Goal: Task Accomplishment & Management: Manage account settings

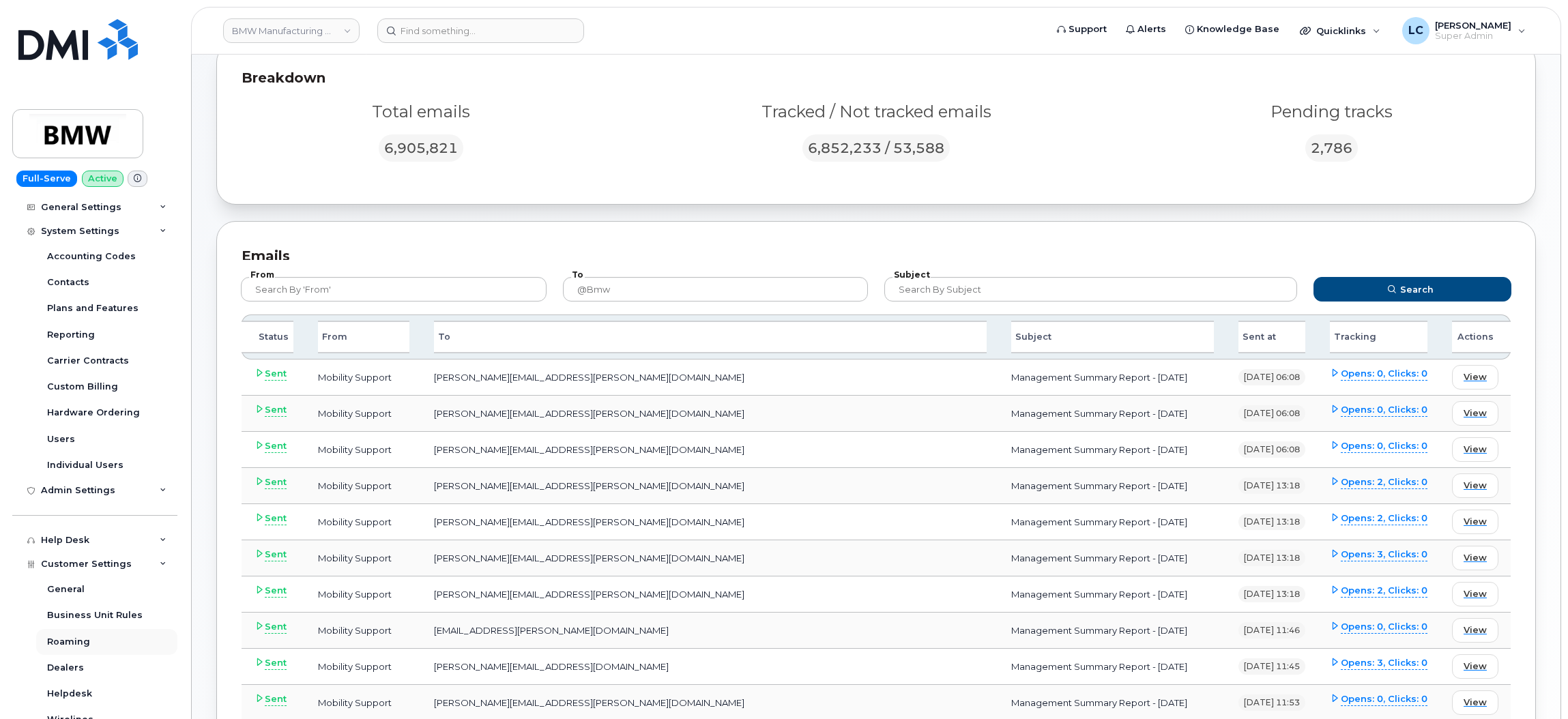
scroll to position [205, 0]
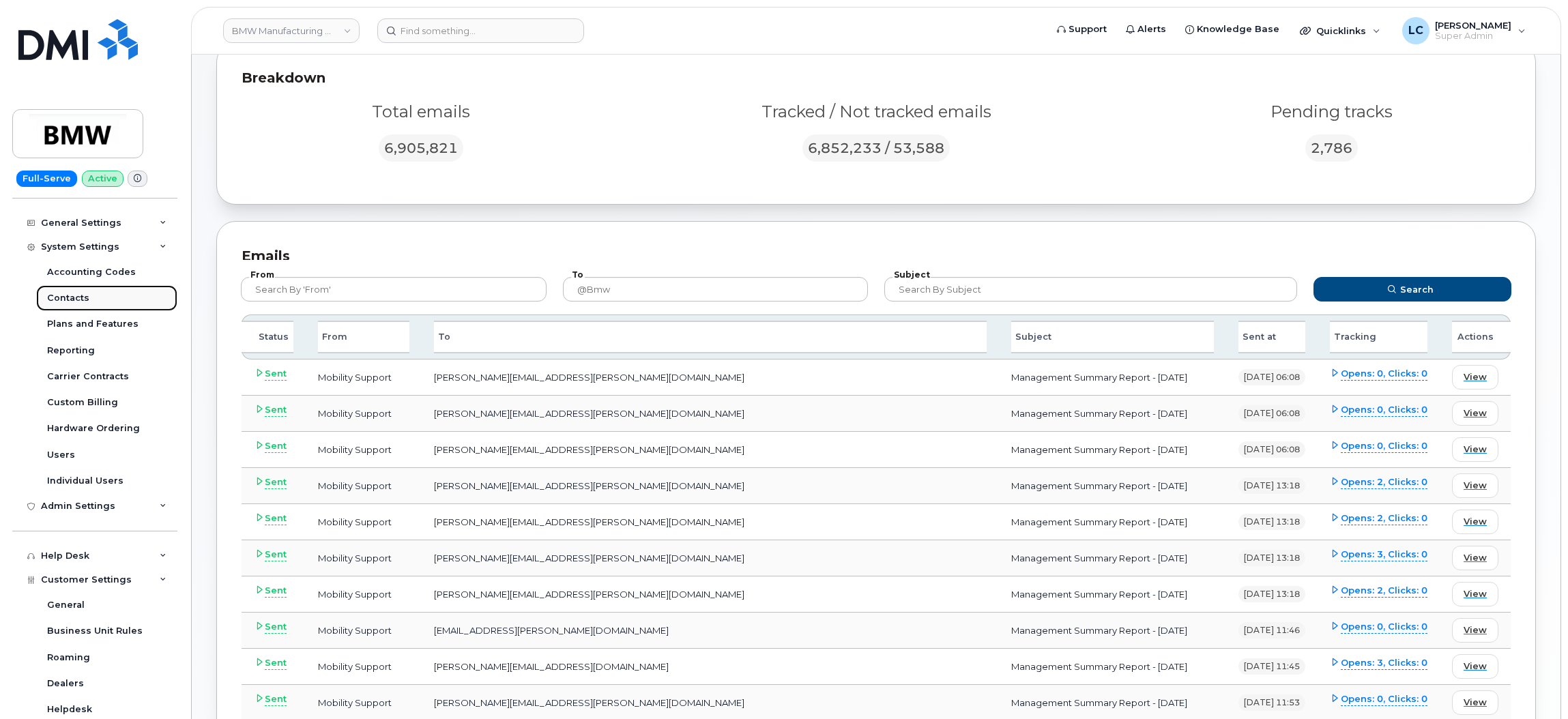
click at [88, 300] on link "Contacts" at bounding box center [107, 298] width 141 height 26
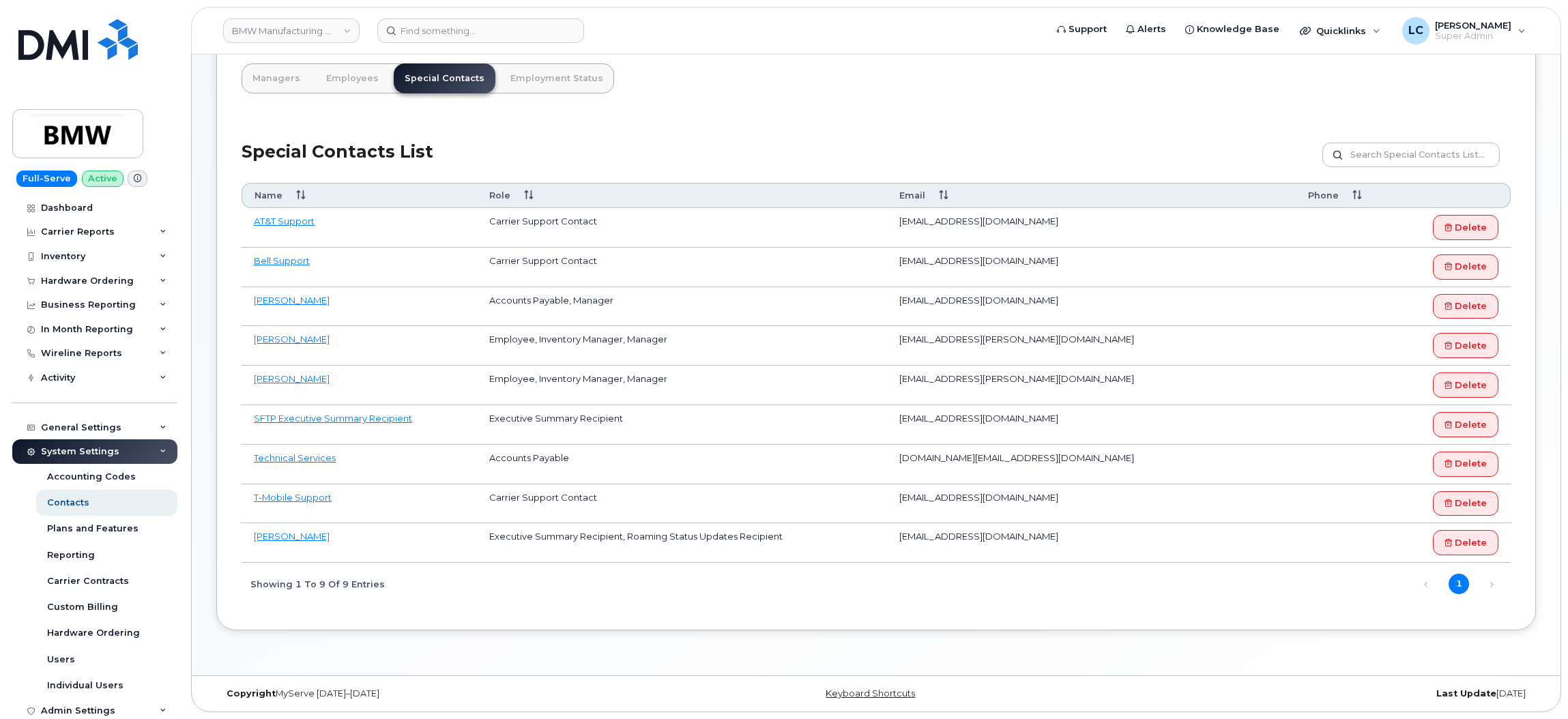
scroll to position [153, 0]
click at [1086, 424] on td "e6f63a0ad67f43bbbbc5f7d058868152@dminc.mail.domo.com" at bounding box center [1091, 425] width 409 height 40
click at [1107, 414] on td "[EMAIL_ADDRESS][DOMAIN_NAME]" at bounding box center [1091, 425] width 409 height 40
drag, startPoint x: 1278, startPoint y: 417, endPoint x: 868, endPoint y: 416, distance: 410.0
click at [868, 416] on tr "SFTP Executive Summary Recipient Executive Summary Recipient e6f63a0ad67f43bbbb…" at bounding box center [876, 425] width 1269 height 40
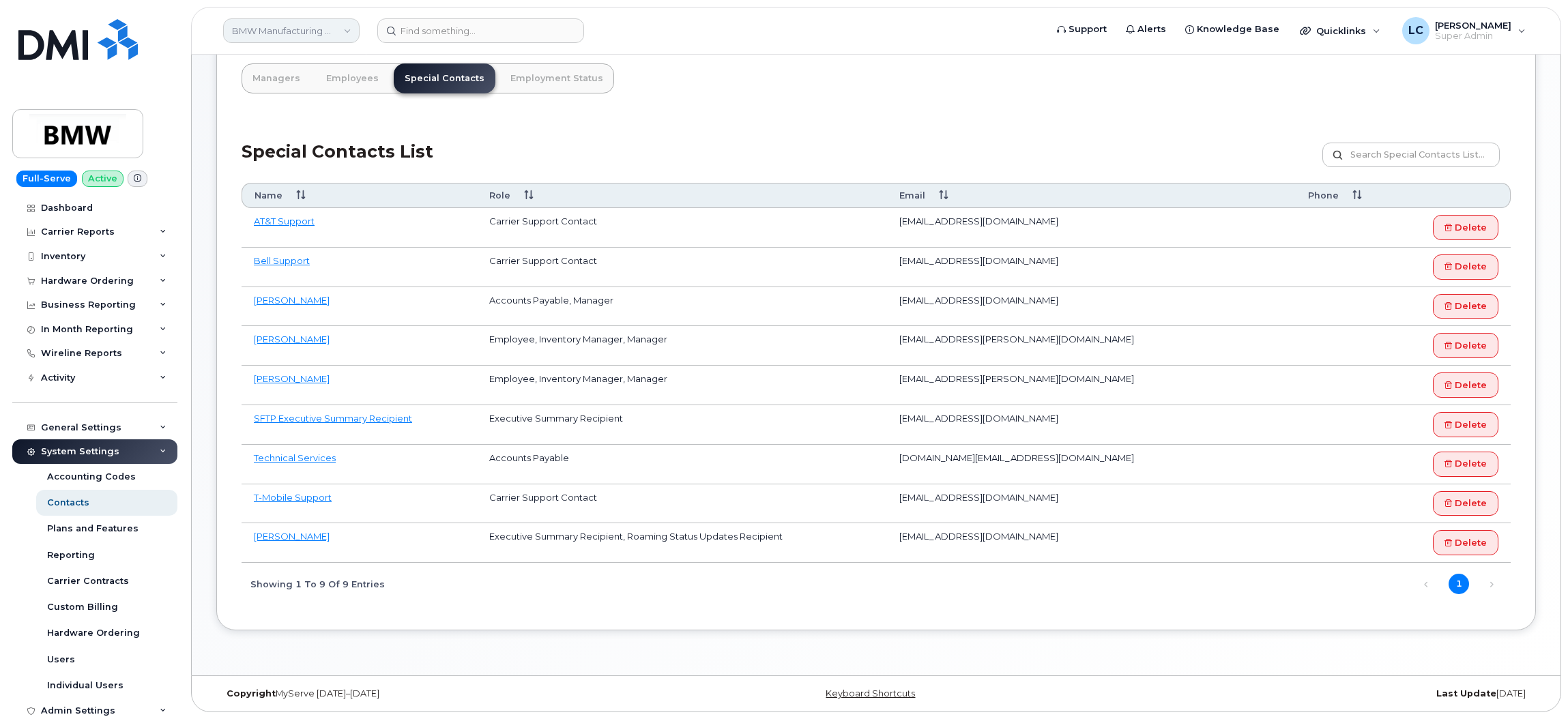
click at [289, 32] on link "BMW Manufacturing Co LLC" at bounding box center [291, 31] width 137 height 25
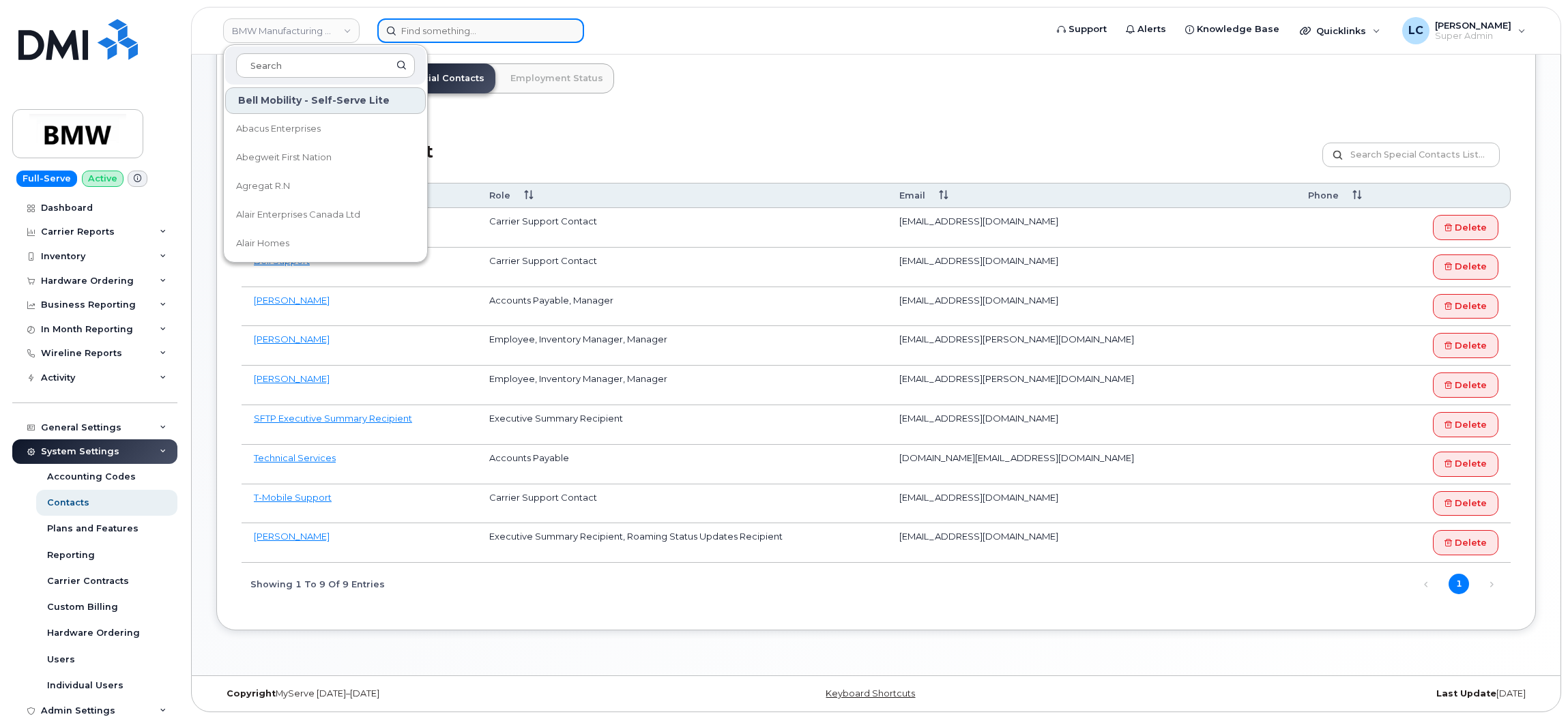
click at [425, 32] on input at bounding box center [480, 31] width 206 height 25
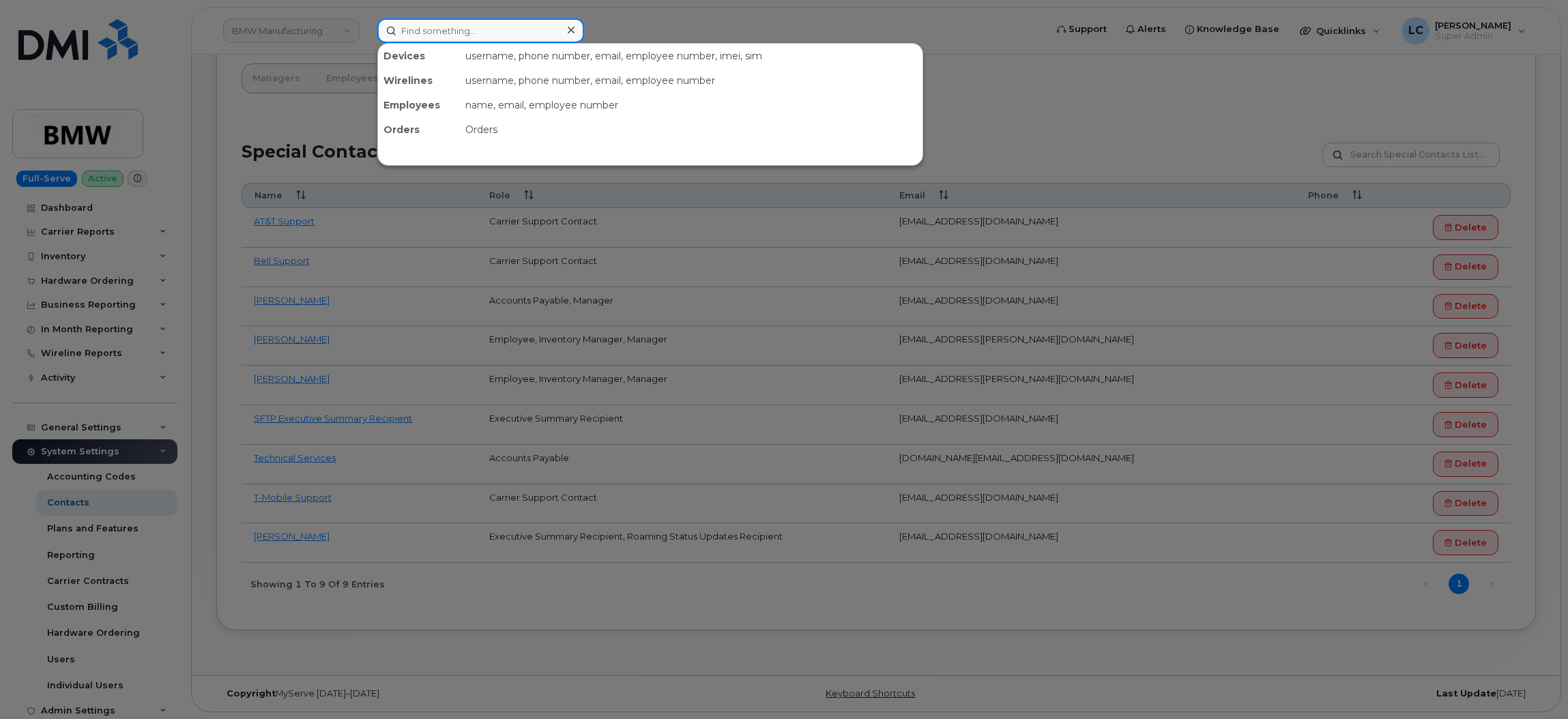
paste input "301969"
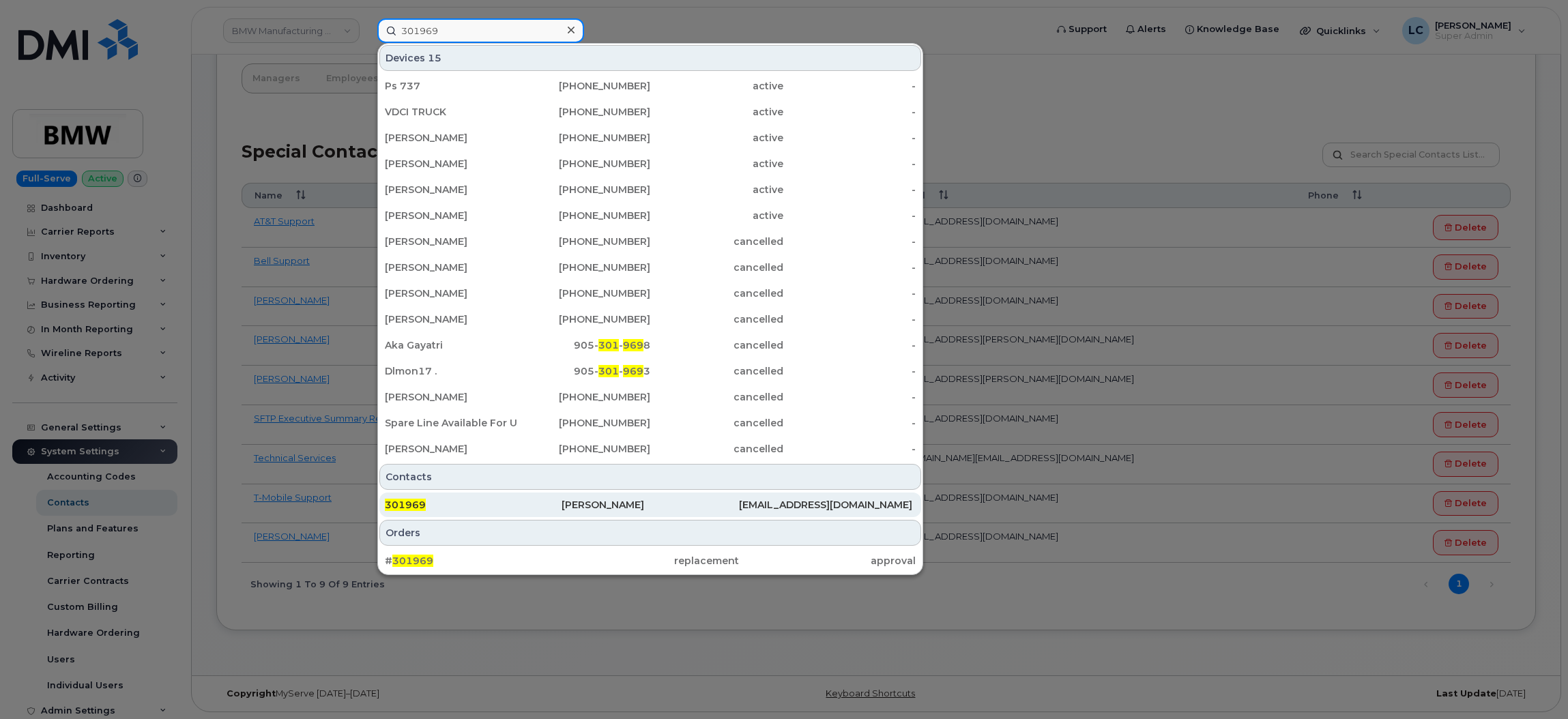
type input "301969"
click at [480, 507] on div "301969" at bounding box center [473, 505] width 176 height 14
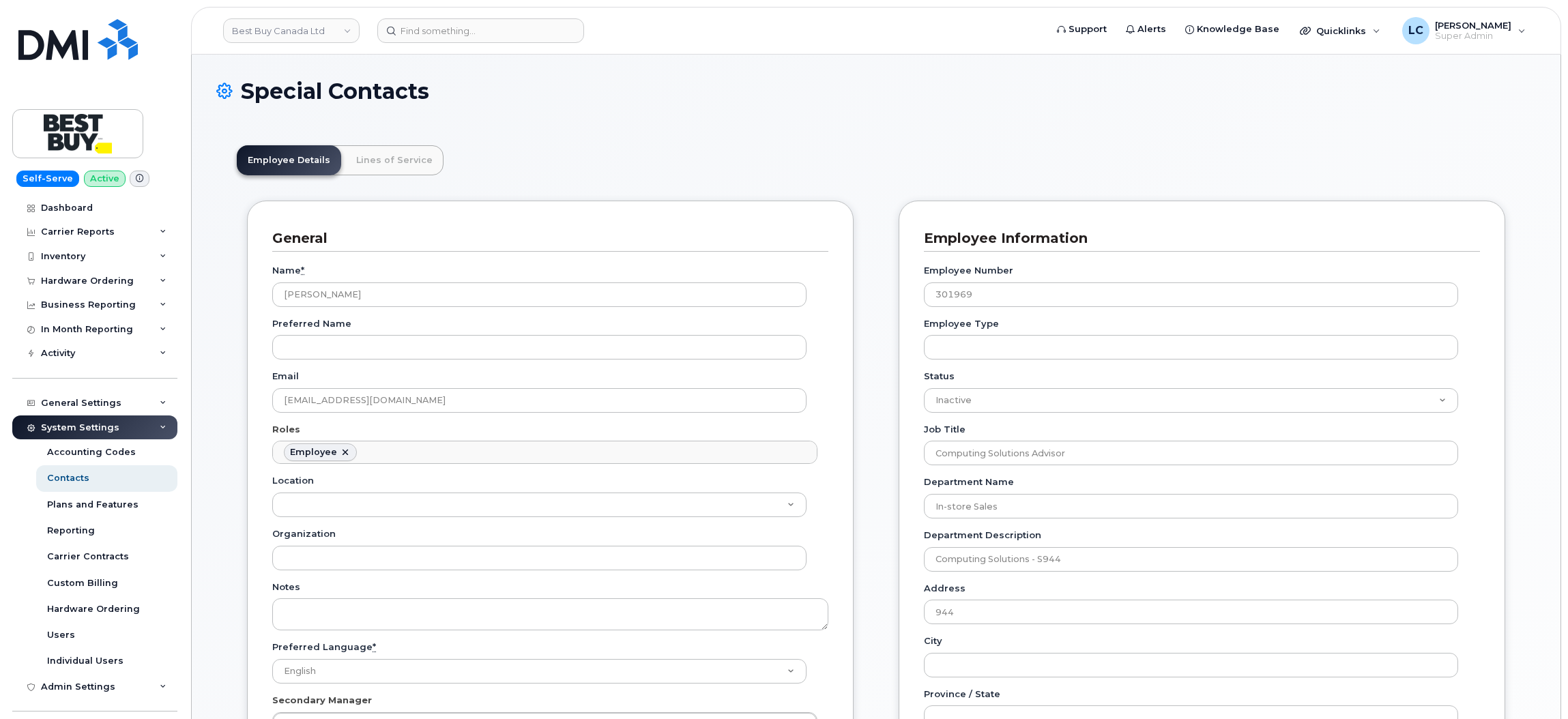
scroll to position [41, 0]
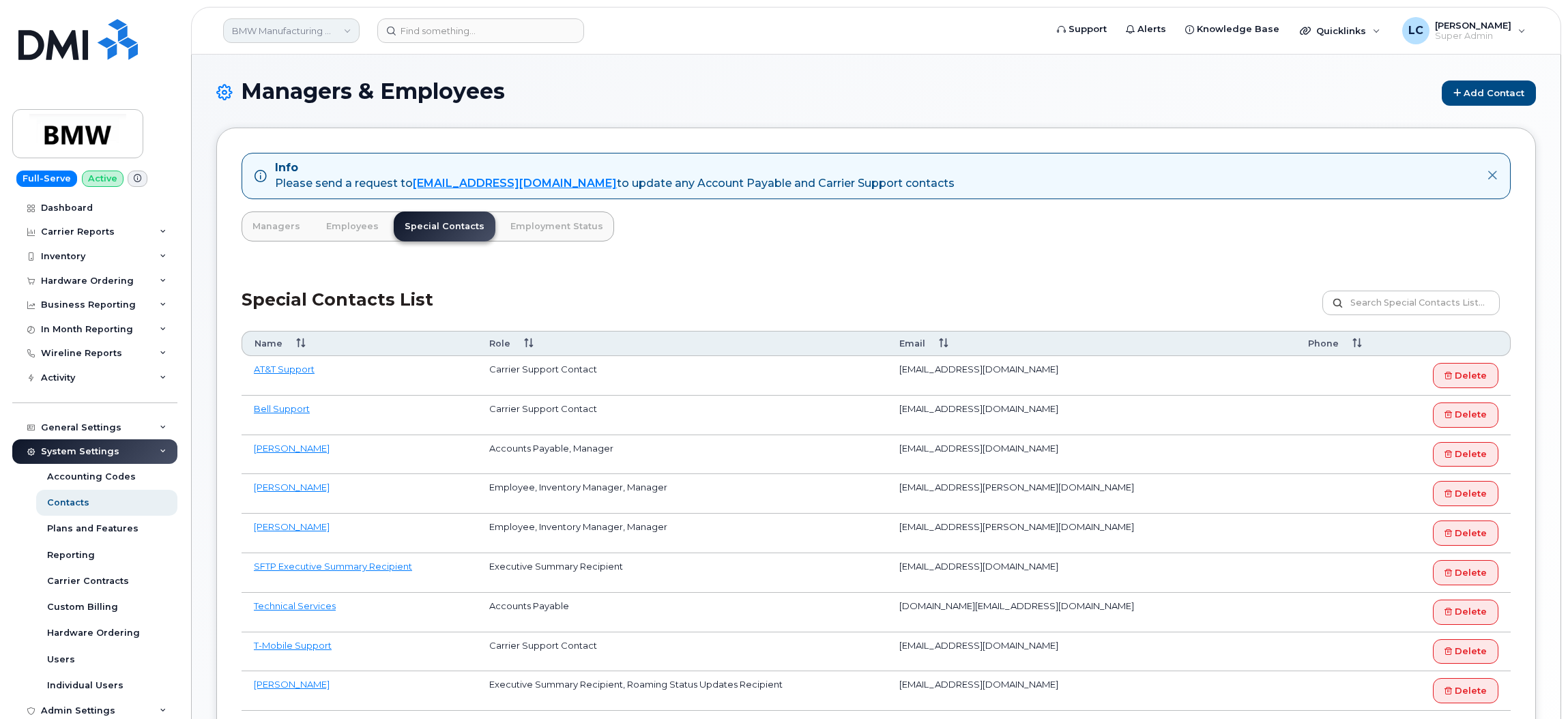
click at [327, 23] on link "BMW Manufacturing Co LLC" at bounding box center [291, 31] width 137 height 25
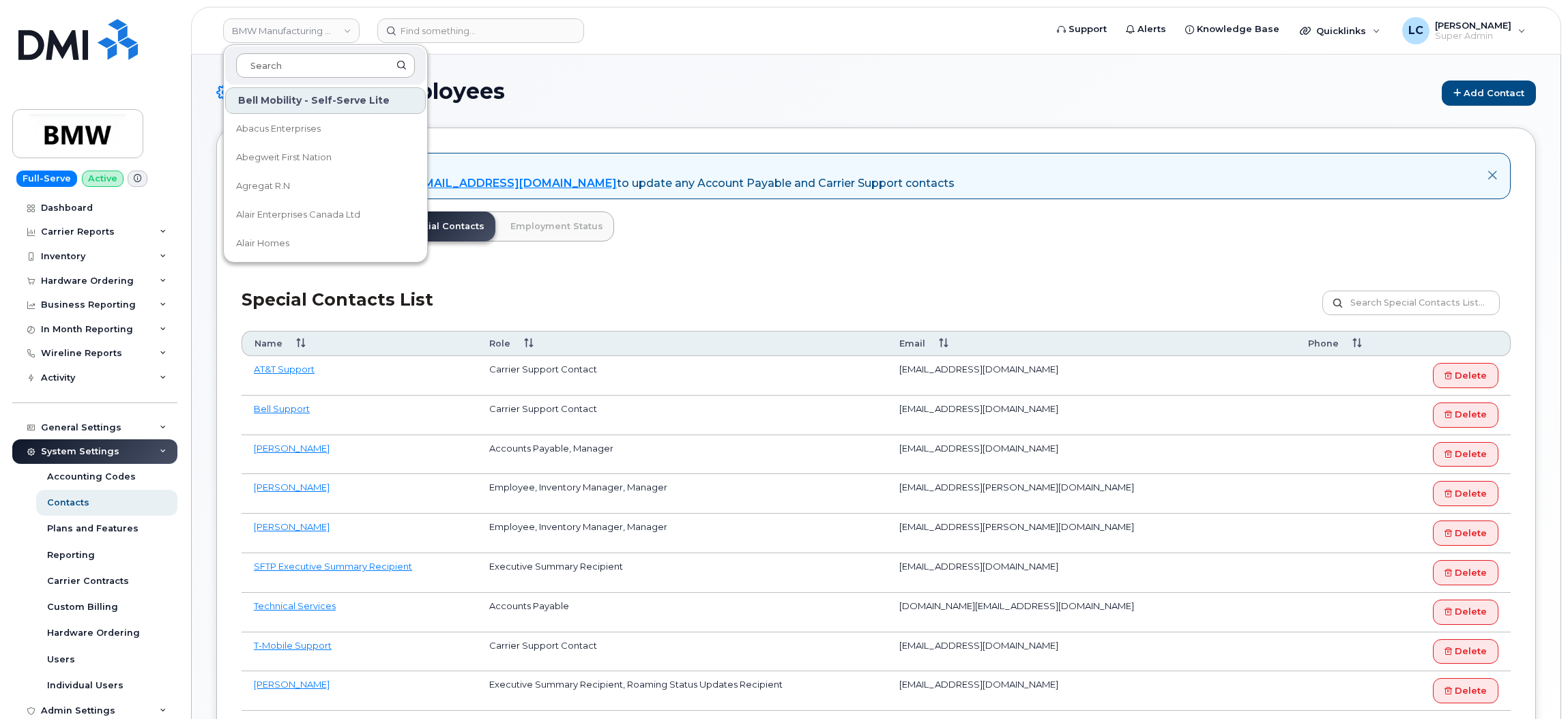
click at [318, 57] on input at bounding box center [326, 65] width 179 height 25
click at [316, 57] on input at bounding box center [326, 65] width 179 height 25
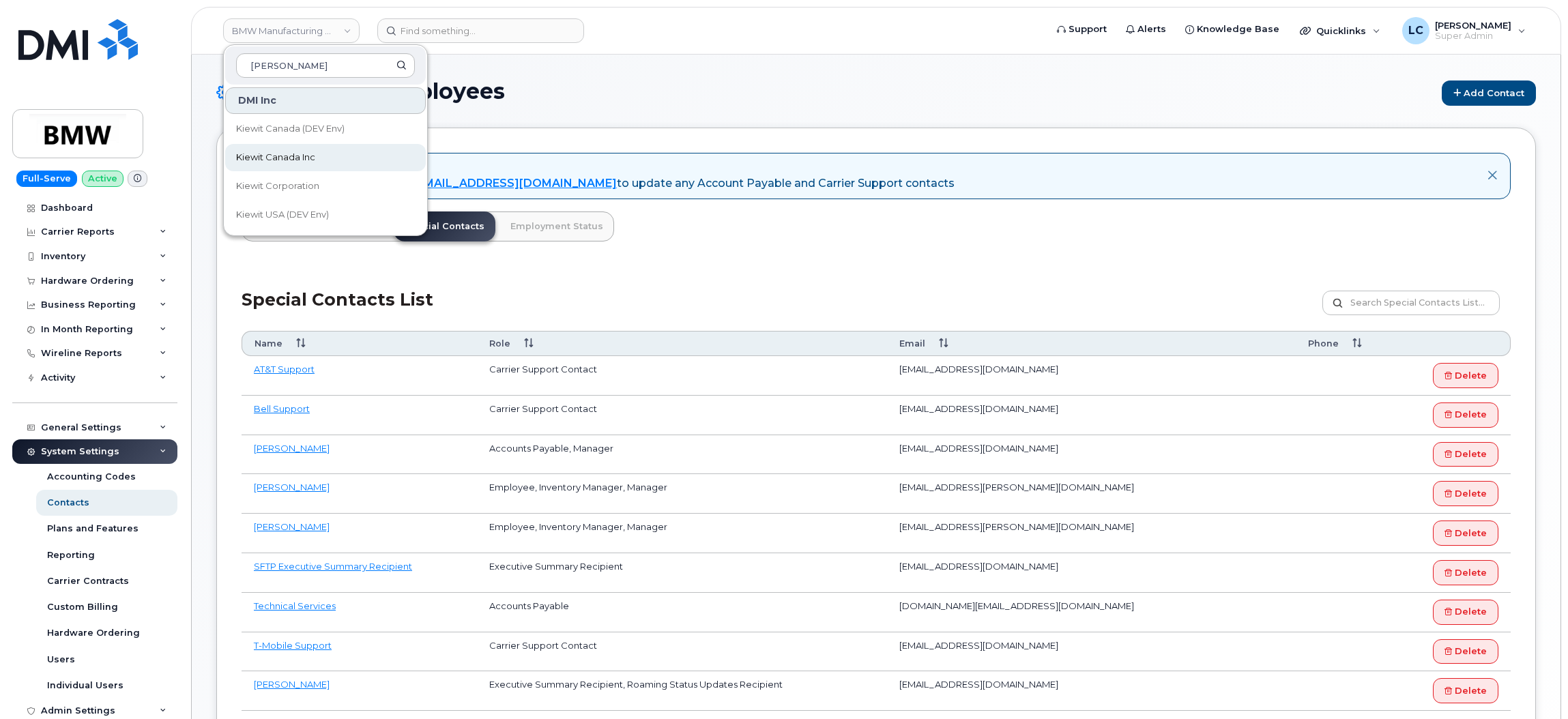
type input "kiewit"
click at [305, 157] on span "Kiewit Canada Inc" at bounding box center [275, 158] width 79 height 14
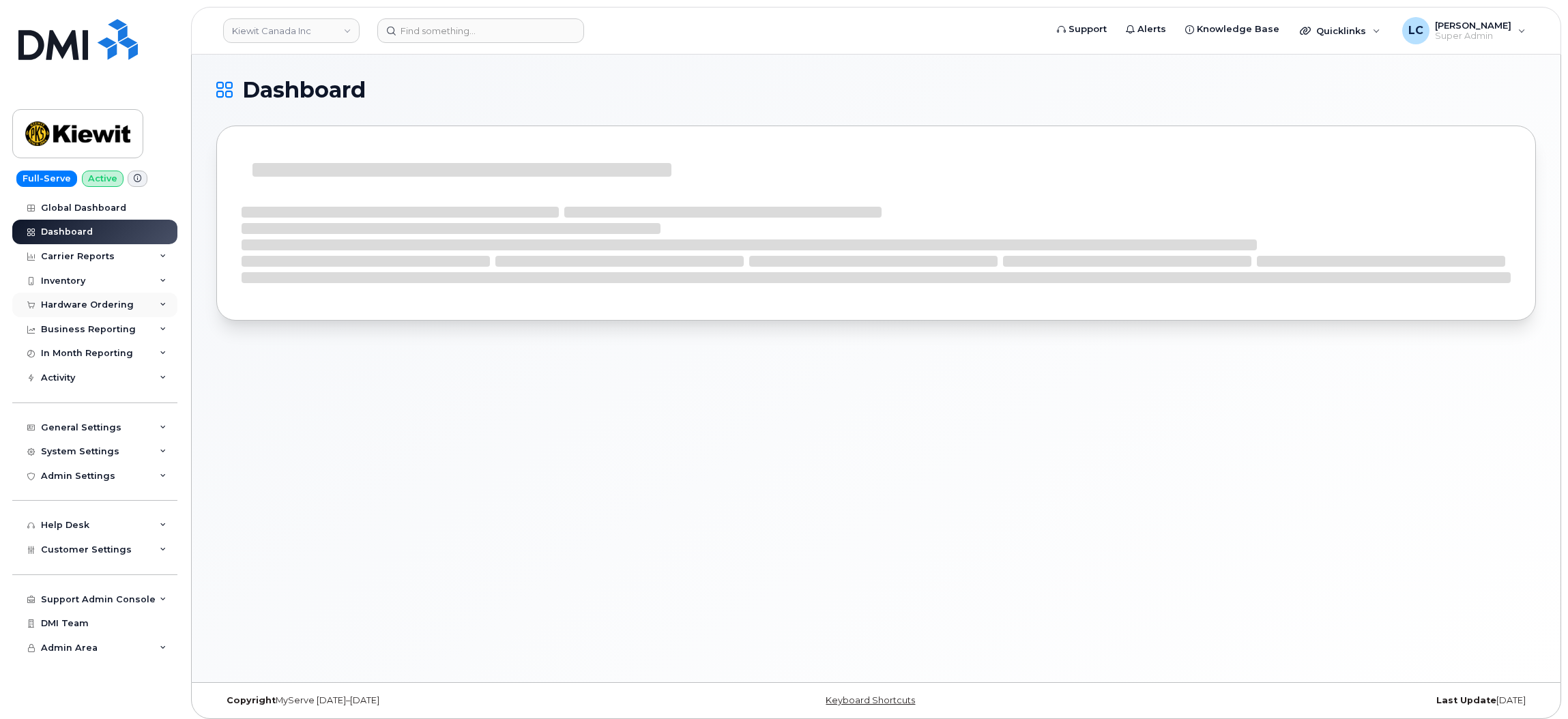
click at [108, 304] on div "Hardware Ordering" at bounding box center [88, 305] width 93 height 11
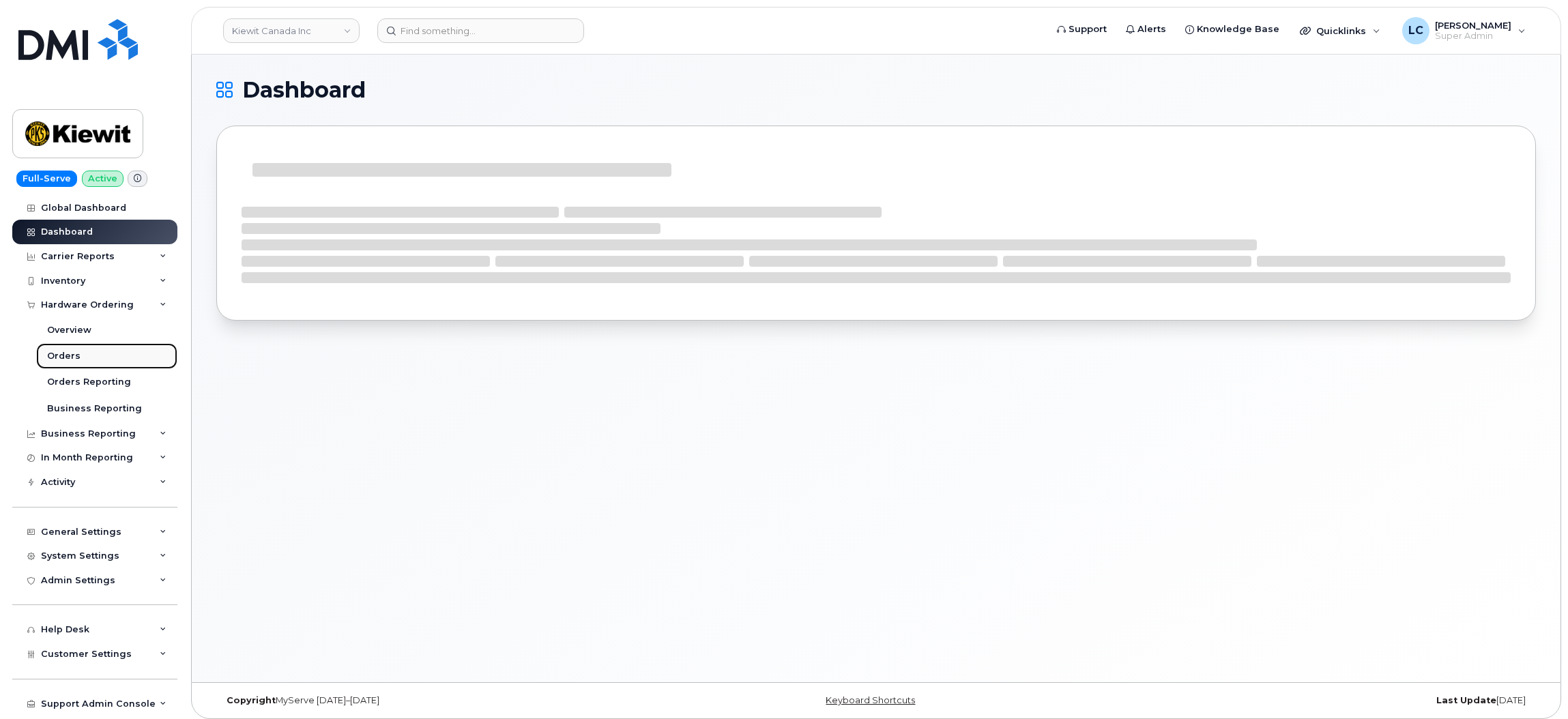
click at [87, 360] on link "Orders" at bounding box center [107, 356] width 141 height 26
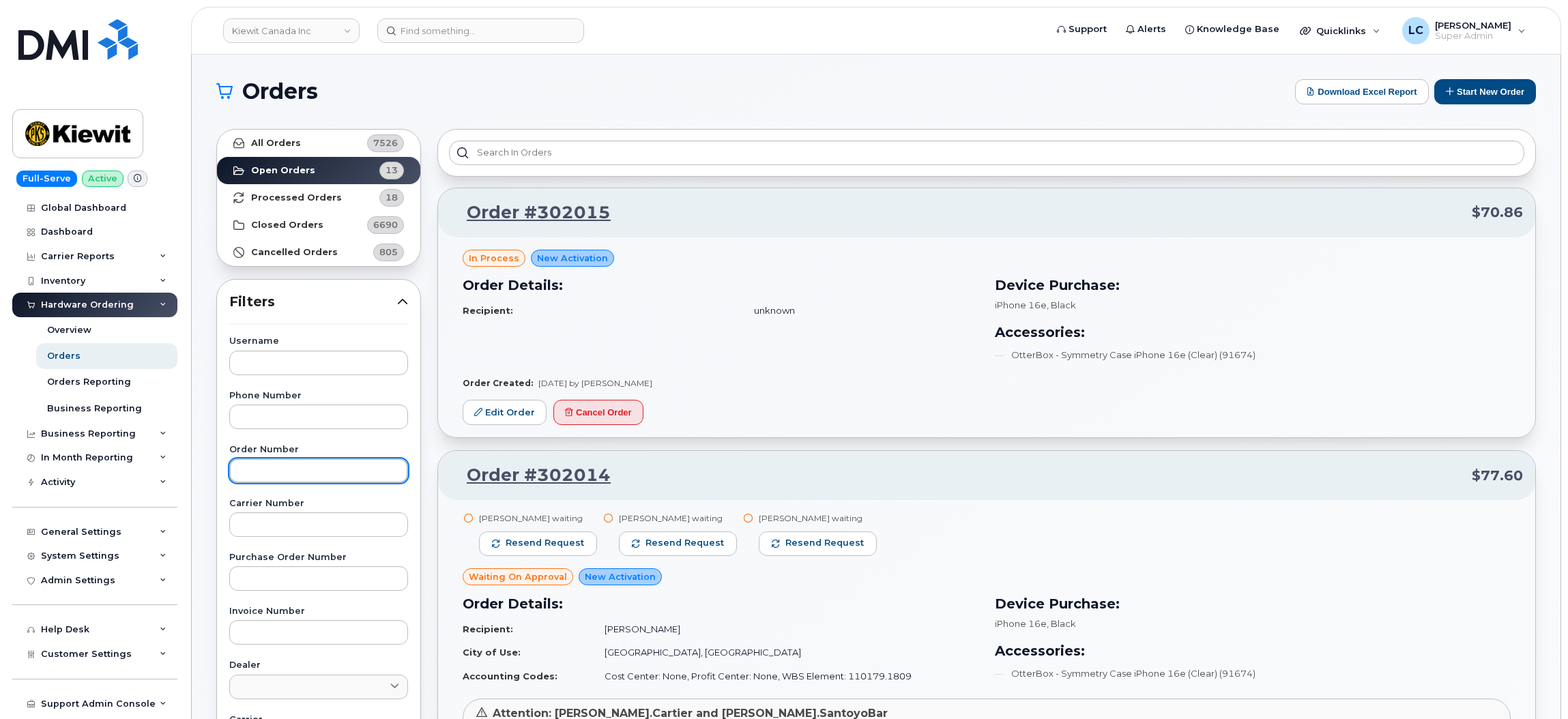
click at [316, 474] on input "text" at bounding box center [318, 471] width 179 height 25
paste input "301969"
drag, startPoint x: 241, startPoint y: 469, endPoint x: 191, endPoint y: 485, distance: 52.5
type input "301969"
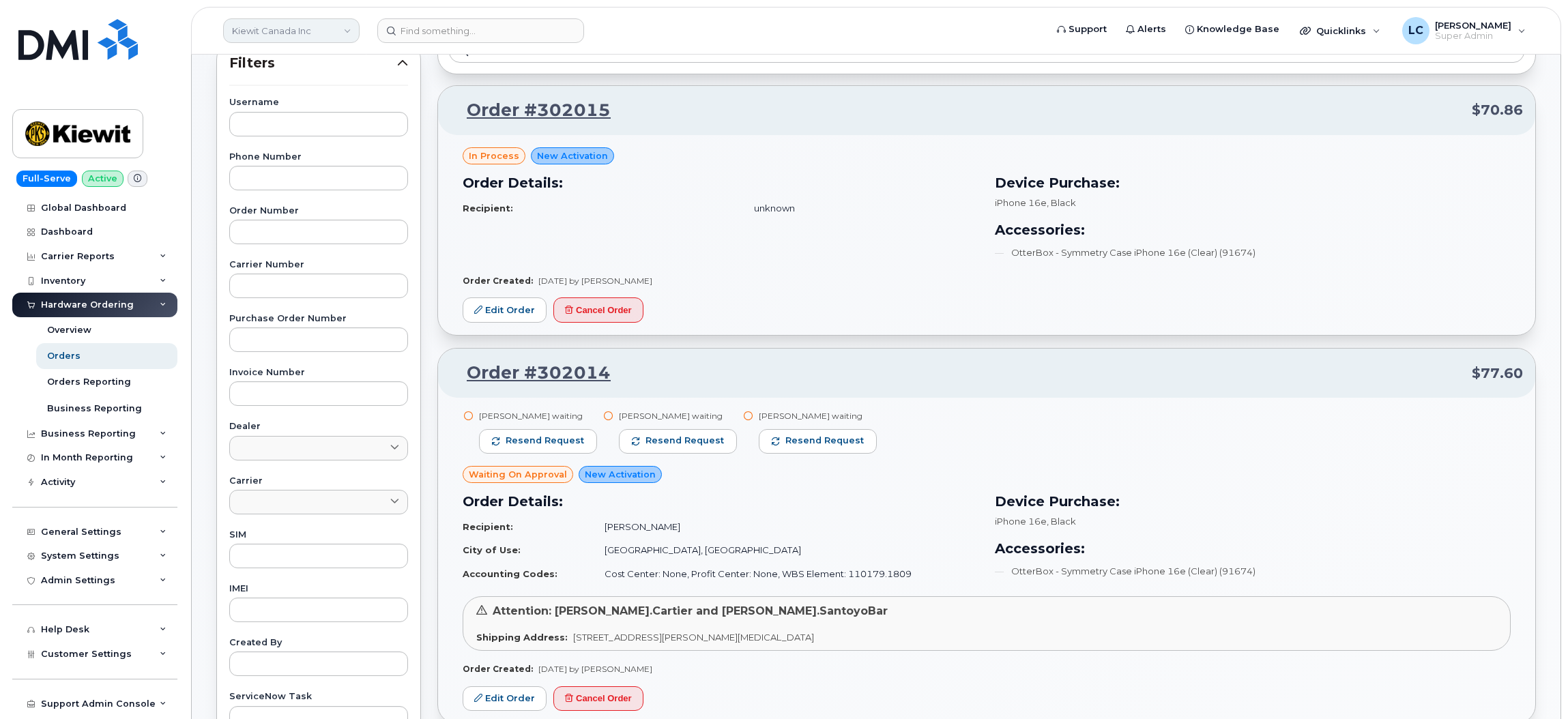
click at [327, 29] on link "Kiewit Canada Inc" at bounding box center [291, 31] width 137 height 25
click at [281, 71] on input at bounding box center [326, 65] width 179 height 25
click at [284, 71] on input at bounding box center [326, 65] width 179 height 25
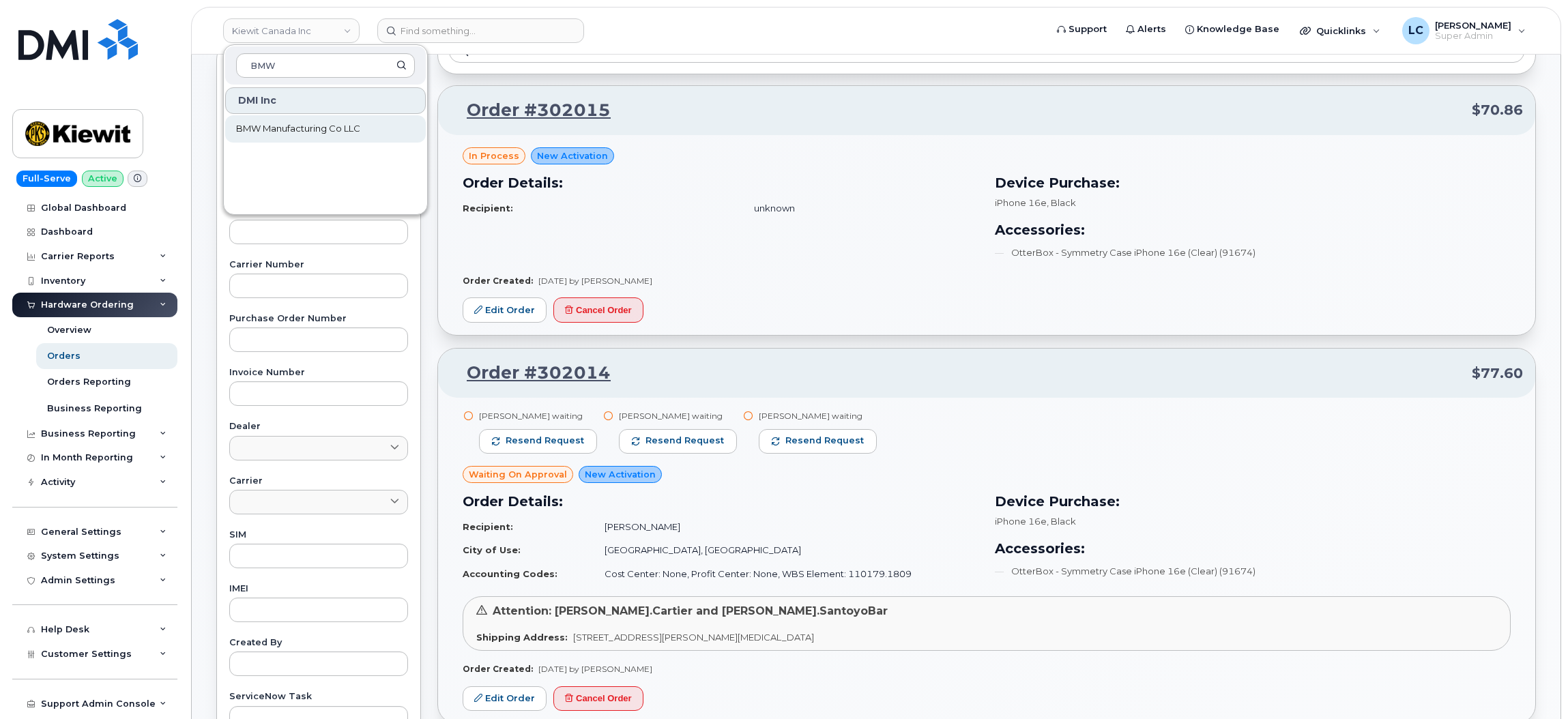
type input "BMW"
click at [327, 133] on span "BMW Manufacturing Co LLC" at bounding box center [298, 129] width 124 height 14
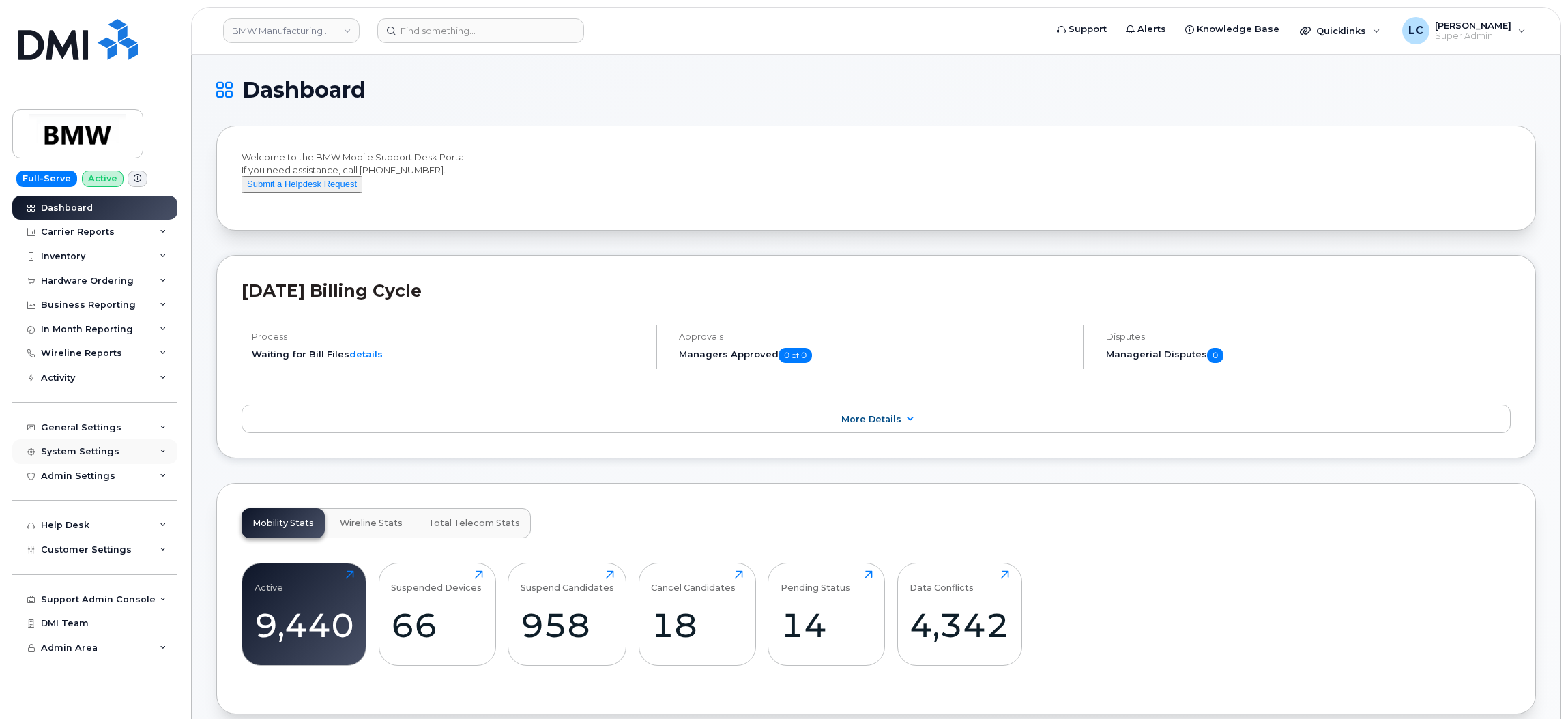
click at [117, 458] on div "System Settings" at bounding box center [95, 451] width 165 height 25
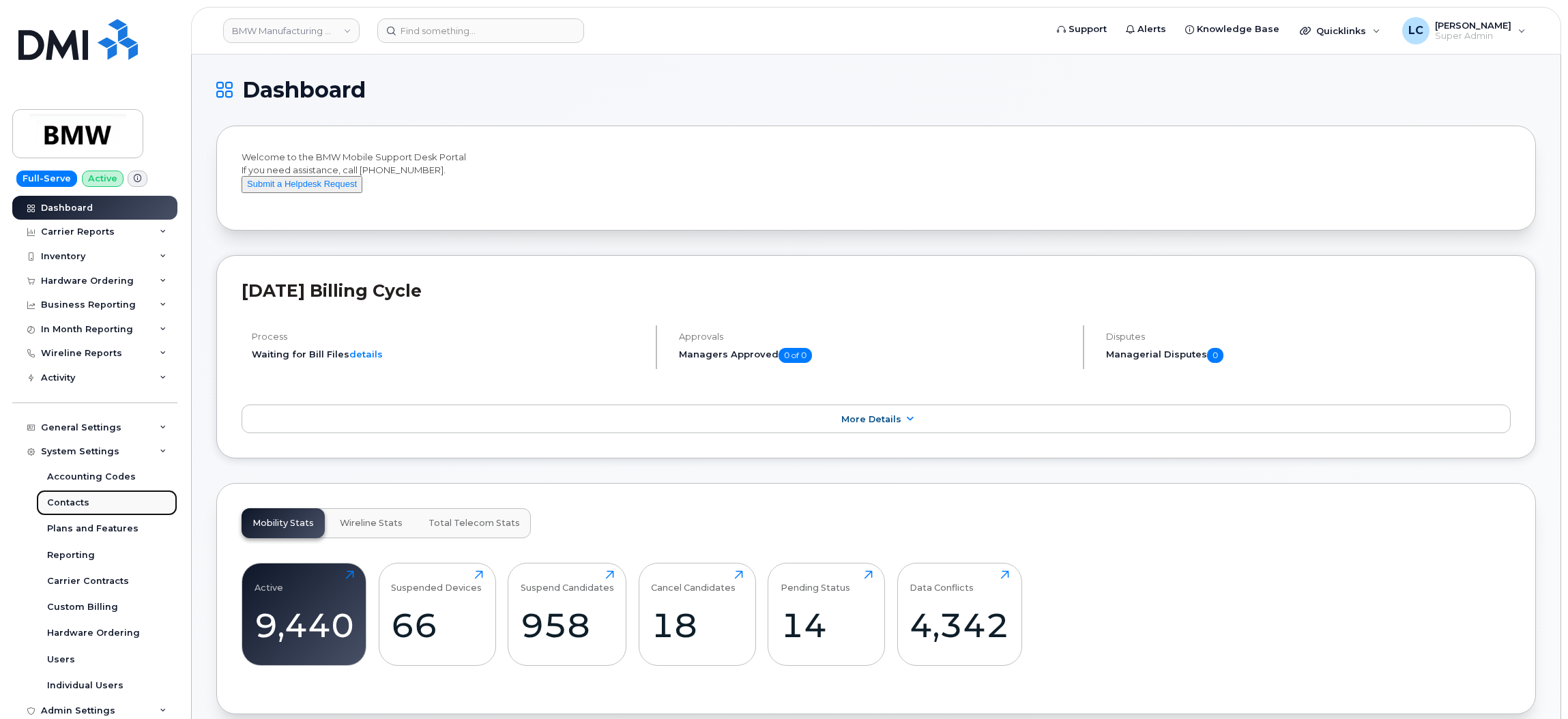
click at [92, 509] on link "Contacts" at bounding box center [107, 503] width 141 height 26
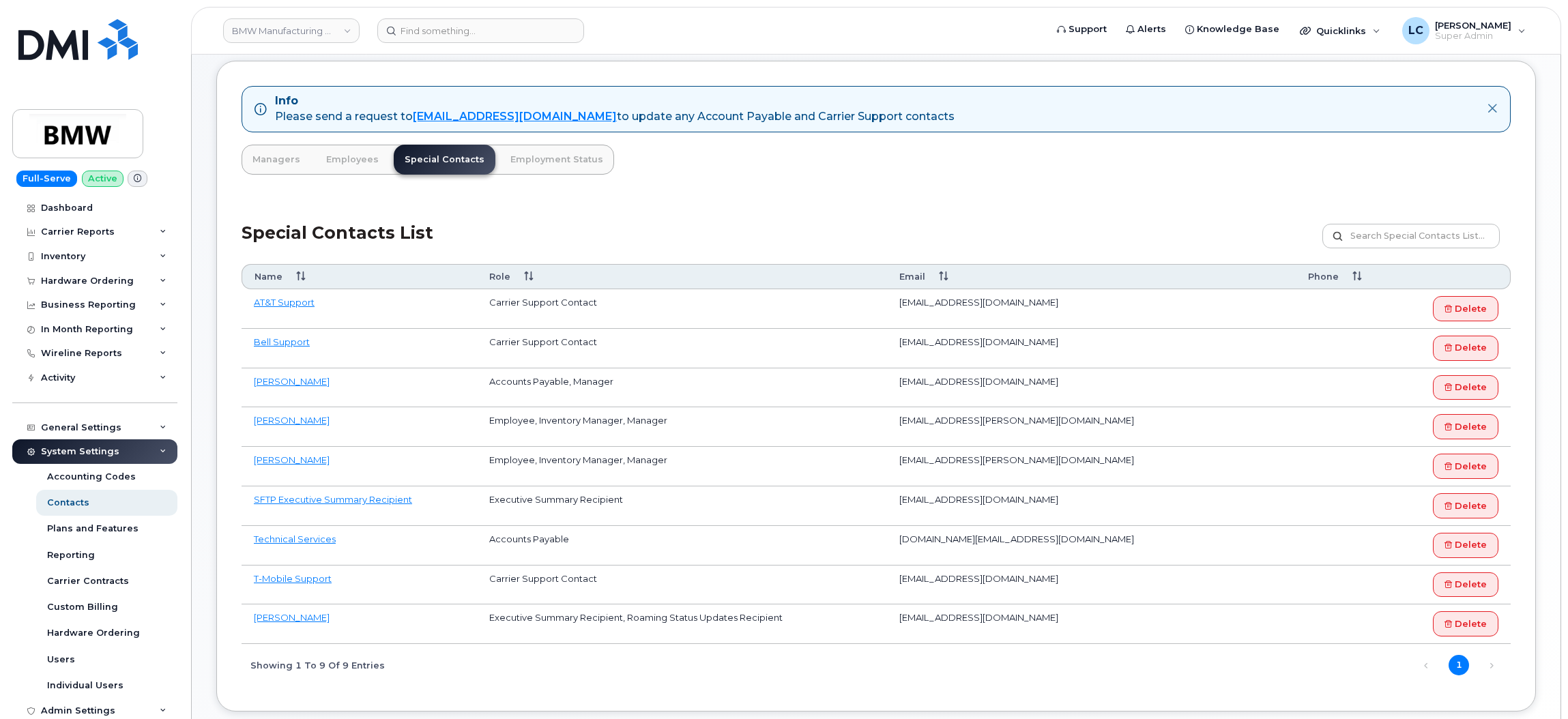
scroll to position [102, 0]
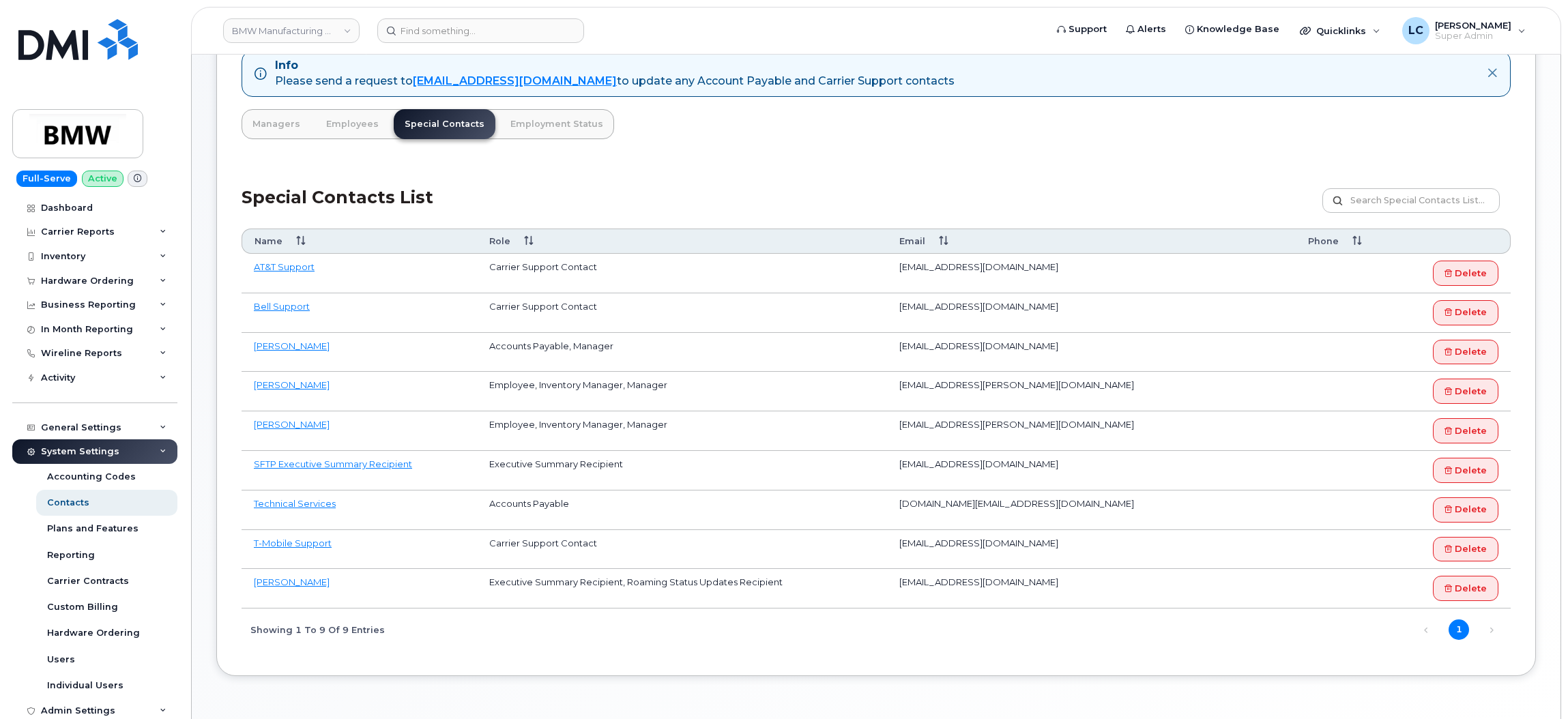
drag, startPoint x: 1220, startPoint y: 471, endPoint x: 887, endPoint y: 472, distance: 333.0
click at [887, 472] on td "[EMAIL_ADDRESS][DOMAIN_NAME]" at bounding box center [1091, 471] width 409 height 40
copy td "[EMAIL_ADDRESS][DOMAIN_NAME]"
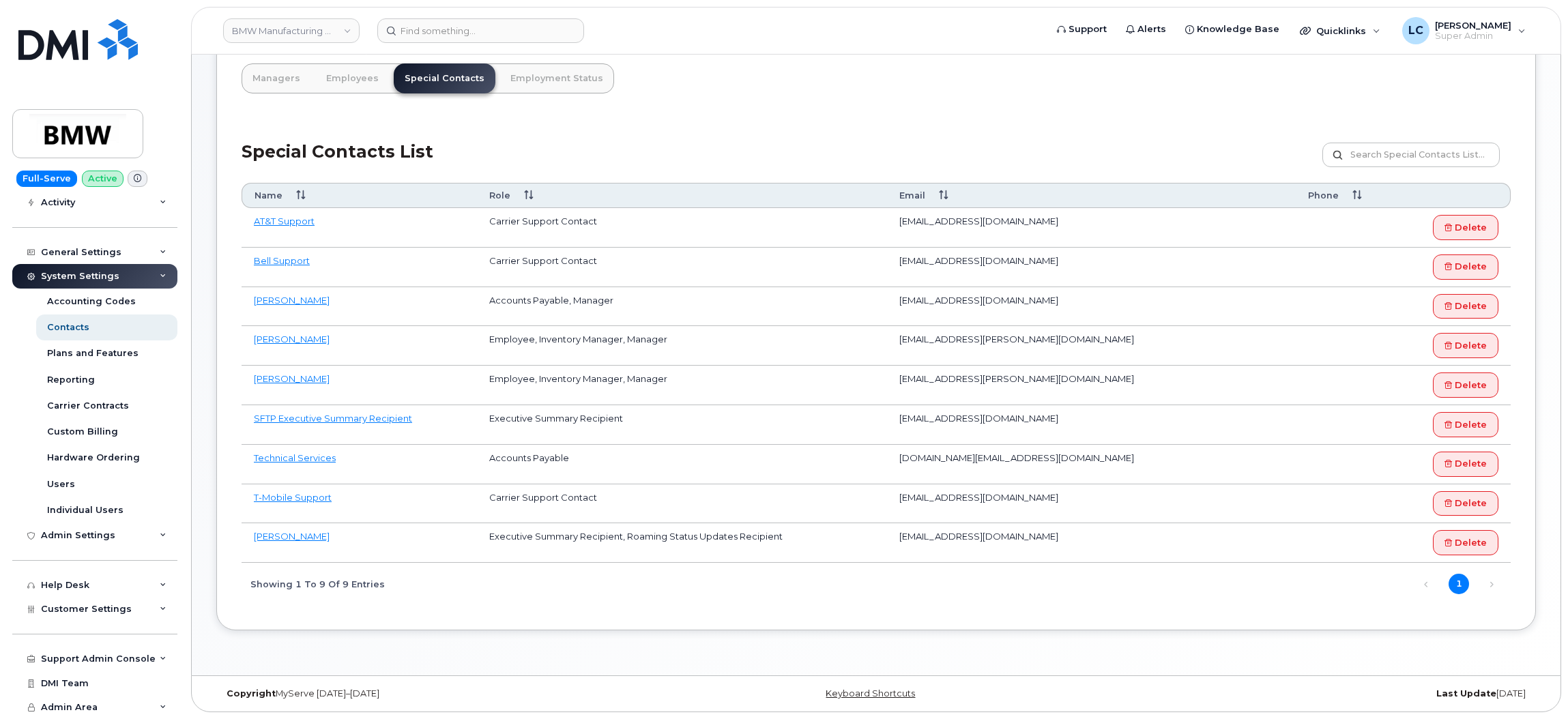
scroll to position [153, 0]
copy td "[EMAIL_ADDRESS][DOMAIN_NAME]"
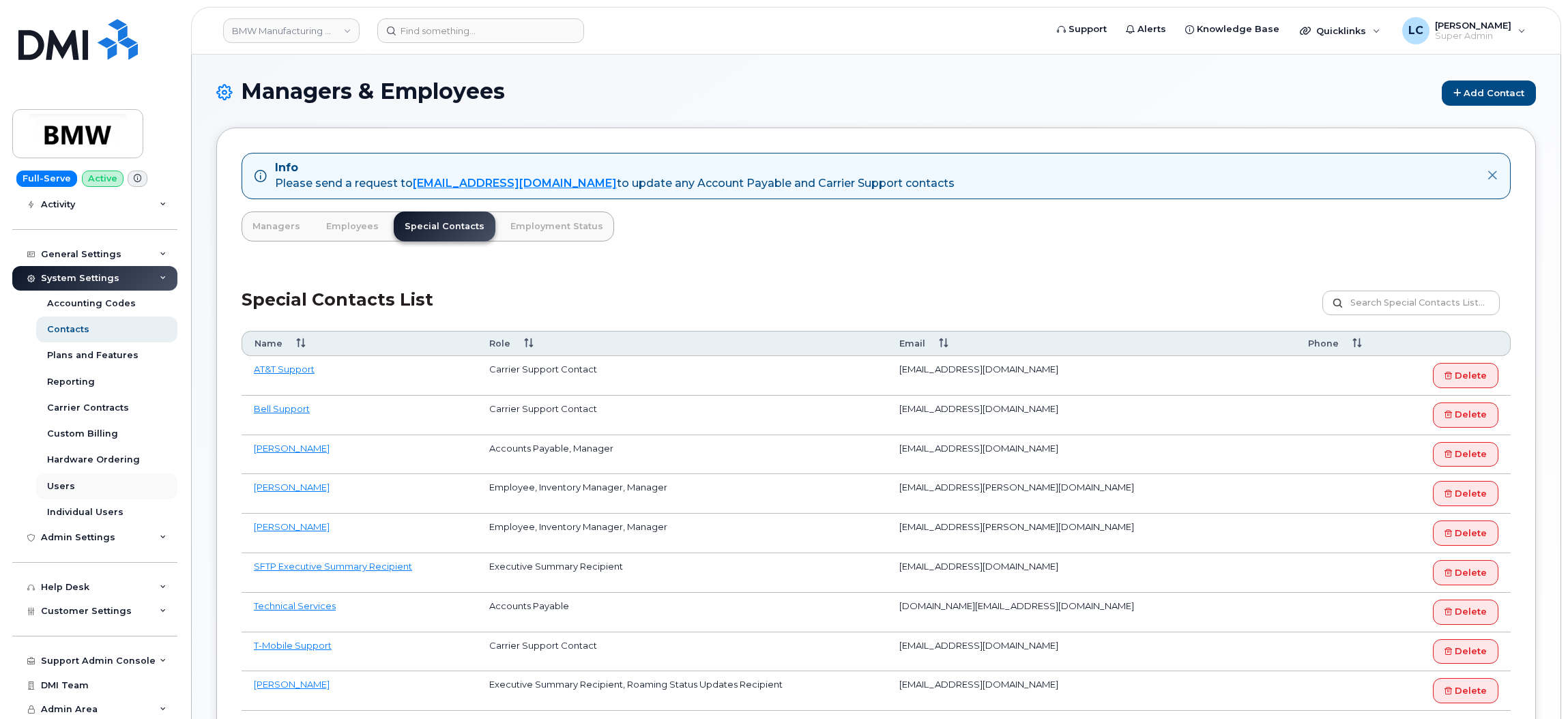
scroll to position [178, 0]
click at [124, 614] on span "Customer Settings" at bounding box center [86, 609] width 91 height 11
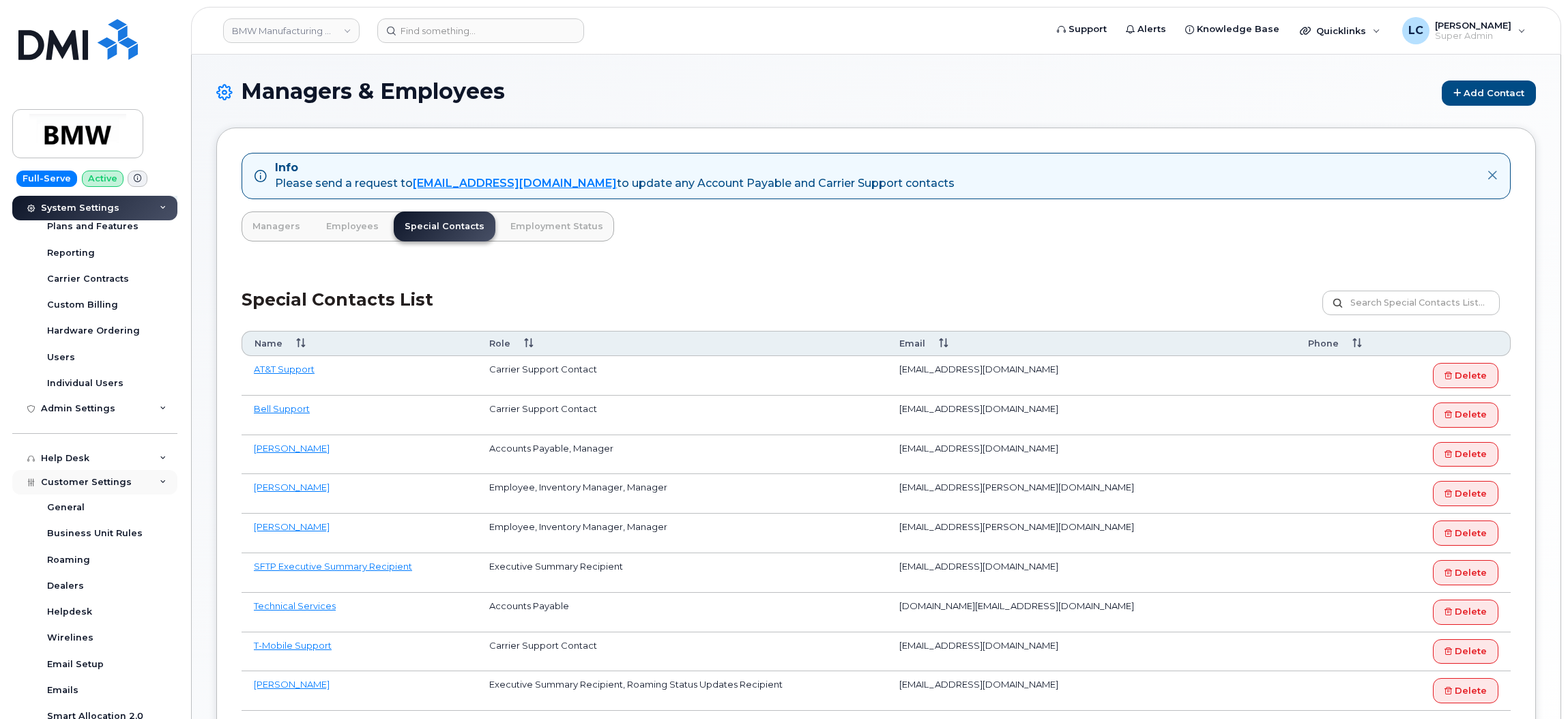
scroll to position [485, 0]
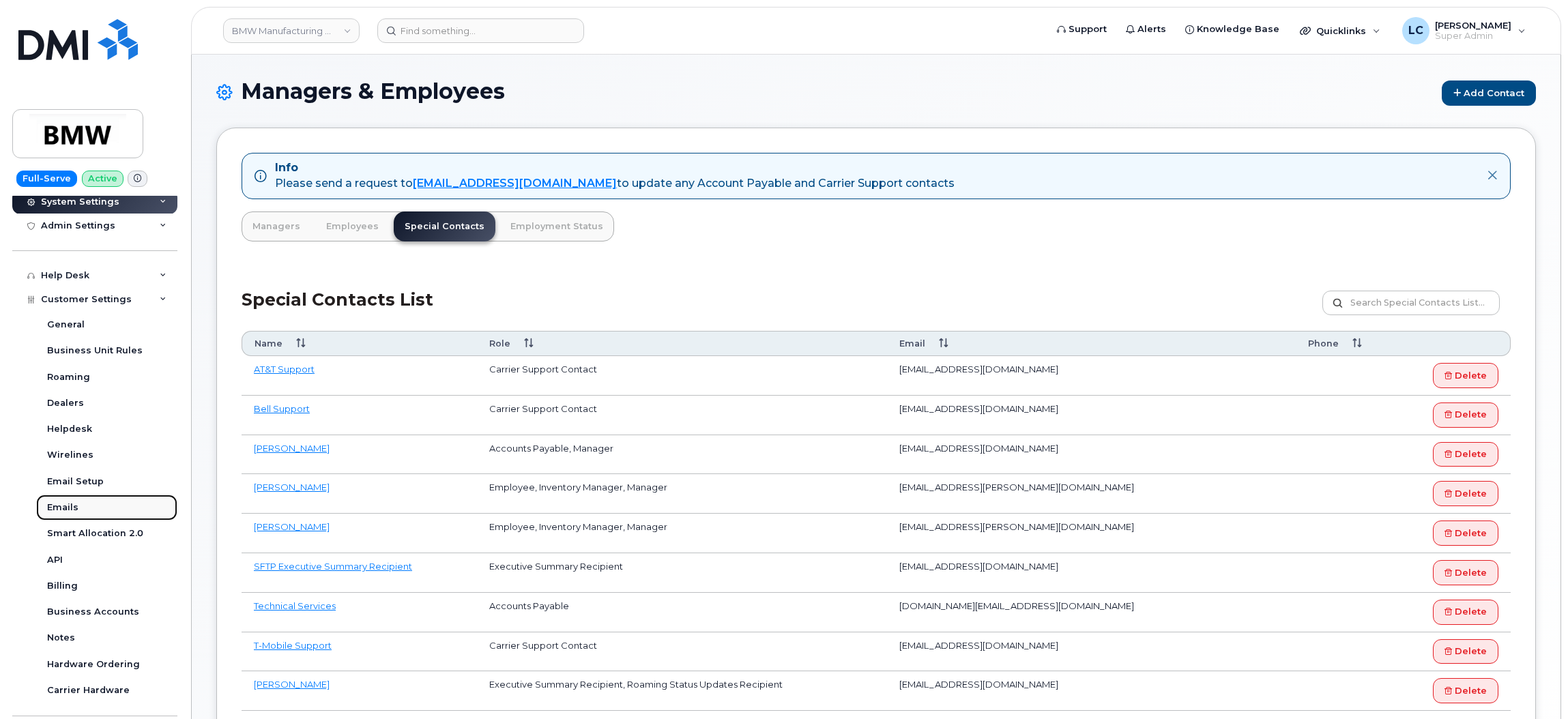
click at [85, 514] on link "Emails" at bounding box center [107, 507] width 141 height 26
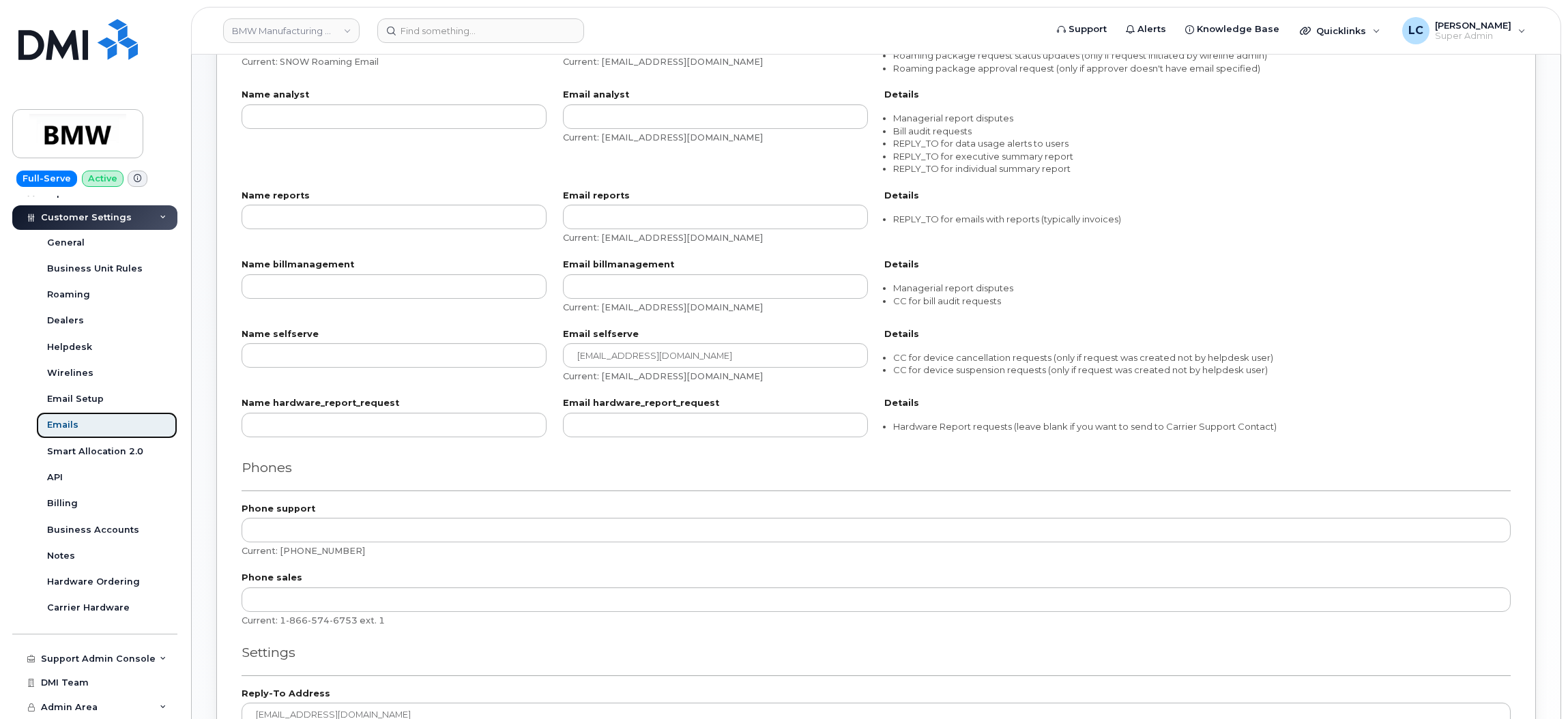
scroll to position [819, 0]
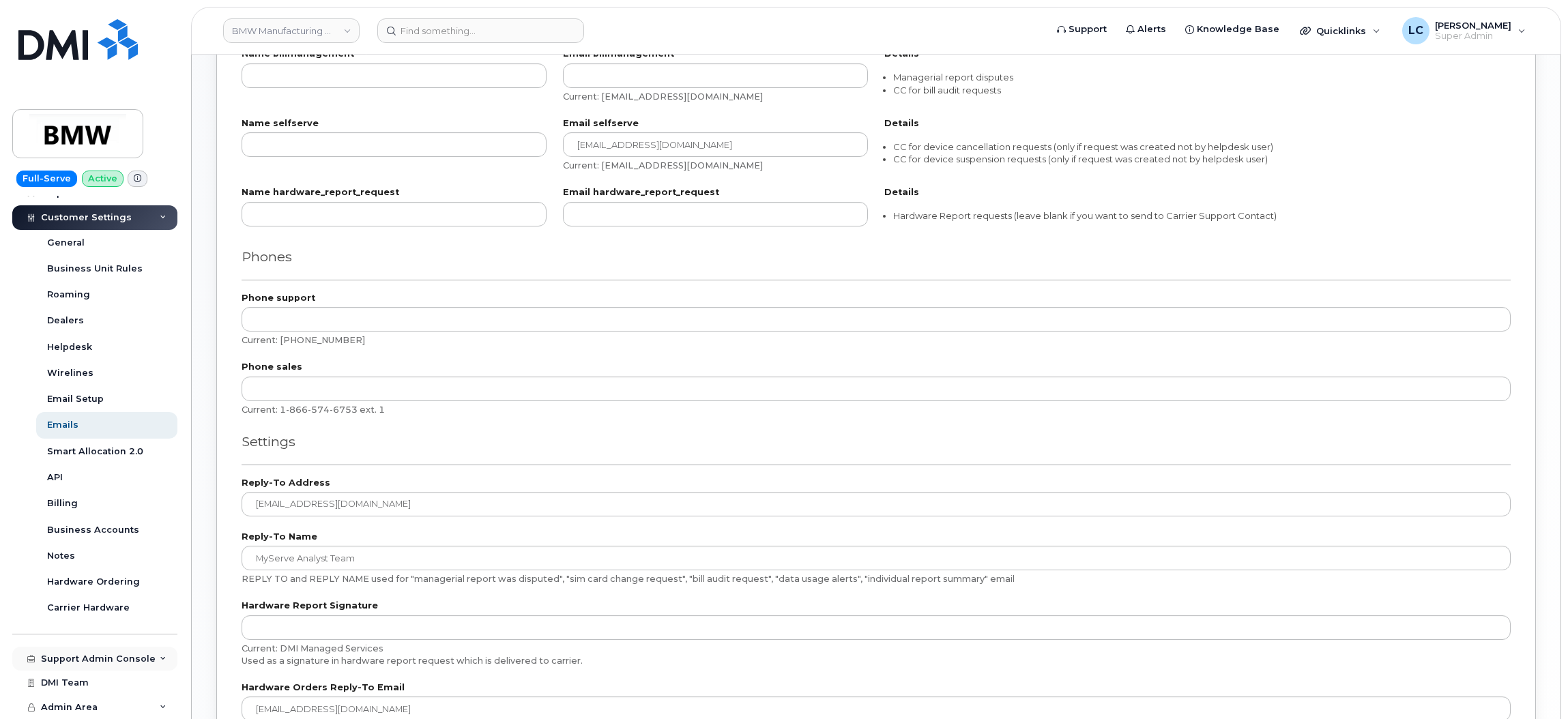
click at [114, 654] on div "Support Admin Console" at bounding box center [98, 659] width 115 height 11
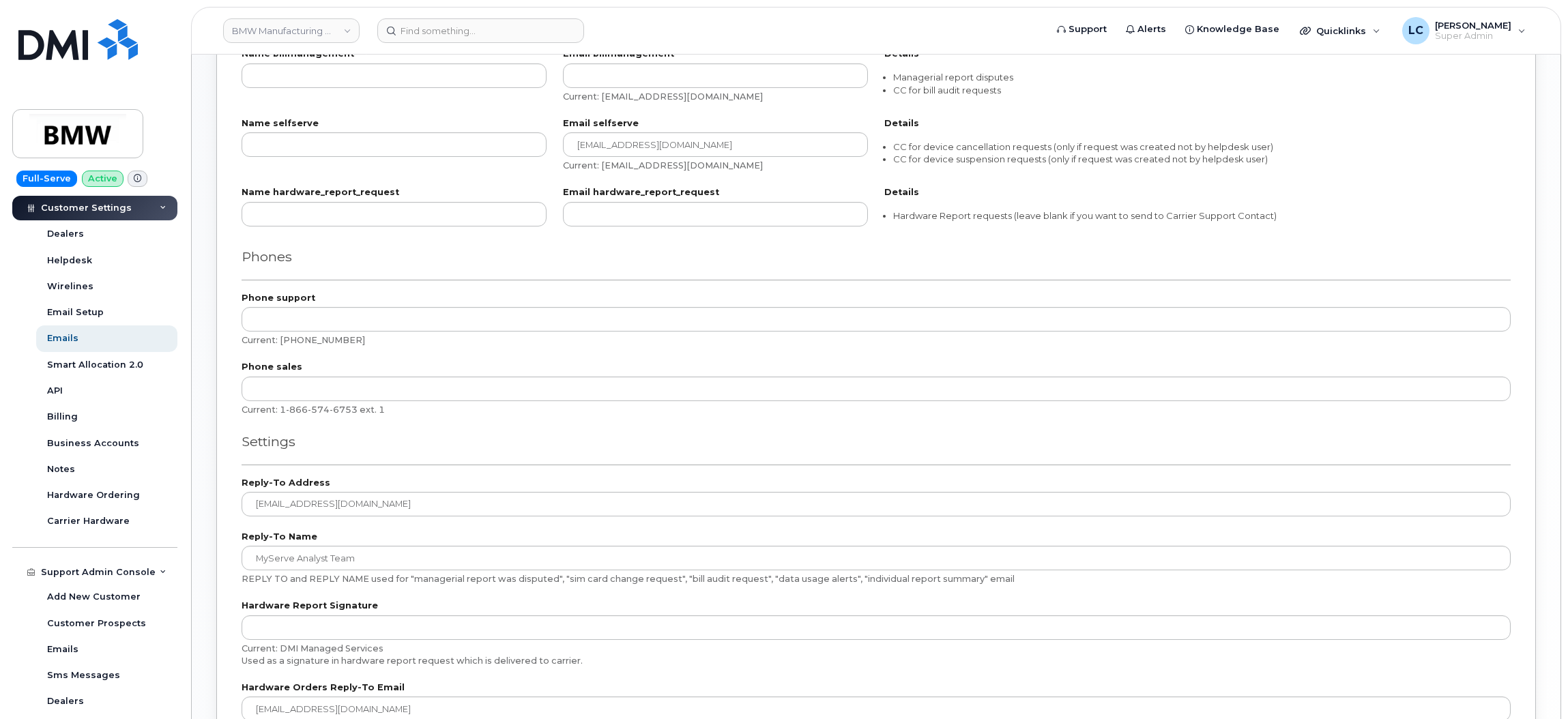
scroll to position [648, 0]
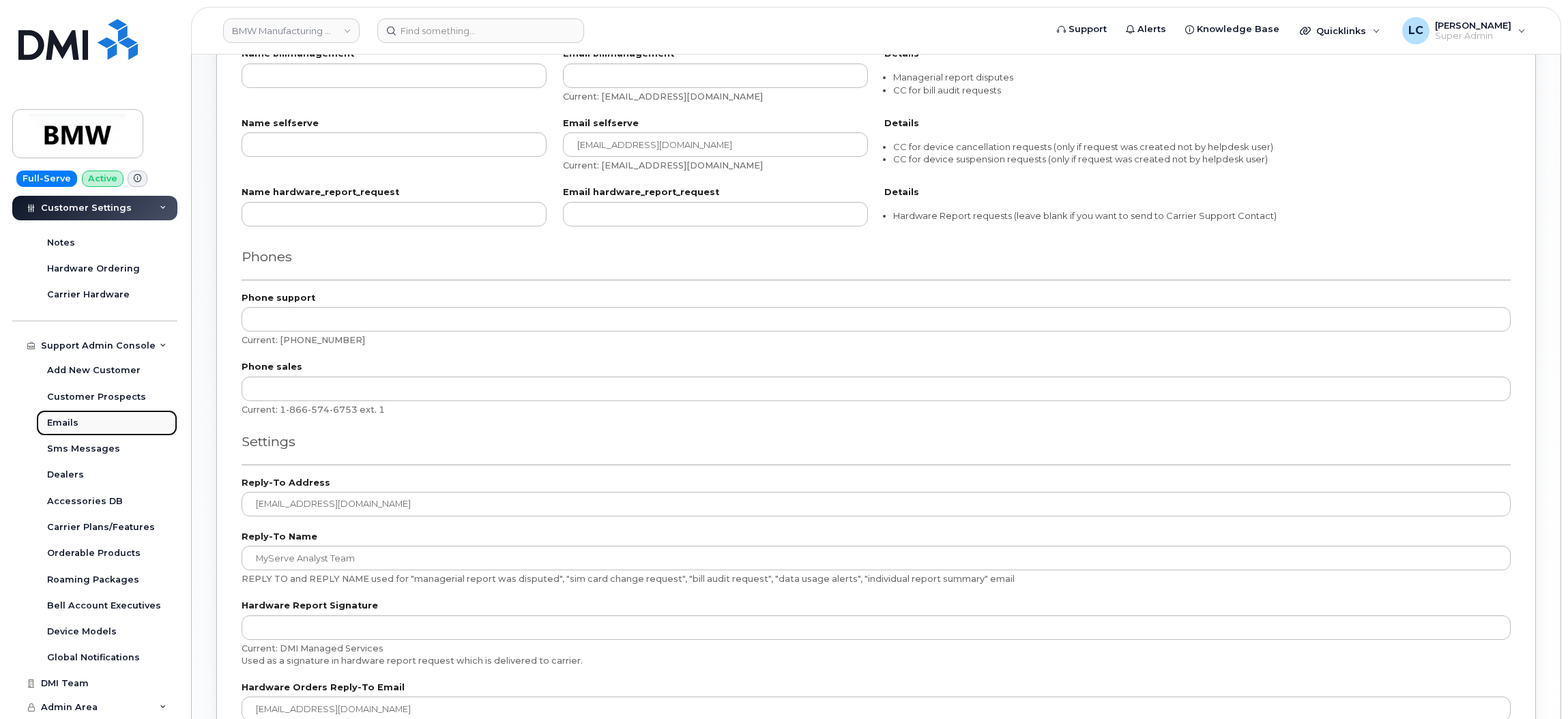
click at [63, 422] on div "Emails" at bounding box center [63, 423] width 32 height 12
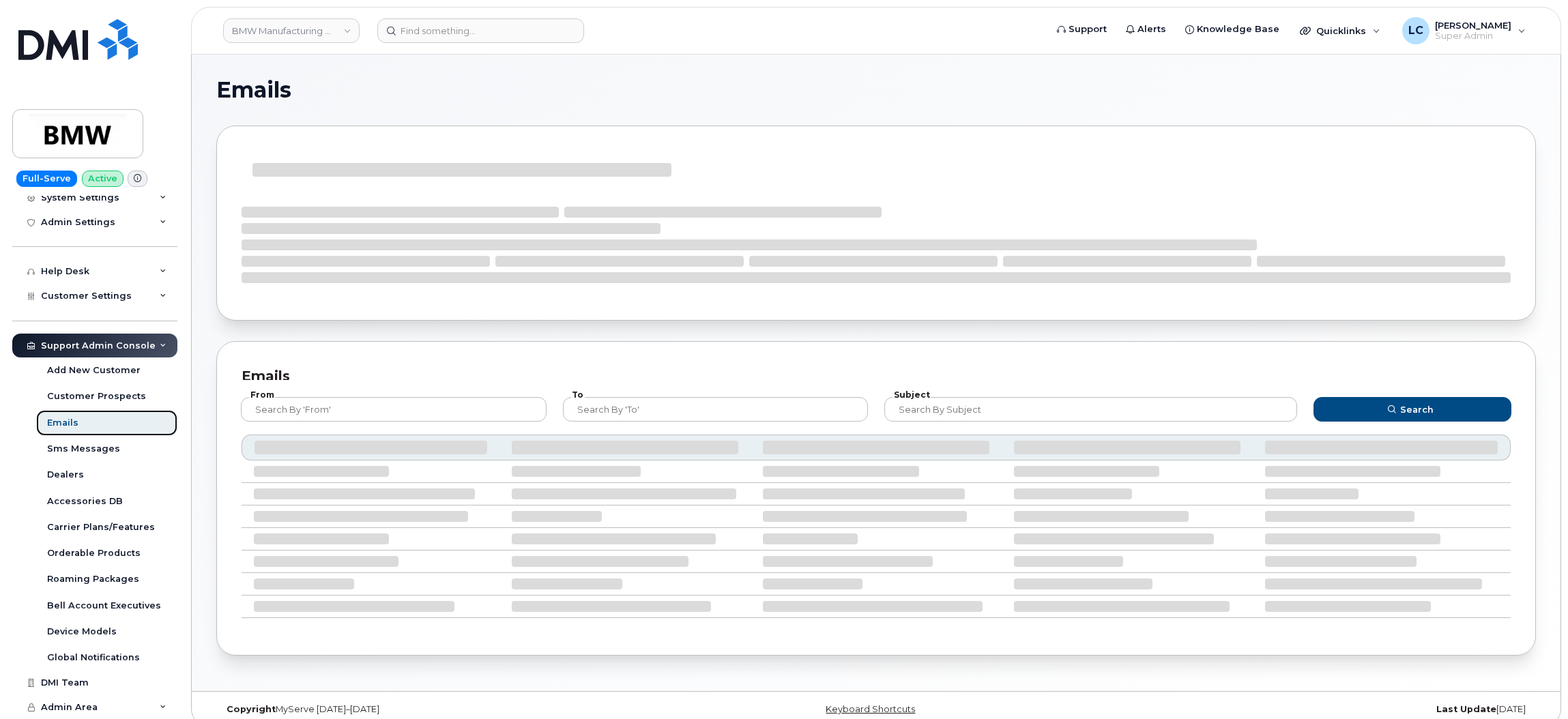
scroll to position [257, 0]
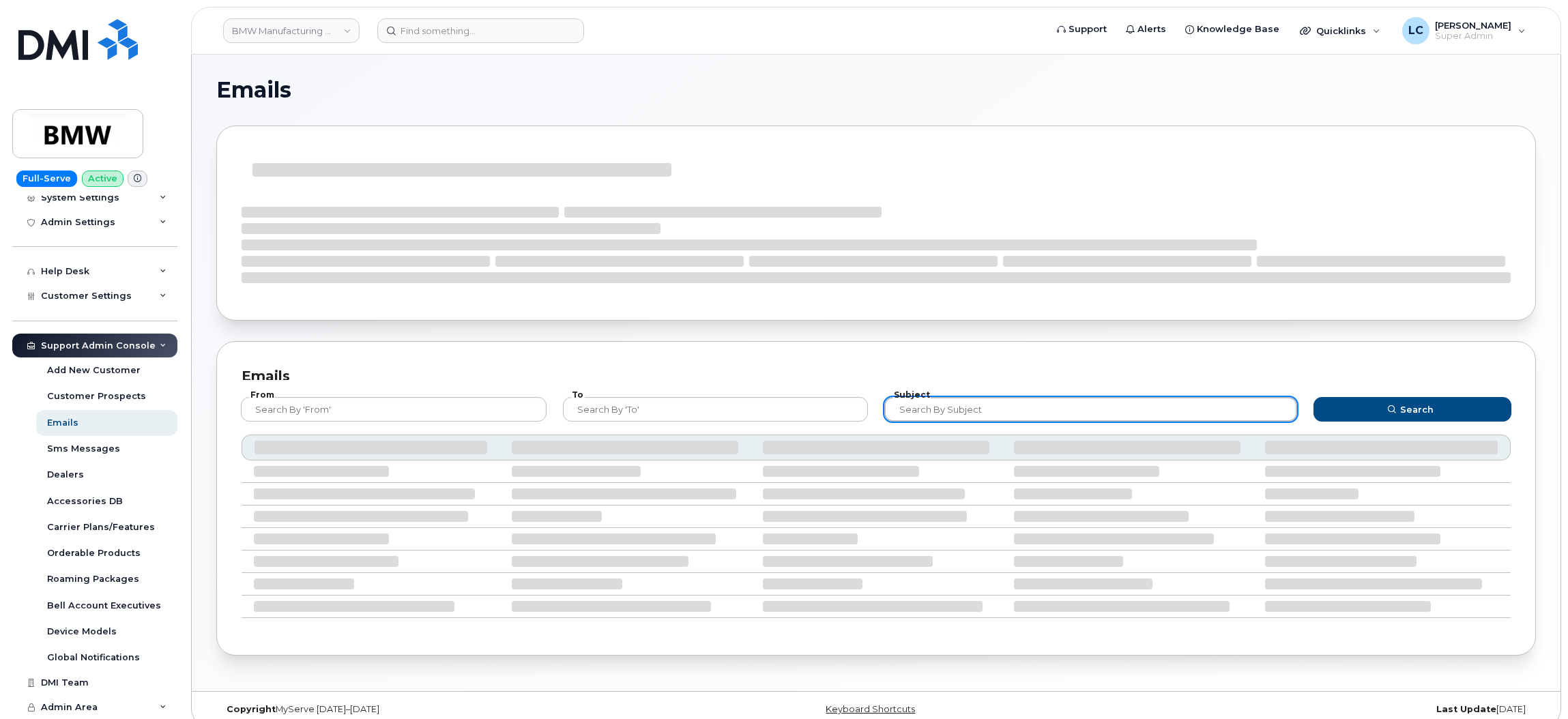
click at [1052, 405] on input "text" at bounding box center [1091, 409] width 413 height 25
paste input "e6f63a0ad67f43bbbbc5f7d058868152@dminc.mail.domo.com"
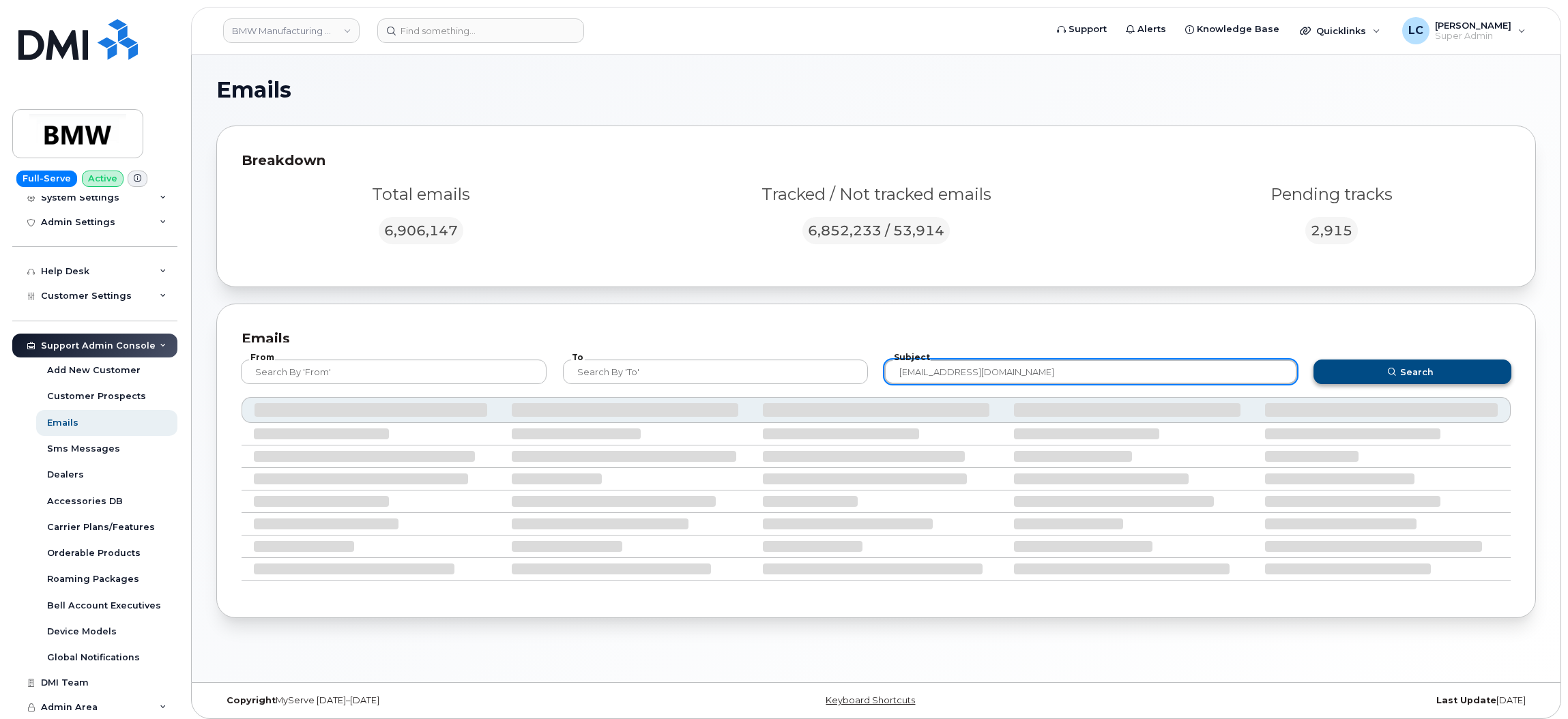
type input "e6f63a0ad67f43bbbbc5f7d058868152@dminc.mail.domo.com"
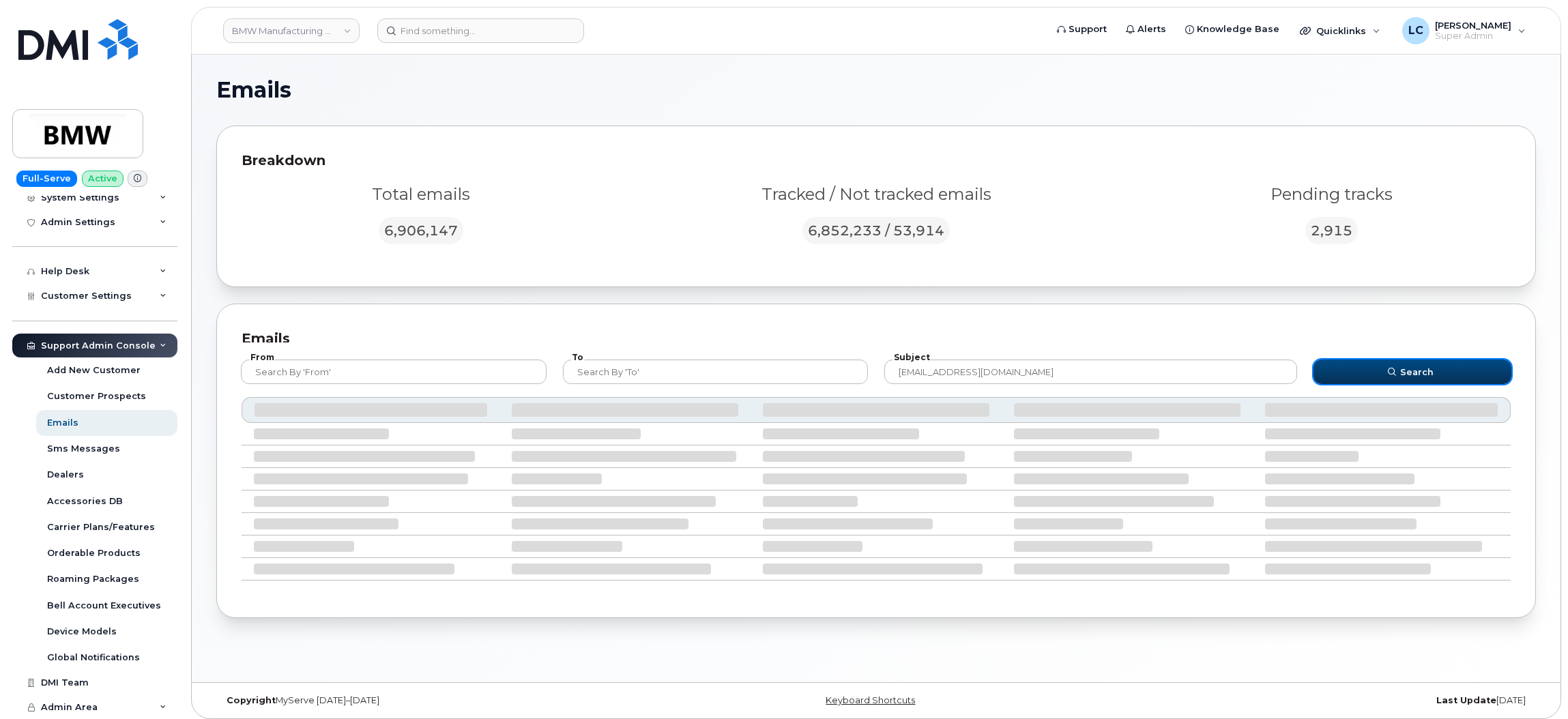
click at [1418, 364] on button "Search" at bounding box center [1413, 372] width 198 height 25
click at [1455, 366] on button "Search" at bounding box center [1413, 372] width 198 height 25
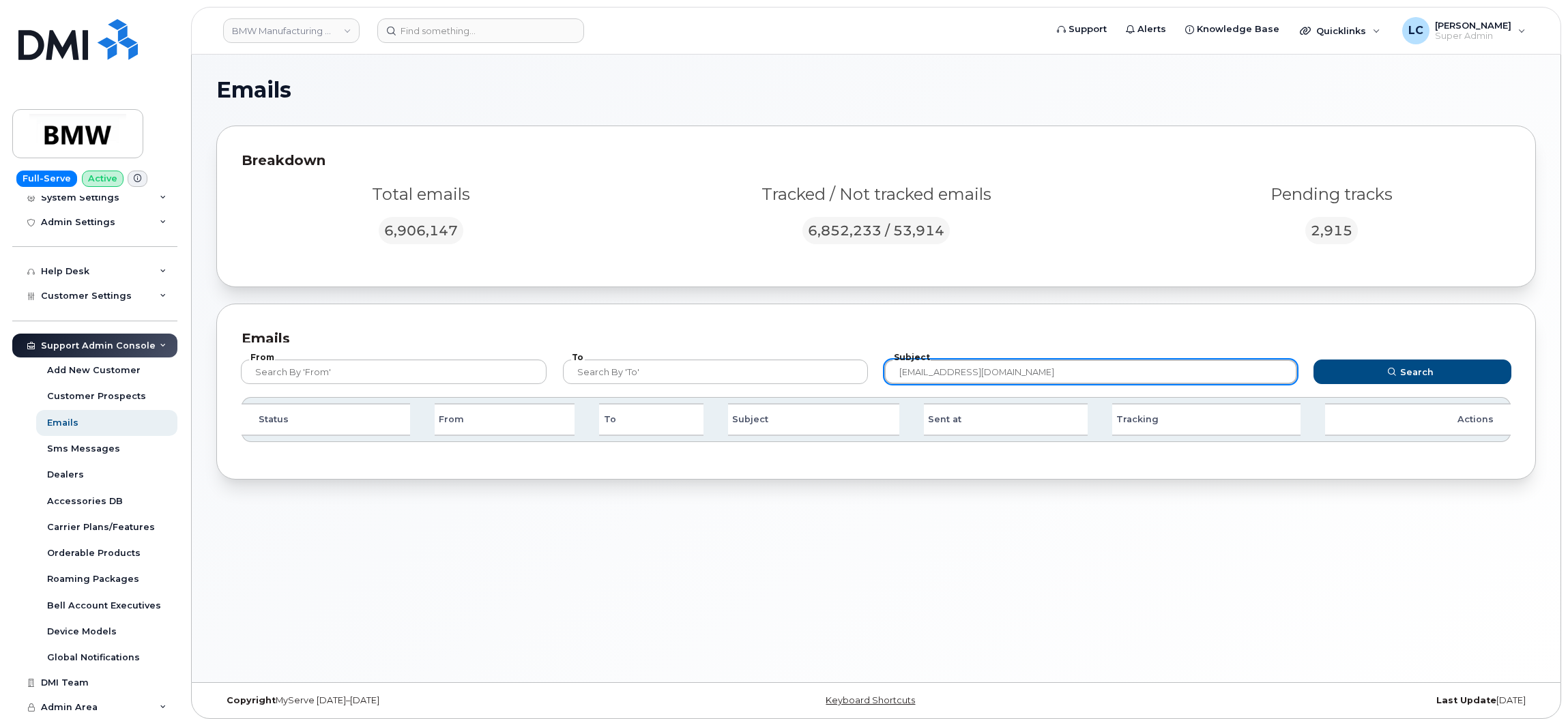
click at [1250, 367] on input "e6f63a0ad67f43bbbbc5f7d058868152@dminc.mail.domo.com" at bounding box center [1091, 372] width 413 height 25
drag, startPoint x: 1268, startPoint y: 372, endPoint x: 778, endPoint y: 356, distance: 490.3
click at [778, 360] on form "From To Subject e6f63a0ad67f43bbbbc5f7d058868152@dminc.mail.domo.com Search" at bounding box center [877, 369] width 1296 height 55
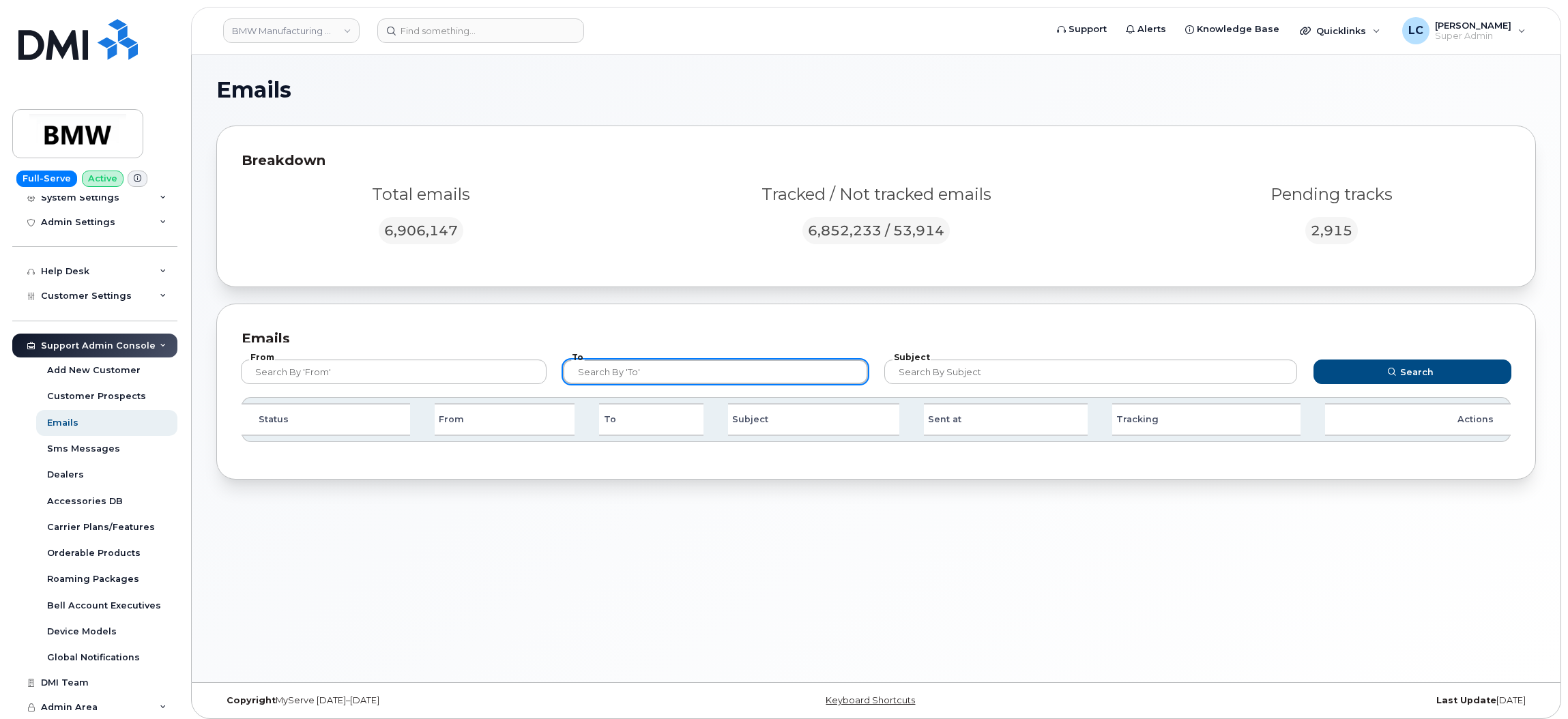
click at [733, 371] on input "text" at bounding box center [715, 372] width 305 height 25
paste input "e6f63a0ad67f43bbbbc5f7d058868152@dminc.mail.domo.com"
type input "e6f63a0ad67f43bbbbc5f7d058868152@dminc.mail.domo.com"
click at [1314, 360] on button "Search" at bounding box center [1413, 372] width 198 height 25
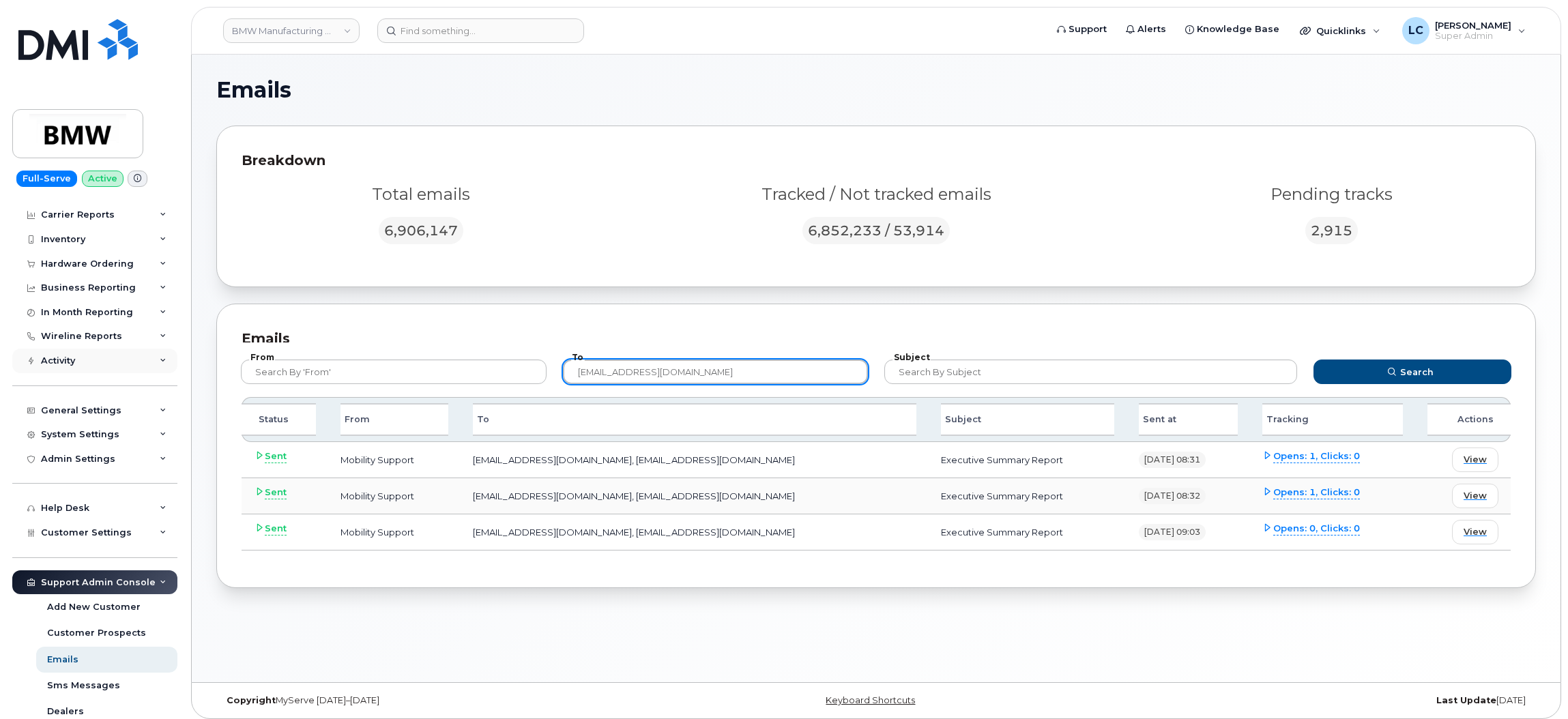
scroll to position [0, 0]
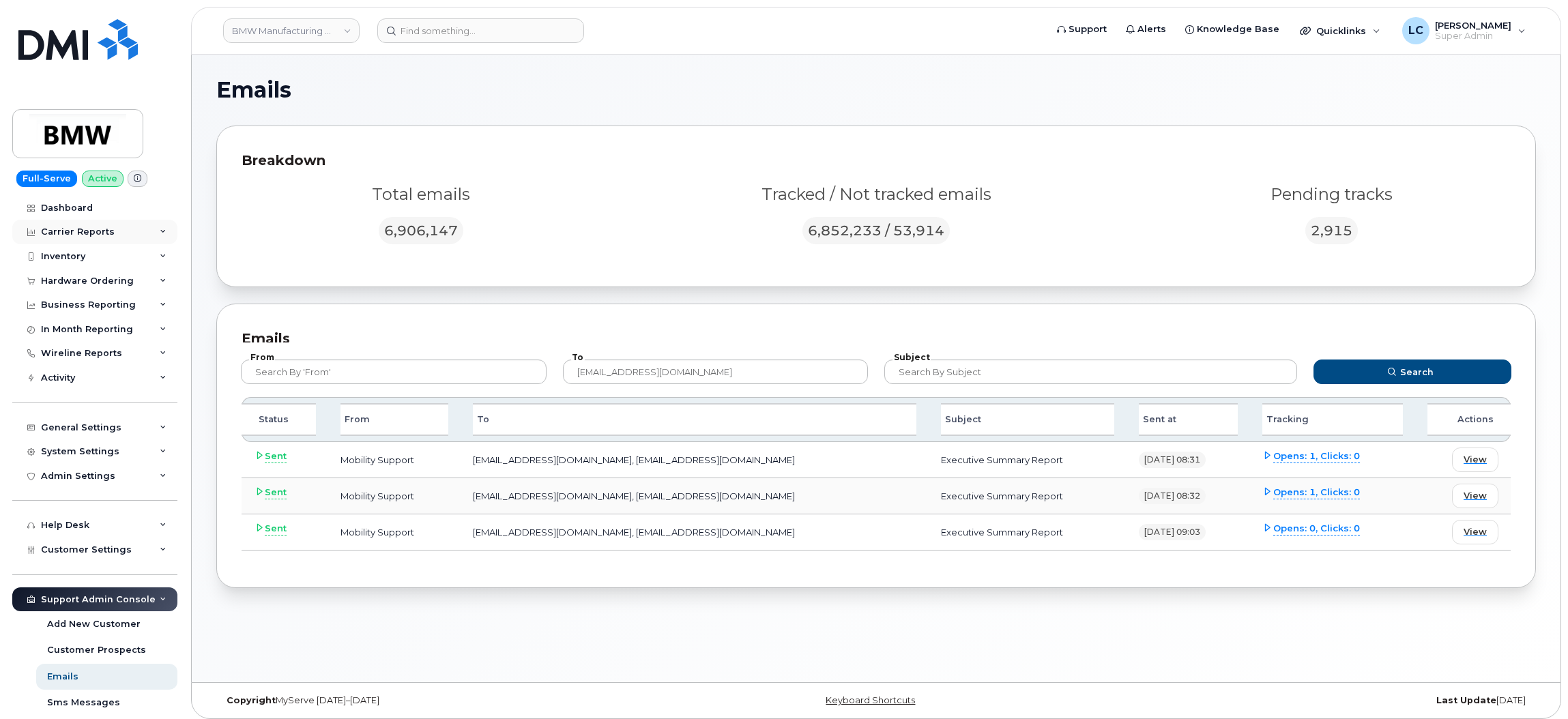
click at [125, 236] on div "Carrier Reports" at bounding box center [95, 232] width 165 height 25
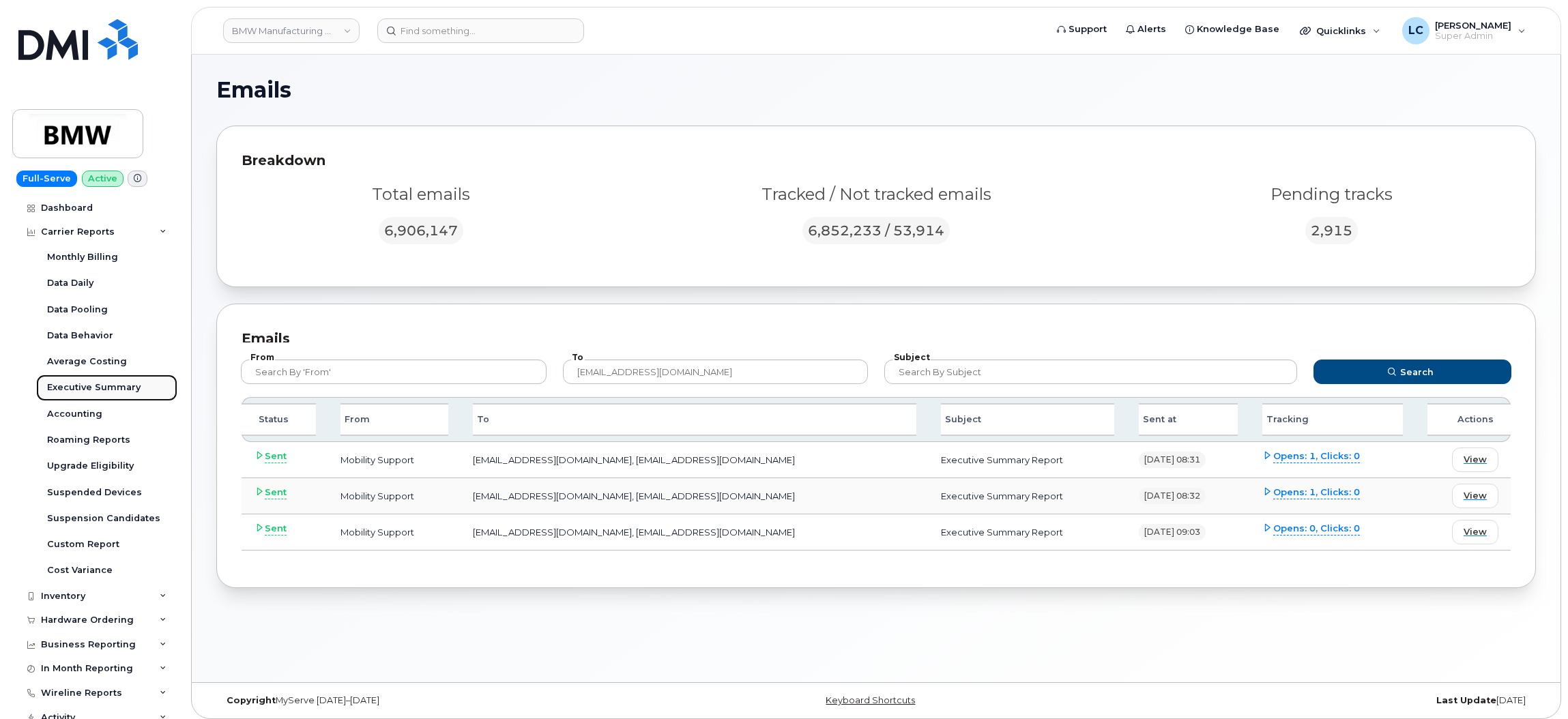
click at [101, 392] on div "Executive Summary" at bounding box center [94, 387] width 94 height 12
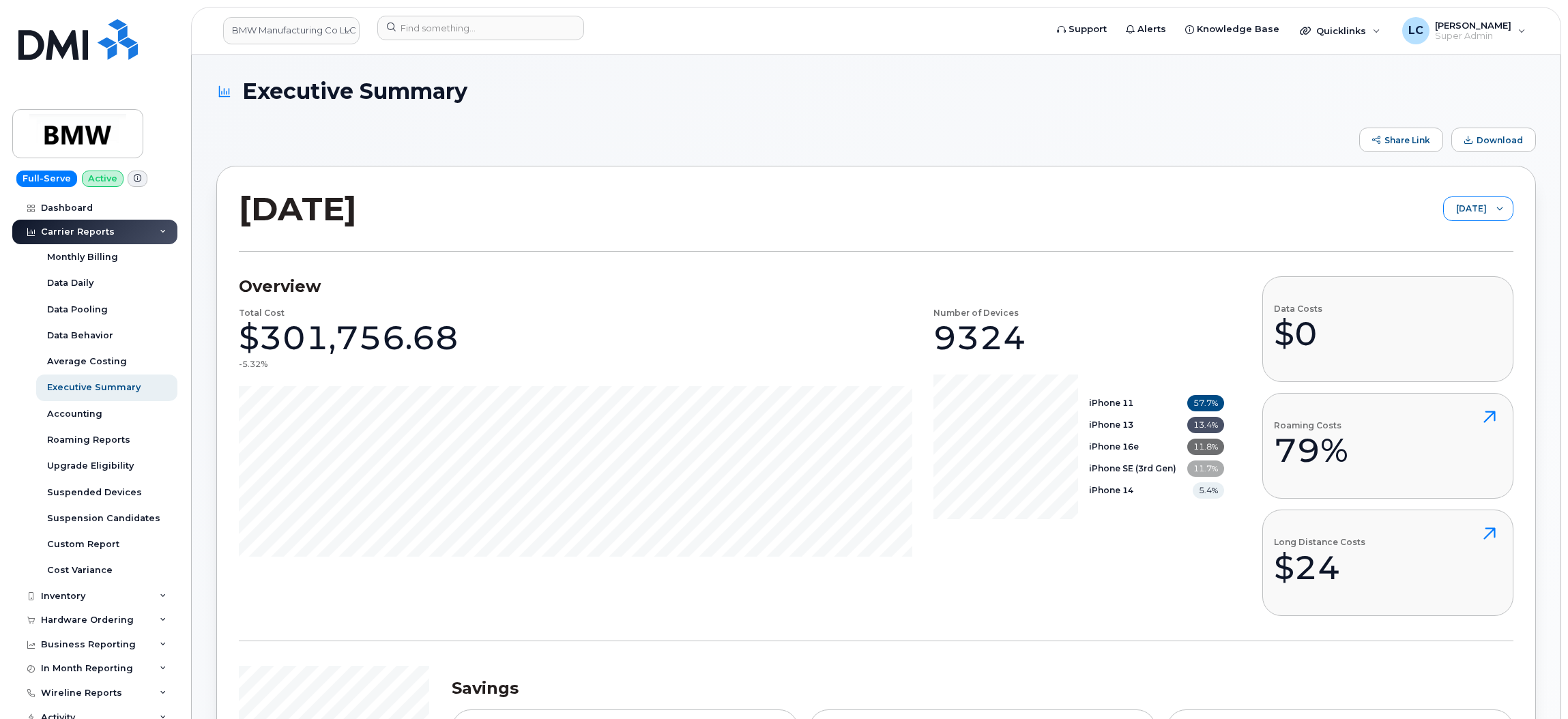
click at [1491, 200] on div at bounding box center [1500, 209] width 26 height 23
click at [1445, 260] on span "August 2025" at bounding box center [1430, 262] width 29 height 13
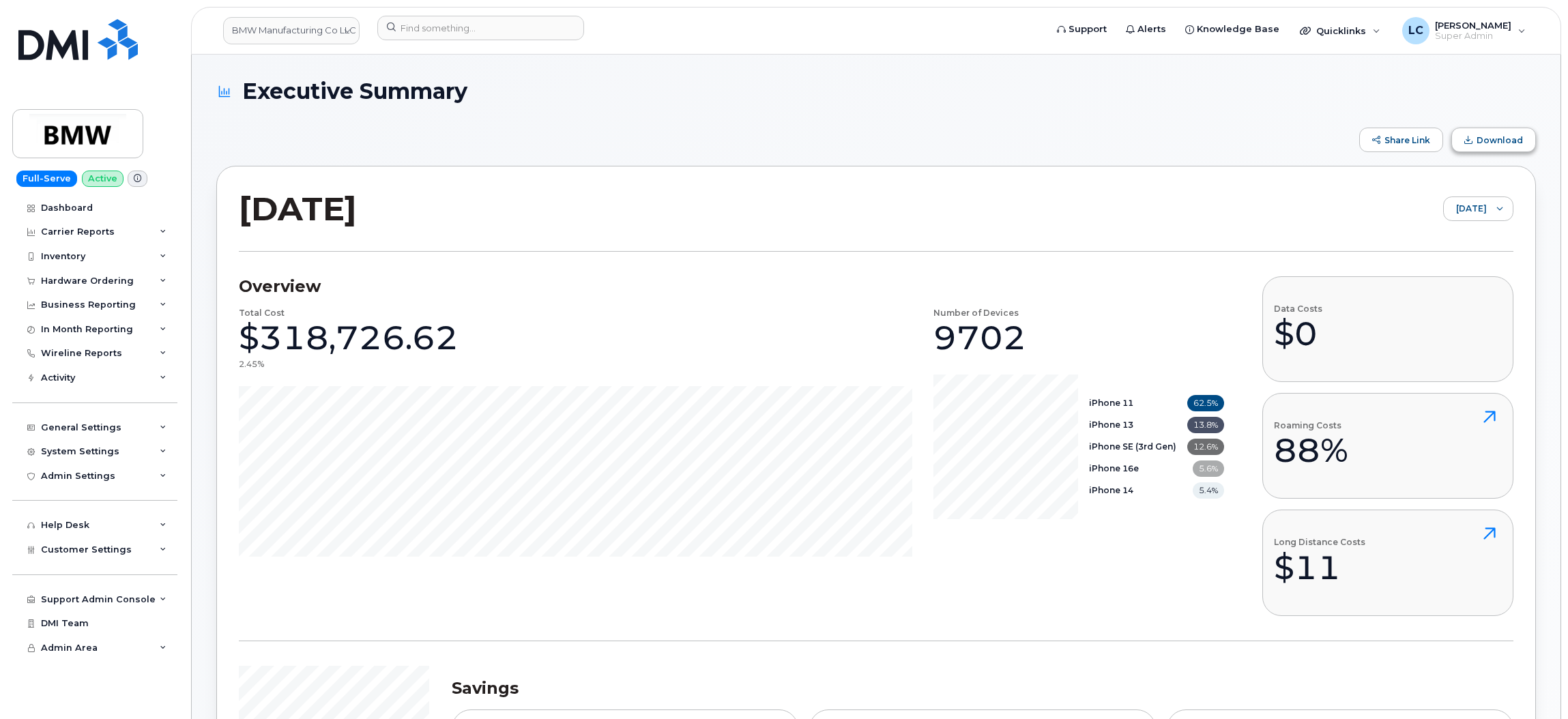
click at [1491, 139] on span "Download" at bounding box center [1500, 140] width 47 height 11
click at [1472, 218] on span "August 2025" at bounding box center [1465, 209] width 43 height 25
click at [1461, 237] on span "September 2025" at bounding box center [1446, 238] width 29 height 13
click at [1481, 133] on button "Download" at bounding box center [1494, 140] width 85 height 25
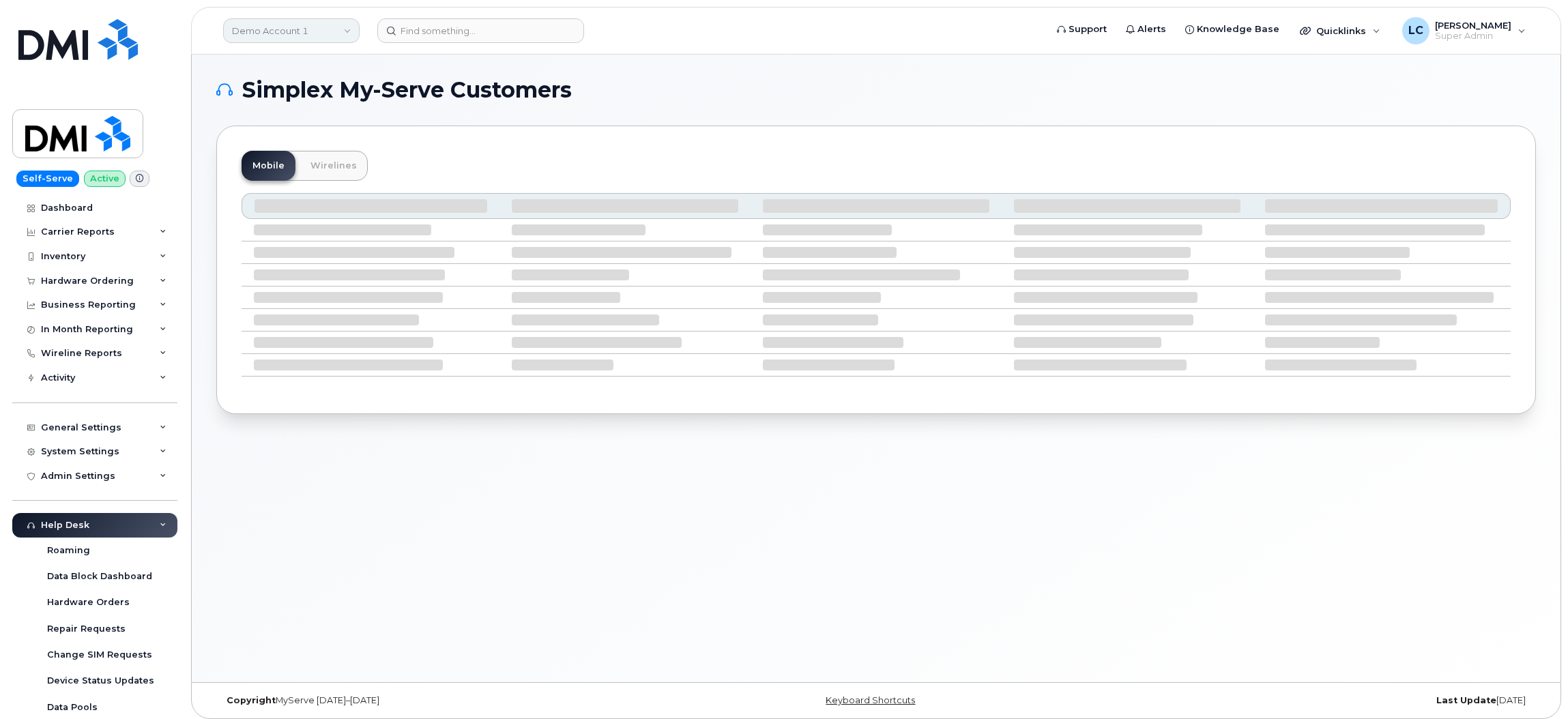
click at [316, 22] on link "Demo Account 1" at bounding box center [291, 31] width 137 height 25
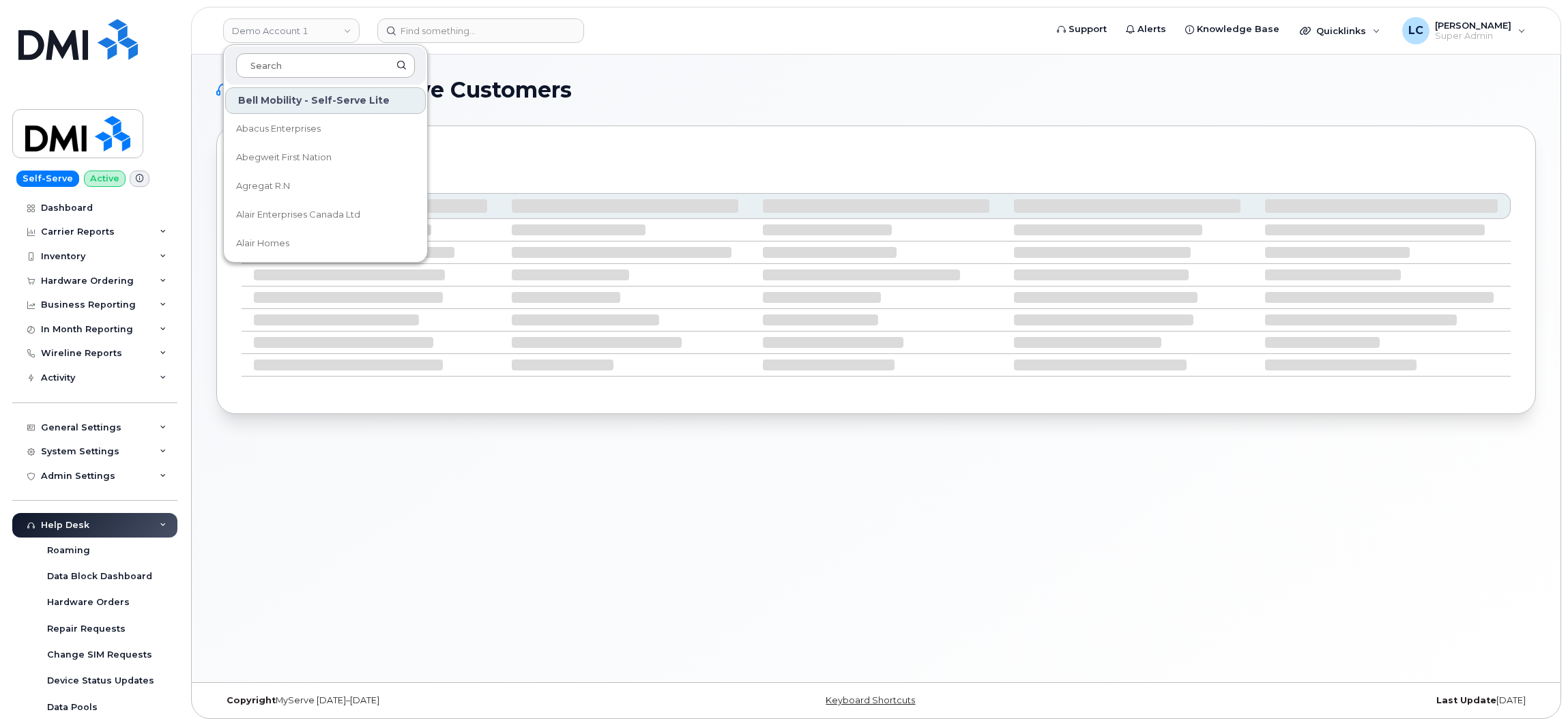
click at [296, 65] on input at bounding box center [326, 65] width 179 height 25
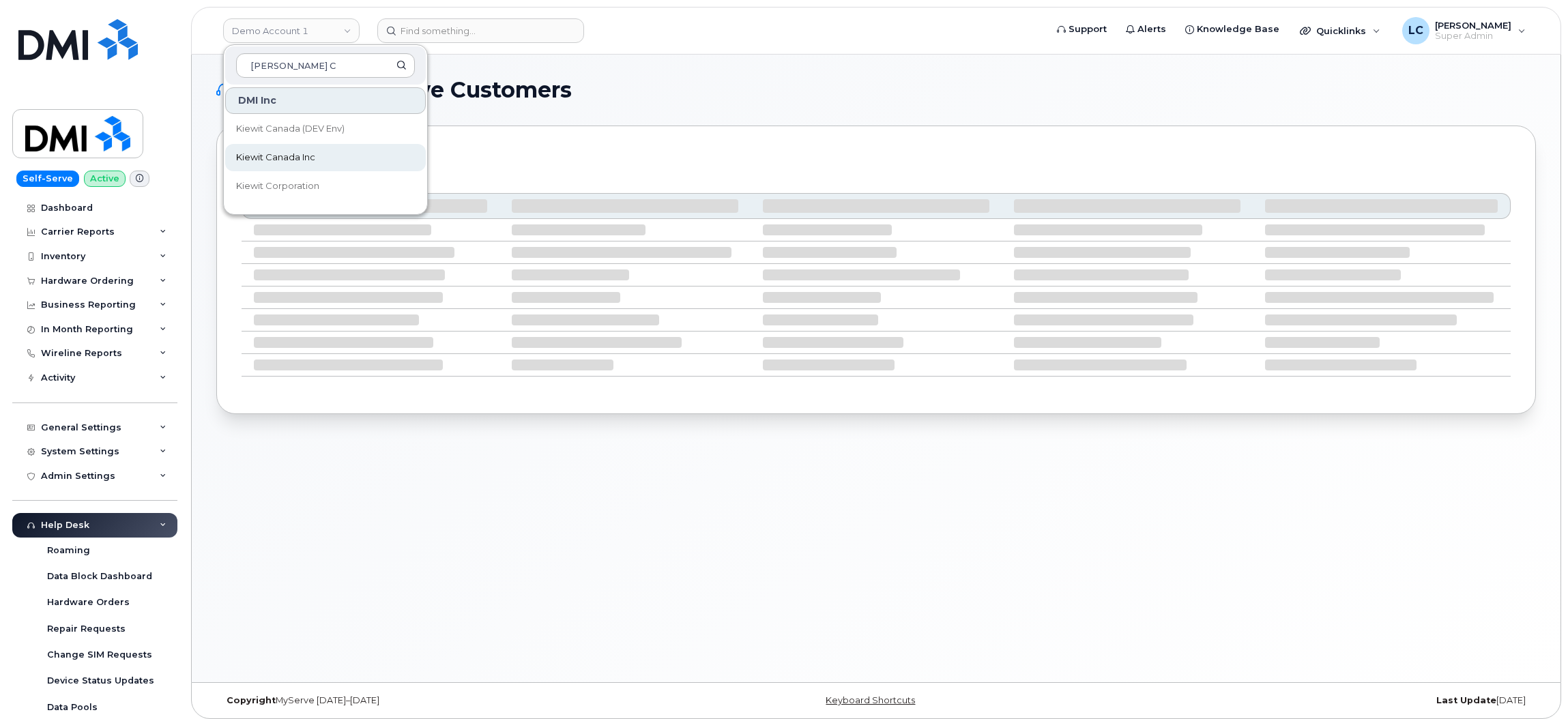
type input "Kiewit C"
click at [310, 162] on span "Kiewit Canada Inc" at bounding box center [275, 158] width 79 height 14
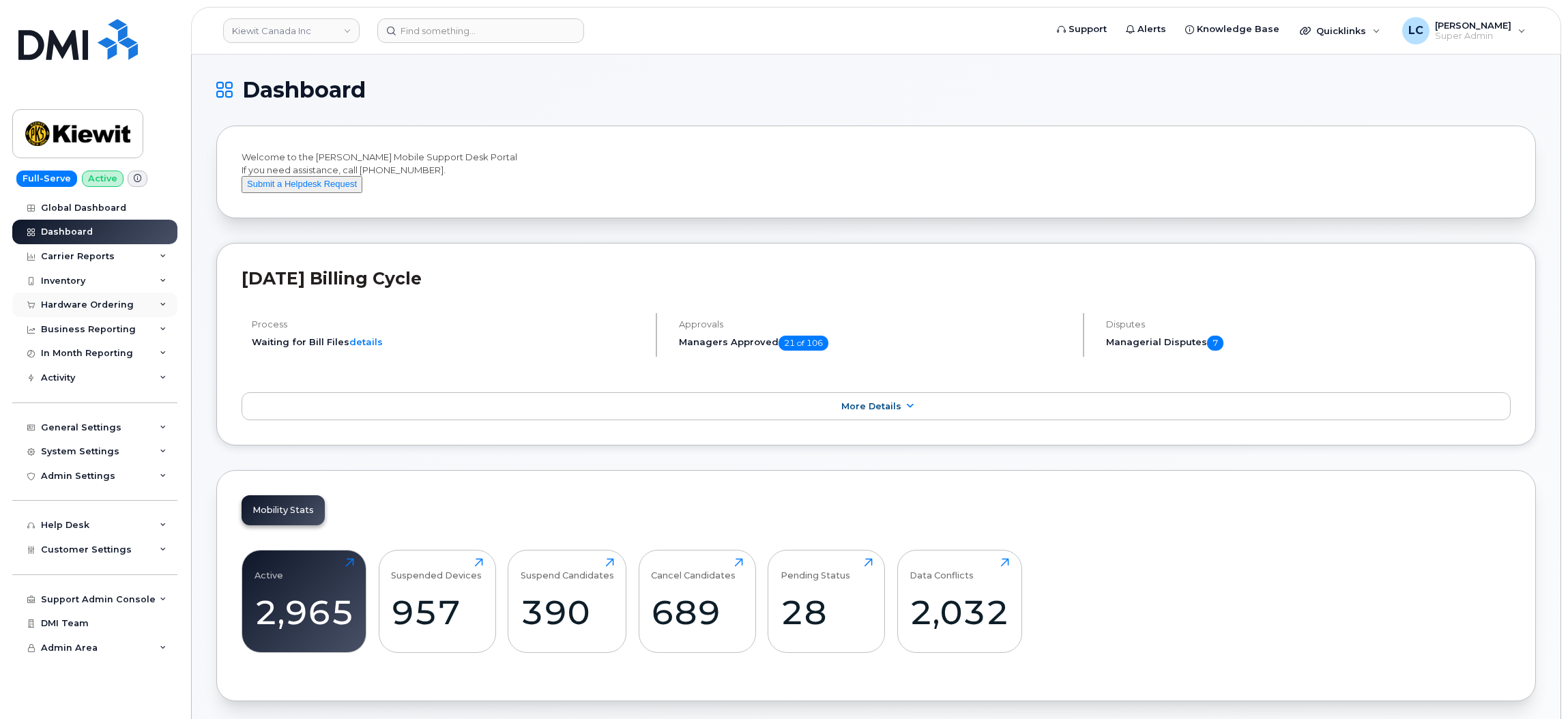
click at [142, 308] on div "Hardware Ordering" at bounding box center [95, 305] width 165 height 25
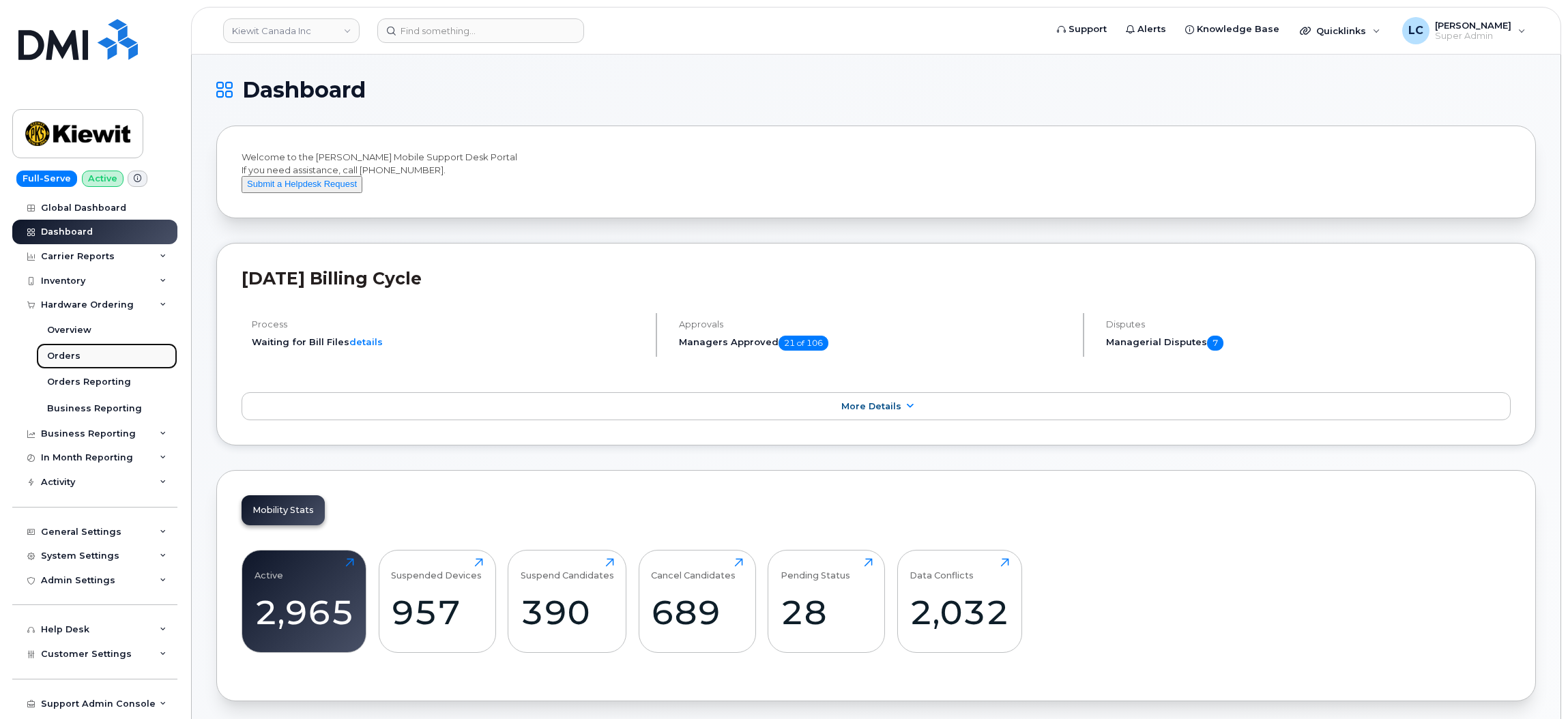
click at [94, 364] on link "Orders" at bounding box center [107, 356] width 141 height 26
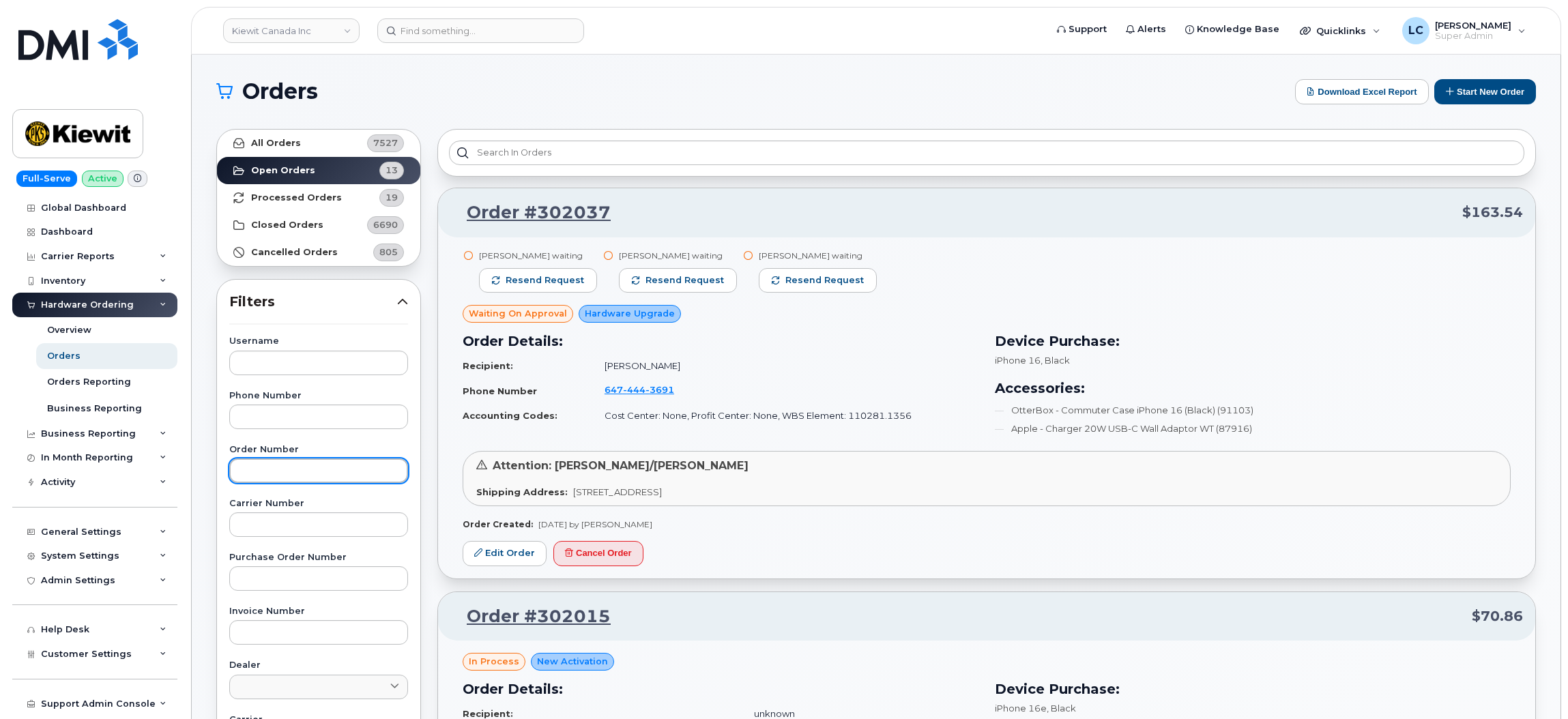
click at [334, 464] on input "text" at bounding box center [318, 471] width 179 height 25
paste input "https://dmimms.atlassian.net/browse/MSPS-597"
type input "h"
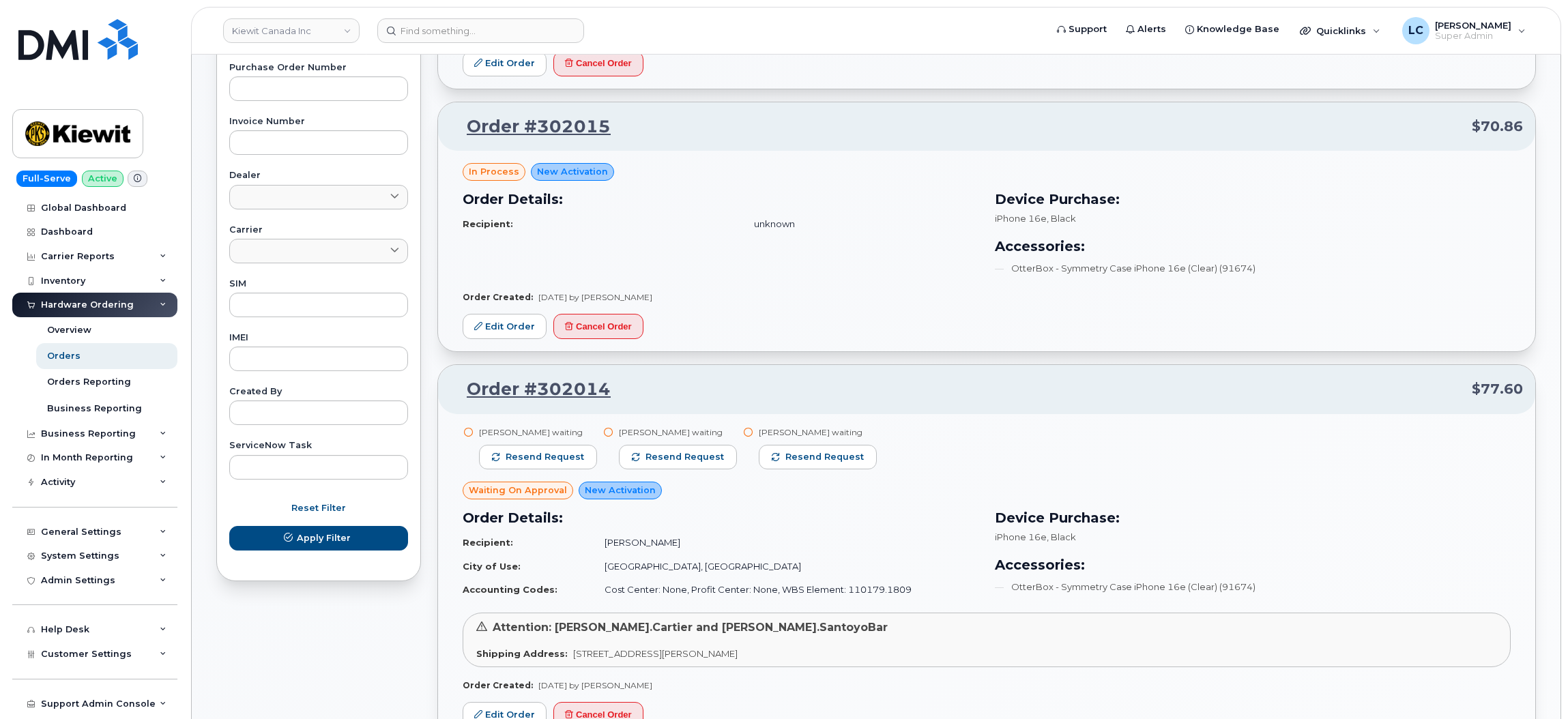
scroll to position [489, 0]
type input "301969"
click at [357, 532] on button "Apply Filter" at bounding box center [318, 539] width 179 height 25
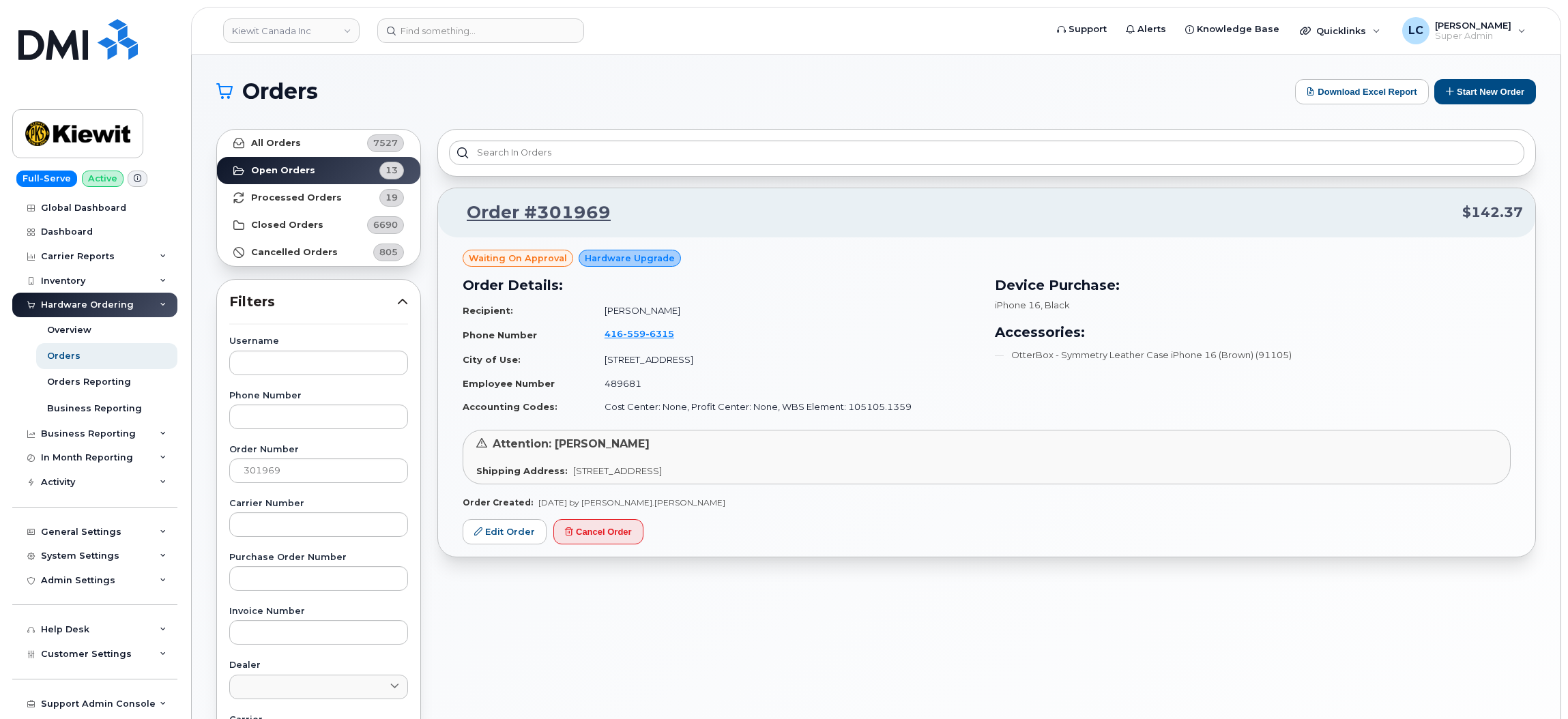
scroll to position [2, 0]
click at [518, 535] on link "Edit Order" at bounding box center [504, 530] width 84 height 26
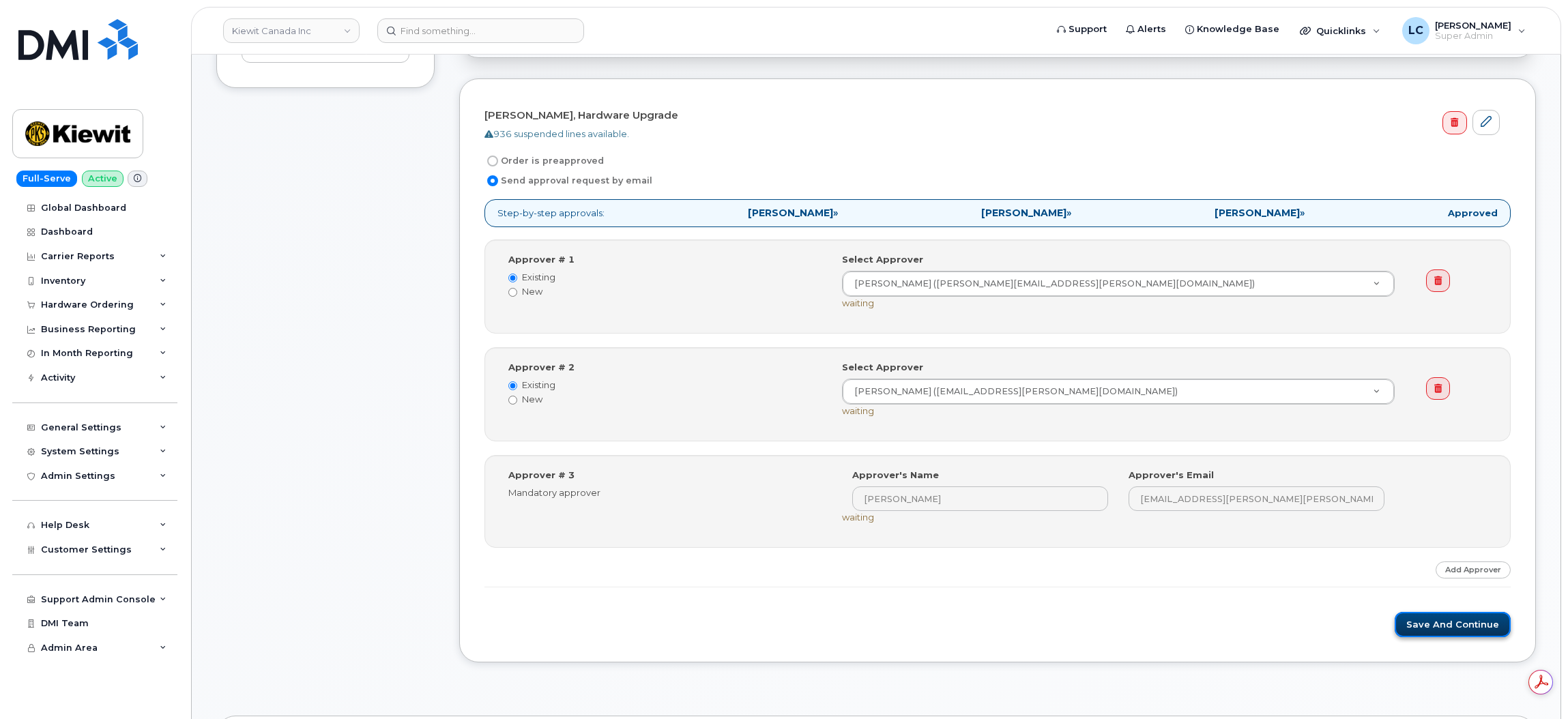
click at [1470, 628] on button "Save and Continue" at bounding box center [1452, 624] width 116 height 26
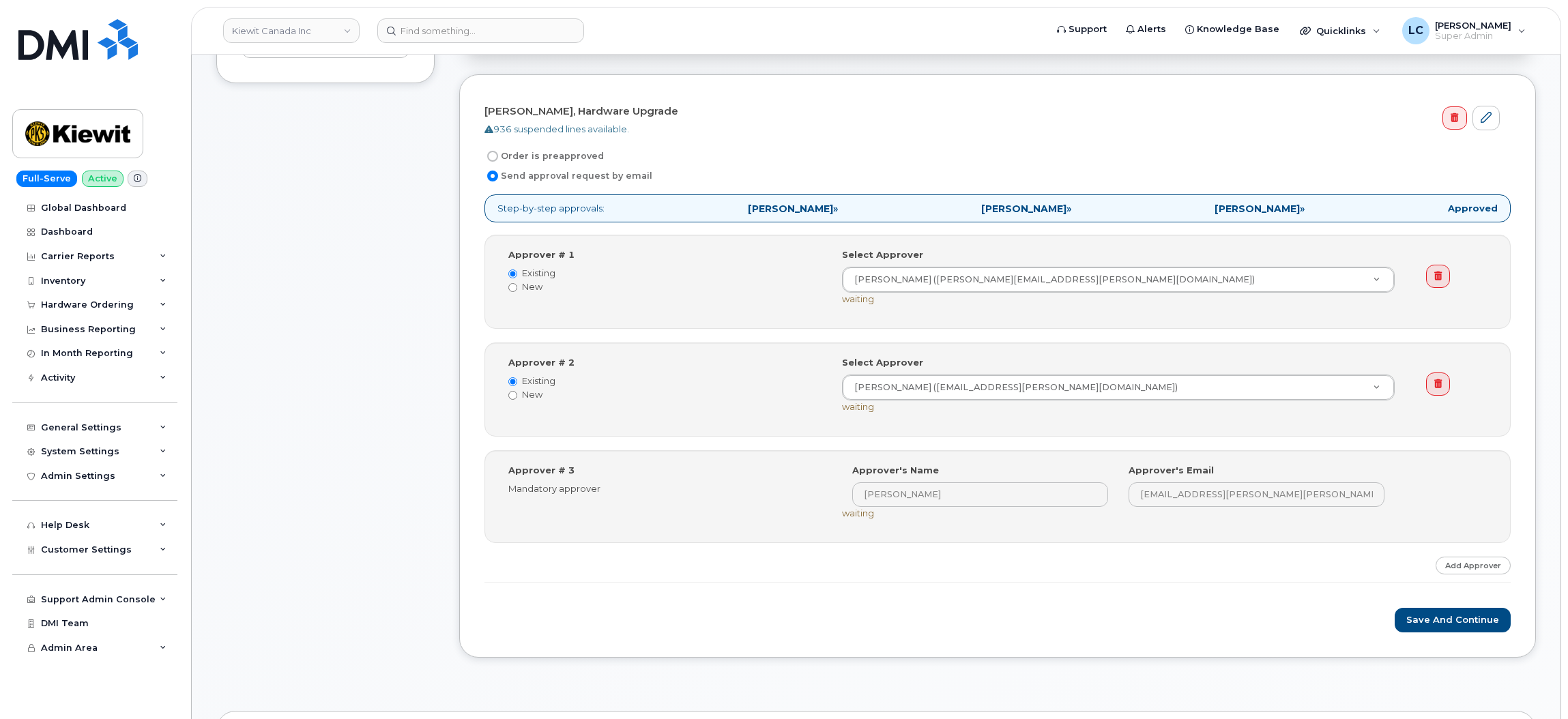
scroll to position [463, 0]
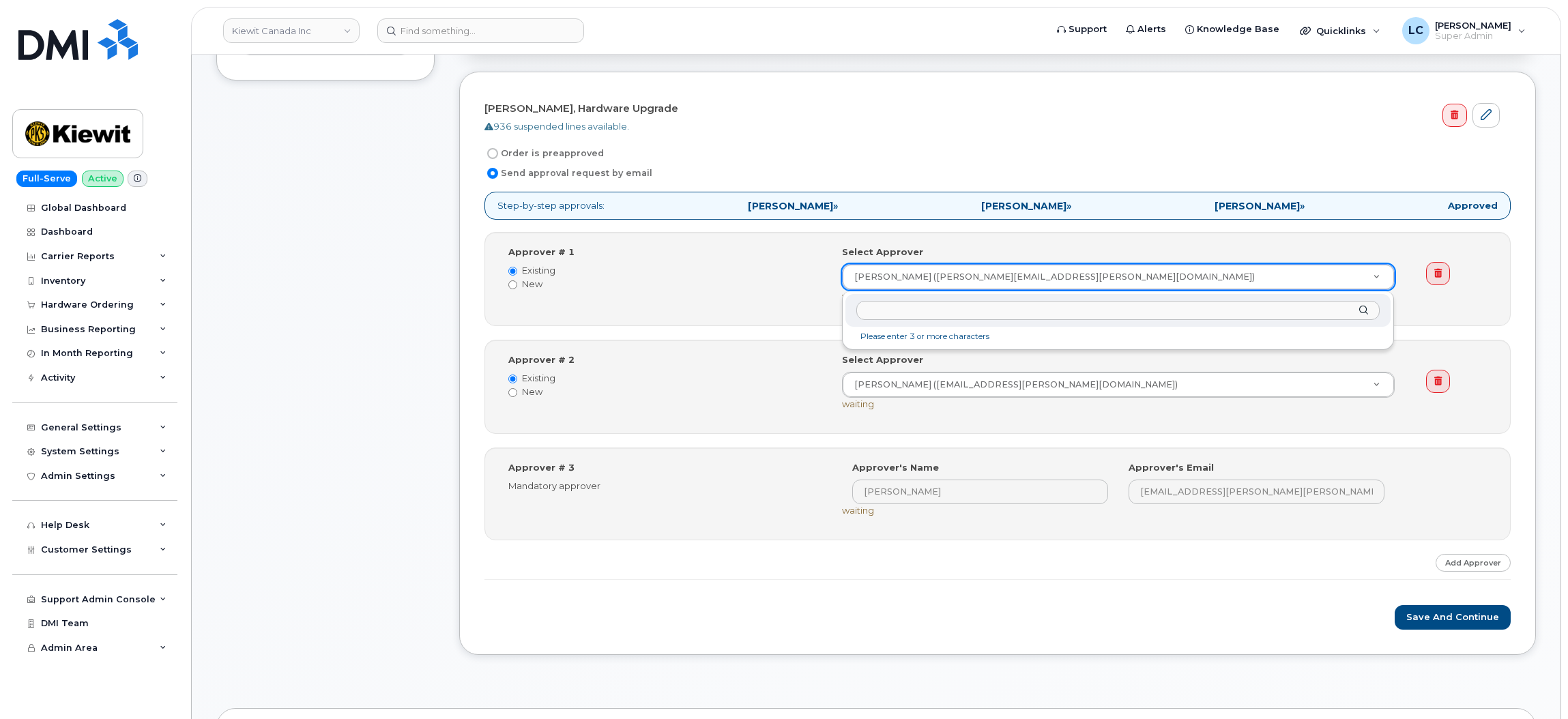
drag, startPoint x: 956, startPoint y: 278, endPoint x: 1025, endPoint y: 281, distance: 69.1
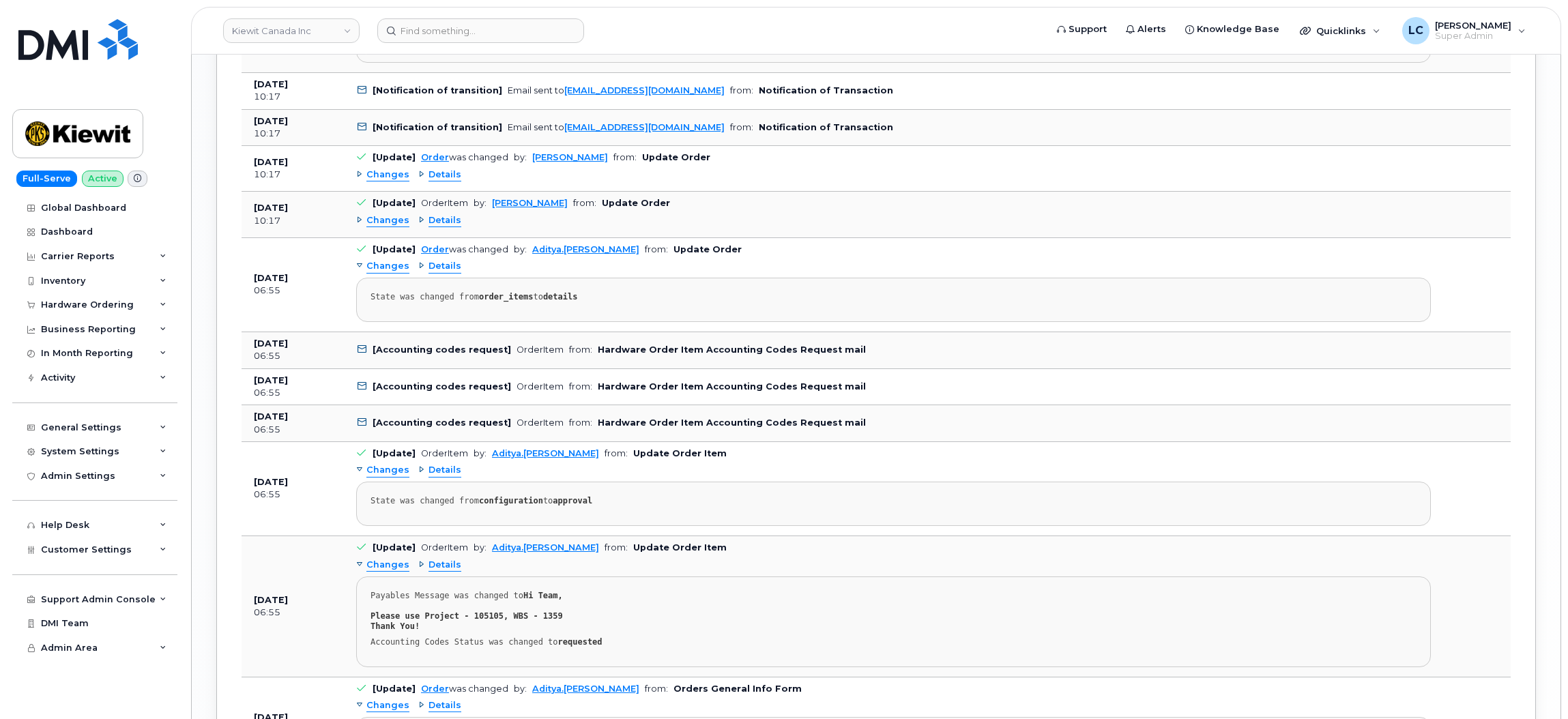
scroll to position [2032, 0]
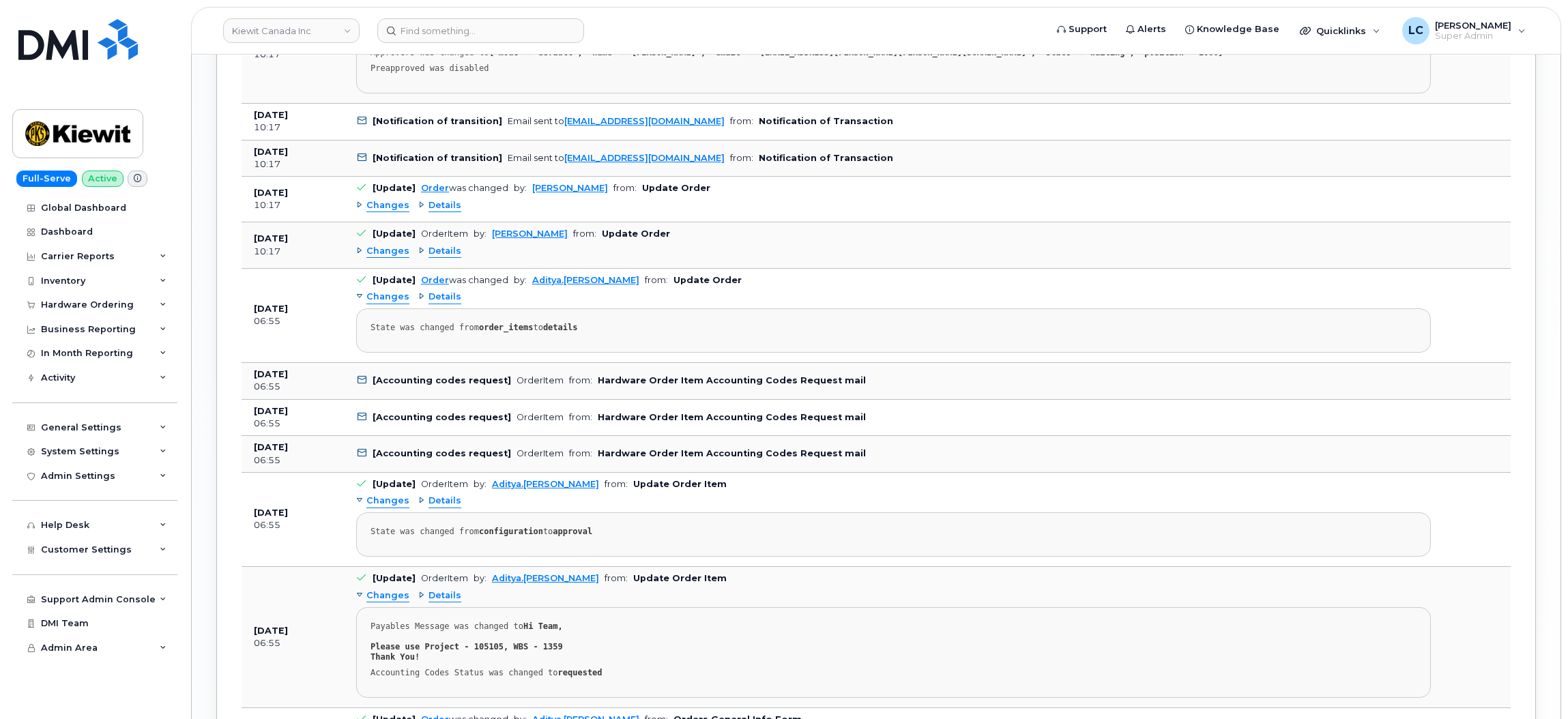
click at [451, 258] on span "Details" at bounding box center [445, 251] width 33 height 13
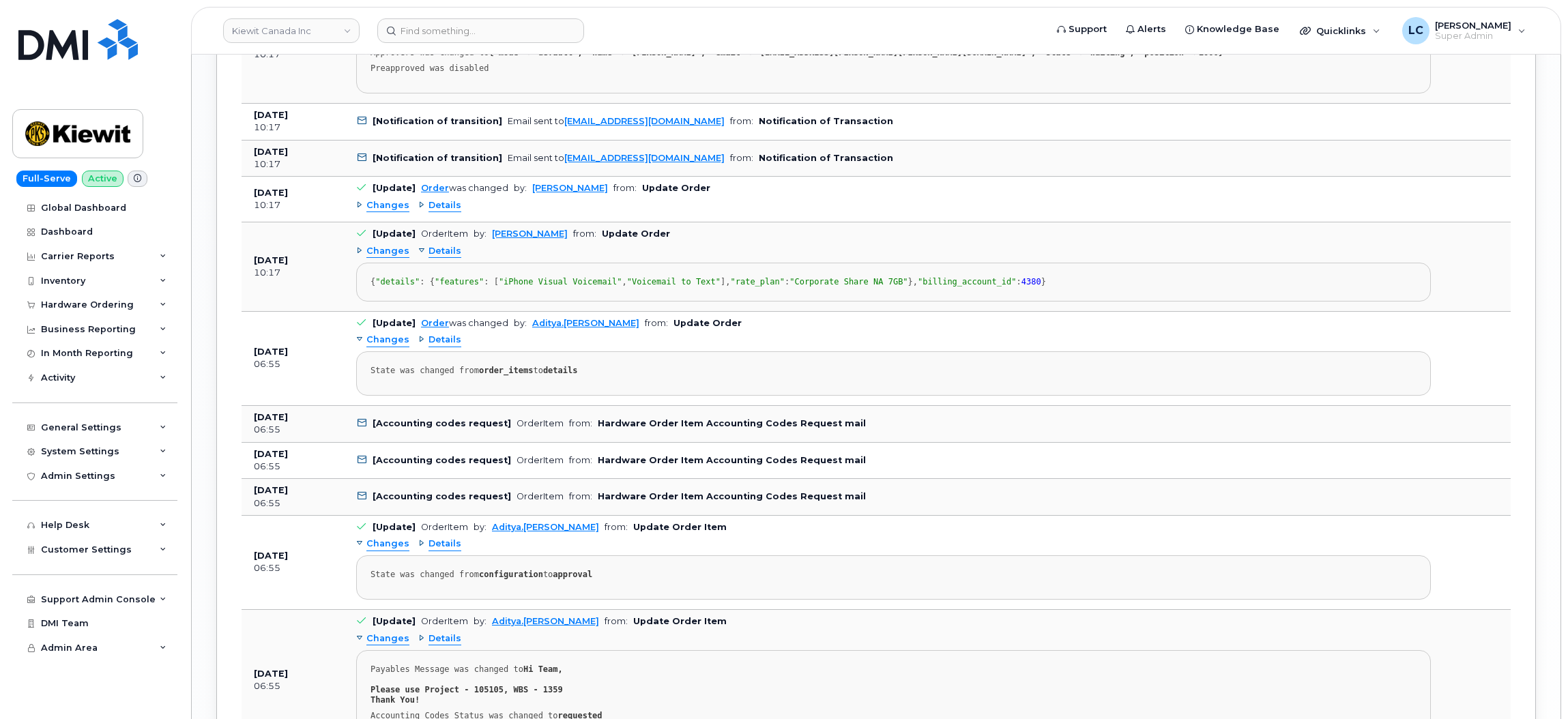
click at [433, 210] on span "Details" at bounding box center [445, 205] width 33 height 13
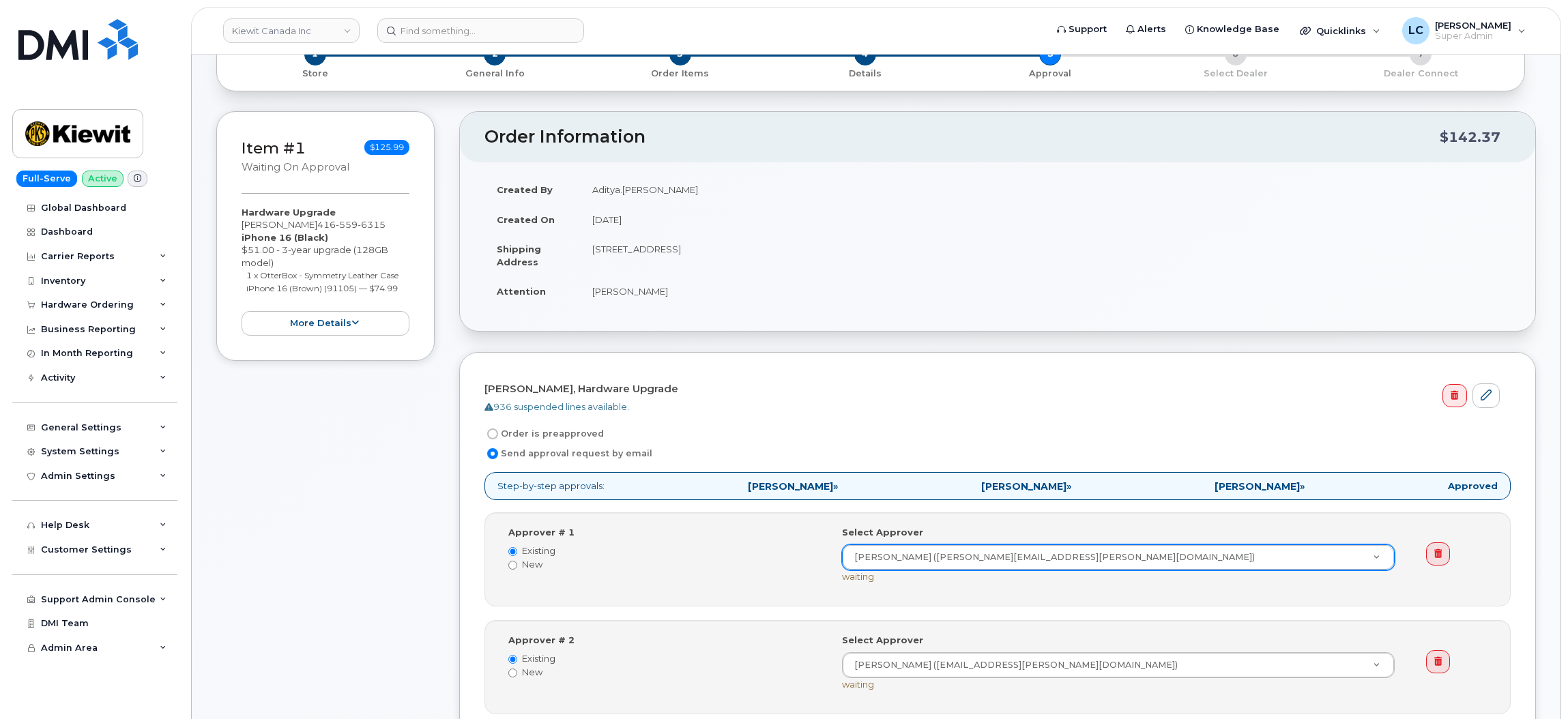
scroll to position [0, 0]
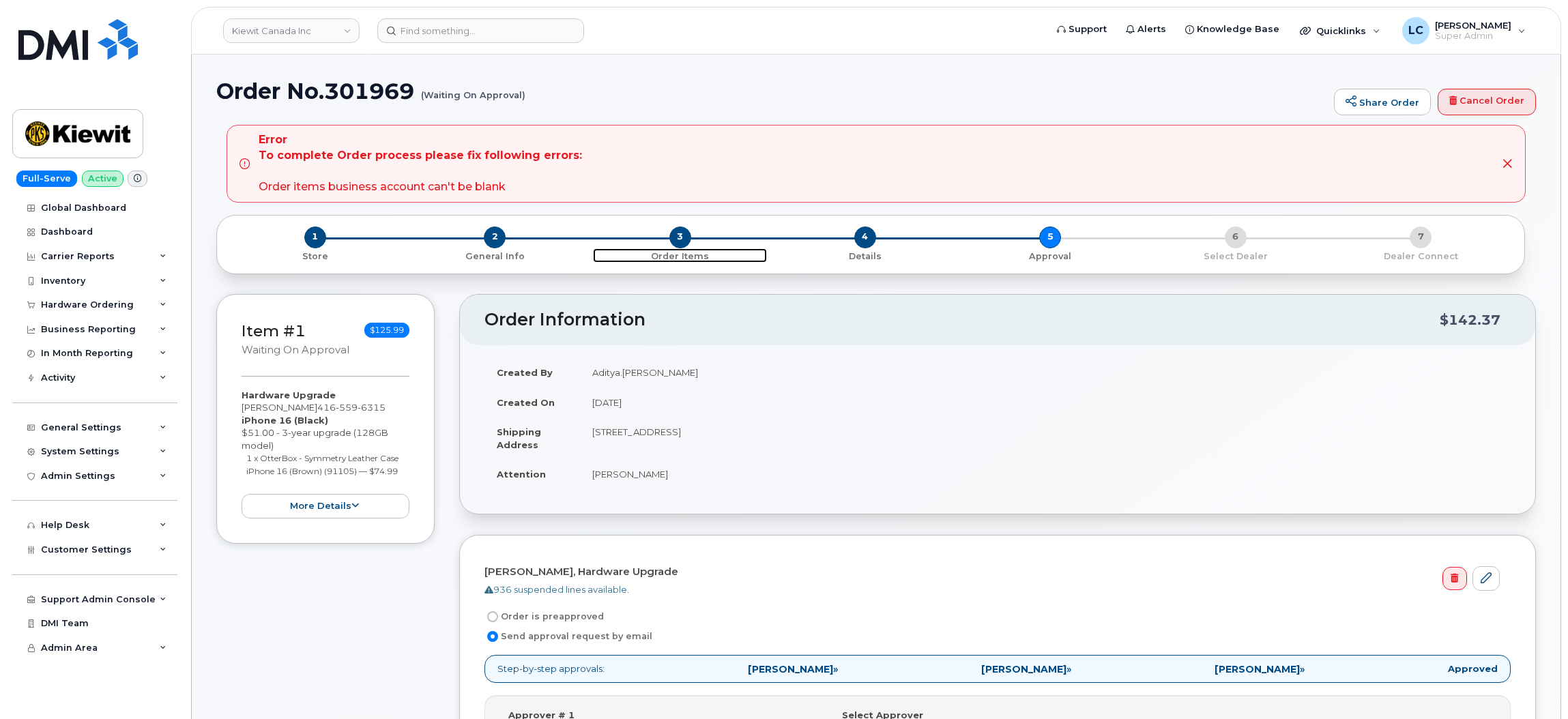
click at [677, 239] on span "3" at bounding box center [680, 237] width 22 height 22
click at [77, 603] on div "Support Admin Console" at bounding box center [98, 600] width 115 height 11
click at [75, 683] on div "Emails" at bounding box center [63, 677] width 32 height 12
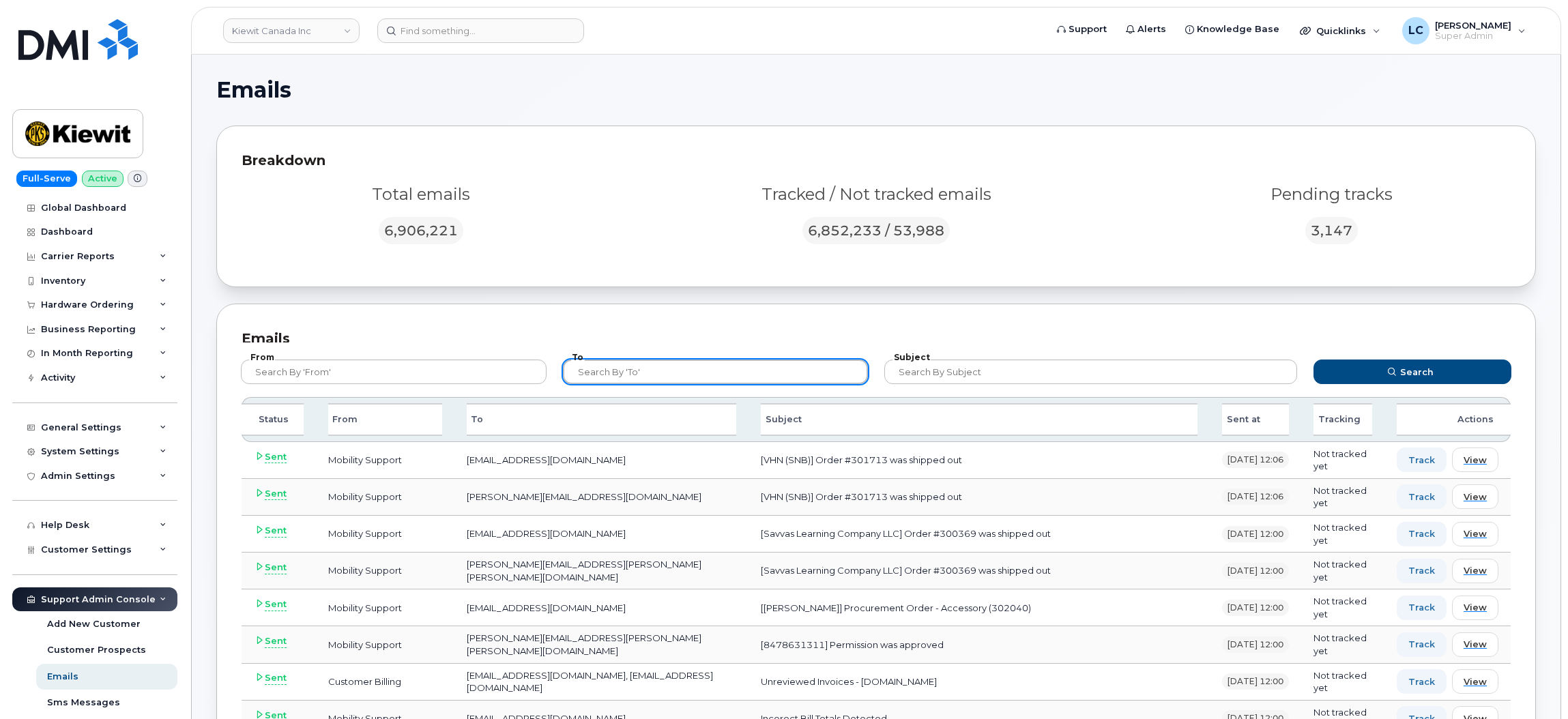
click at [766, 379] on input "text" at bounding box center [715, 372] width 305 height 25
click at [760, 360] on input "text" at bounding box center [715, 372] width 305 height 25
type input "Attal.ibrahimi"
click at [1314, 360] on button "Search" at bounding box center [1413, 372] width 198 height 25
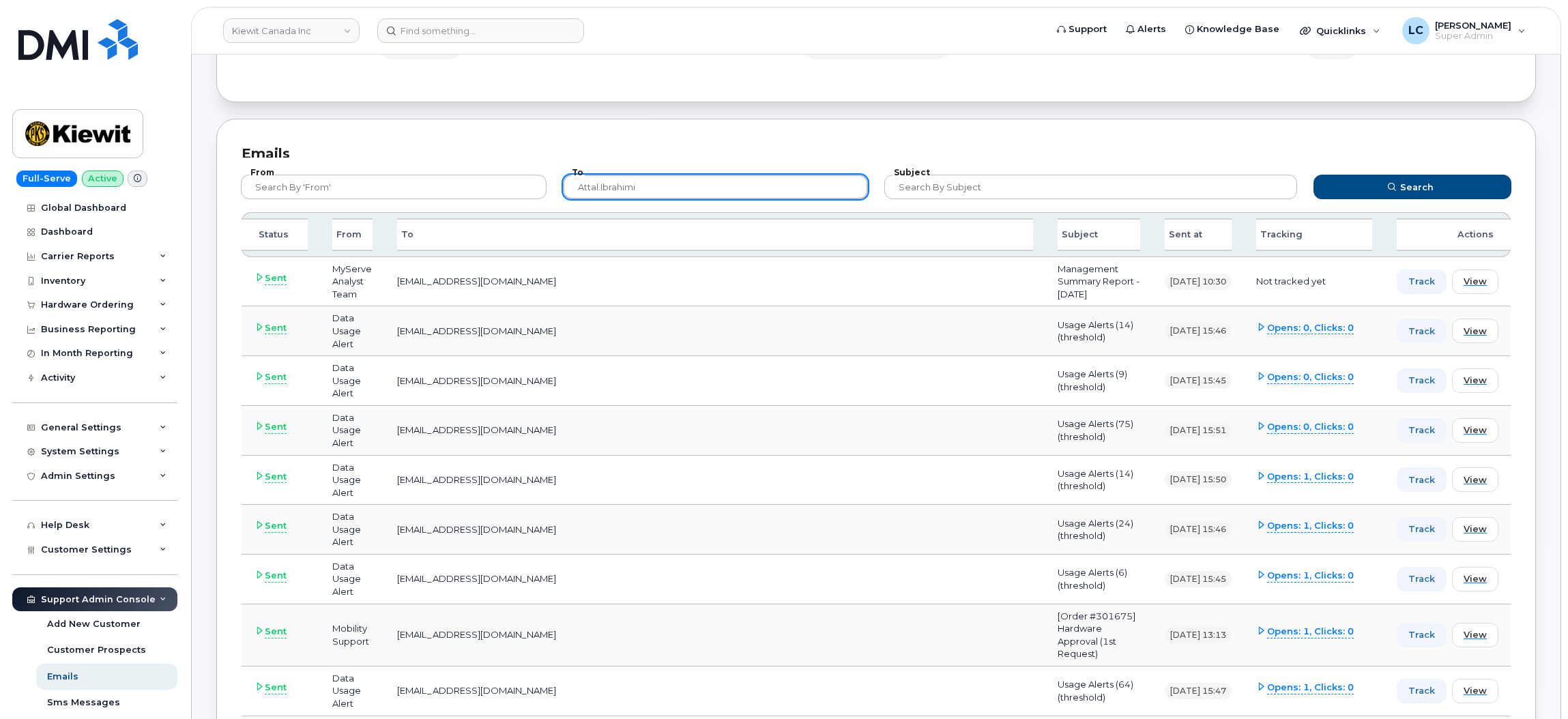
scroll to position [148, 0]
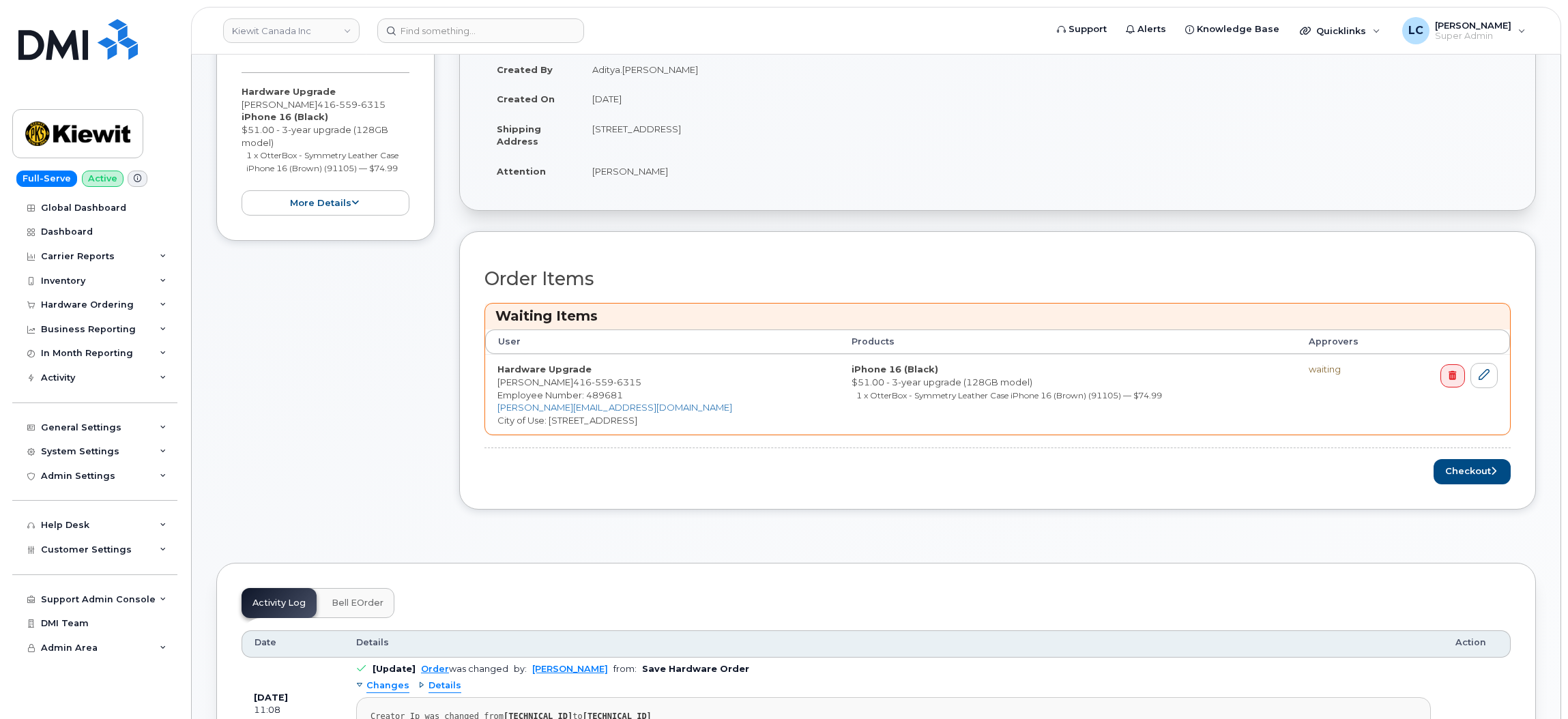
scroll to position [213, 0]
click at [1471, 475] on button "Checkout" at bounding box center [1472, 473] width 77 height 26
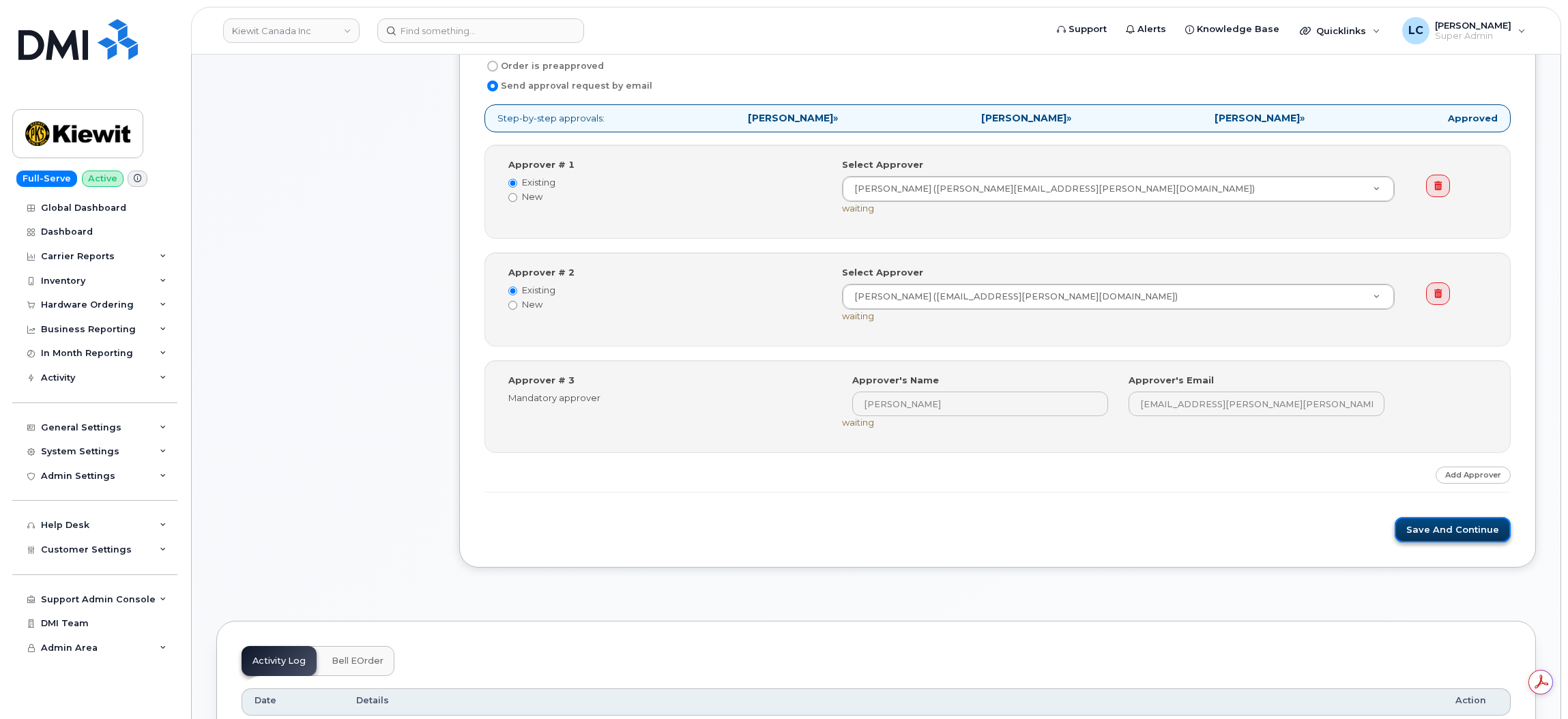
click at [1422, 535] on button "Save and Continue" at bounding box center [1452, 530] width 116 height 26
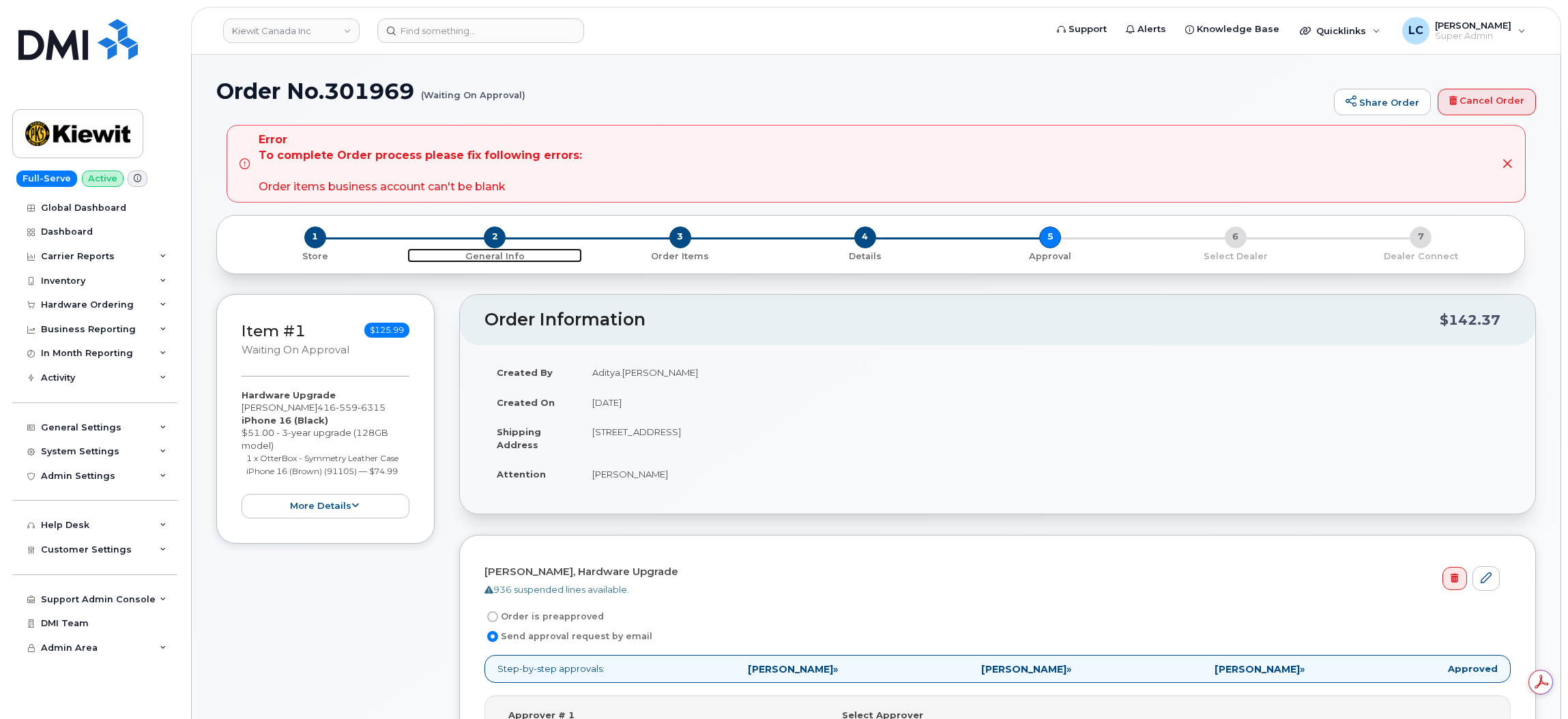
click at [497, 243] on span "2" at bounding box center [495, 237] width 22 height 22
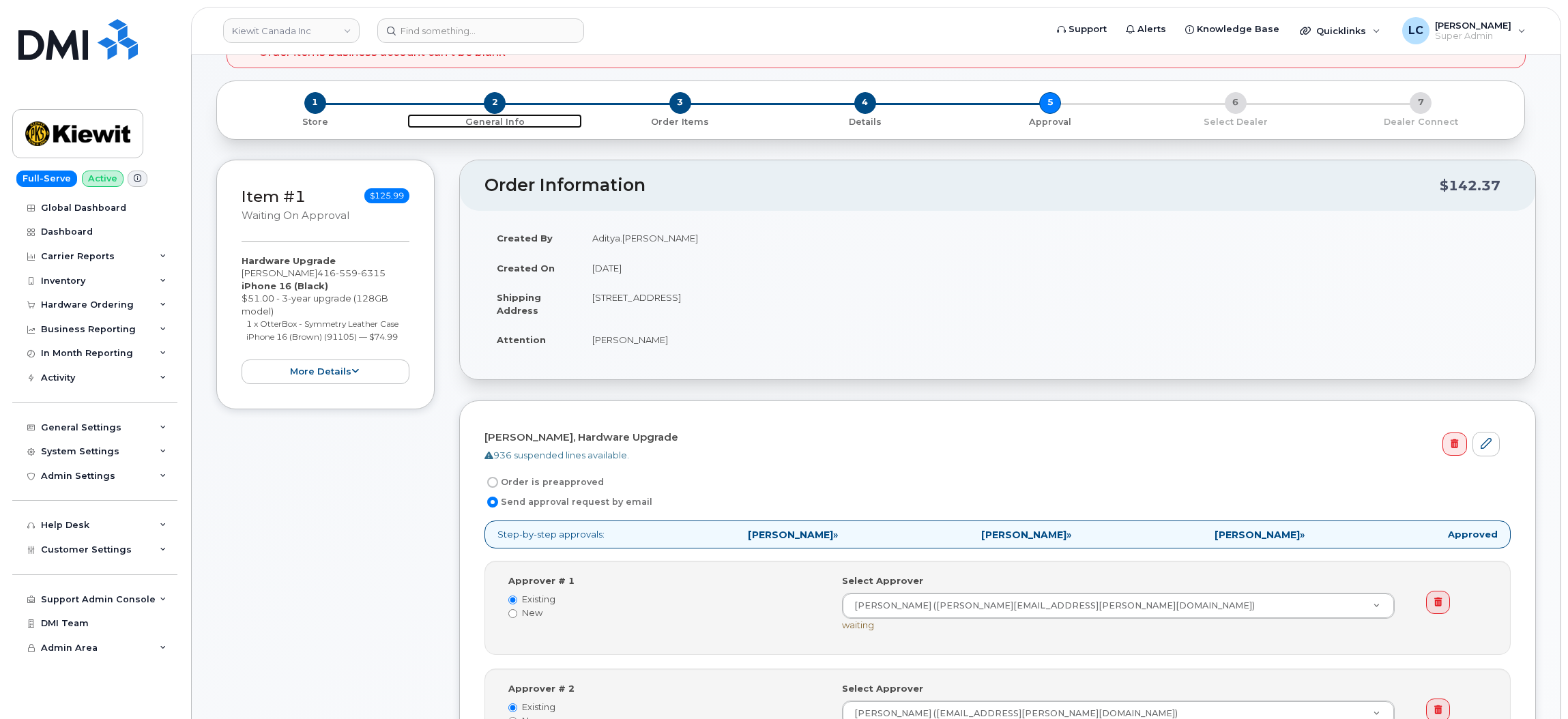
scroll to position [133, 0]
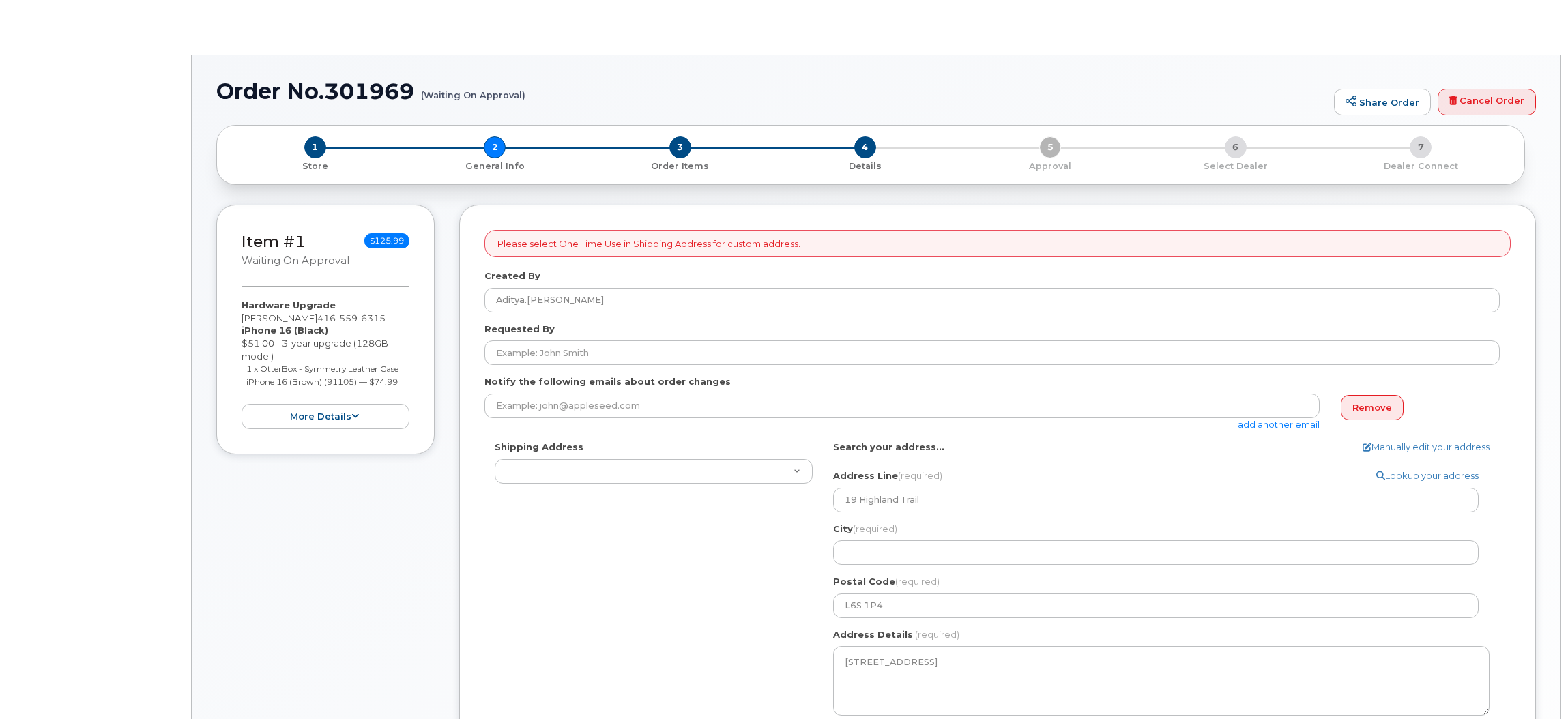
select select
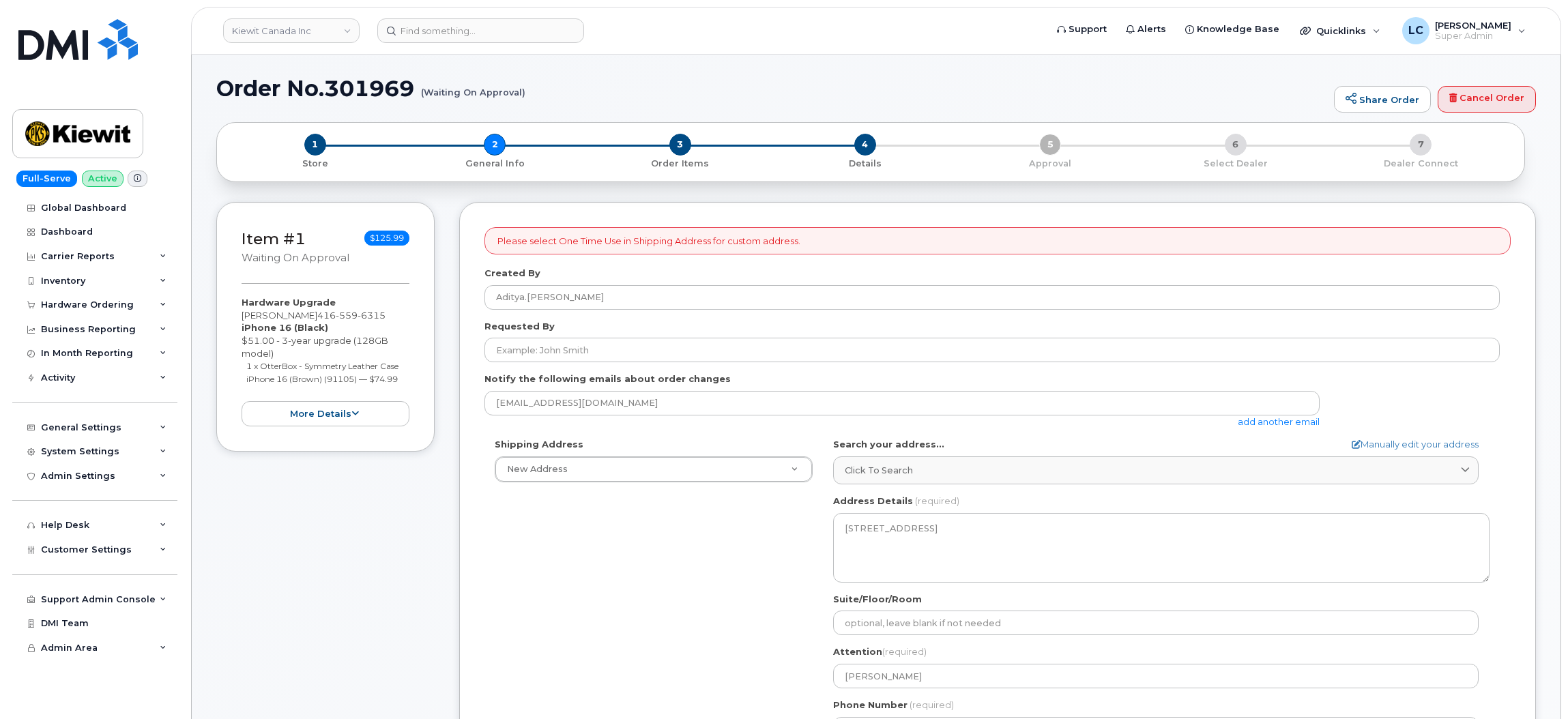
scroll to position [2, 0]
click at [679, 149] on span "3" at bounding box center [680, 145] width 22 height 22
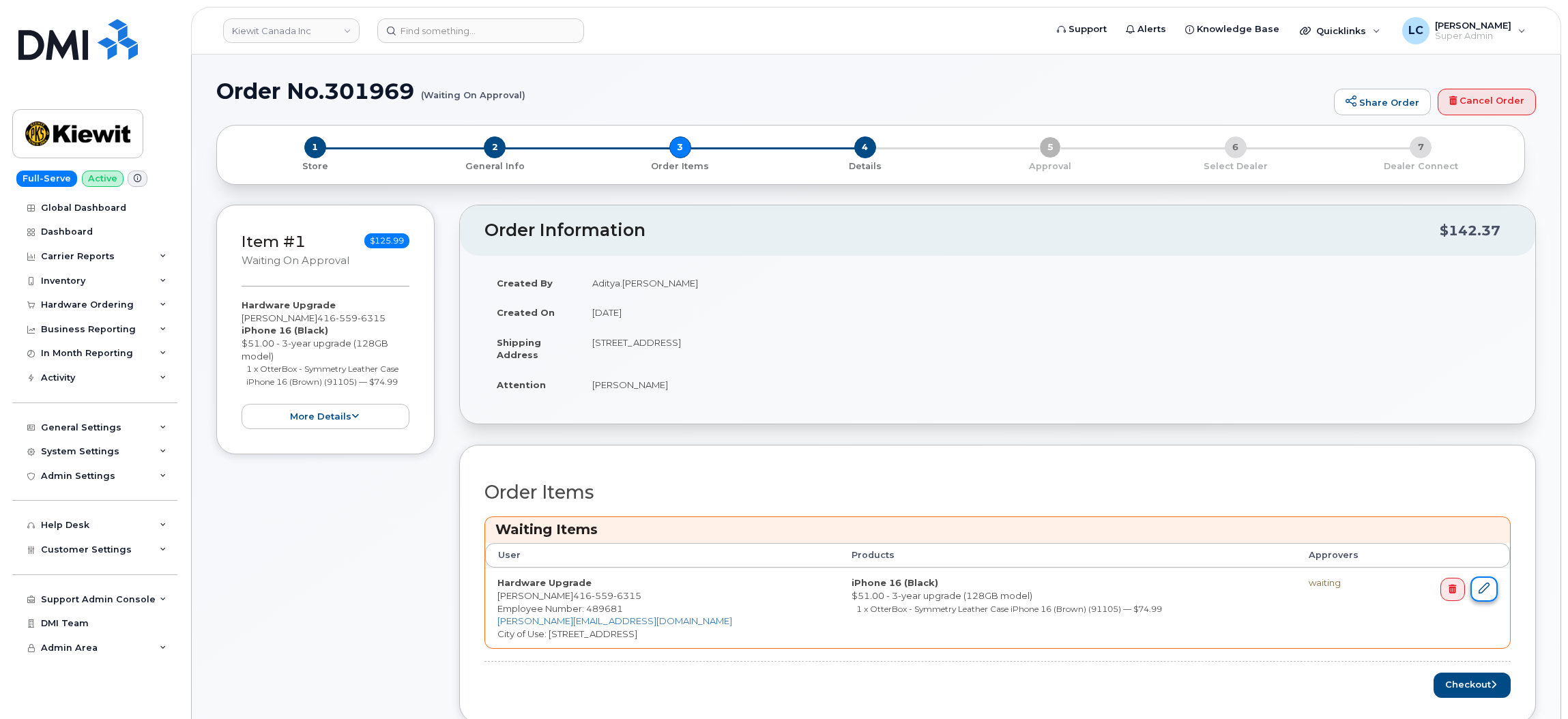
click at [1488, 589] on icon at bounding box center [1484, 588] width 11 height 11
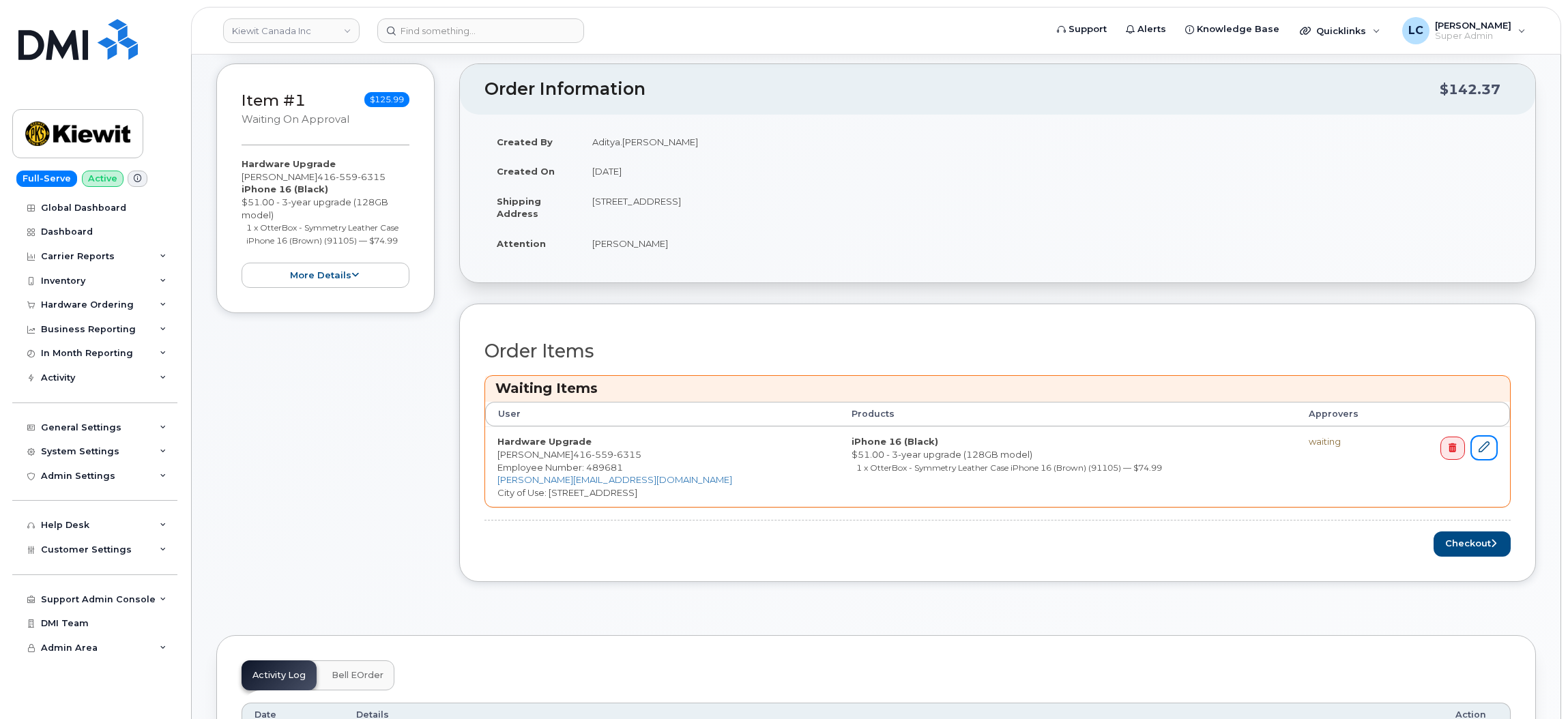
scroll to position [139, 0]
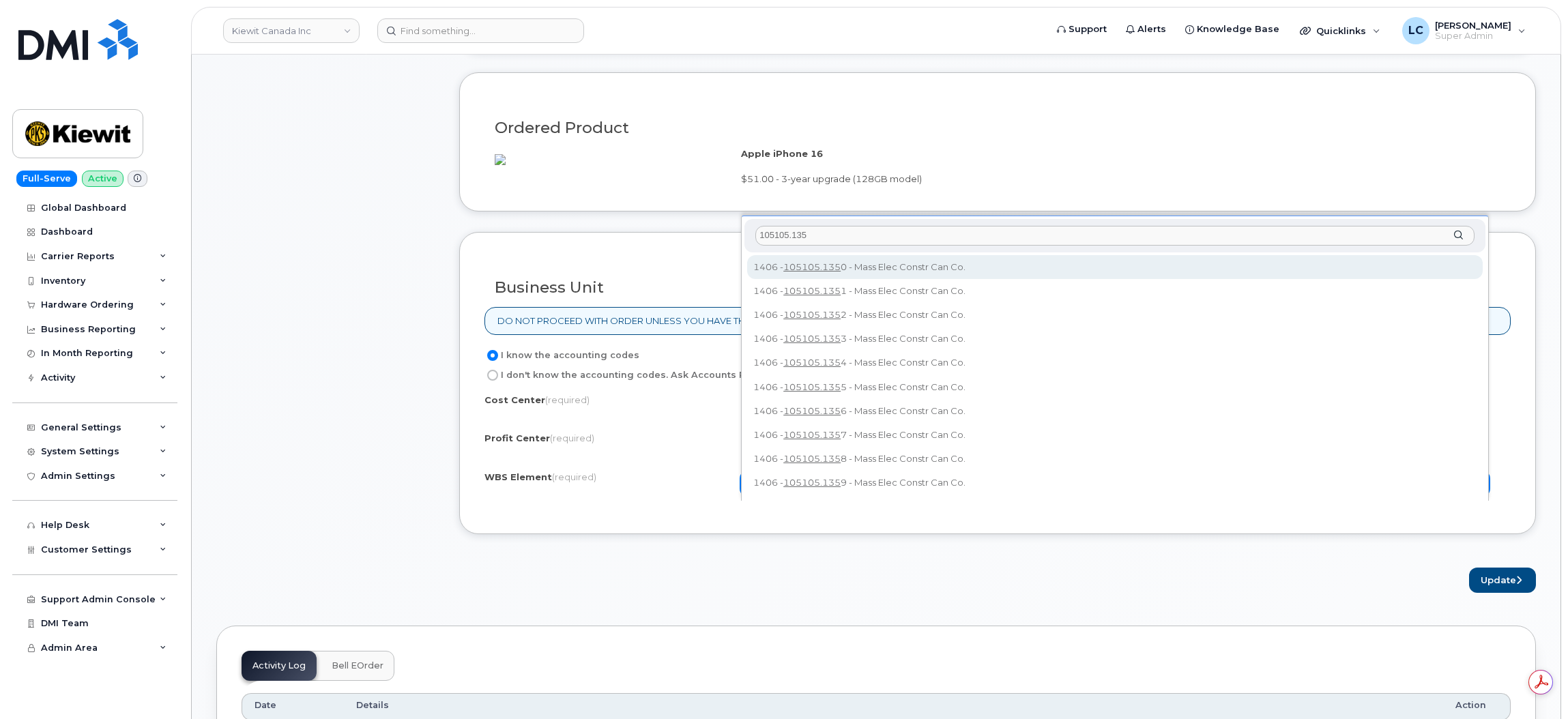
type input "105105.1359"
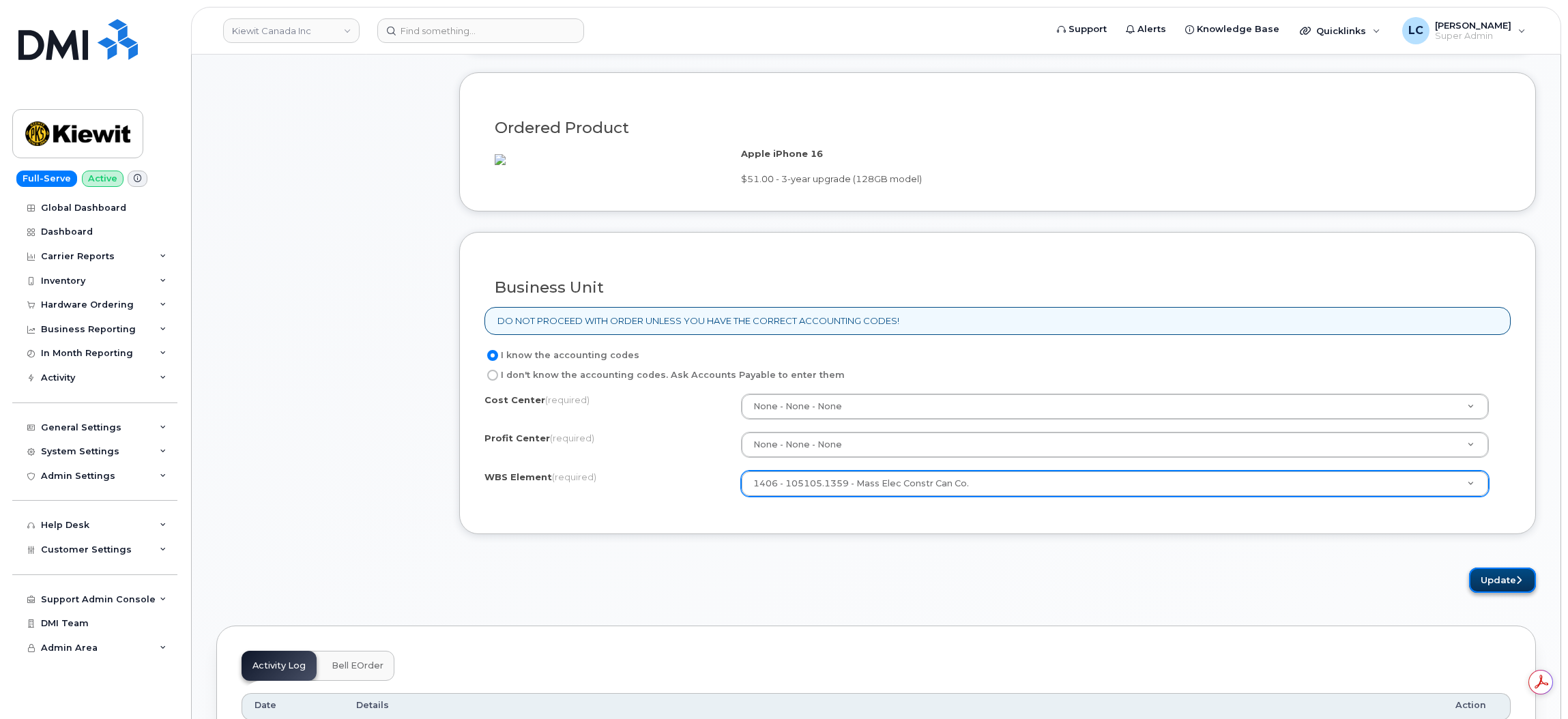
click at [1521, 593] on button "Update" at bounding box center [1502, 580] width 67 height 26
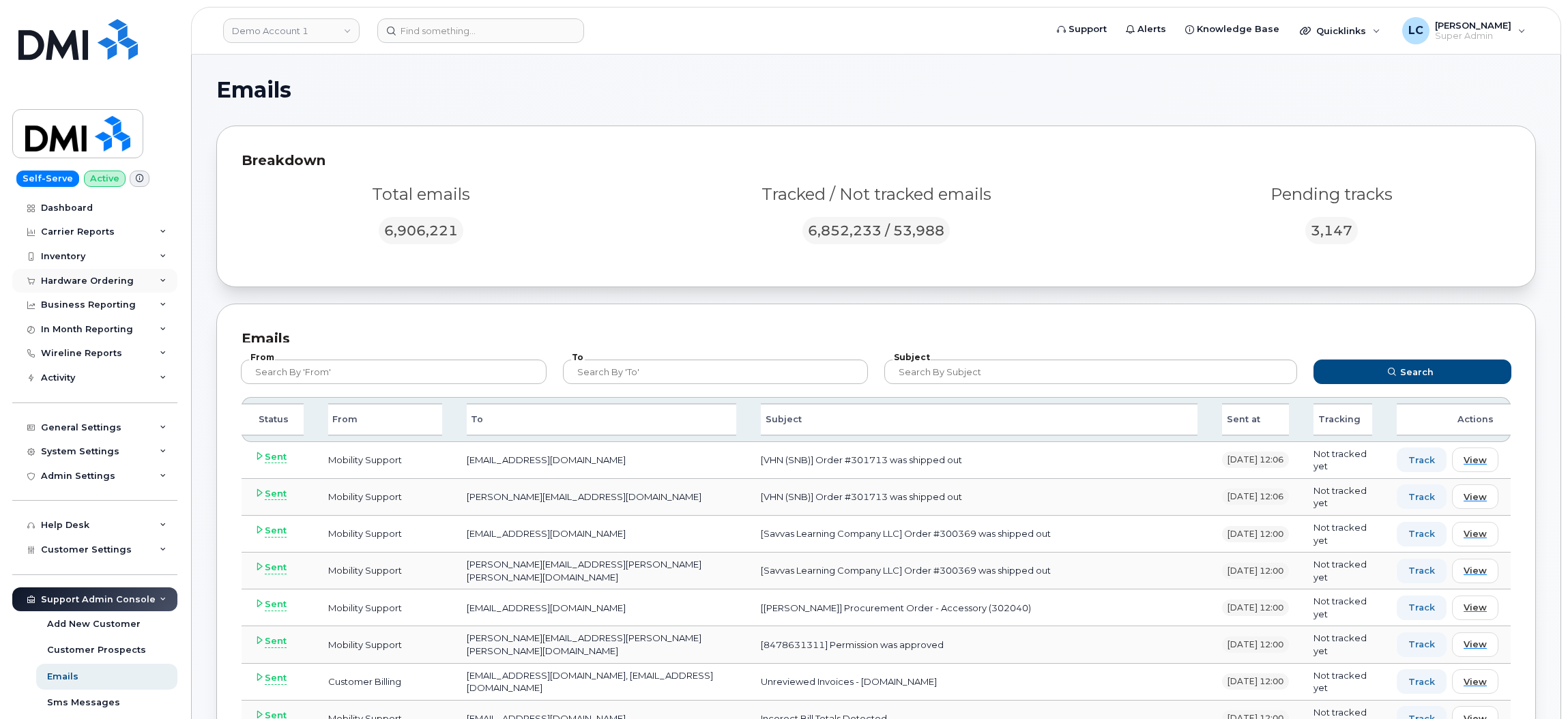
click at [109, 278] on div "Hardware Ordering" at bounding box center [88, 281] width 93 height 11
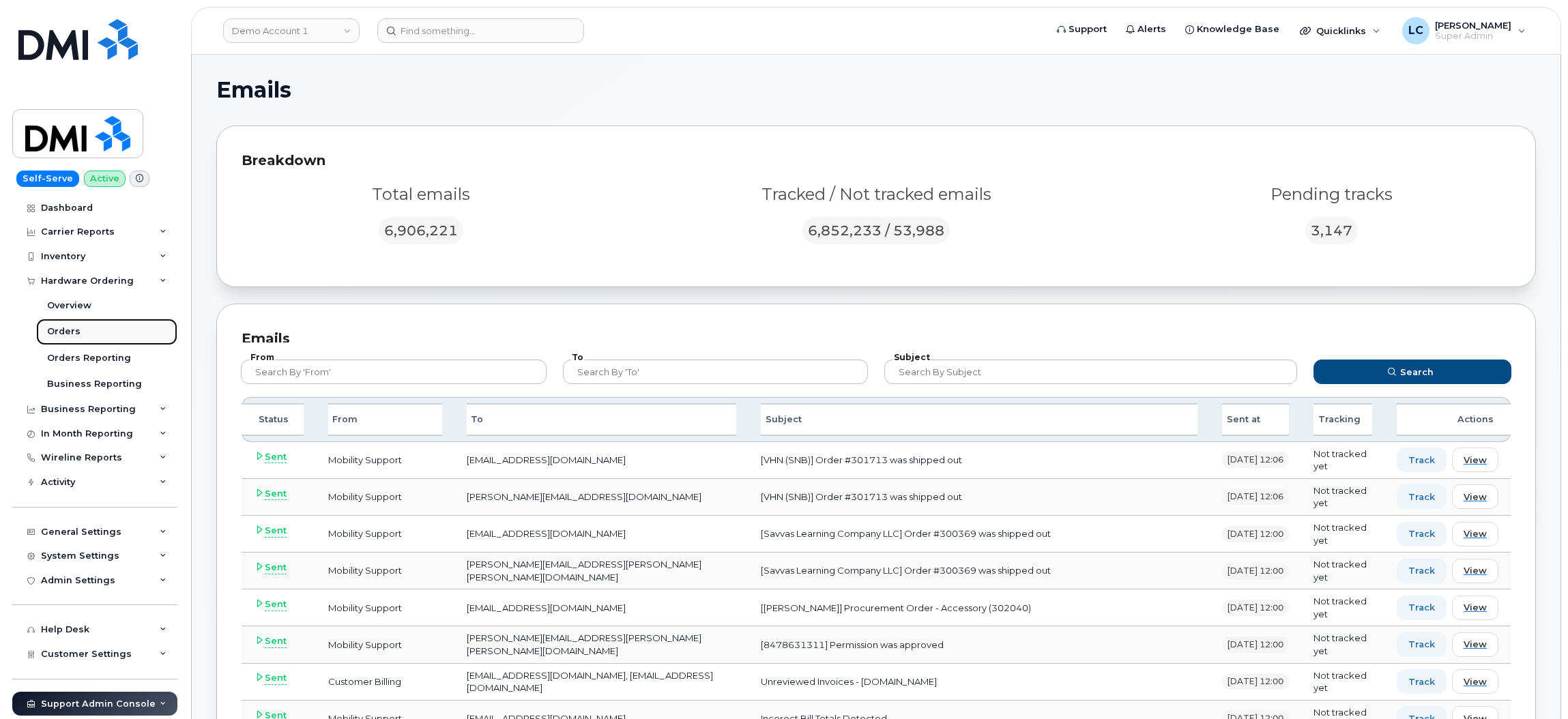
click at [83, 334] on link "Orders" at bounding box center [107, 332] width 141 height 26
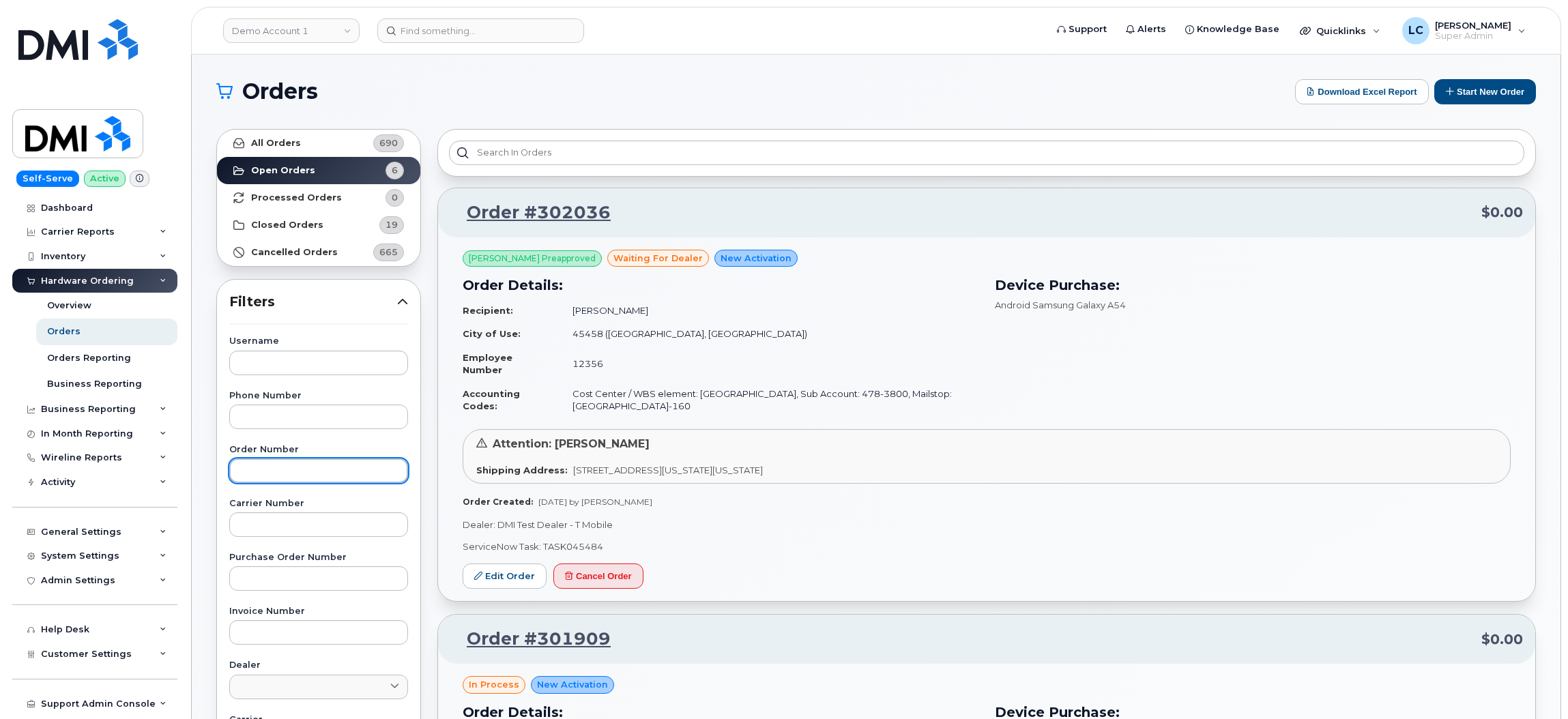
click at [317, 482] on input "text" at bounding box center [318, 471] width 179 height 25
type input "301969"
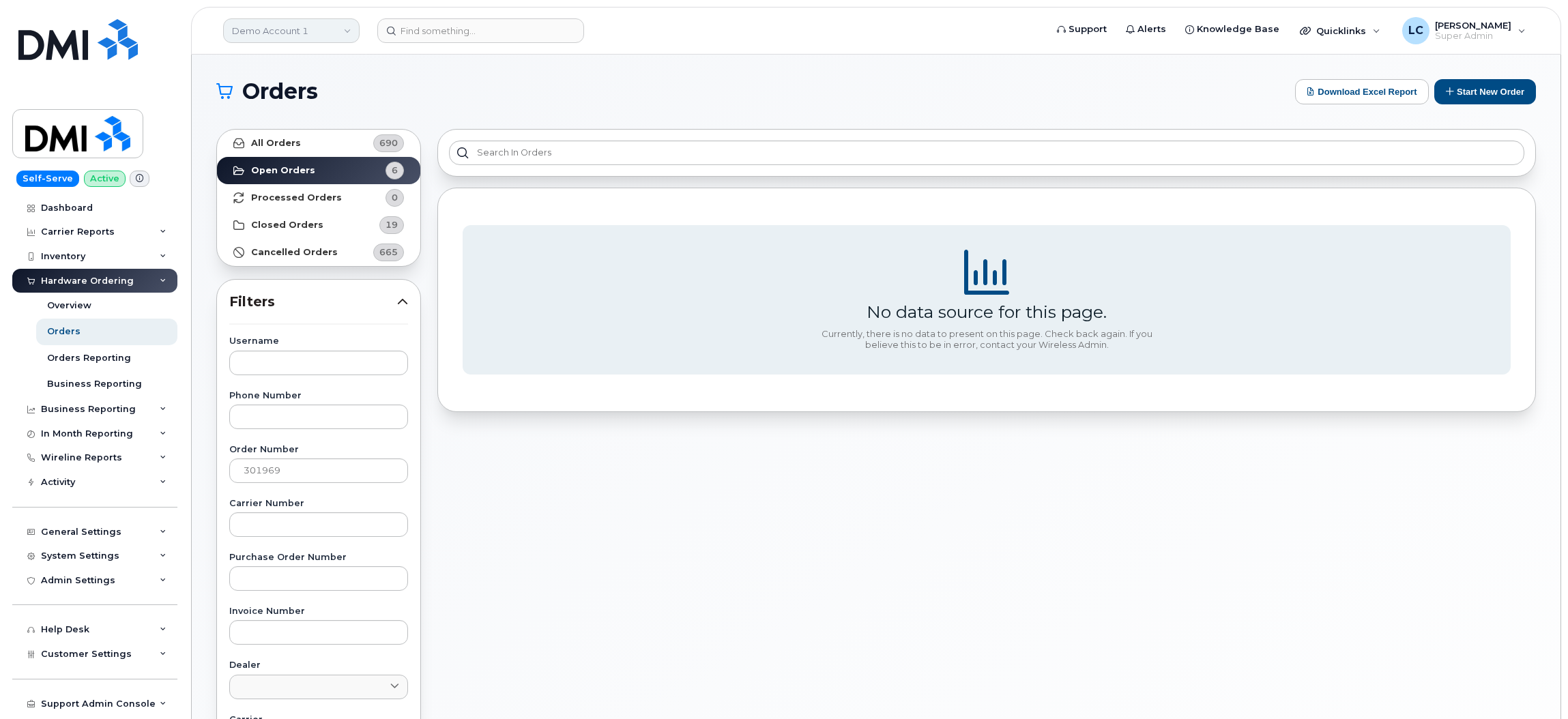
click at [325, 24] on link "Demo Account 1" at bounding box center [291, 31] width 137 height 25
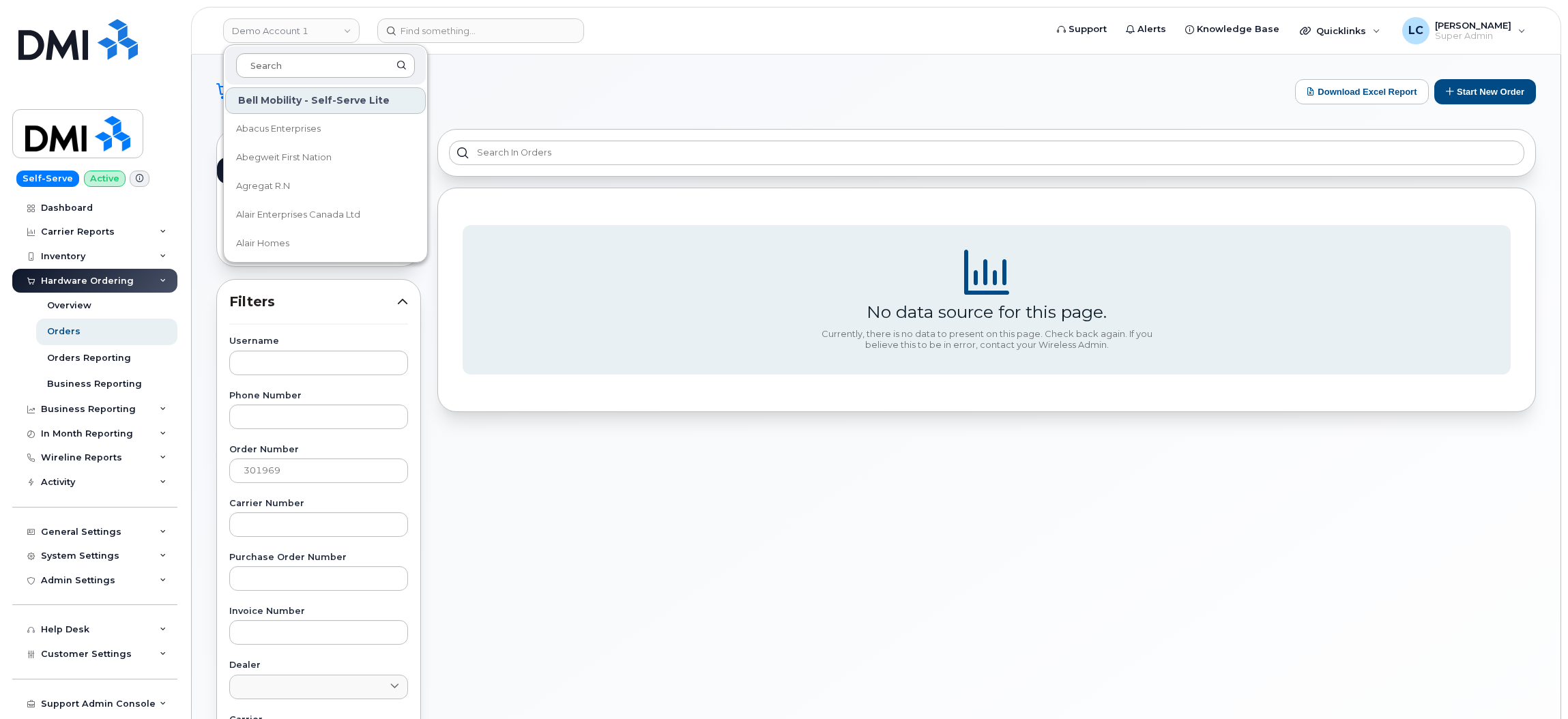
type input "d"
click at [573, 89] on h1 "Orders" at bounding box center [752, 91] width 1072 height 22
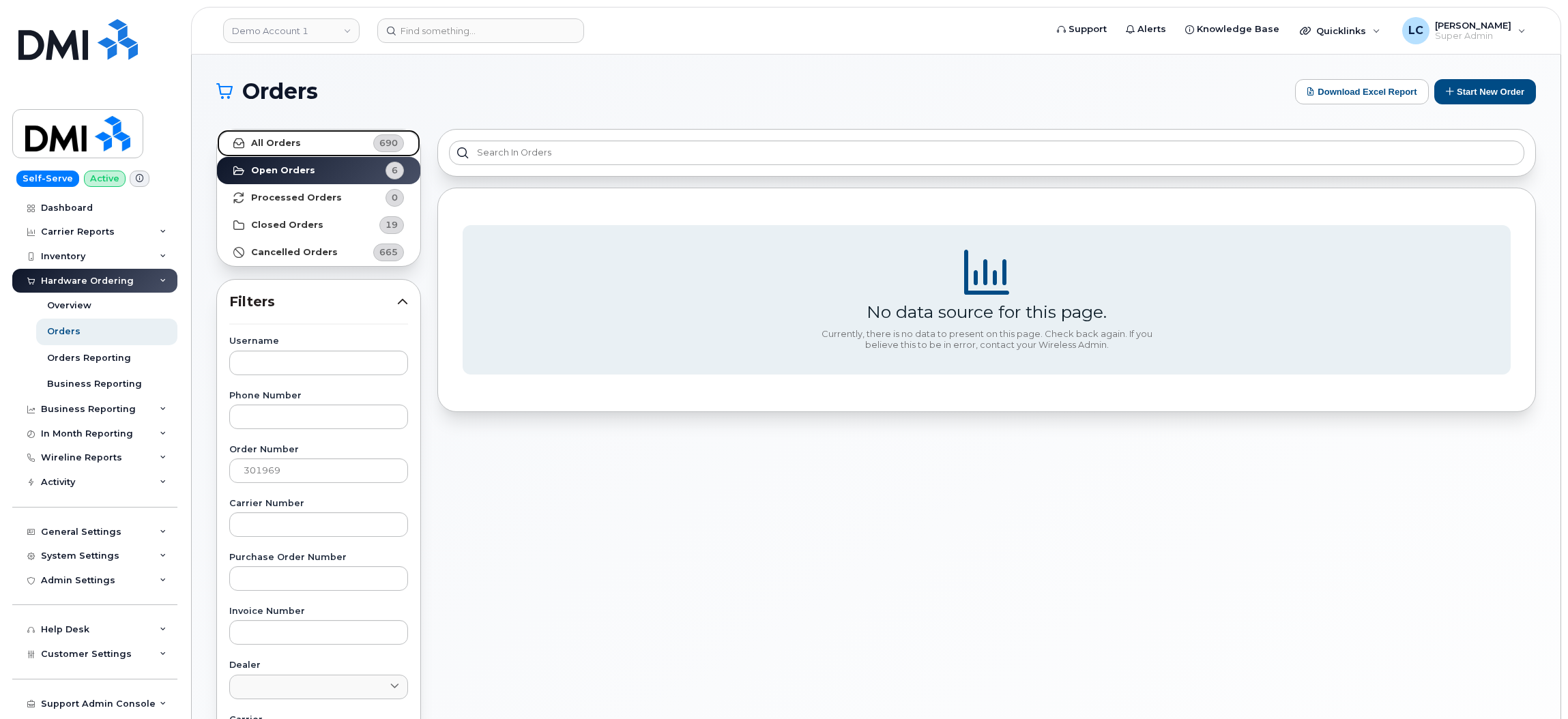
click at [321, 151] on link "All Orders 690" at bounding box center [318, 143] width 203 height 27
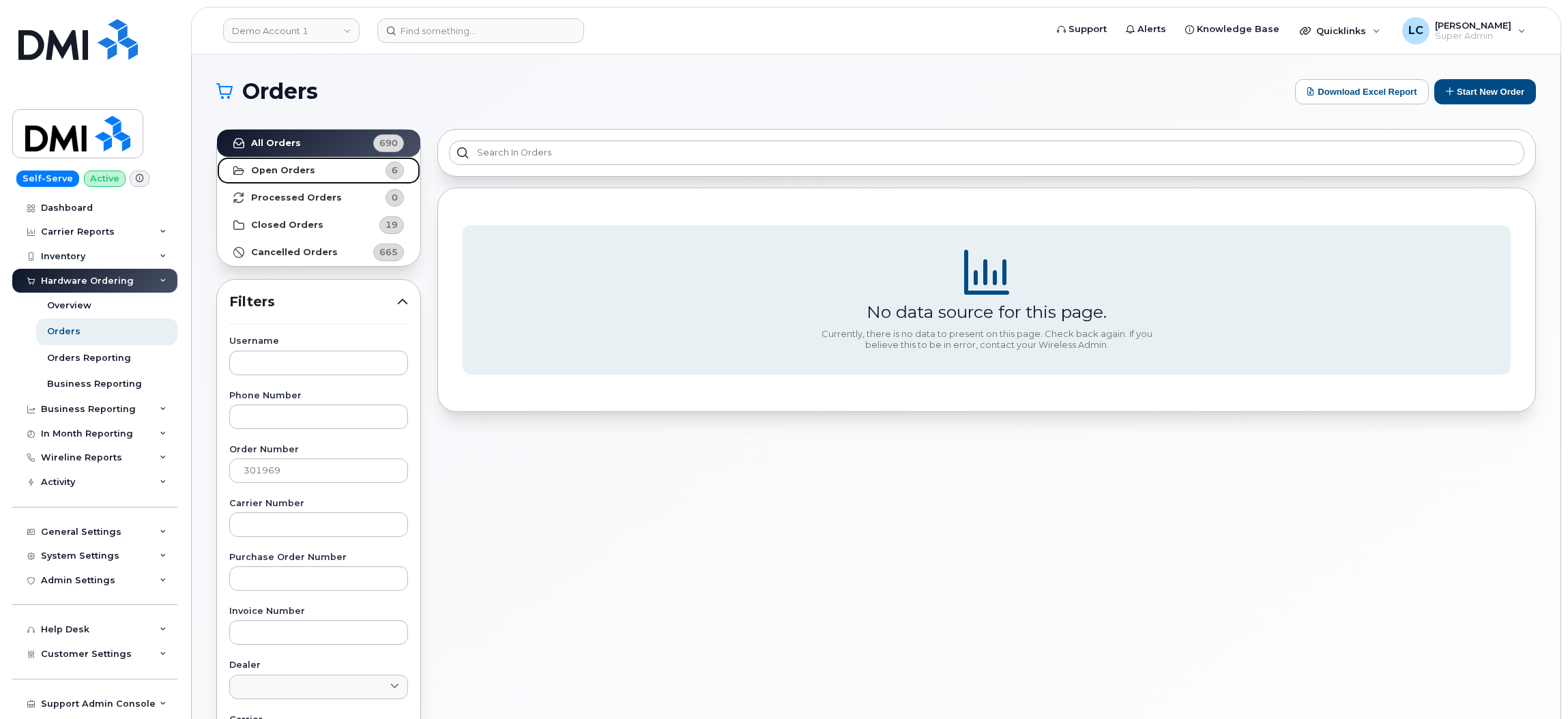
click at [317, 167] on link "Open Orders 6" at bounding box center [318, 170] width 203 height 27
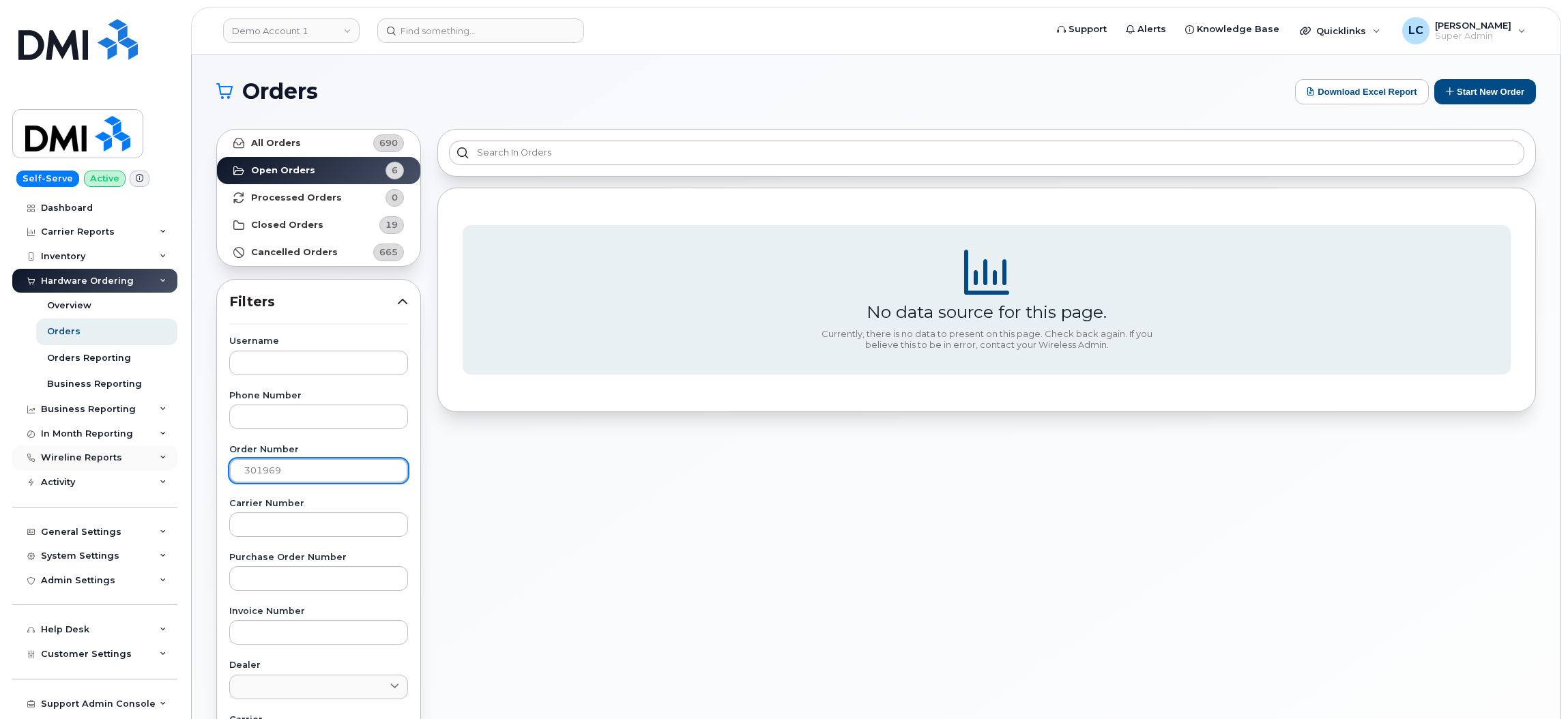
drag, startPoint x: 302, startPoint y: 474, endPoint x: 49, endPoint y: 450, distance: 254.1
click at [191, 450] on div "Demo Account 1 Support Alerts Knowledge Base Quicklinks Suspend / Cancel Device…" at bounding box center [876, 575] width 1369 height 1041
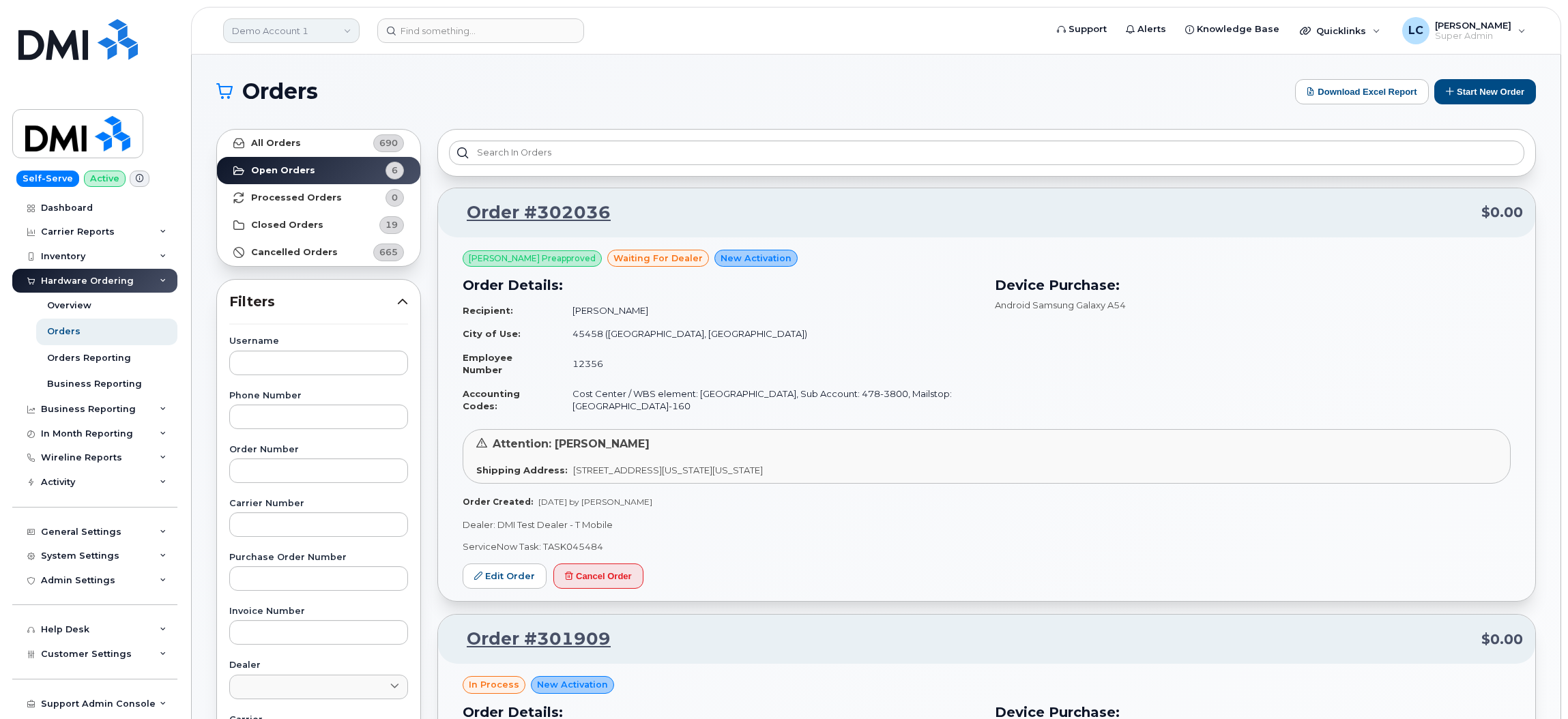
click at [321, 20] on link "Demo Account 1" at bounding box center [291, 31] width 137 height 25
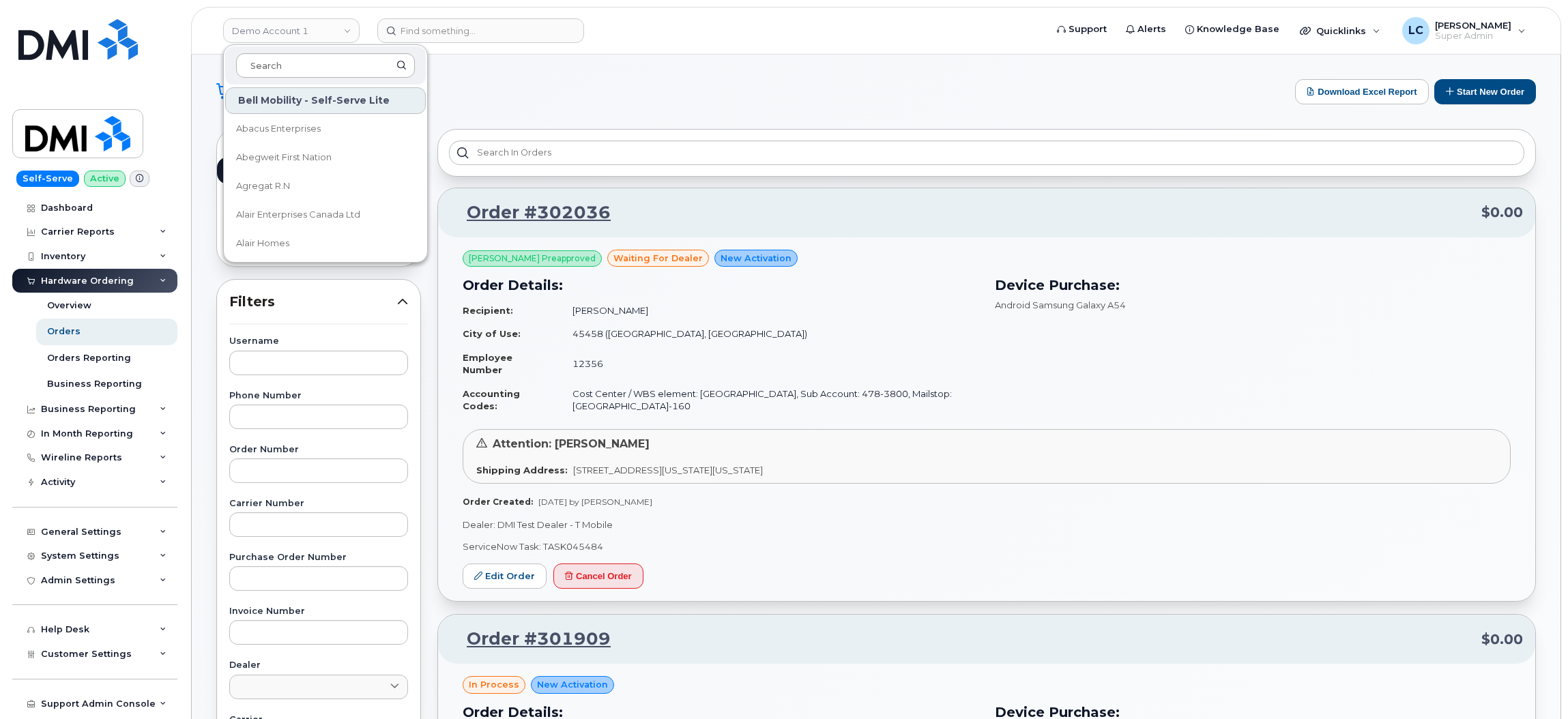
click at [309, 64] on input at bounding box center [326, 65] width 179 height 25
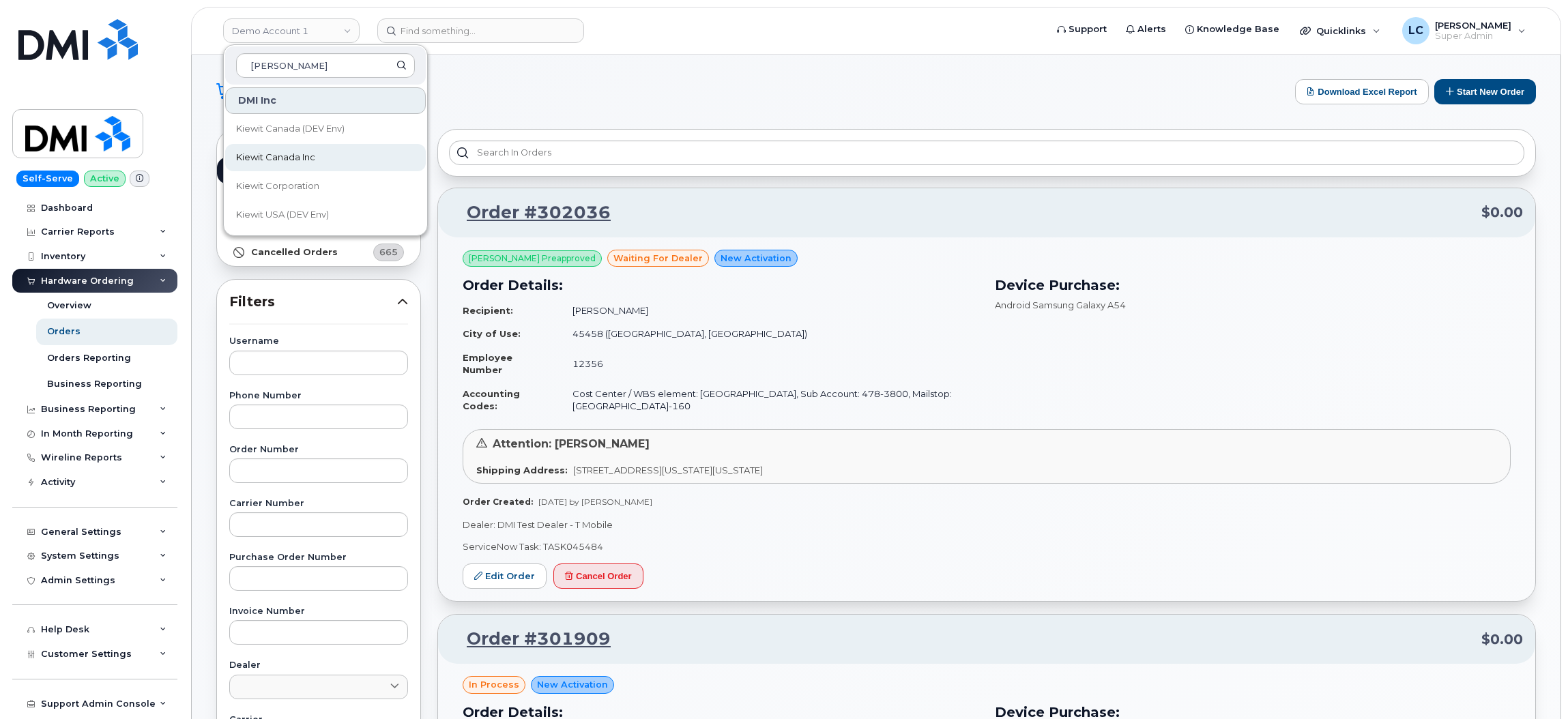
type input "kiewit"
click at [324, 149] on link "Kiewit Canada Inc" at bounding box center [325, 158] width 200 height 27
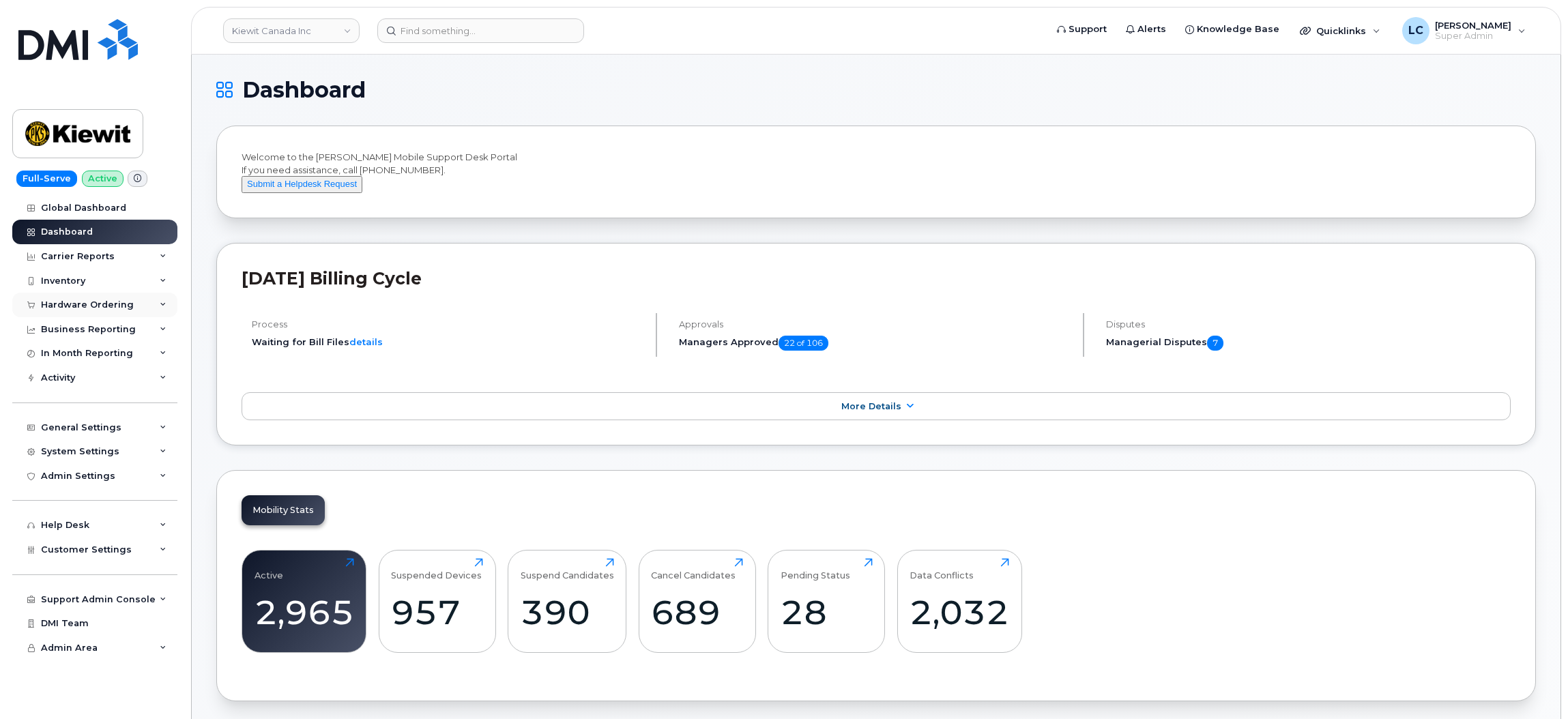
click at [116, 309] on div "Hardware Ordering" at bounding box center [88, 305] width 93 height 11
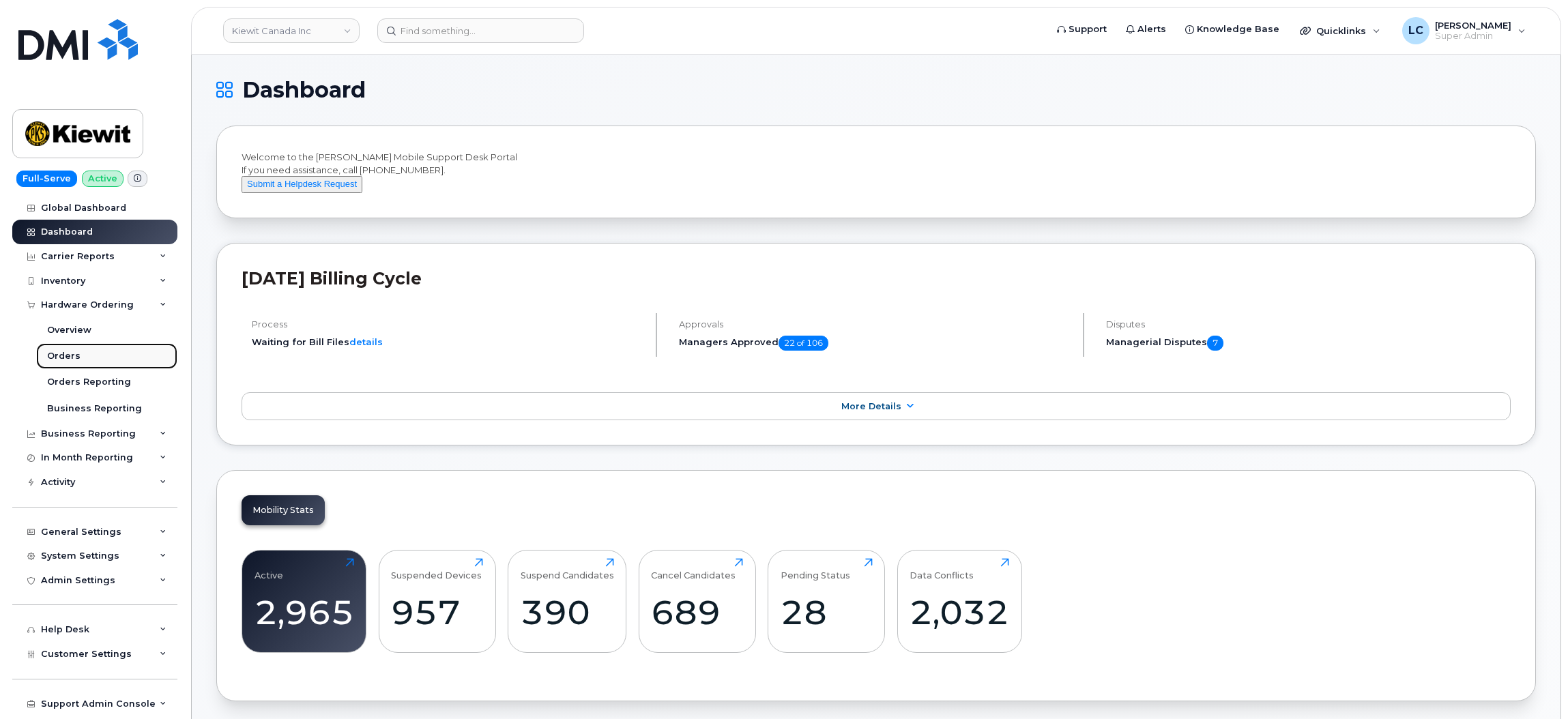
click at [62, 350] on div "Orders" at bounding box center [64, 356] width 34 height 12
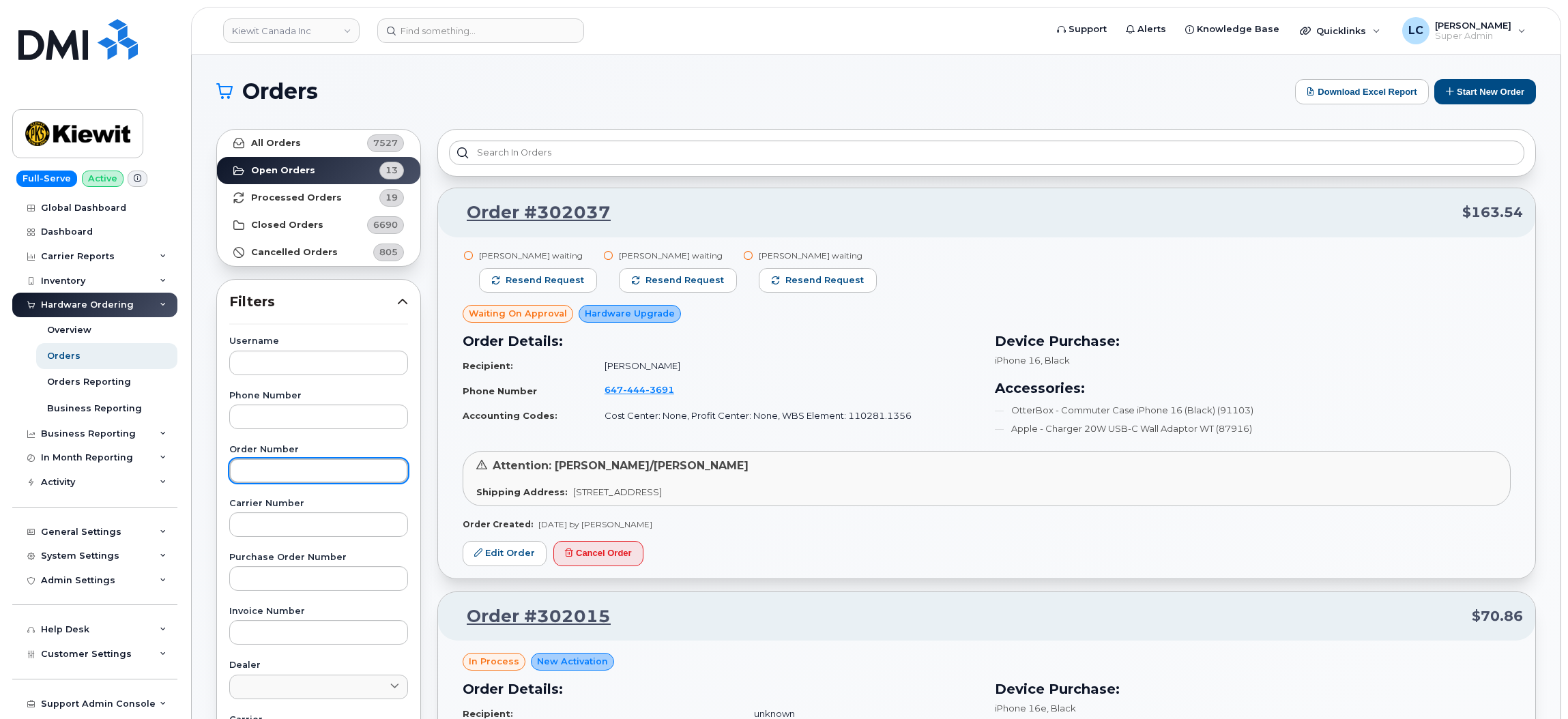
click at [290, 469] on input "text" at bounding box center [318, 471] width 179 height 25
type input "301969"
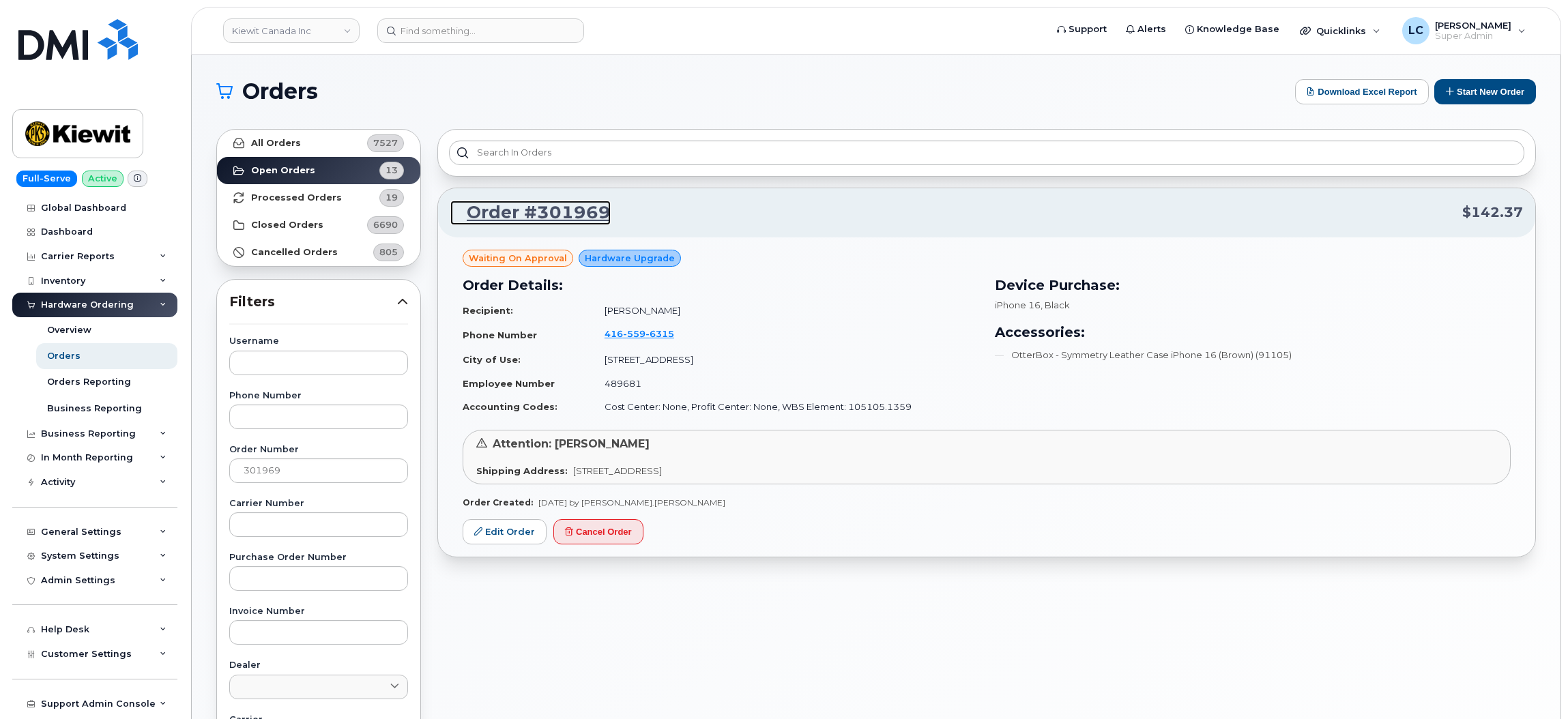
click at [584, 210] on link "Order #301969" at bounding box center [531, 212] width 161 height 25
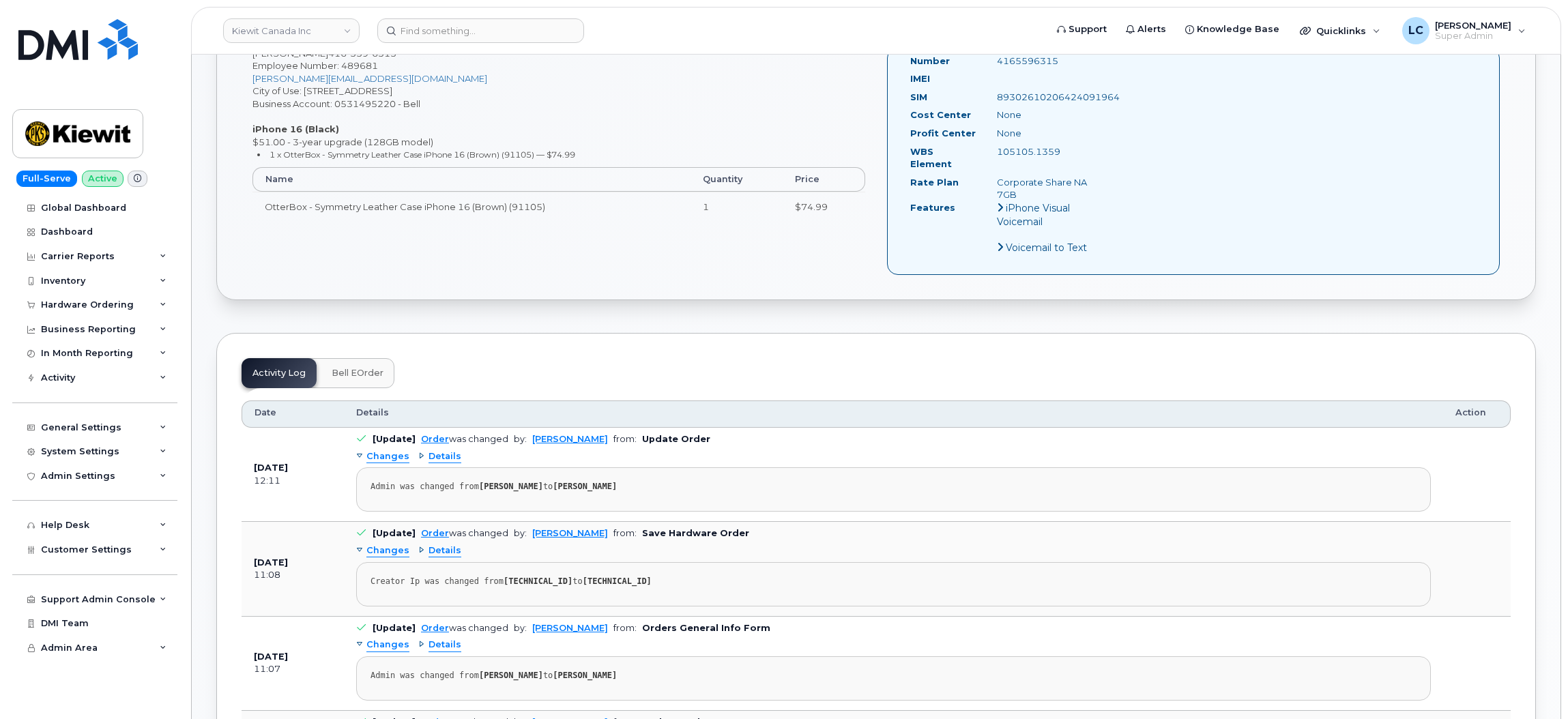
scroll to position [449, 0]
click at [131, 304] on div "Hardware Ordering" at bounding box center [95, 305] width 165 height 25
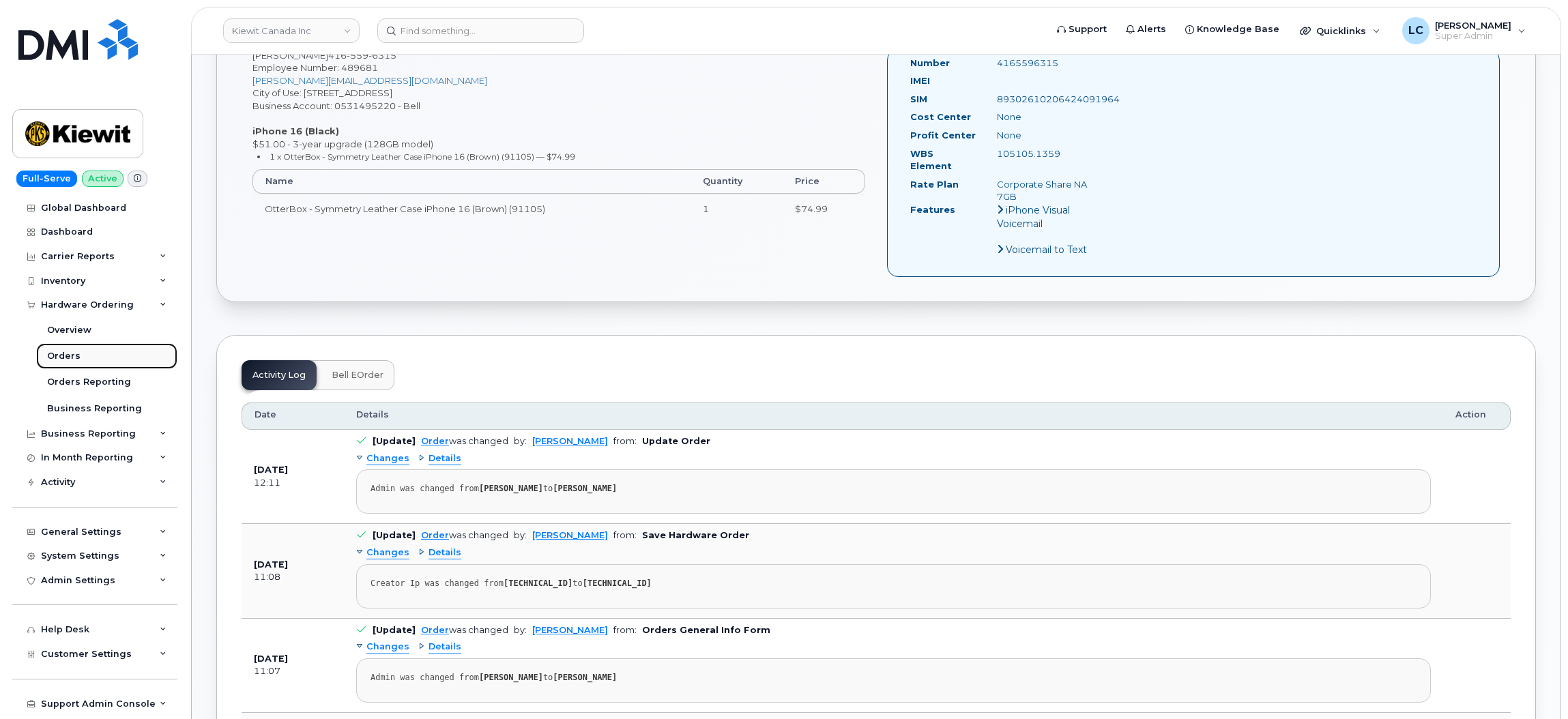
click at [74, 358] on div "Orders" at bounding box center [64, 356] width 34 height 12
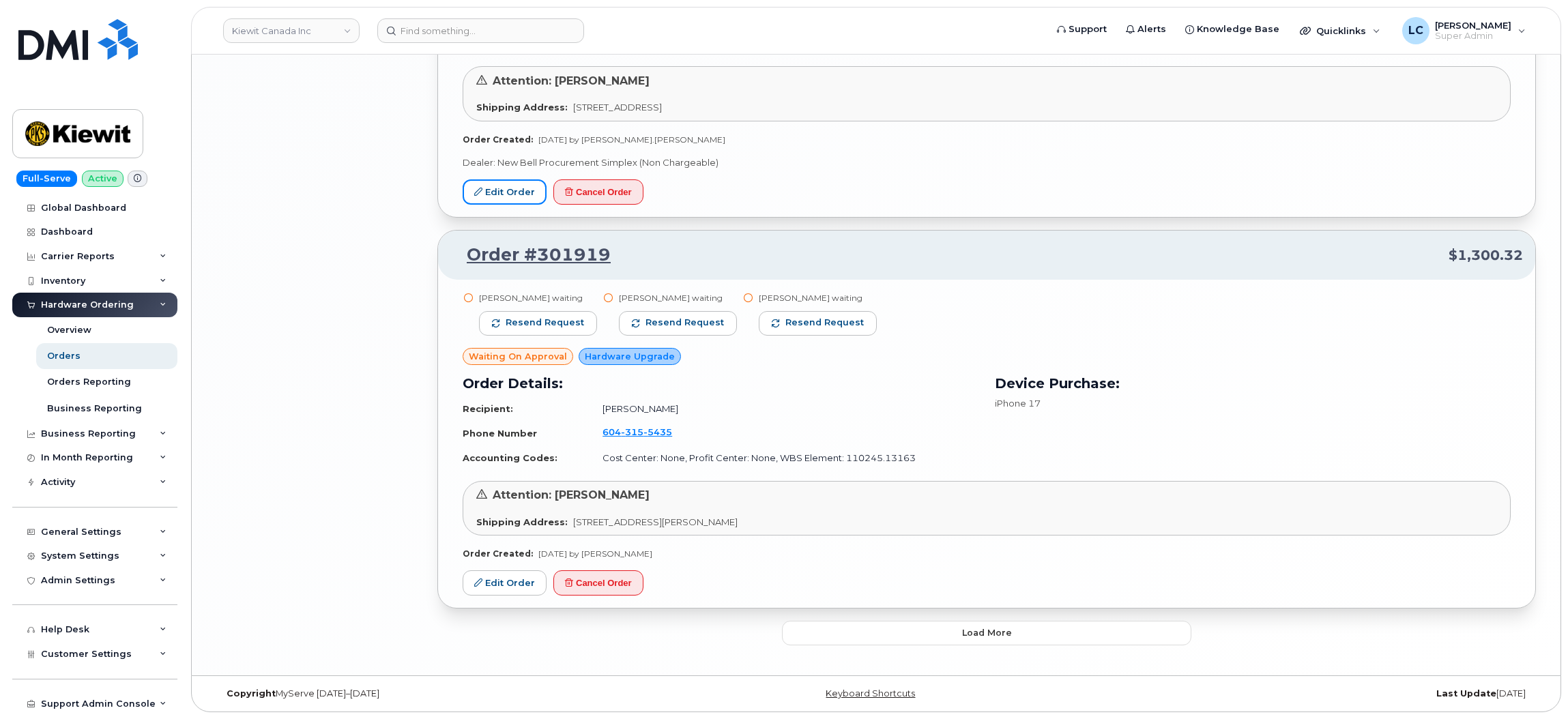
scroll to position [2576, 0]
click at [973, 633] on span "Load more" at bounding box center [987, 633] width 50 height 13
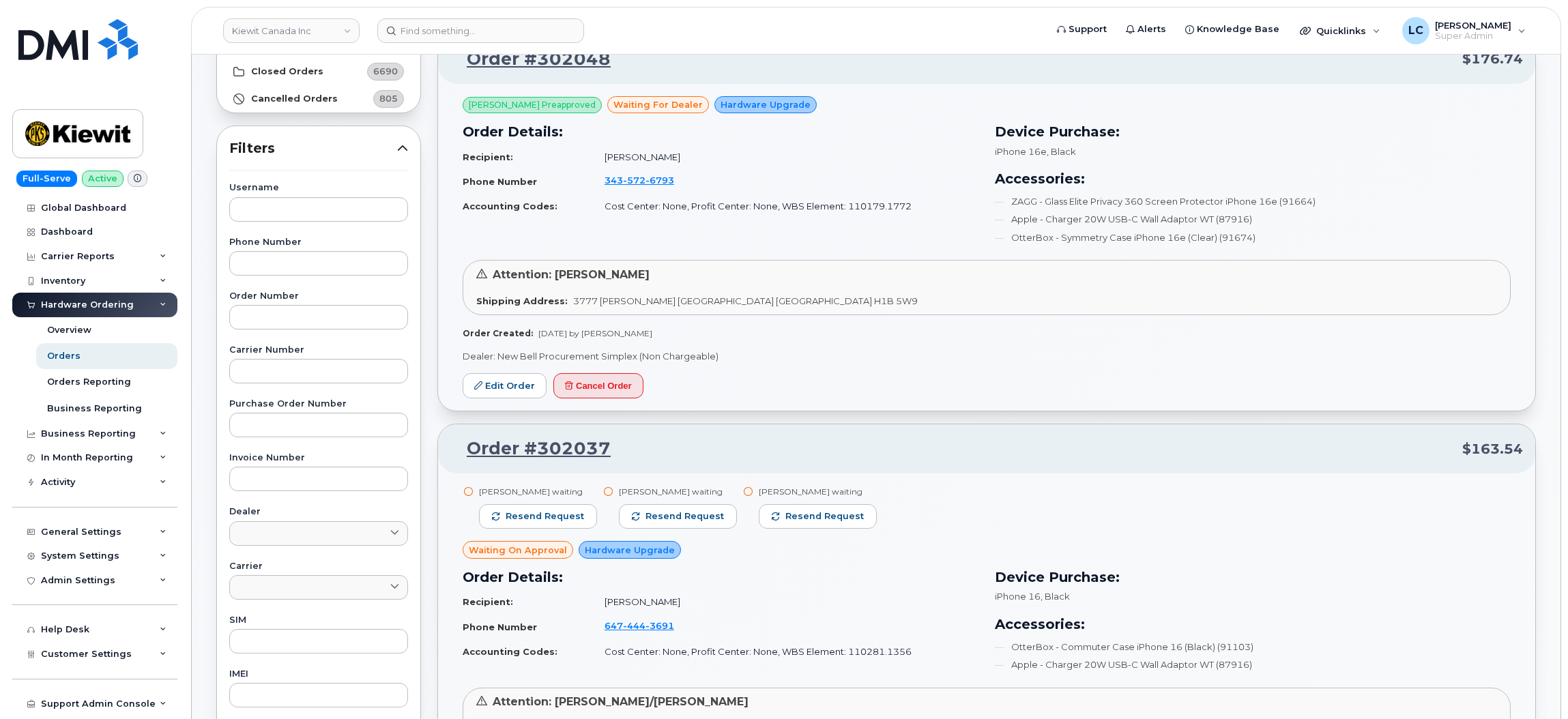
scroll to position [152, 0]
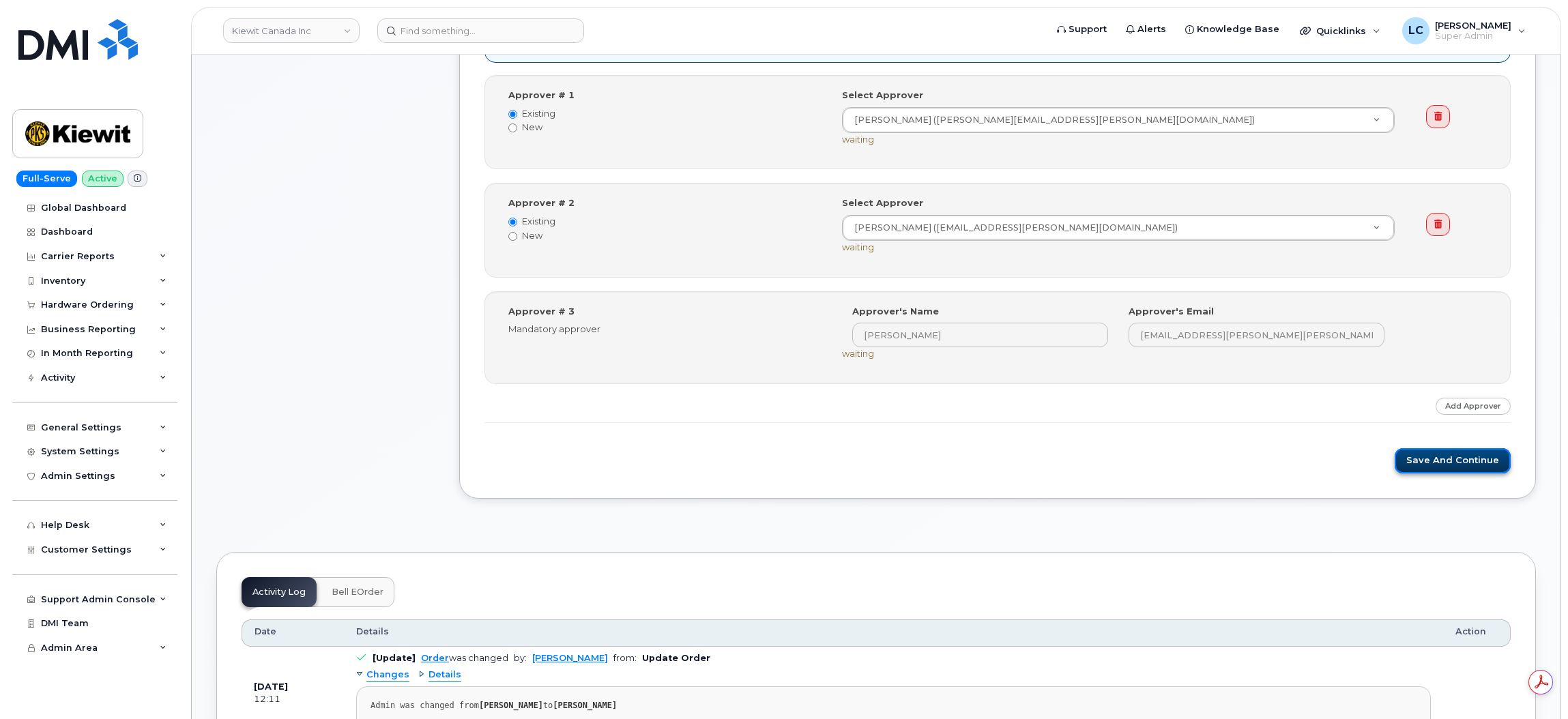
click at [1467, 466] on button "Save and Continue" at bounding box center [1452, 461] width 116 height 26
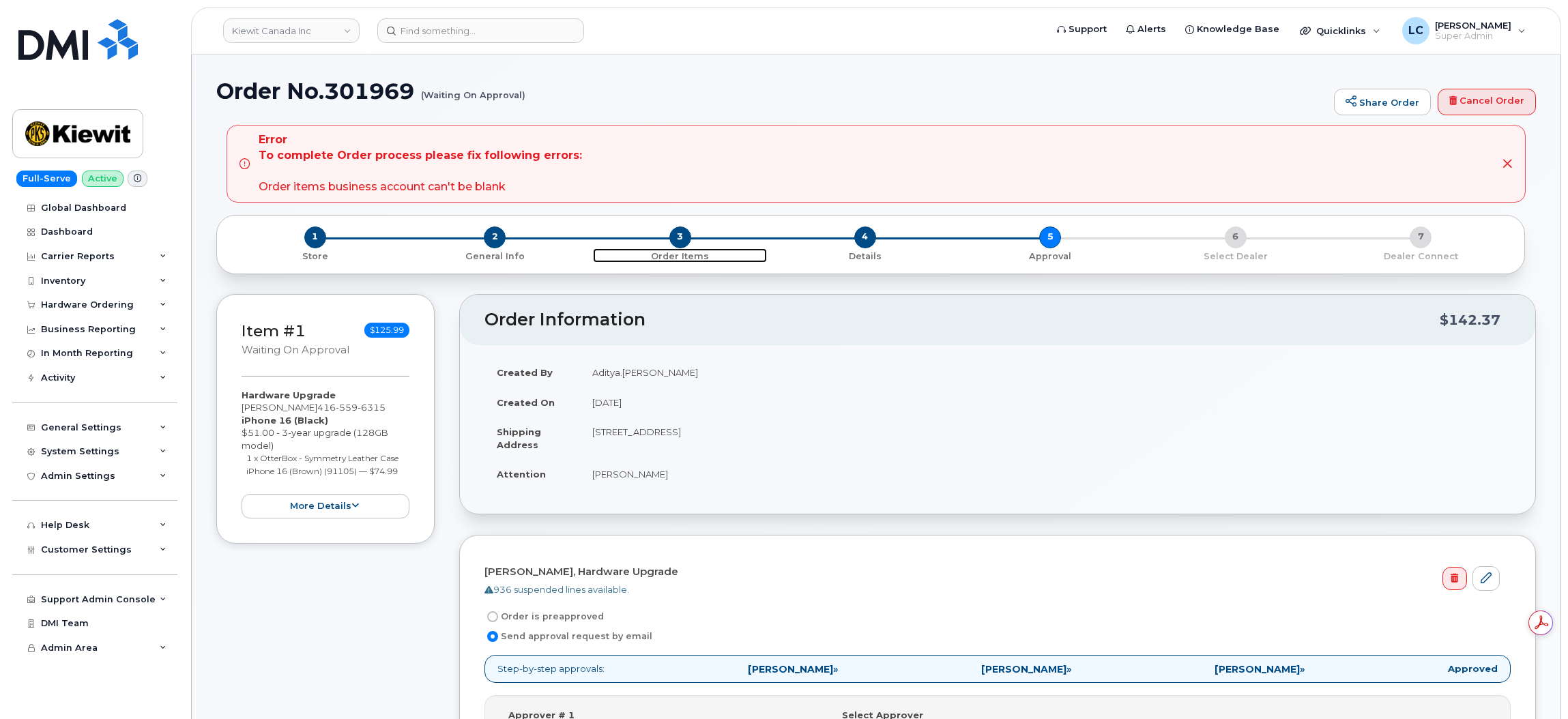
click at [677, 239] on span "3" at bounding box center [680, 237] width 22 height 22
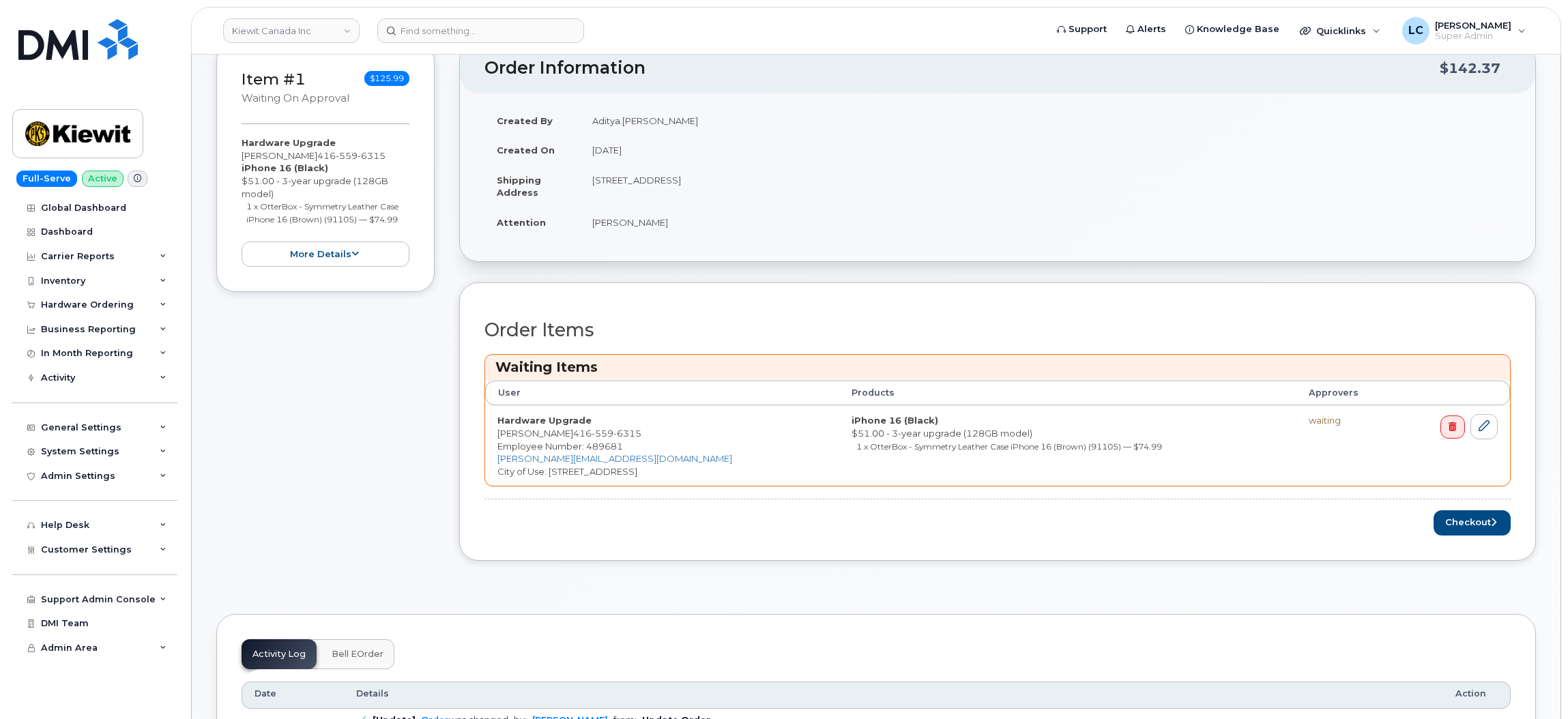
scroll to position [167, 0]
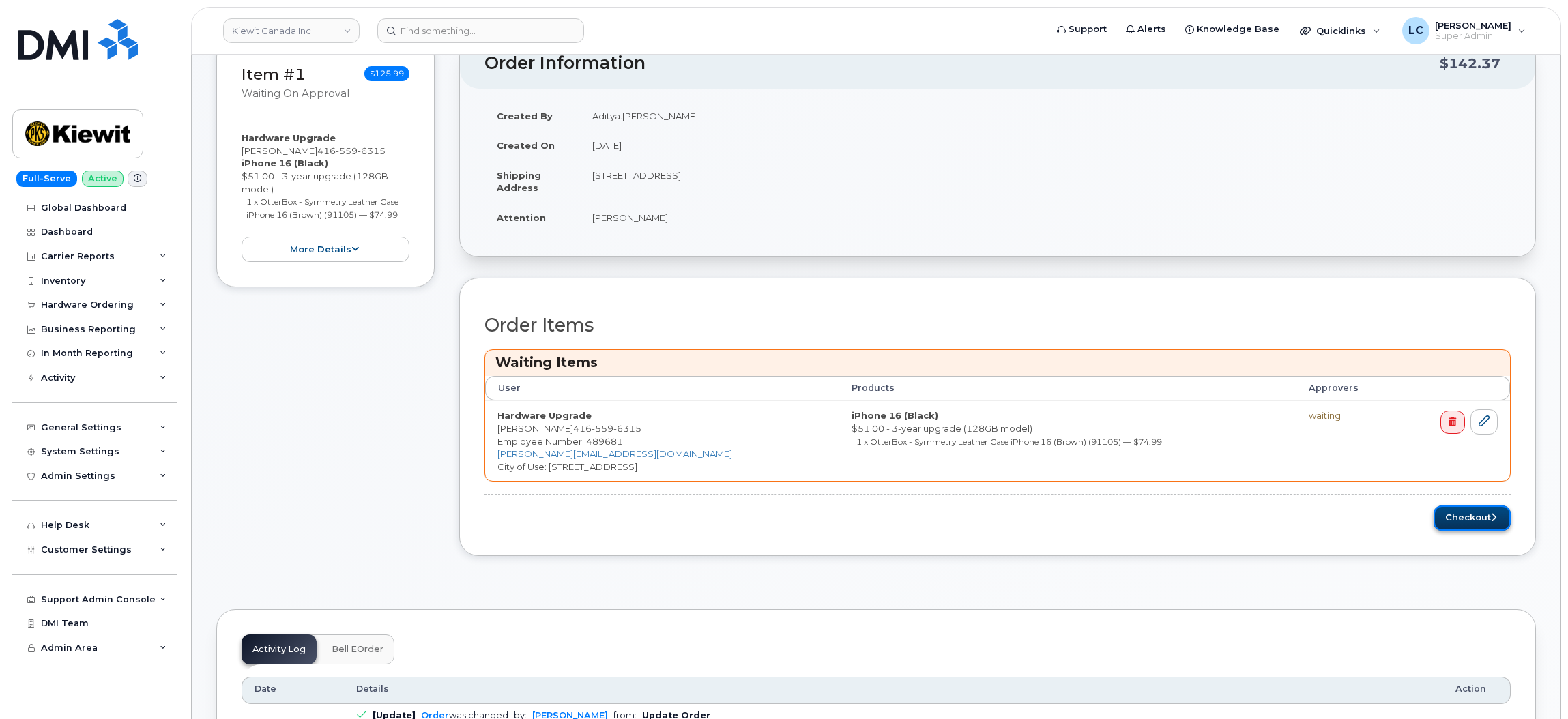
click at [1464, 512] on button "Checkout" at bounding box center [1472, 519] width 77 height 26
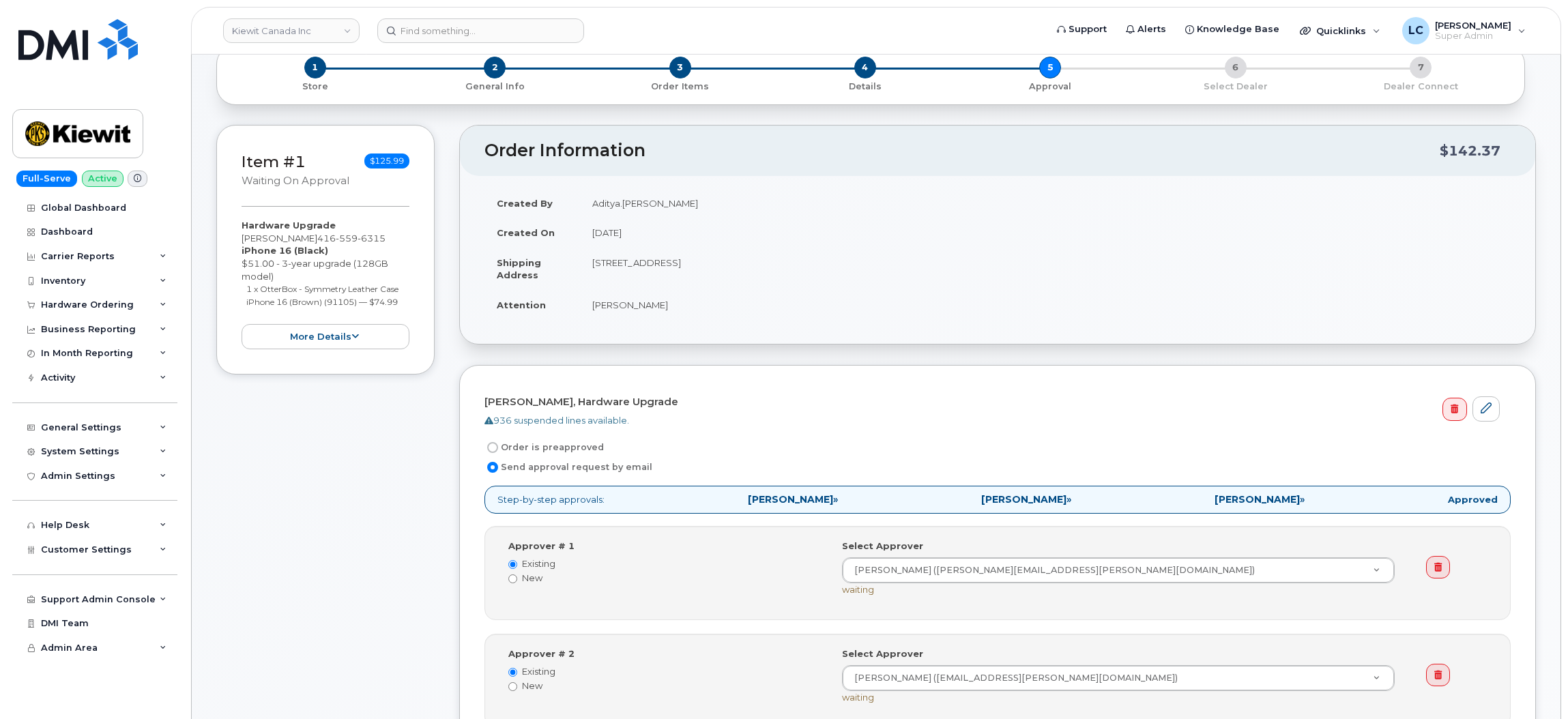
scroll to position [14, 0]
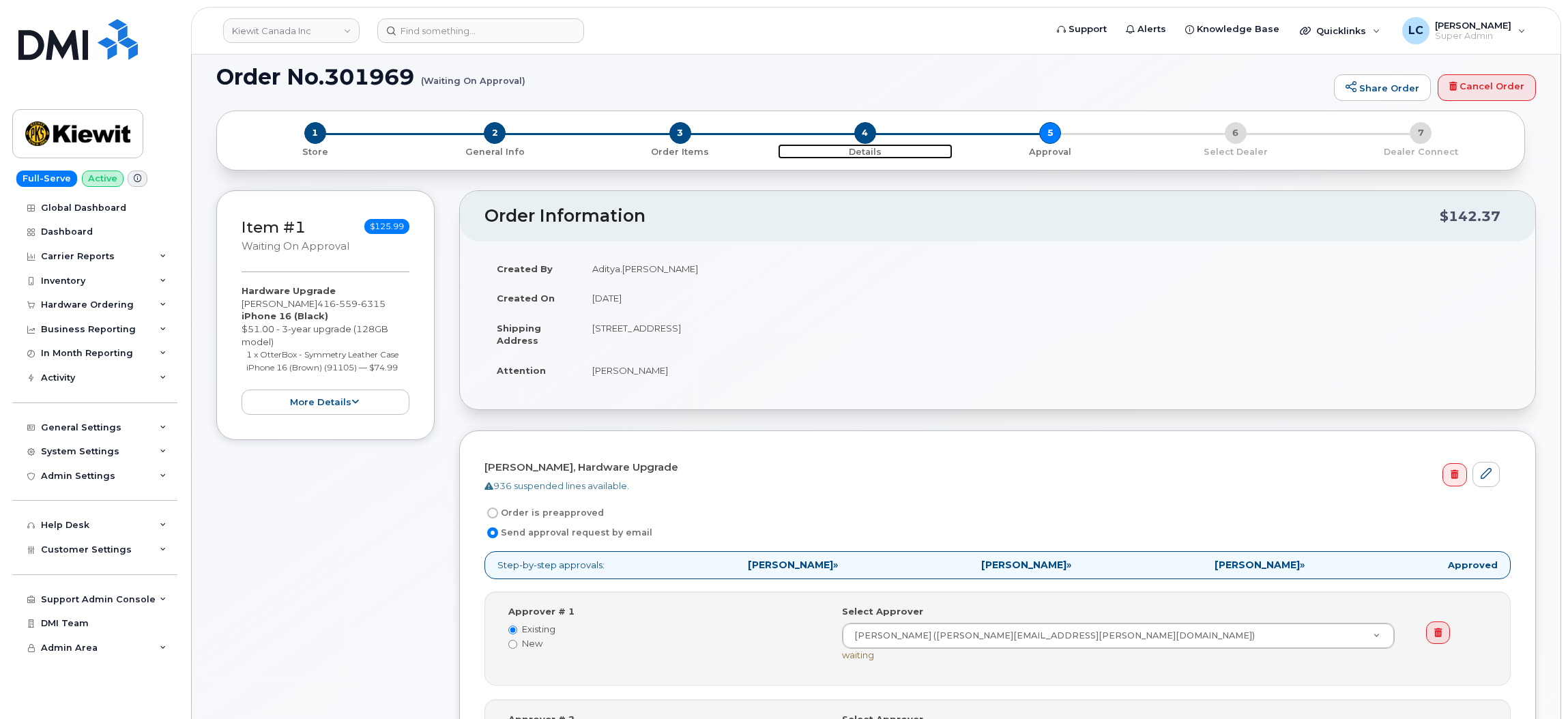
click at [873, 137] on span "4" at bounding box center [865, 133] width 22 height 22
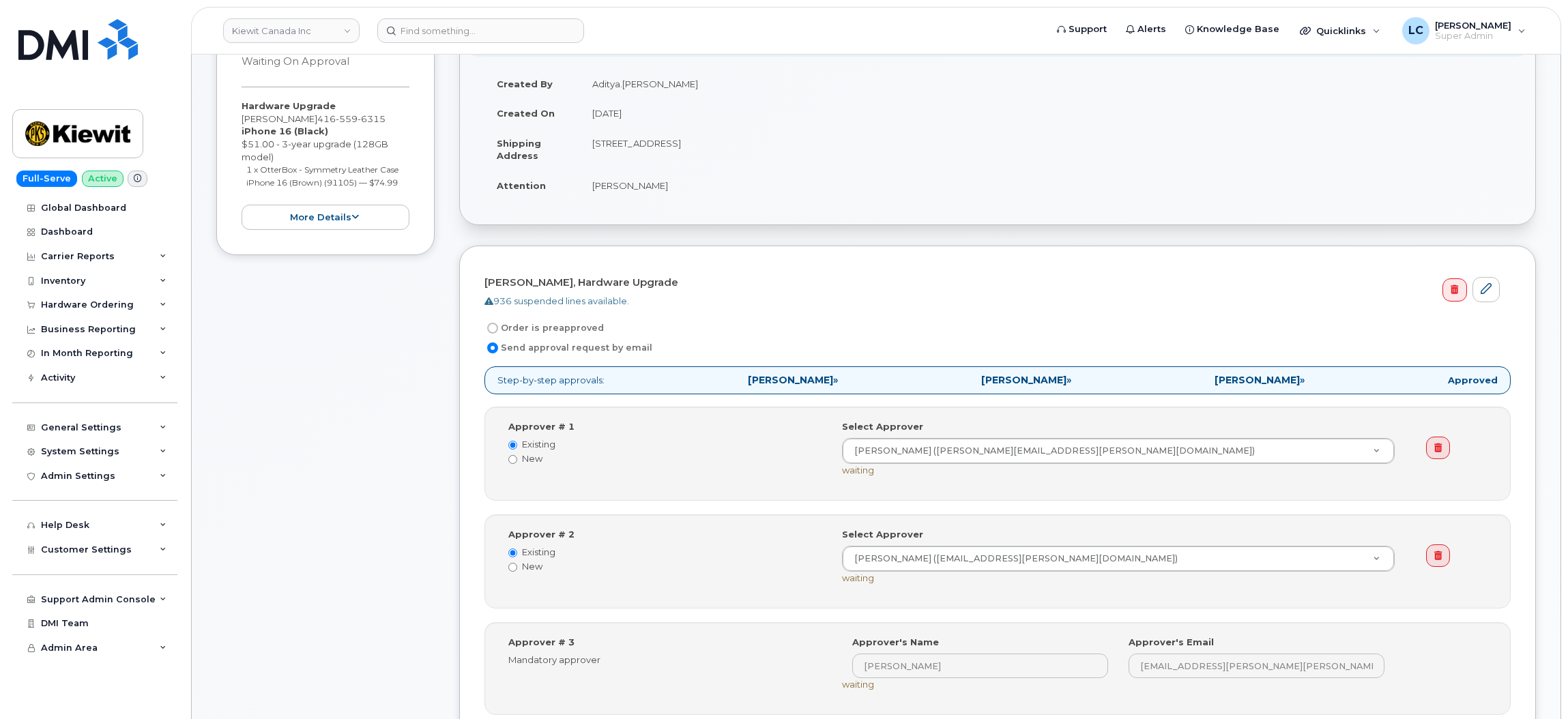
scroll to position [0, 0]
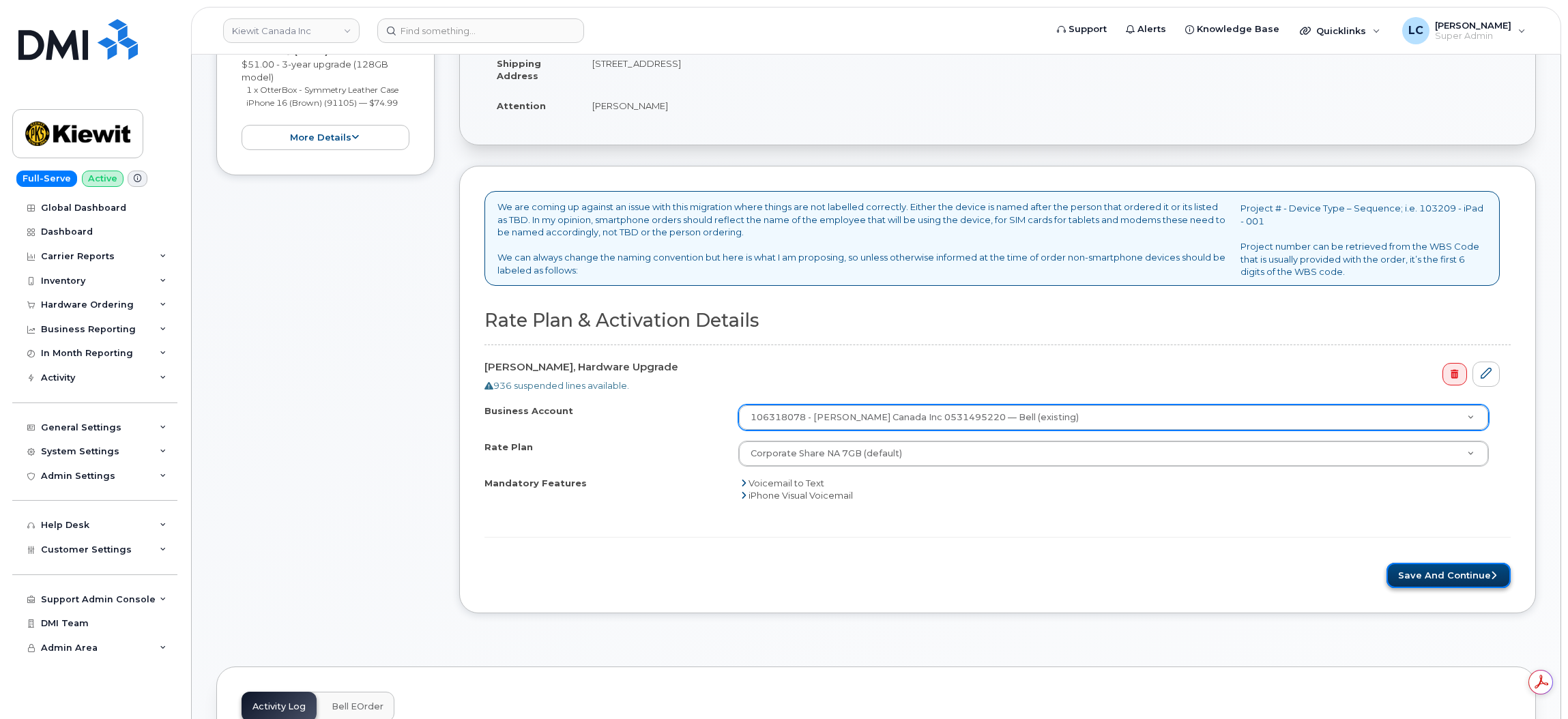
click at [1434, 573] on button "Save and Continue" at bounding box center [1448, 576] width 124 height 26
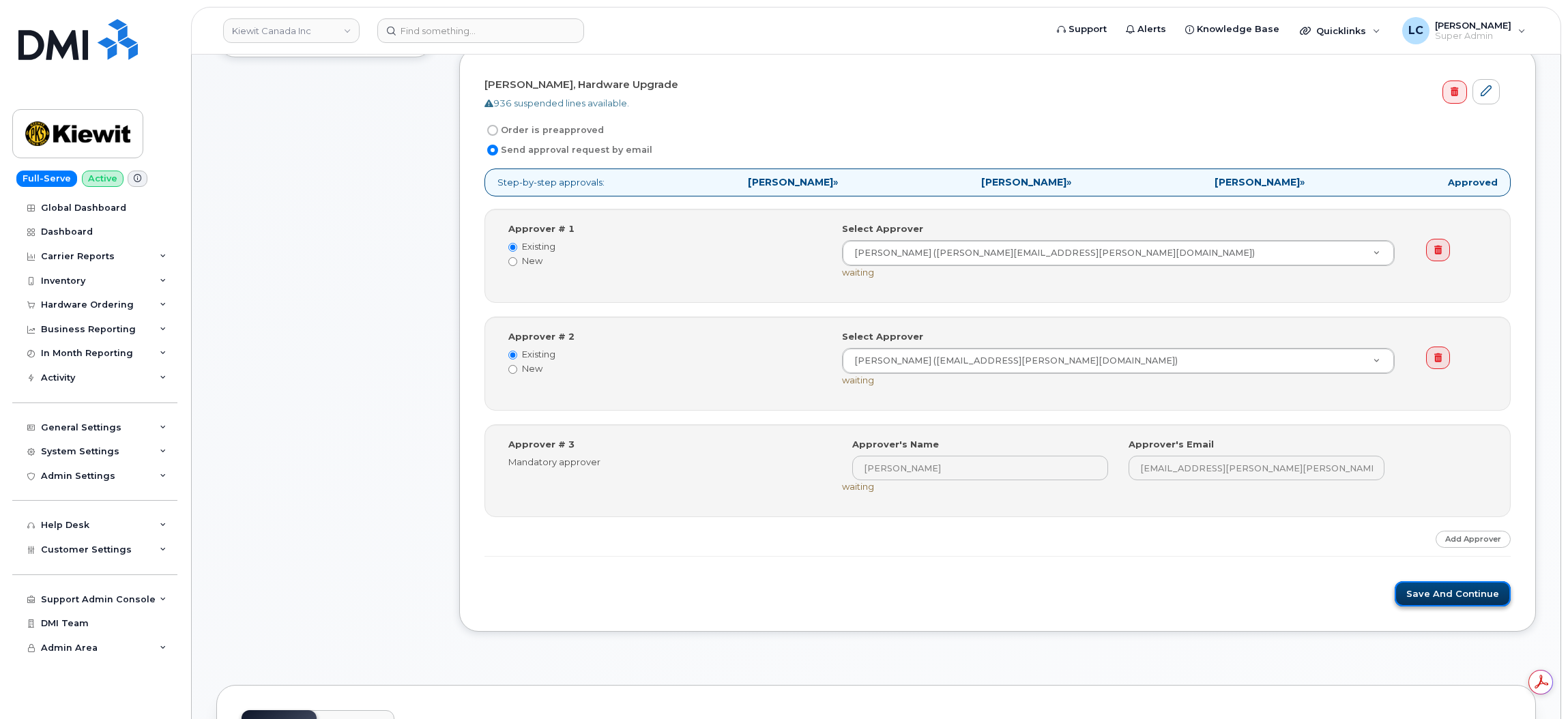
click at [1468, 604] on button "Save and Continue" at bounding box center [1452, 594] width 116 height 26
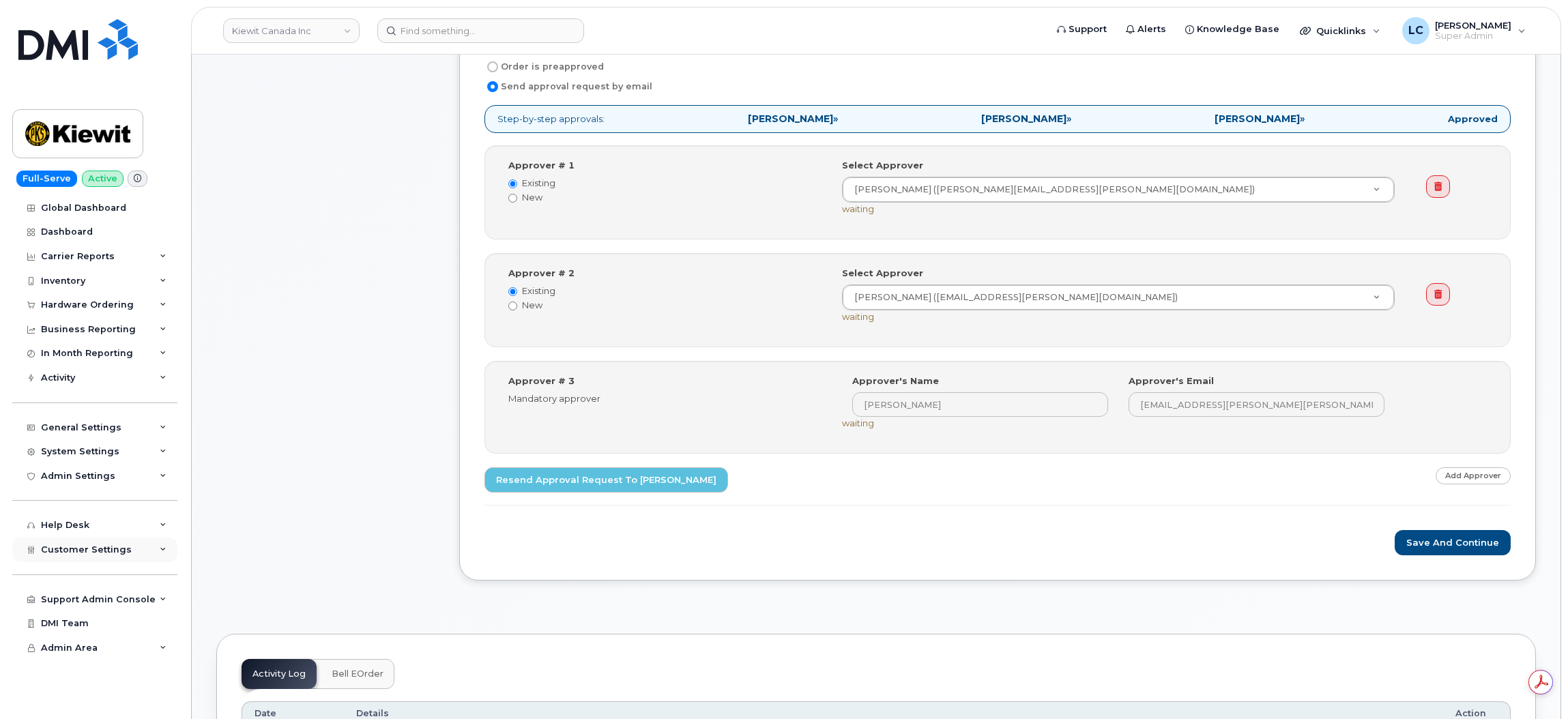
click at [121, 555] on span "Customer Settings" at bounding box center [86, 549] width 91 height 11
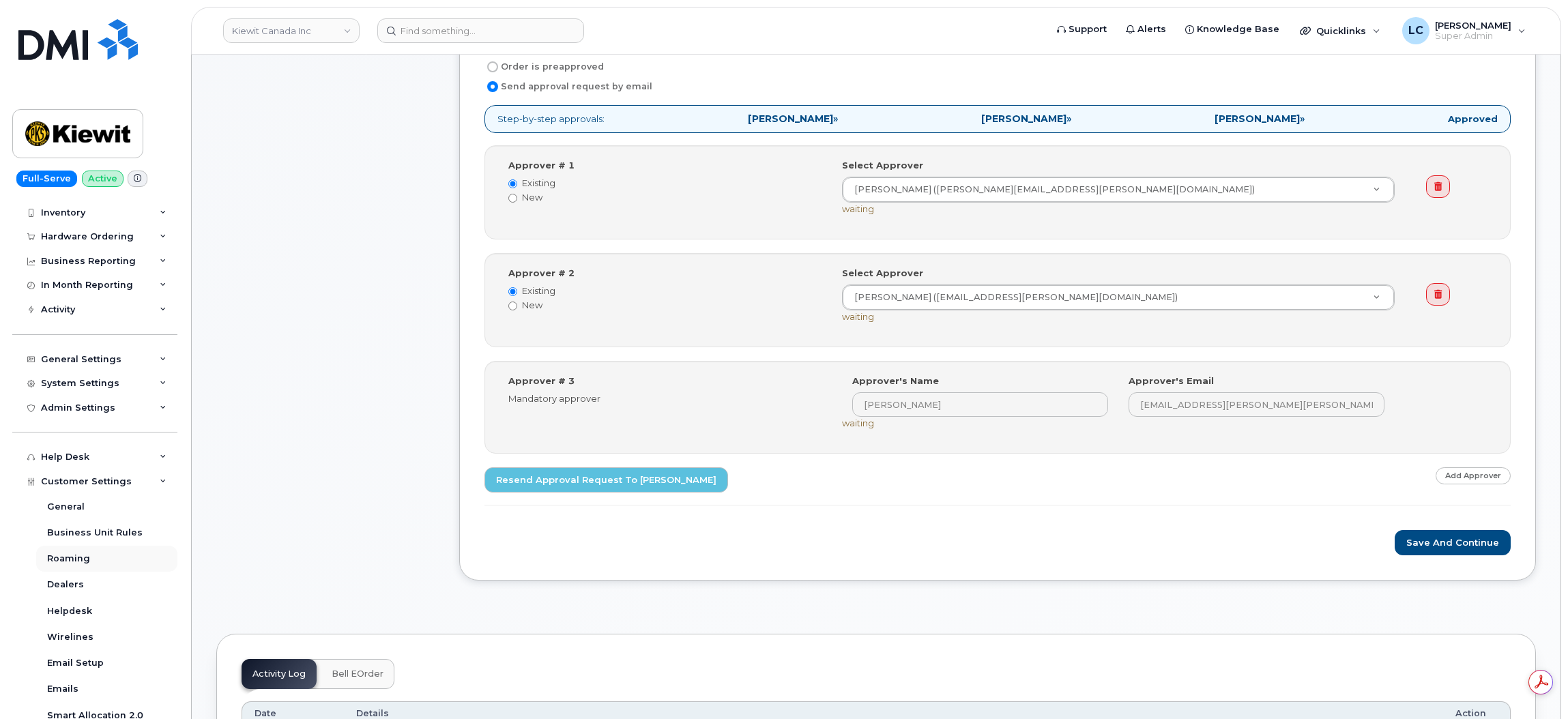
scroll to position [17, 0]
click at [101, 435] on div "System Settings" at bounding box center [80, 435] width 79 height 11
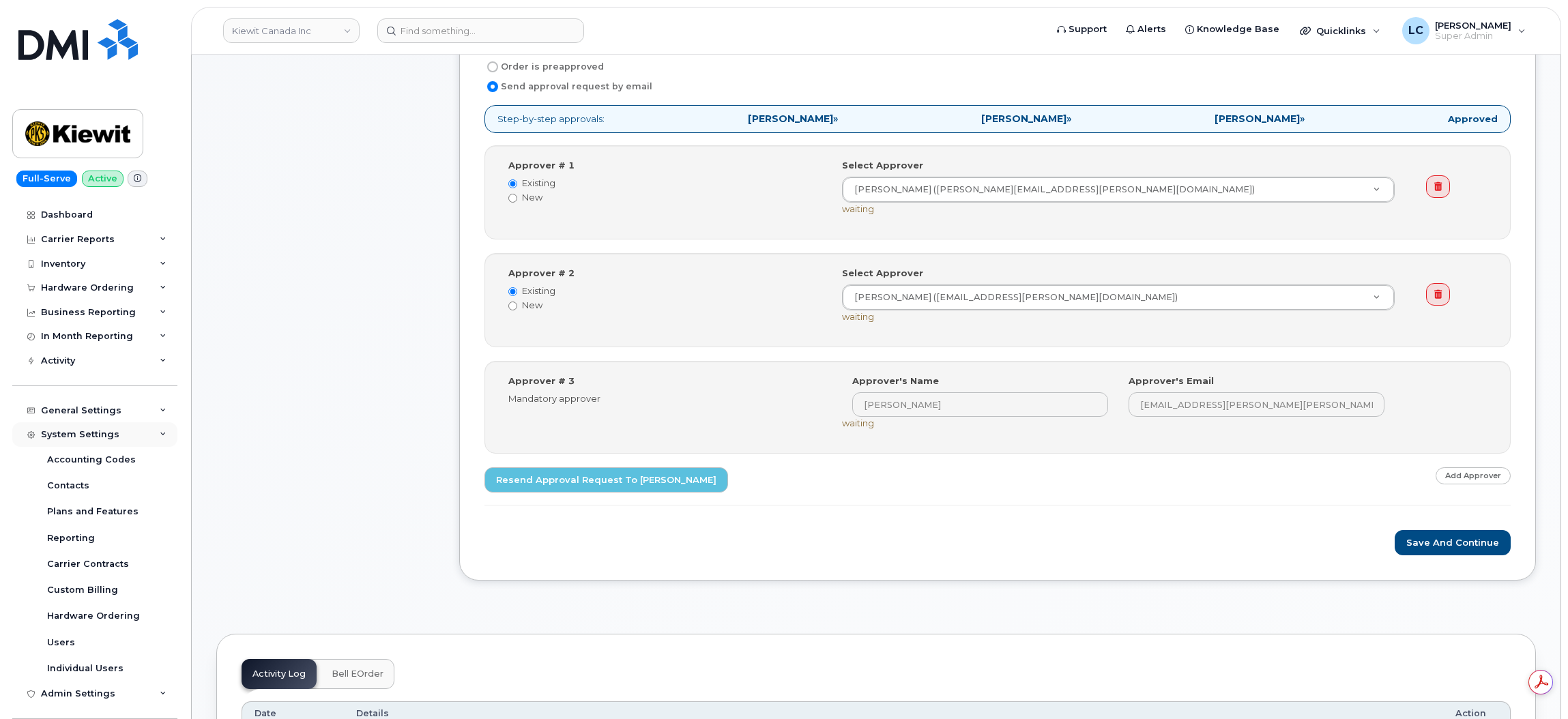
click at [138, 432] on div "System Settings" at bounding box center [95, 435] width 165 height 25
click at [131, 454] on div "Admin Settings" at bounding box center [95, 459] width 165 height 25
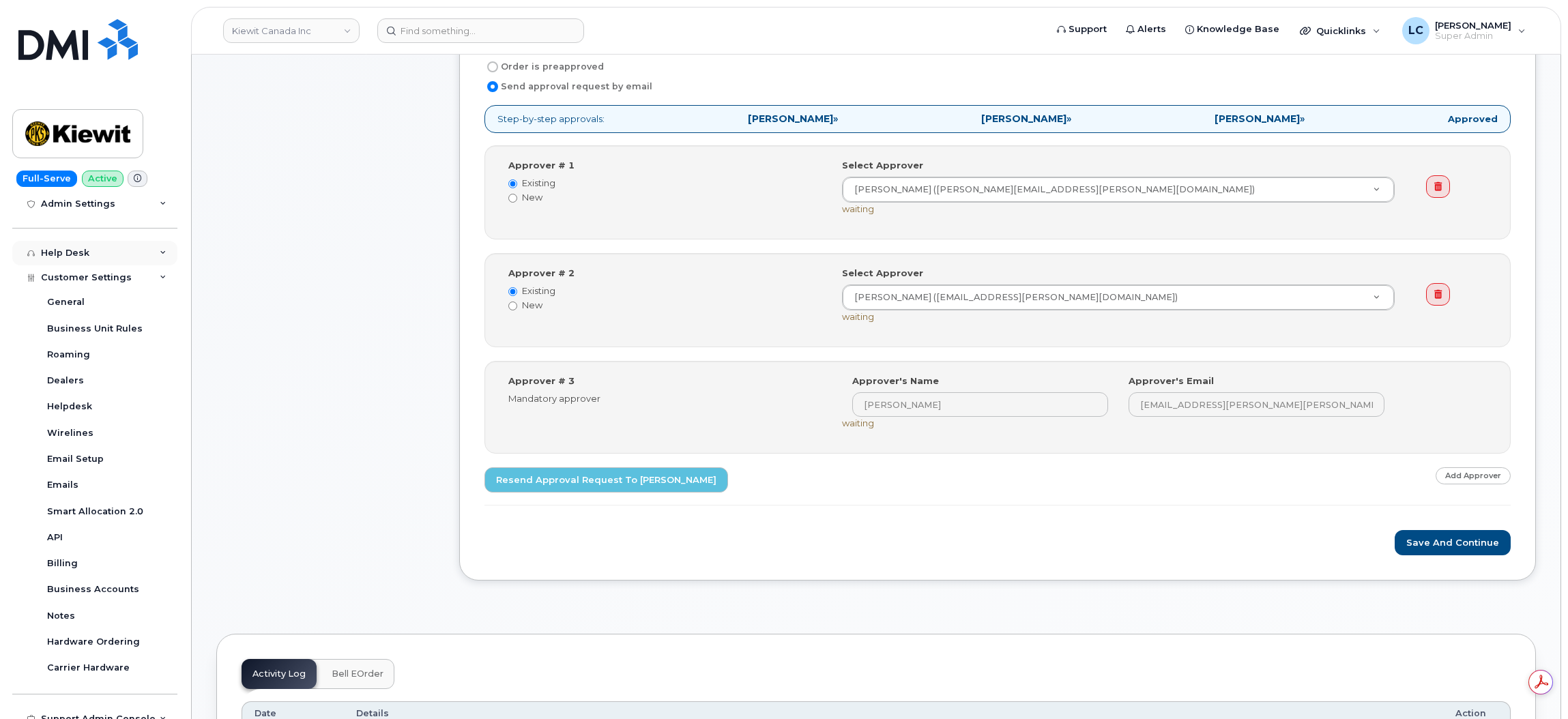
scroll to position [350, 0]
click at [87, 546] on link "API" at bounding box center [107, 538] width 141 height 26
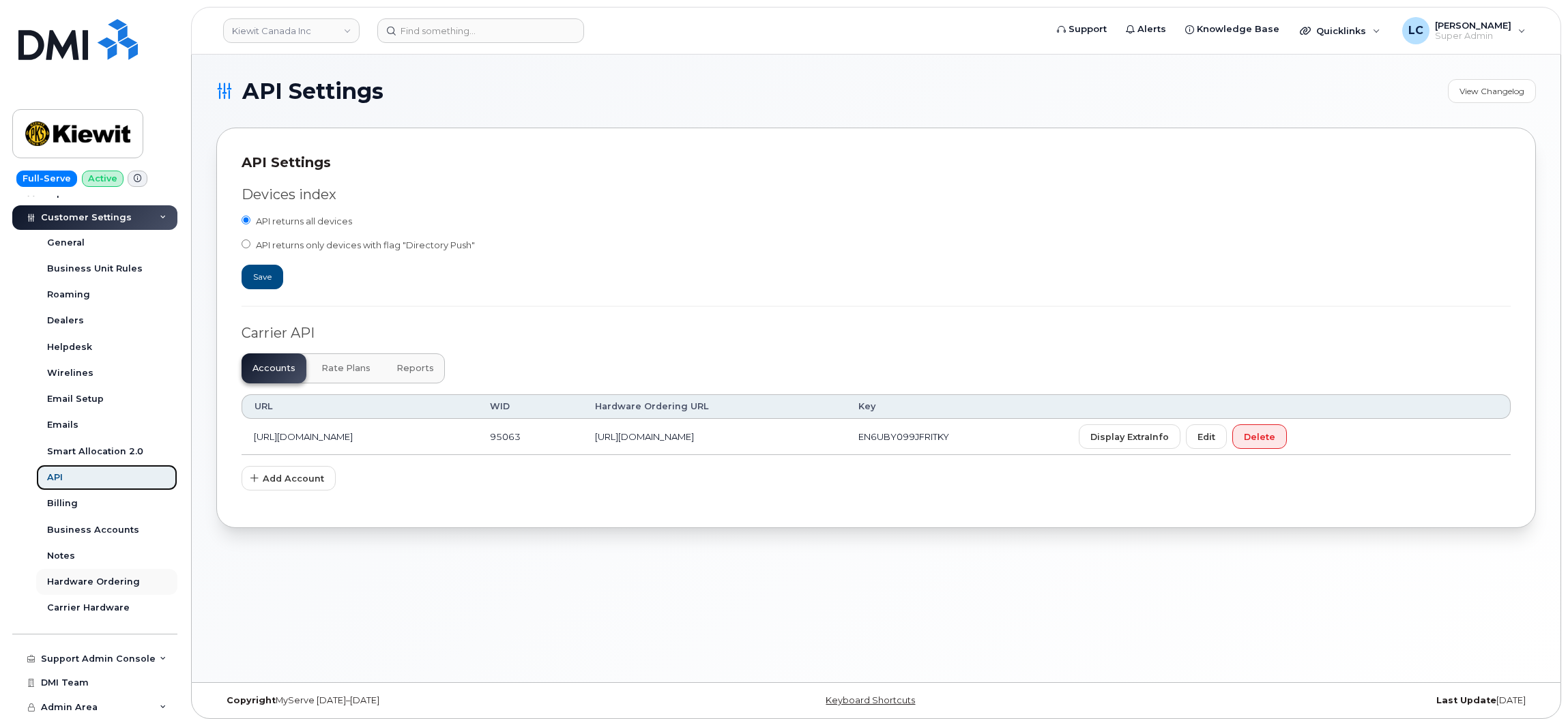
scroll to position [334, 0]
click at [109, 651] on div "Support Admin Console" at bounding box center [95, 659] width 165 height 25
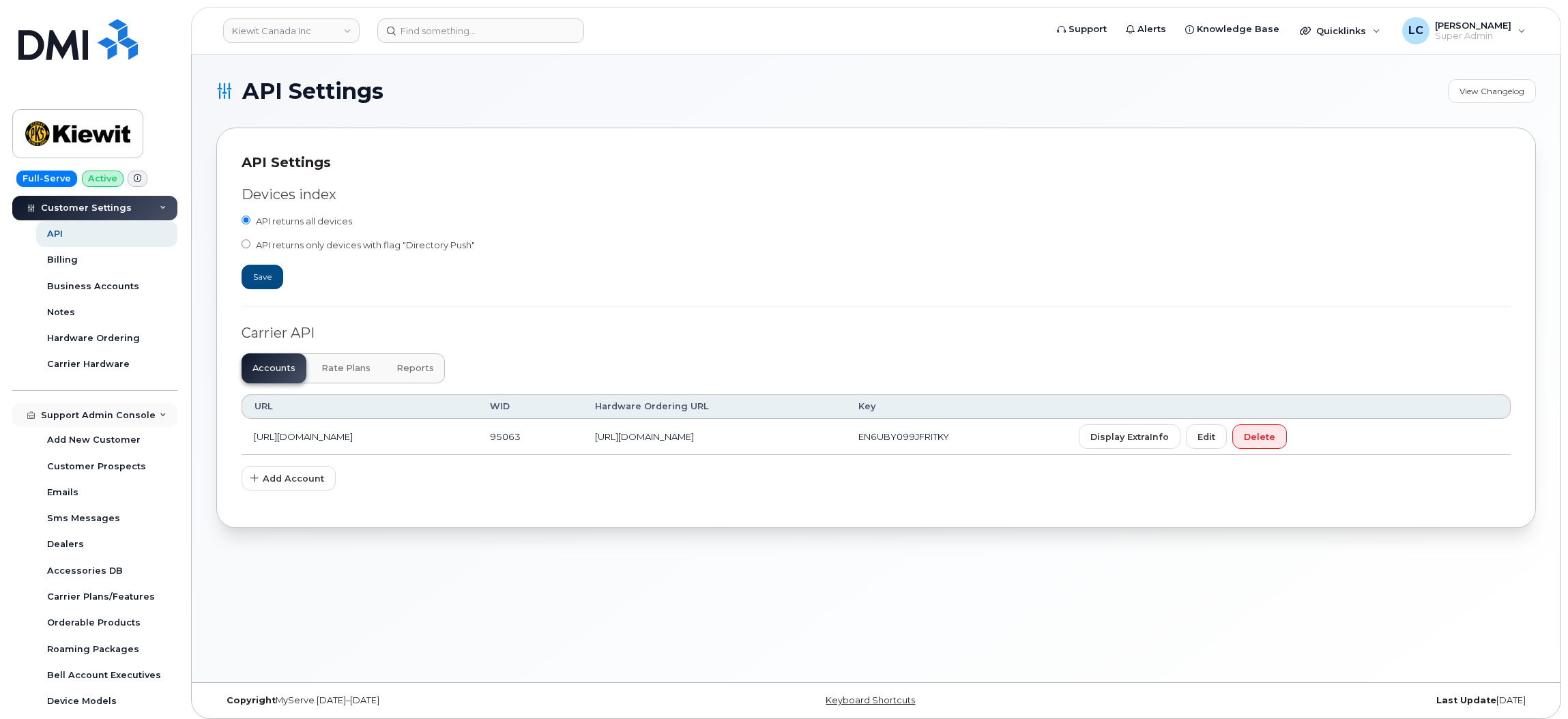
scroll to position [648, 0]
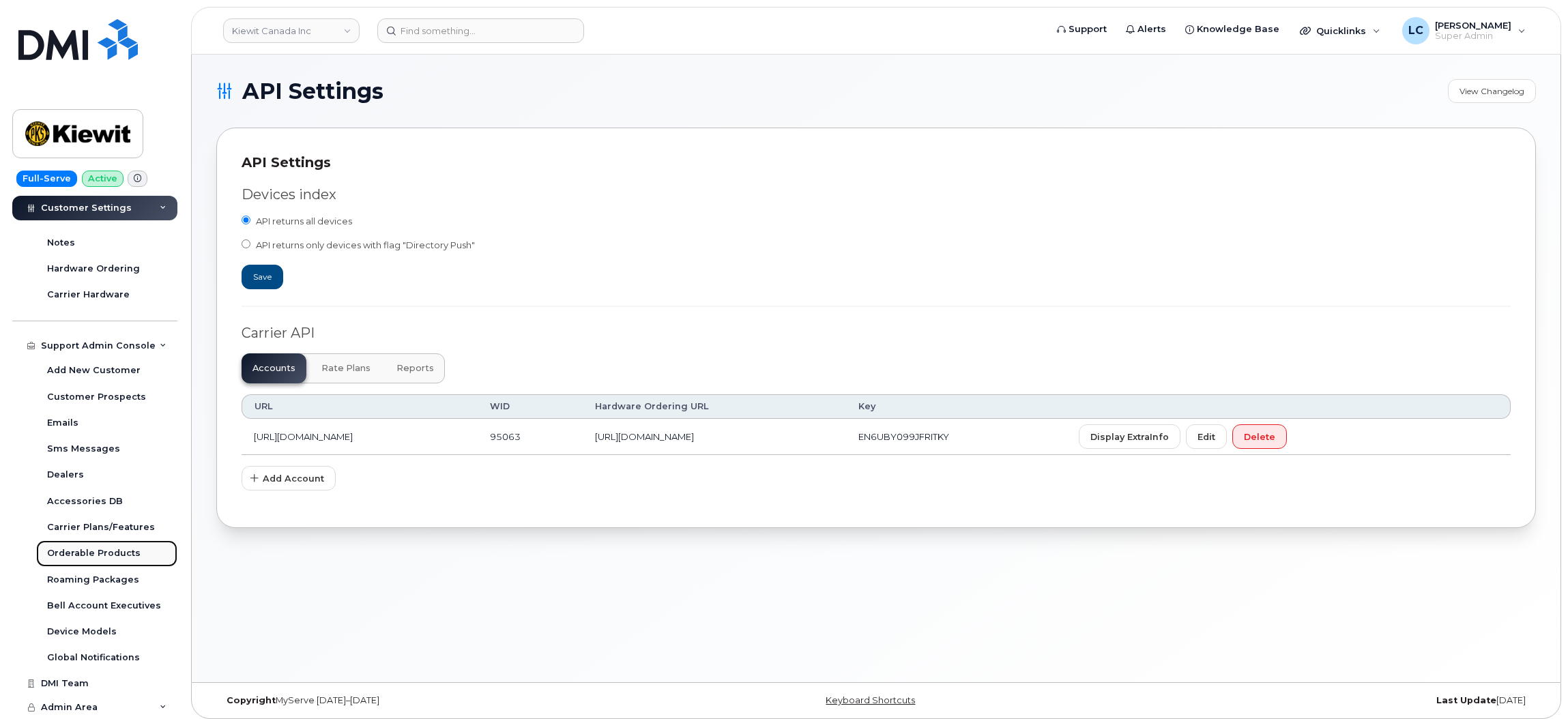
click at [112, 552] on div "Orderable Products" at bounding box center [94, 553] width 94 height 12
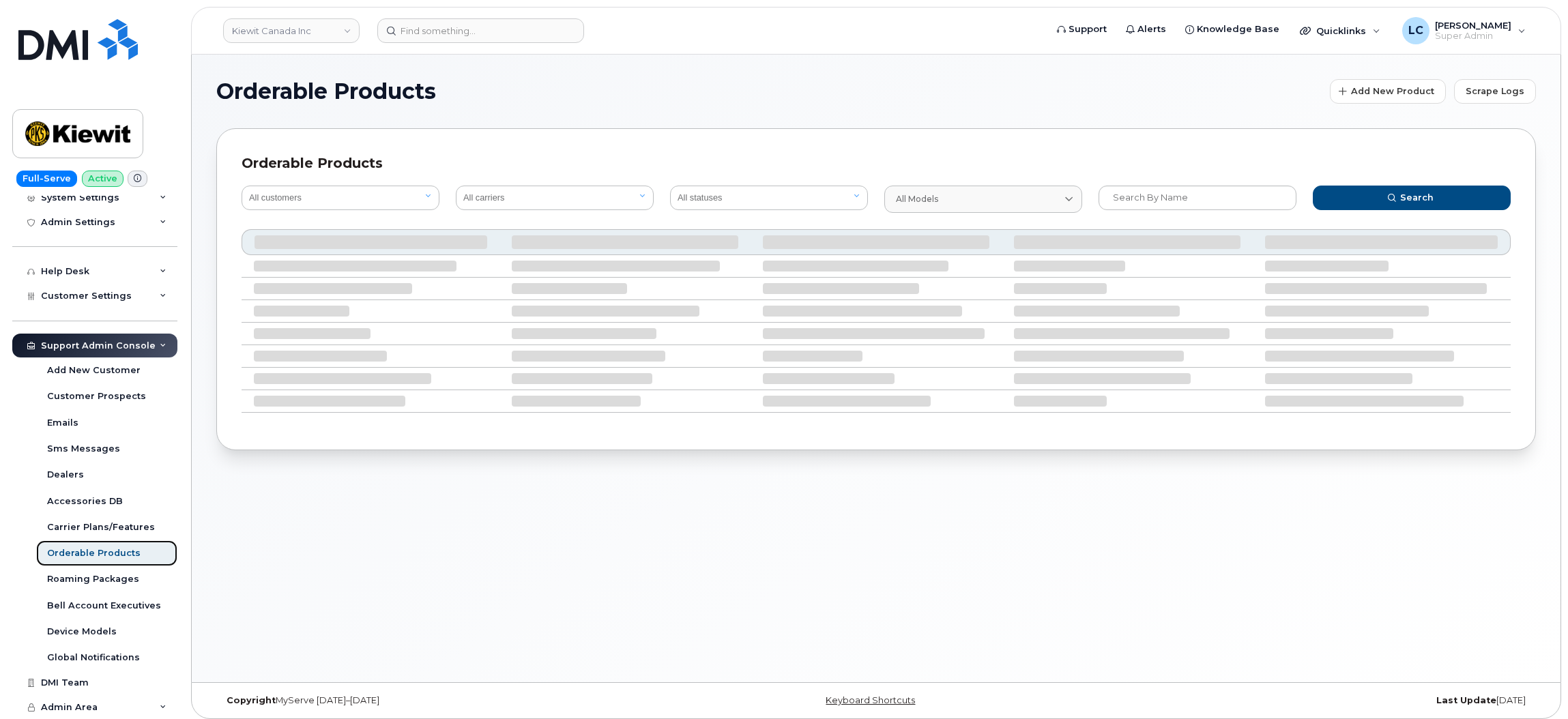
scroll to position [257, 0]
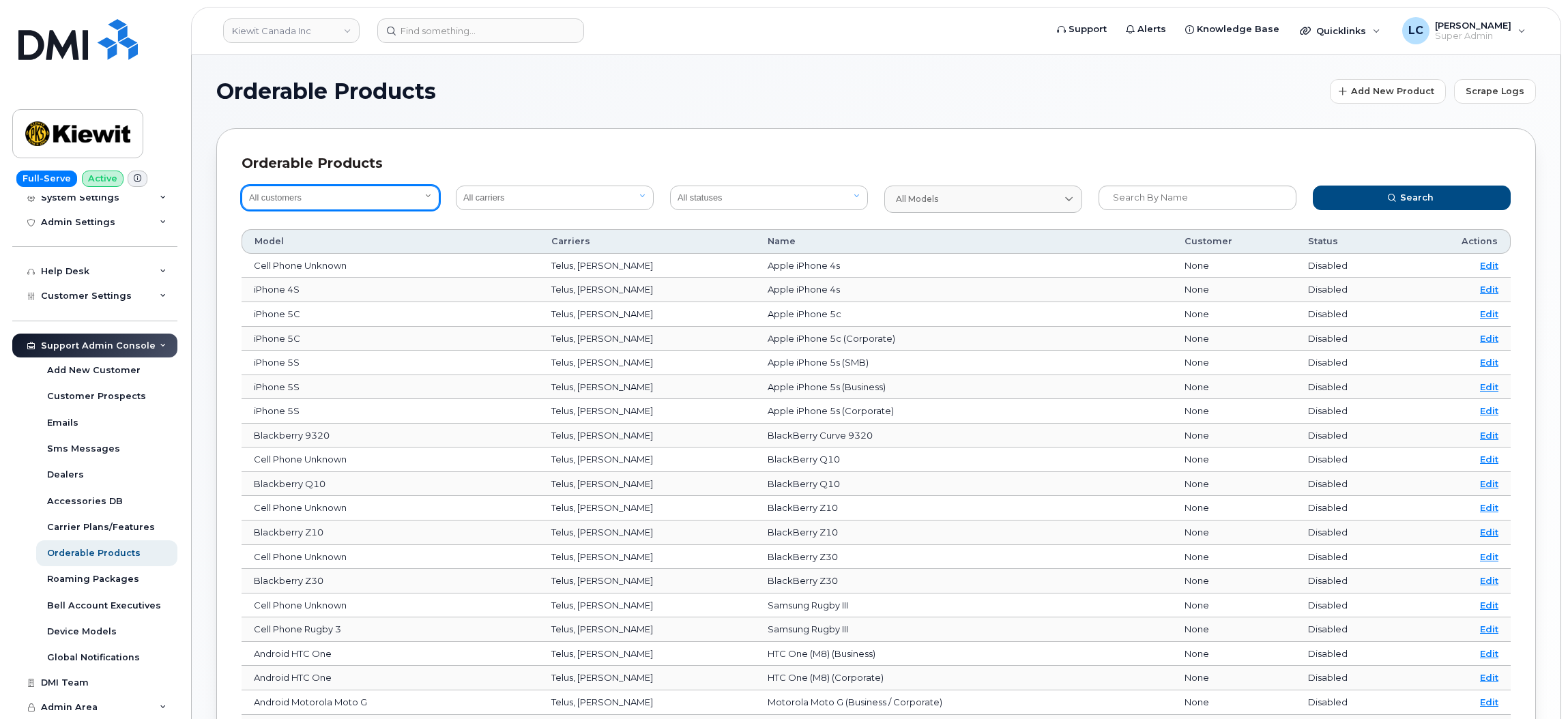
click at [394, 194] on select "All customers Acadia Broadcasting Ltd Aecon Construction Group Inc Alberta Heal…" at bounding box center [341, 197] width 198 height 25
select select "bede8970-c835-4207-9a31-7bf5df501bb7"
click at [242, 185] on select "All customers Acadia Broadcasting Ltd Aecon Construction Group Inc Alberta Heal…" at bounding box center [341, 197] width 198 height 25
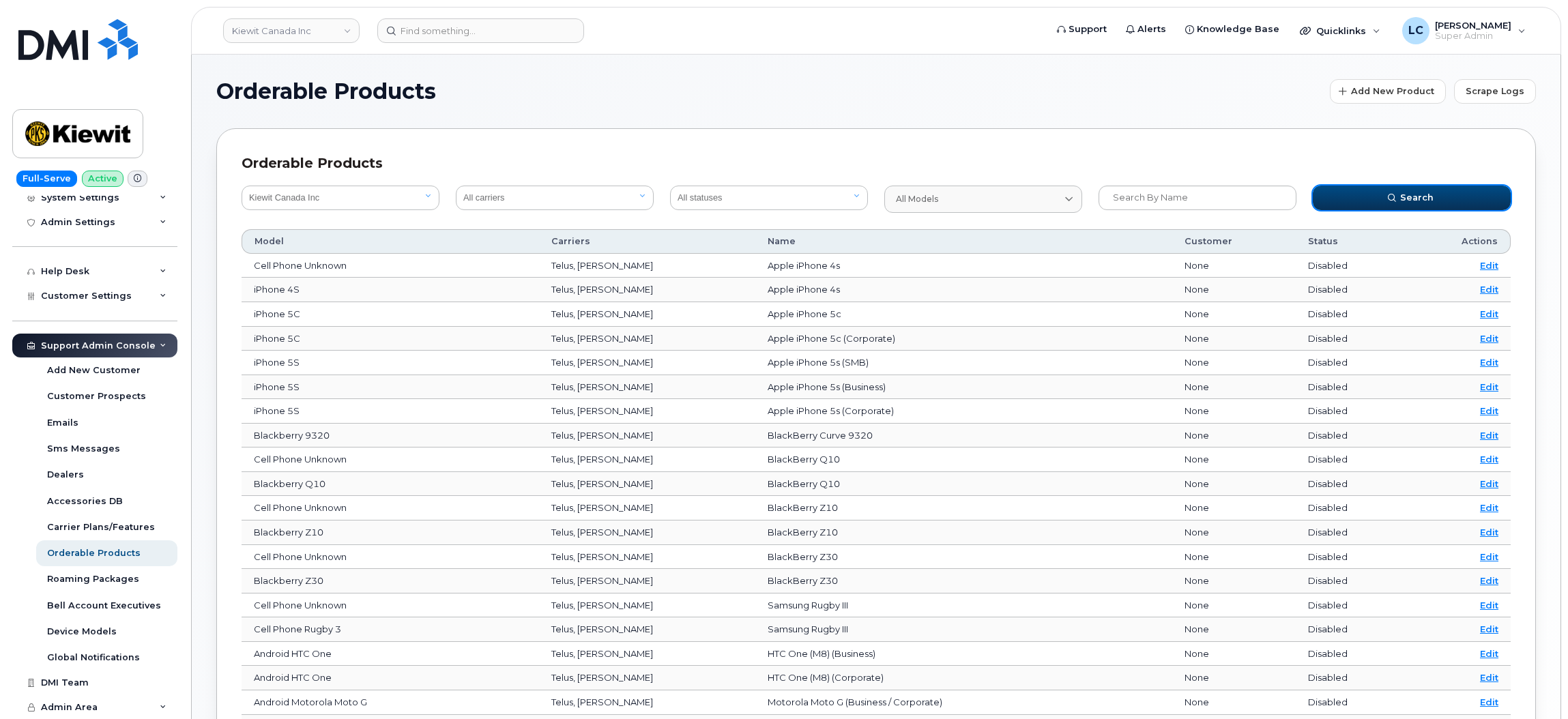
click at [1407, 191] on span "Search" at bounding box center [1417, 197] width 34 height 13
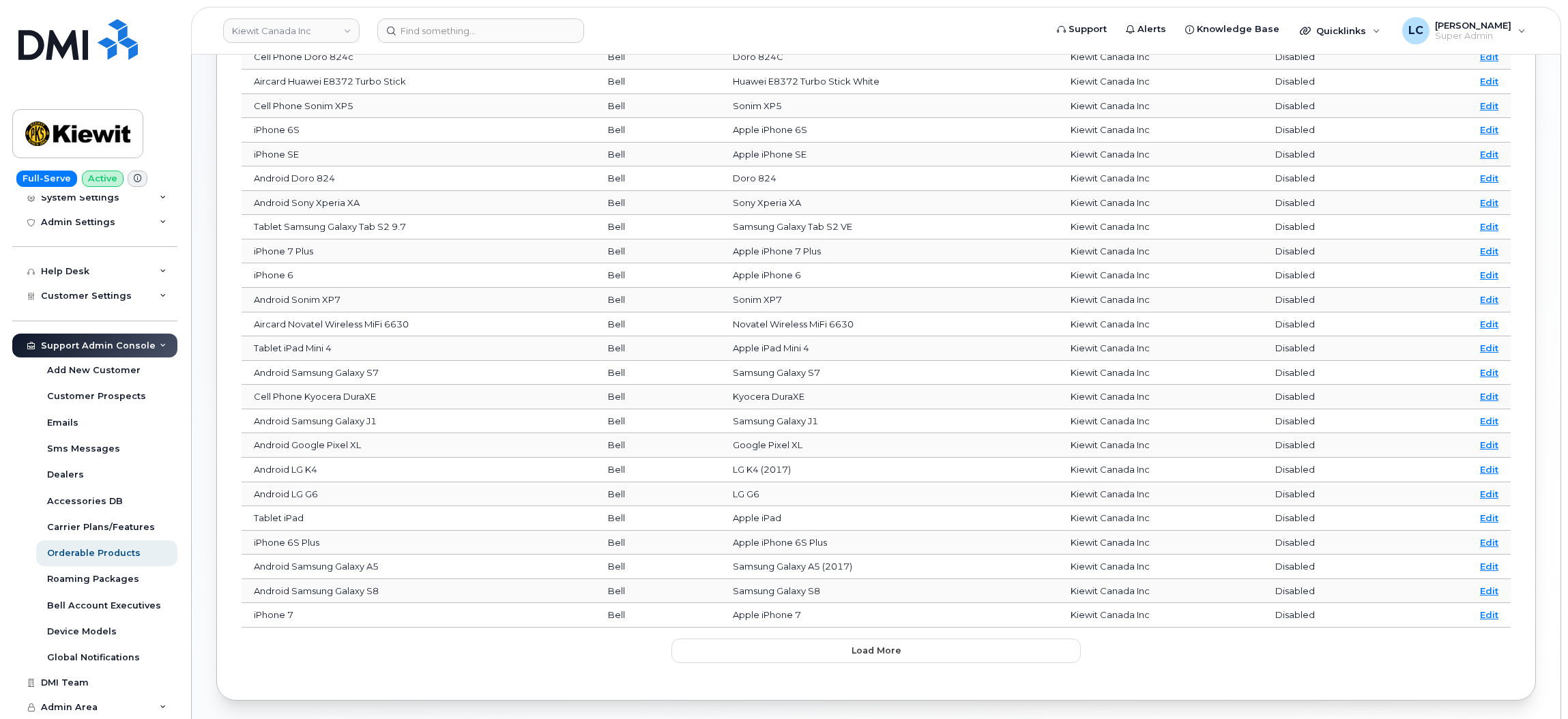
scroll to position [234, 0]
click at [814, 657] on button "Load more" at bounding box center [876, 649] width 409 height 25
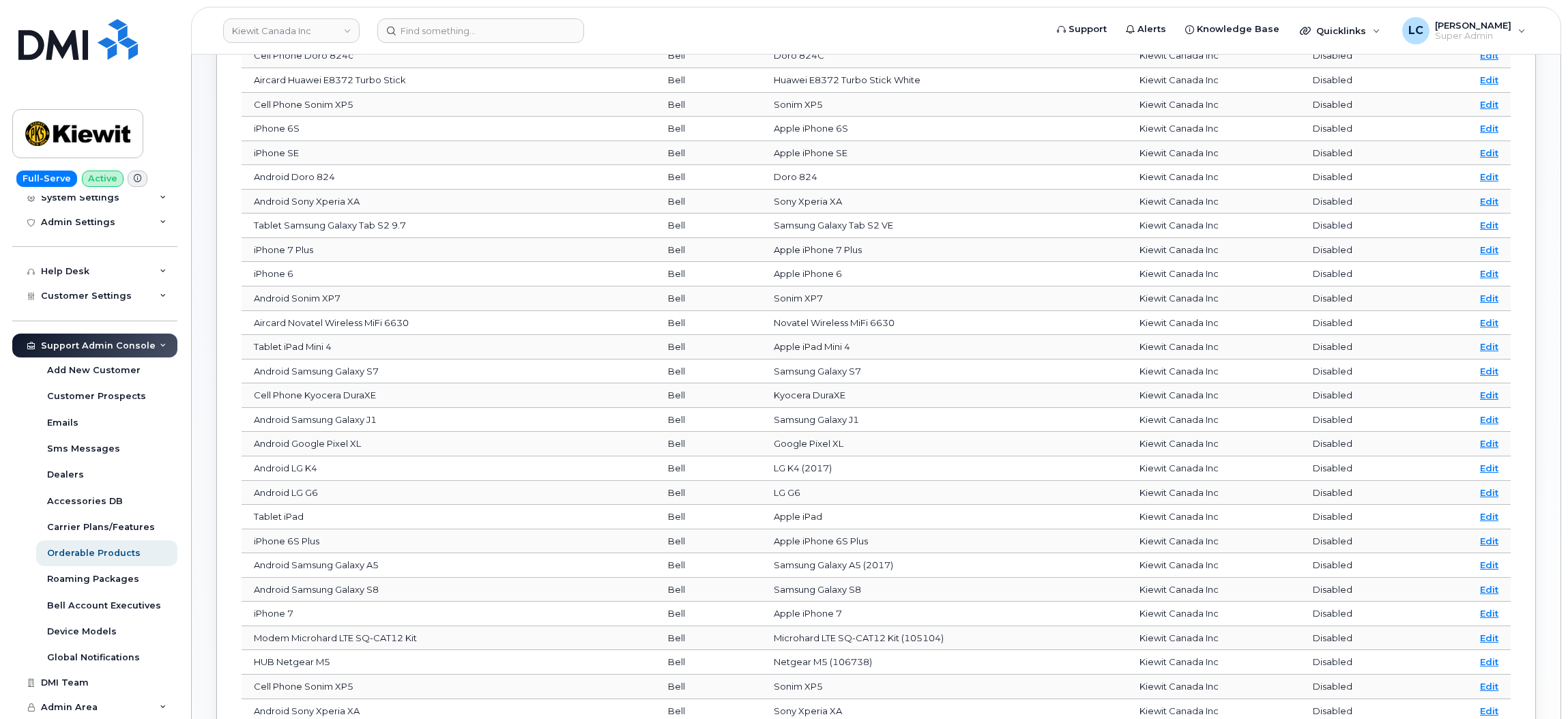
scroll to position [895, 0]
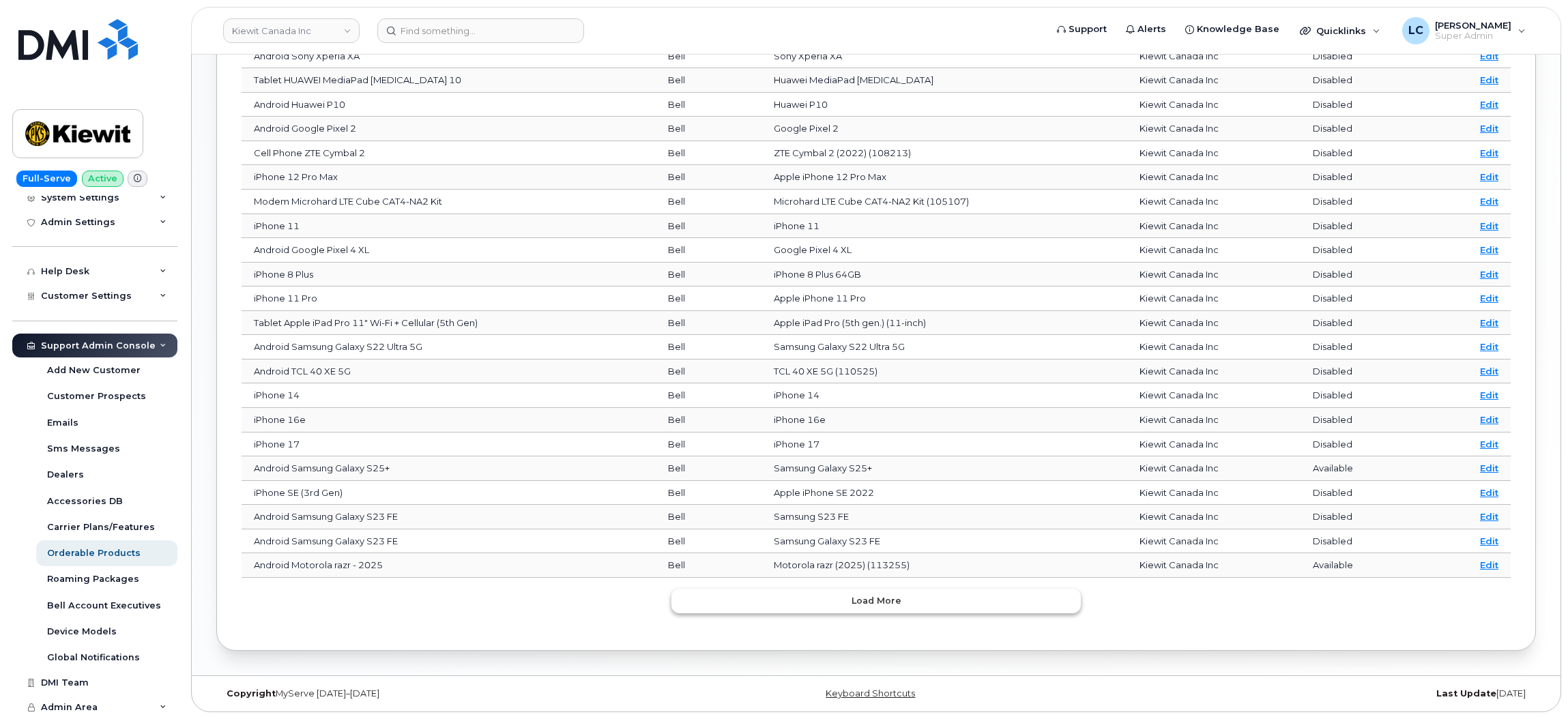
click at [808, 603] on button "Load more" at bounding box center [876, 601] width 409 height 25
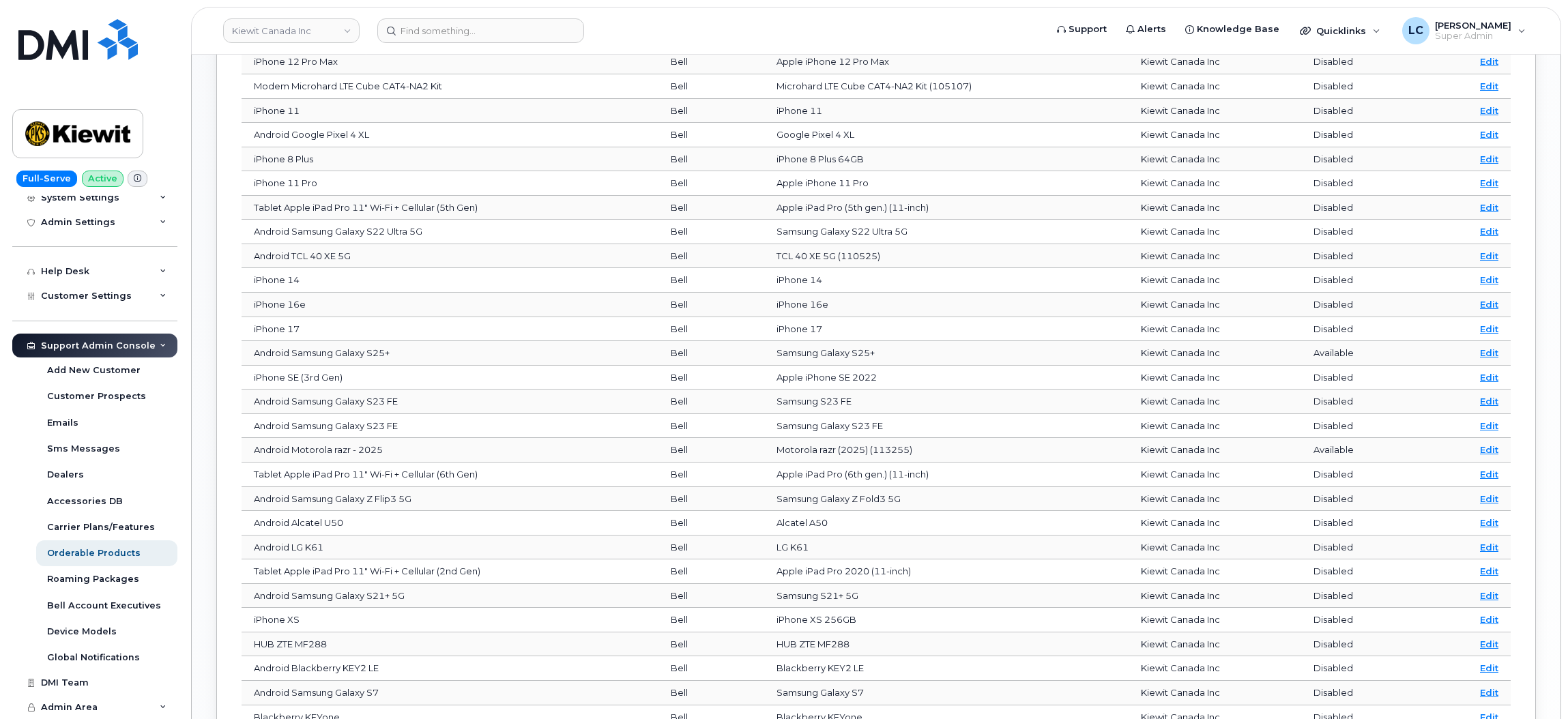
scroll to position [1002, 0]
click at [1488, 336] on link "Edit" at bounding box center [1489, 331] width 19 height 11
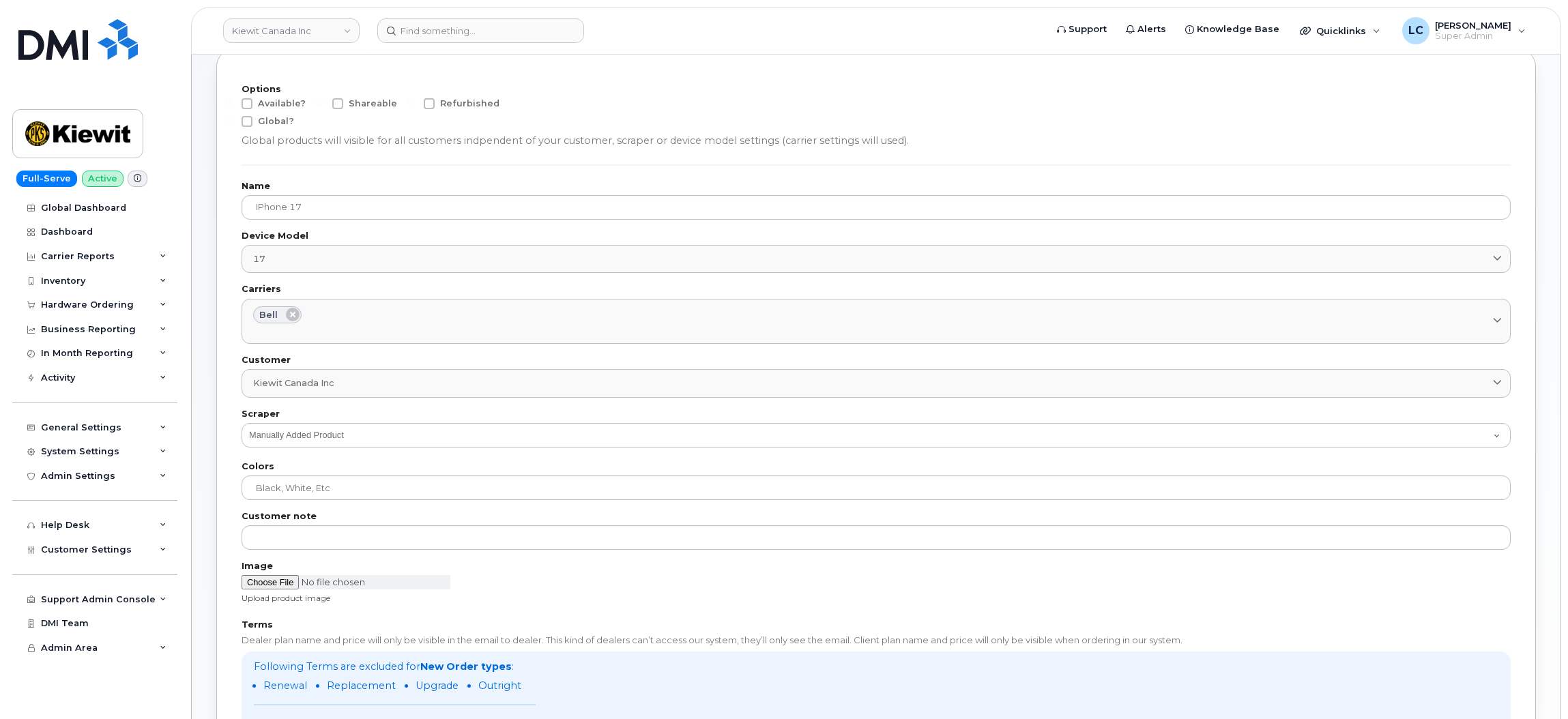
scroll to position [71, 0]
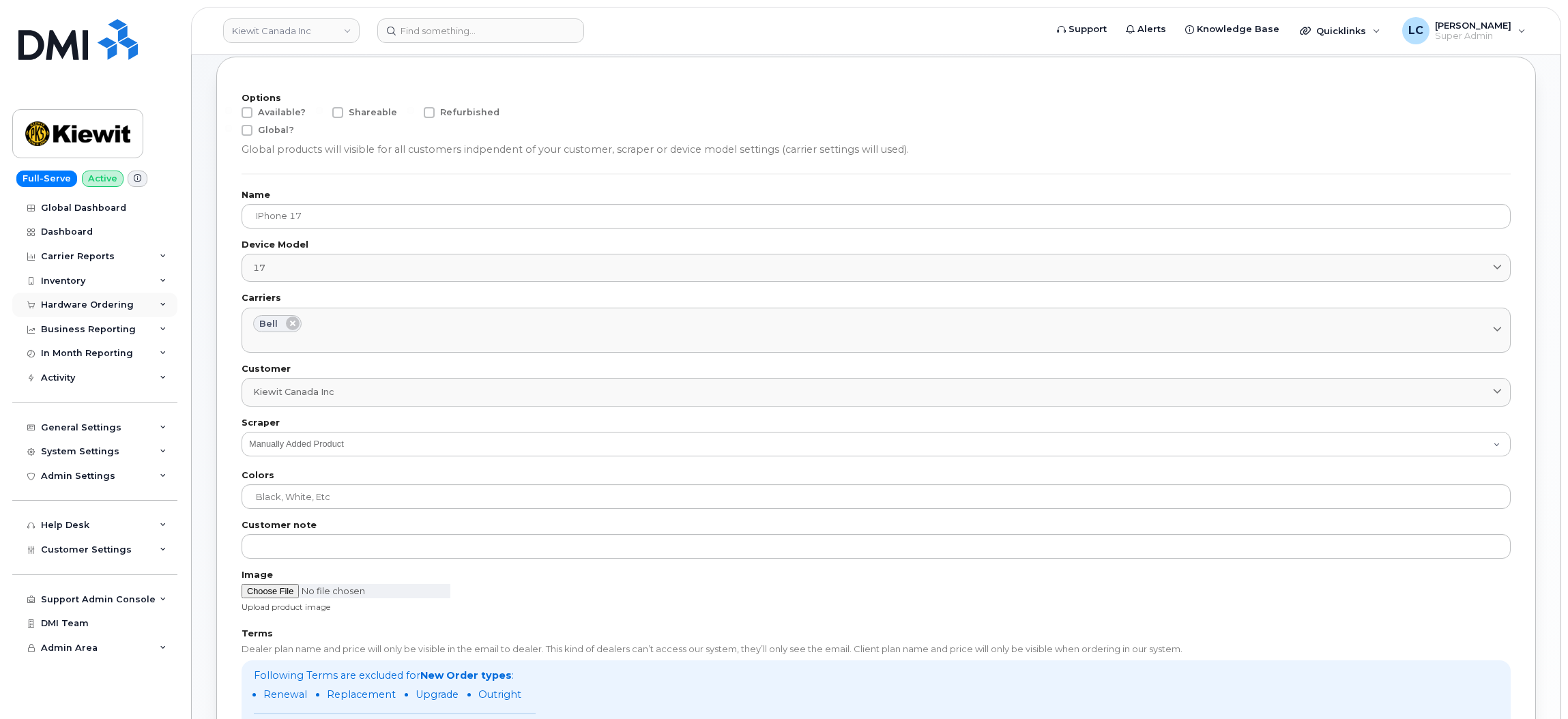
click at [128, 305] on div "Hardware Ordering" at bounding box center [88, 305] width 93 height 11
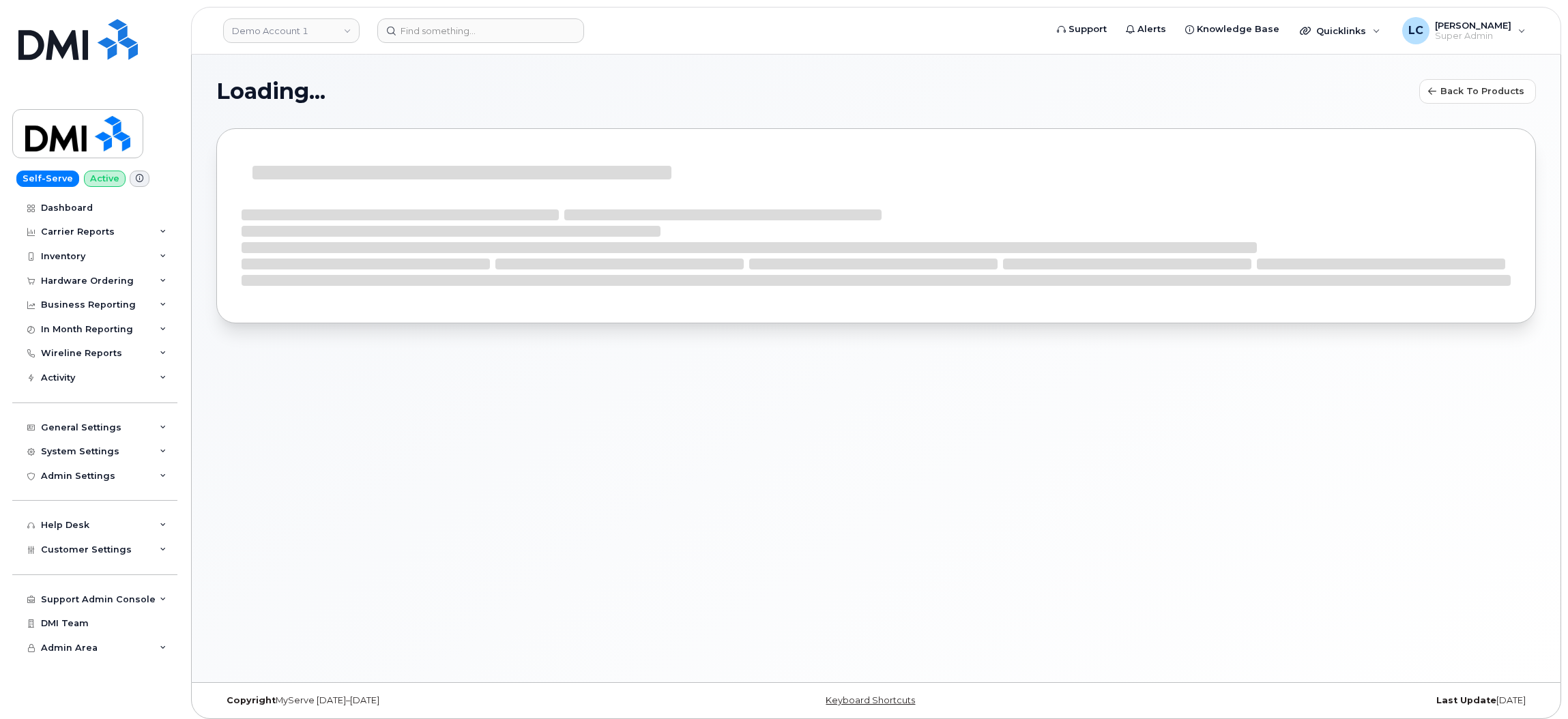
select select "bell"
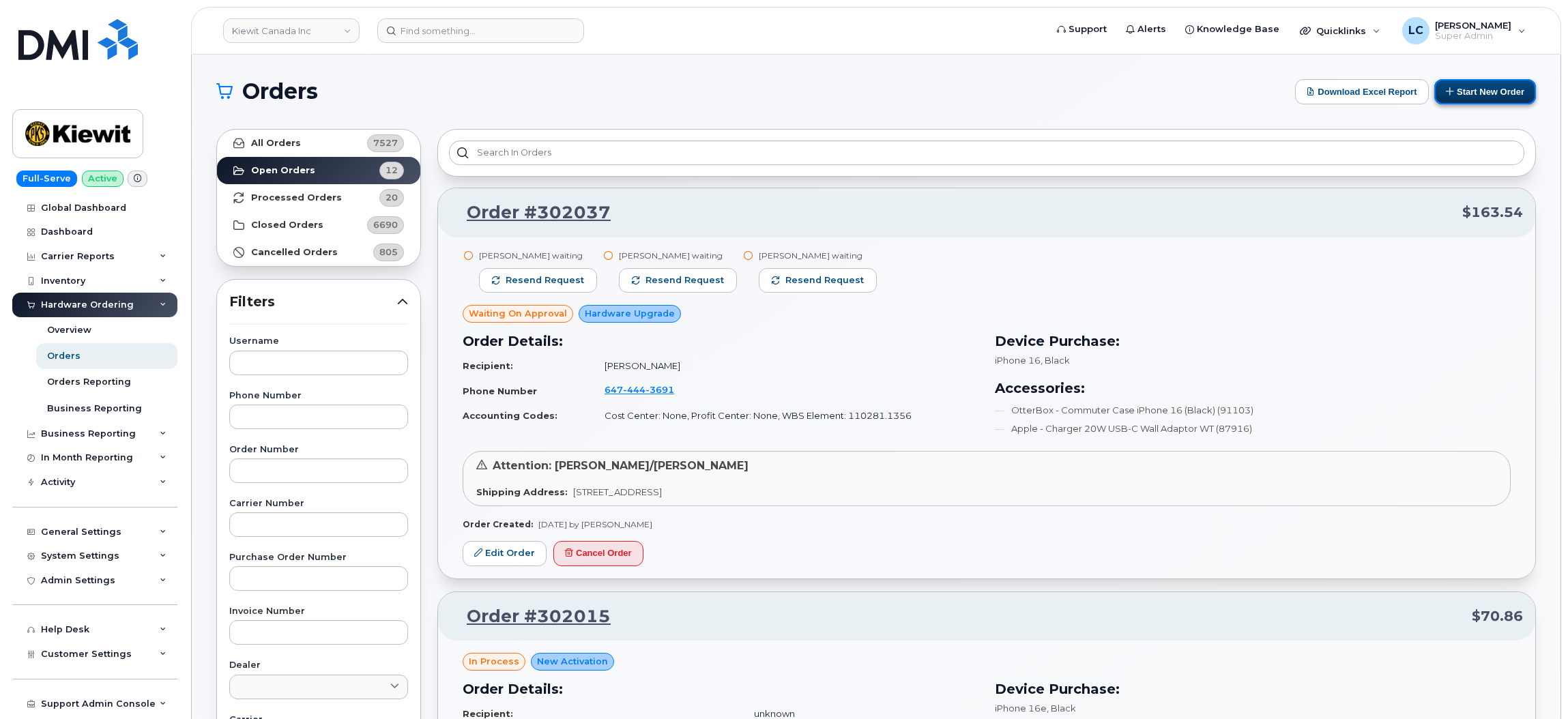
click at [1467, 80] on button "Start New Order" at bounding box center [1485, 92] width 101 height 26
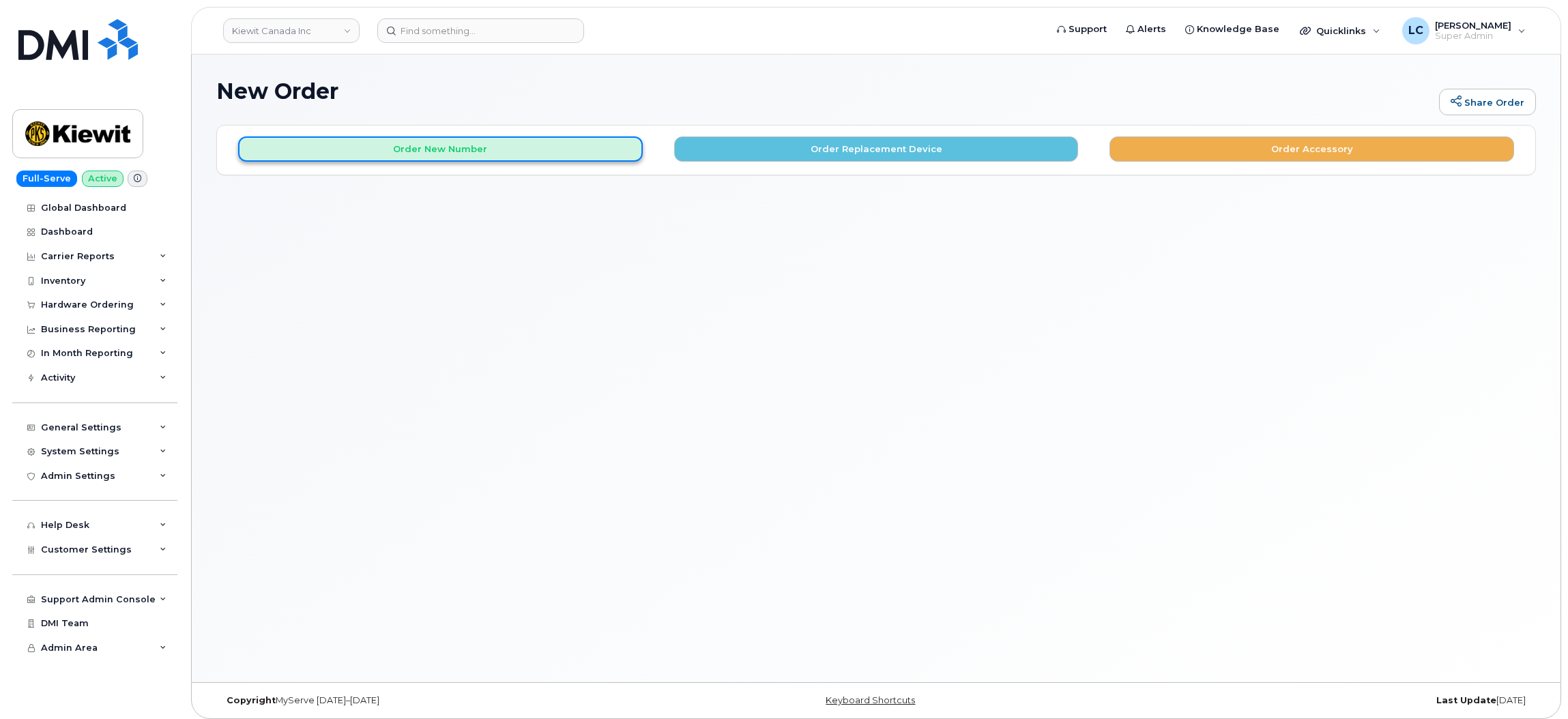
click at [538, 149] on button "Order New Number" at bounding box center [440, 149] width 405 height 26
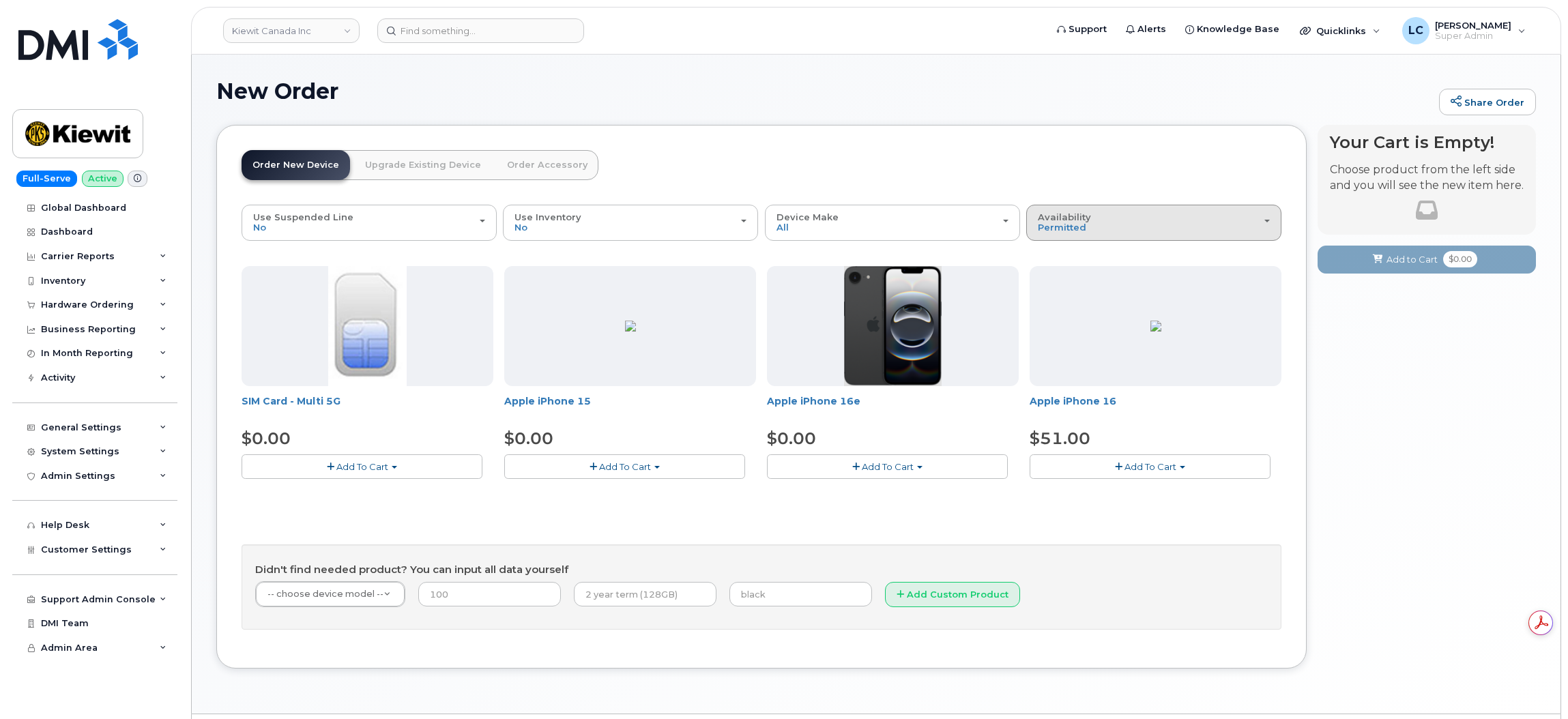
click at [1152, 228] on div "Availability Permitted All" at bounding box center [1154, 223] width 232 height 21
click at [1052, 276] on label "All" at bounding box center [1044, 277] width 29 height 17
click at [0, 0] on input "All" at bounding box center [0, 0] width 0 height 0
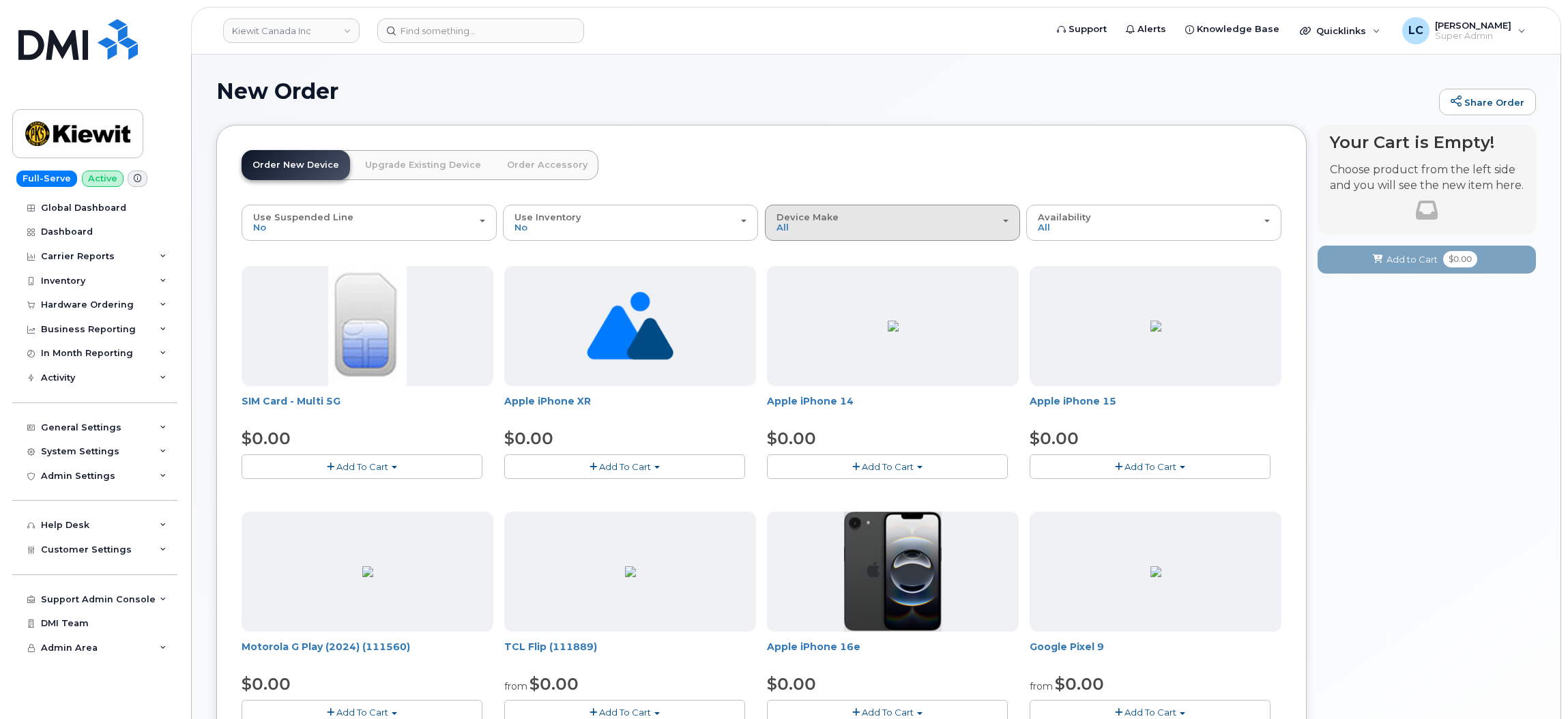
click at [862, 228] on div "Device Make All Aircard Android Cell Phone HUB iPhone Tablet" at bounding box center [892, 223] width 232 height 21
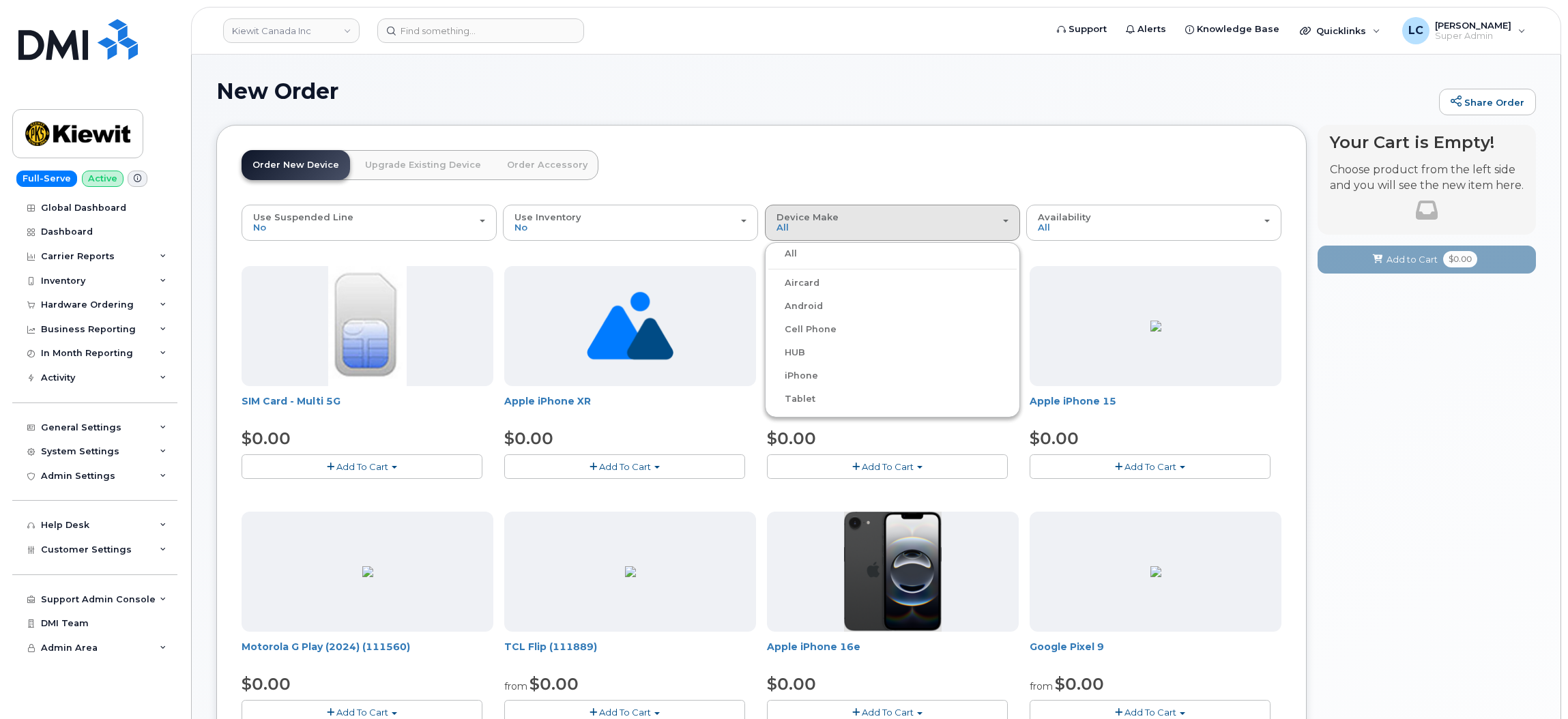
click at [799, 378] on label "iPhone" at bounding box center [793, 376] width 50 height 17
click at [0, 0] on input "iPhone" at bounding box center [0, 0] width 0 height 0
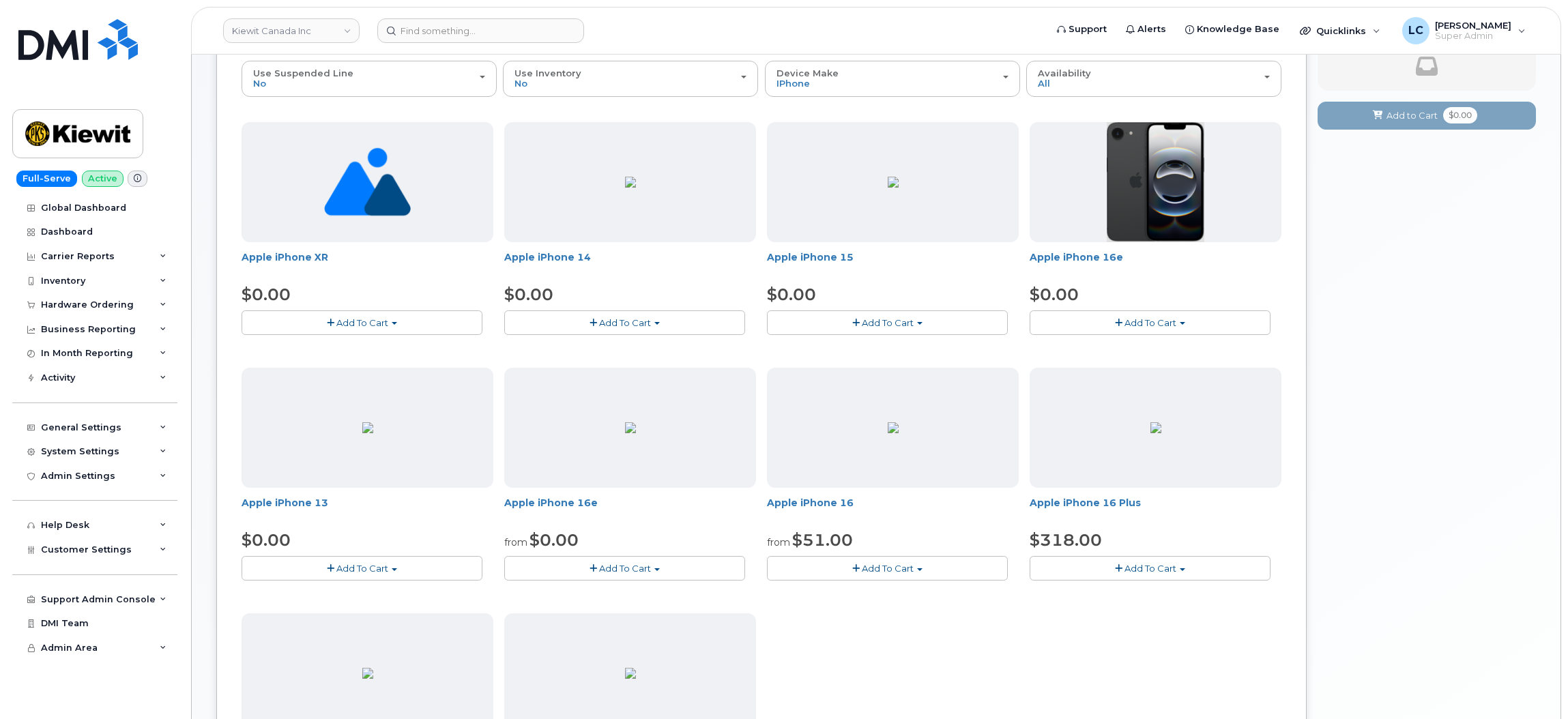
scroll to position [143, 0]
click at [824, 257] on link "Apple iPhone 15" at bounding box center [810, 258] width 86 height 12
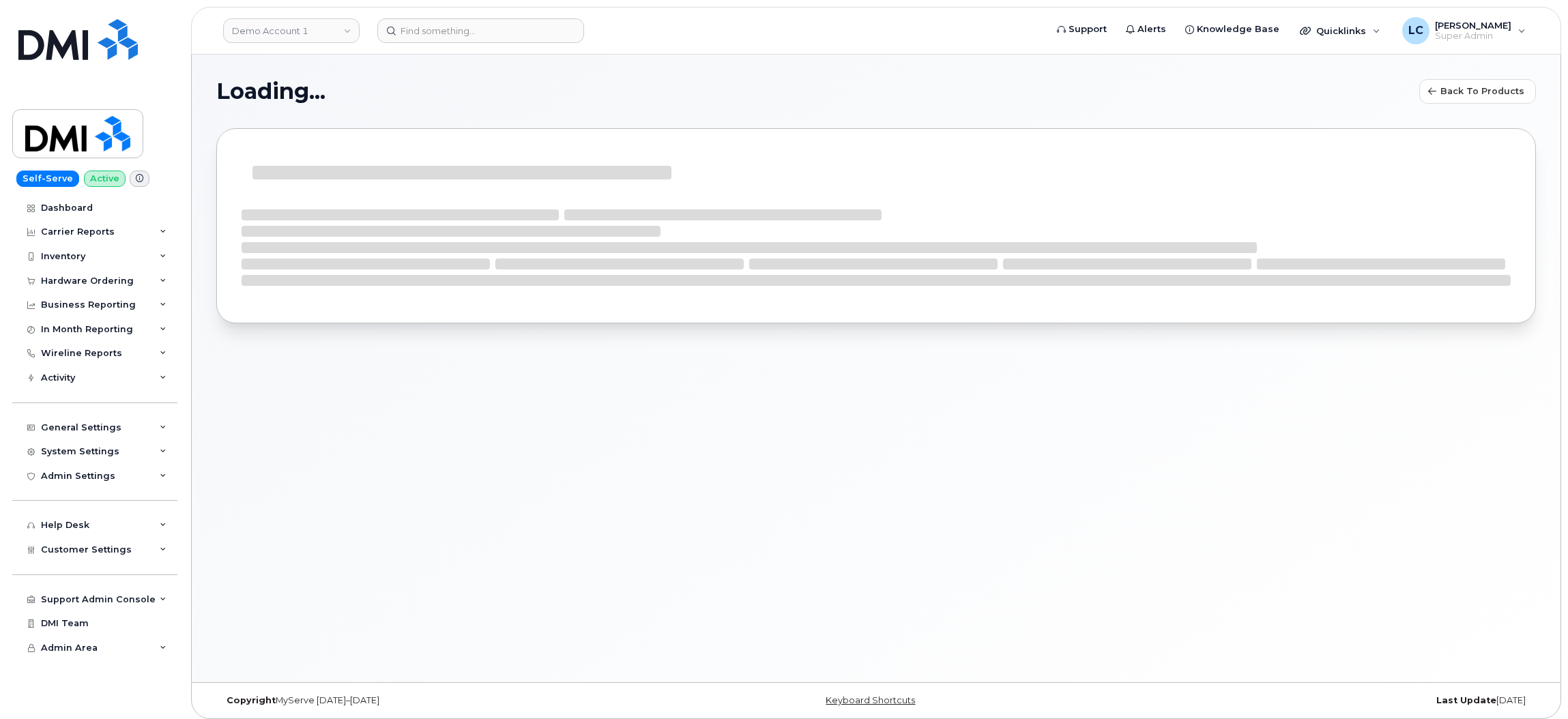
select select "bell"
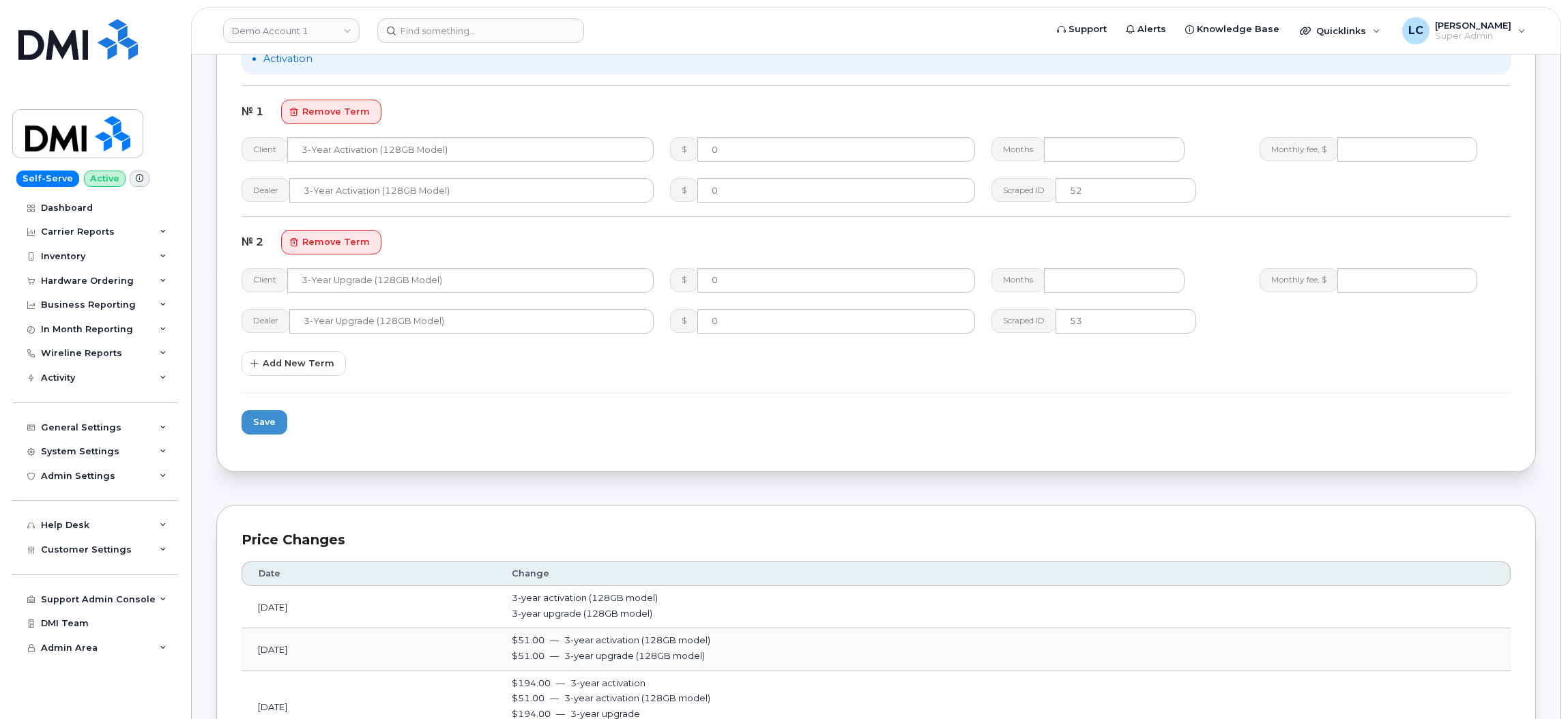
scroll to position [836, 0]
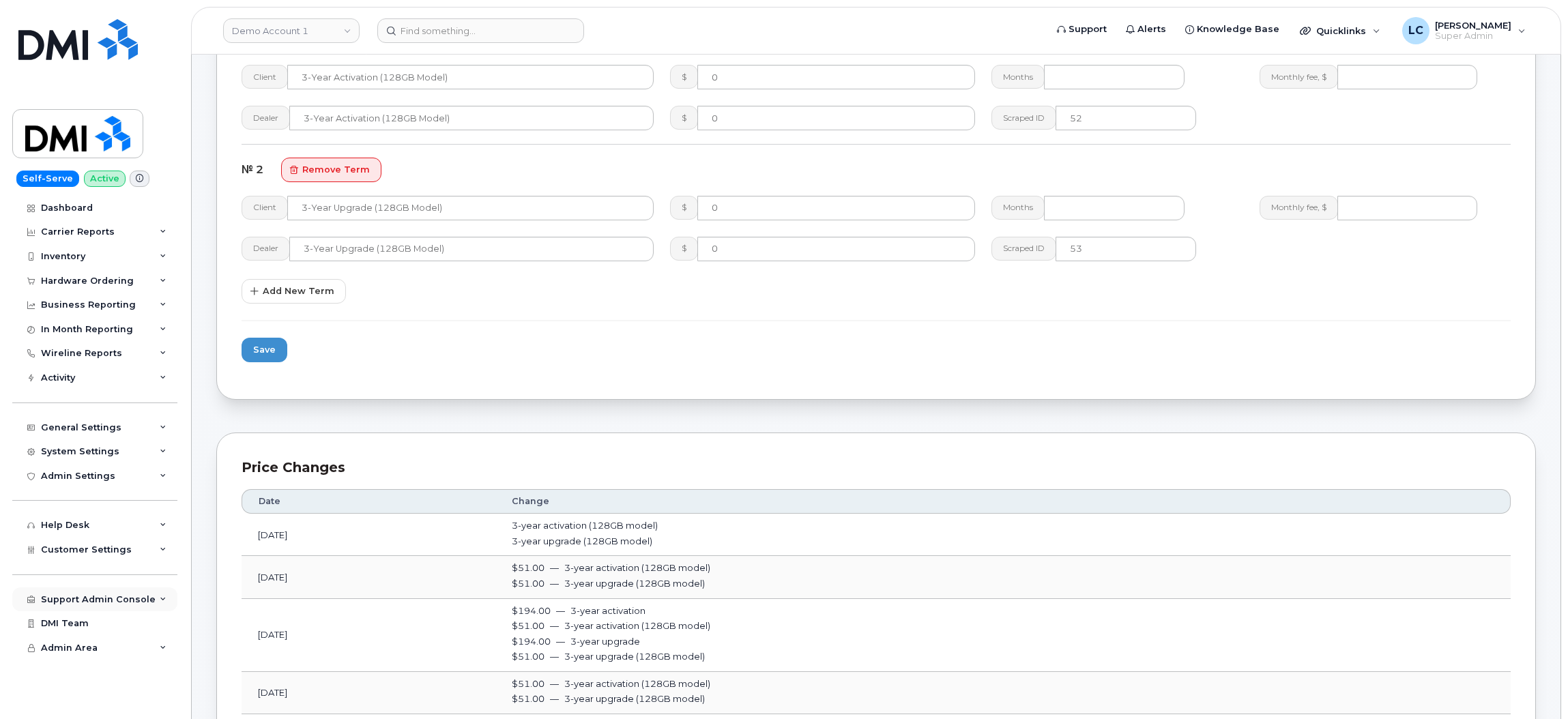
click at [125, 604] on div "Support Admin Console" at bounding box center [98, 600] width 115 height 11
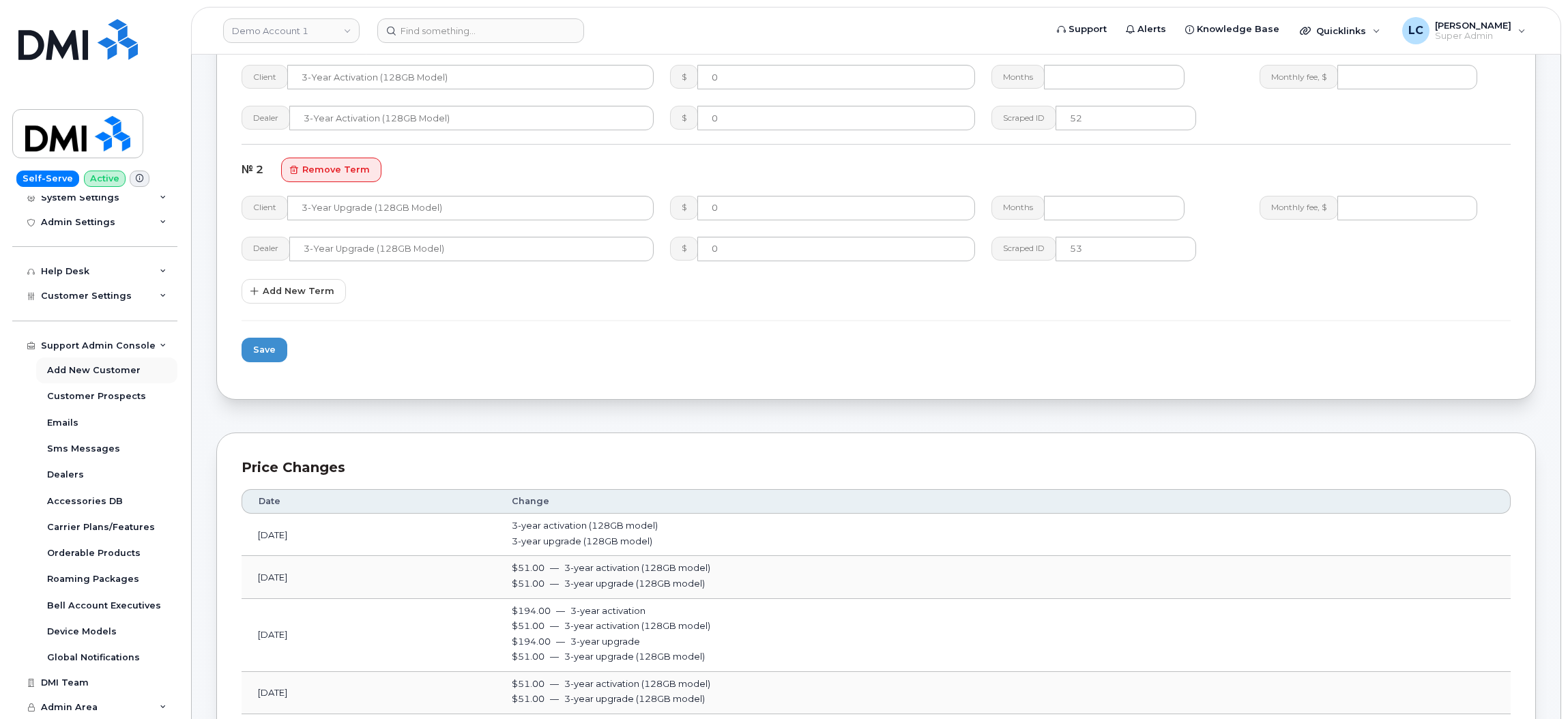
scroll to position [255, 0]
click at [122, 555] on div "Orderable Products" at bounding box center [94, 553] width 94 height 12
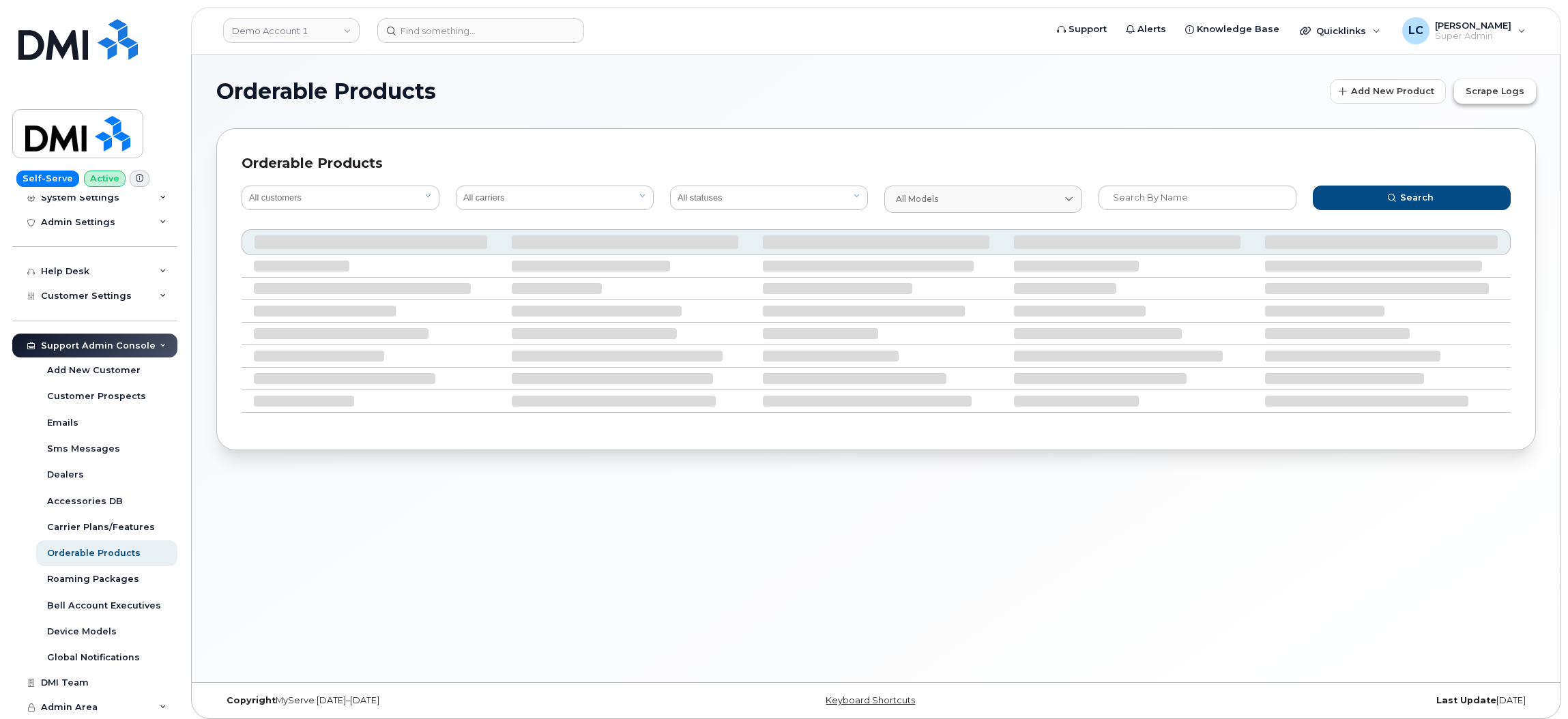
click at [1509, 86] on span "Scrape Logs" at bounding box center [1495, 91] width 59 height 13
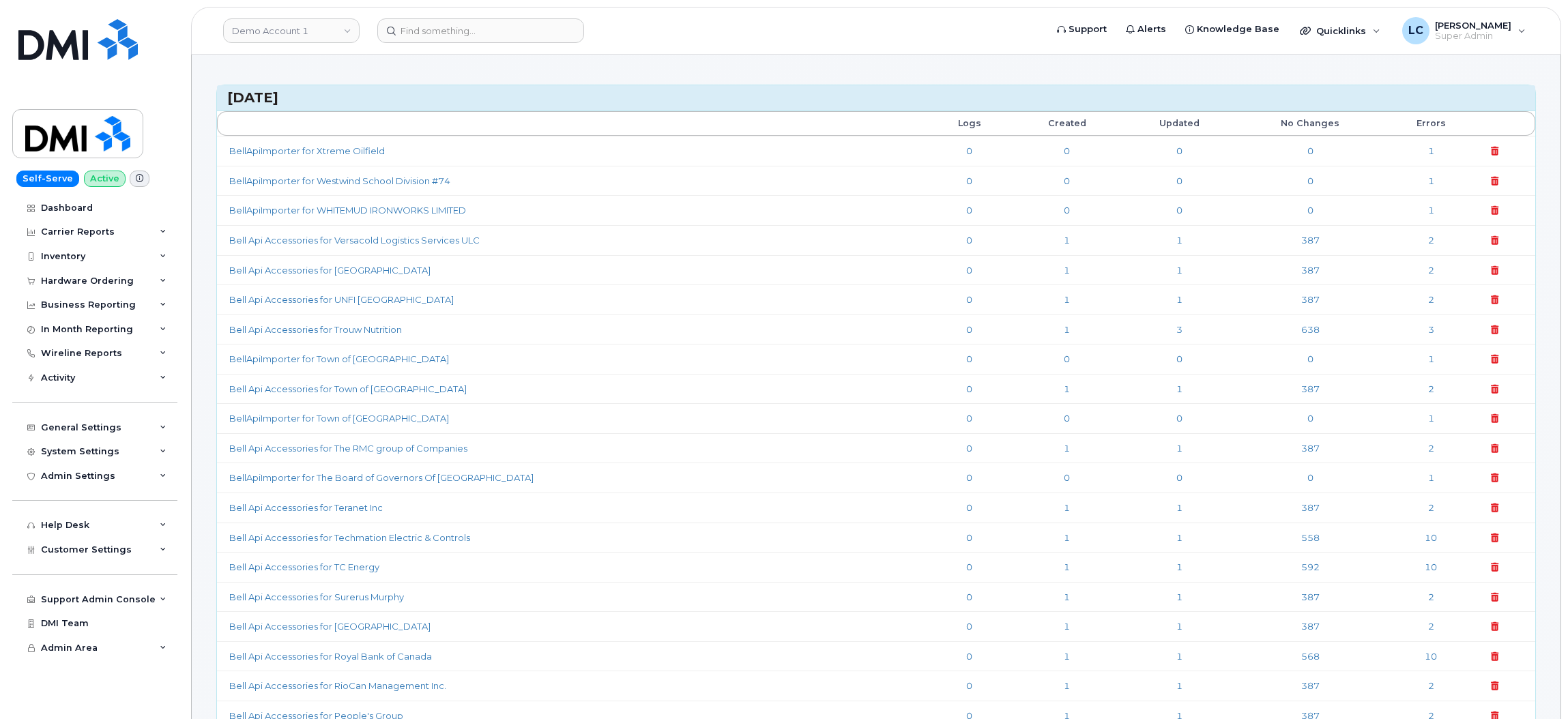
scroll to position [128, 0]
click at [1064, 272] on link "1" at bounding box center [1067, 272] width 6 height 11
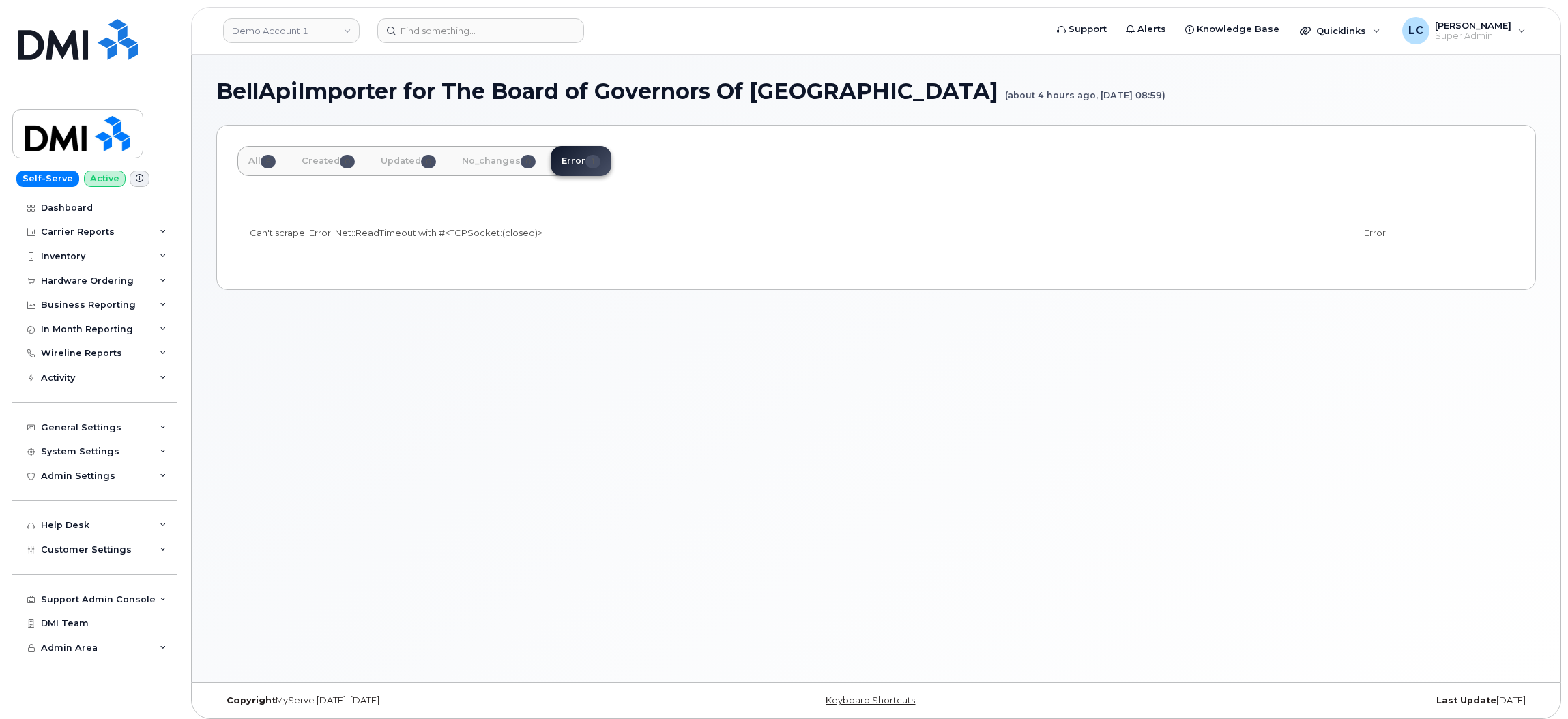
click at [406, 236] on td "Can't scrape. Error: Net::ReadTimeout with #<TCPSocket:(closed)>" at bounding box center [794, 233] width 1115 height 30
click at [889, 153] on div "All 5 Created 0 Updated 0 No_changes 0 Error 1 Can't scrape. Error: Net::ReadTi…" at bounding box center [876, 207] width 1320 height 165
click at [793, 149] on div "All 5 Created 0 Updated 0 No_changes 0 Error 1 Can't scrape. Error: Net::ReadTi…" at bounding box center [876, 207] width 1320 height 165
click at [329, 40] on link "Demo Account 1" at bounding box center [291, 31] width 137 height 25
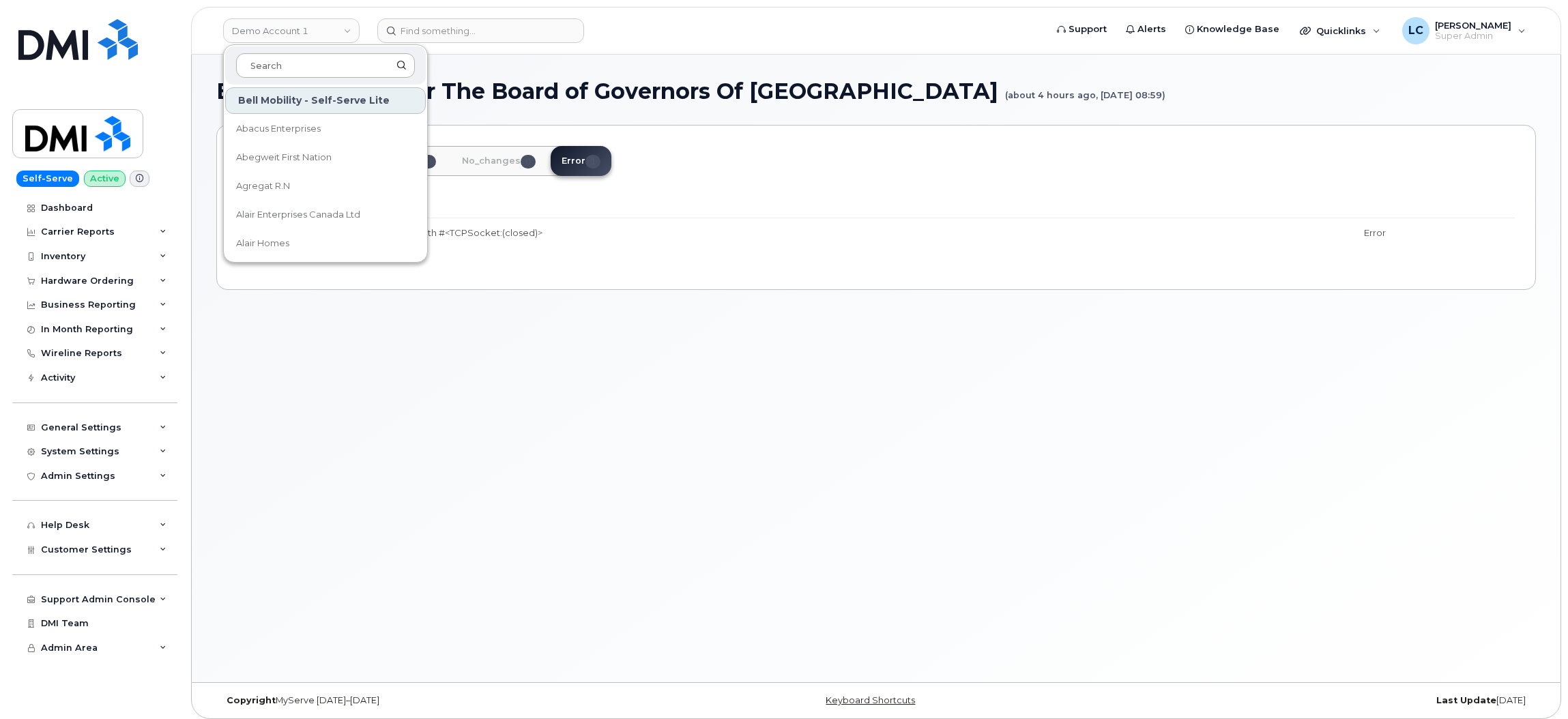
click at [317, 68] on input at bounding box center [326, 65] width 179 height 25
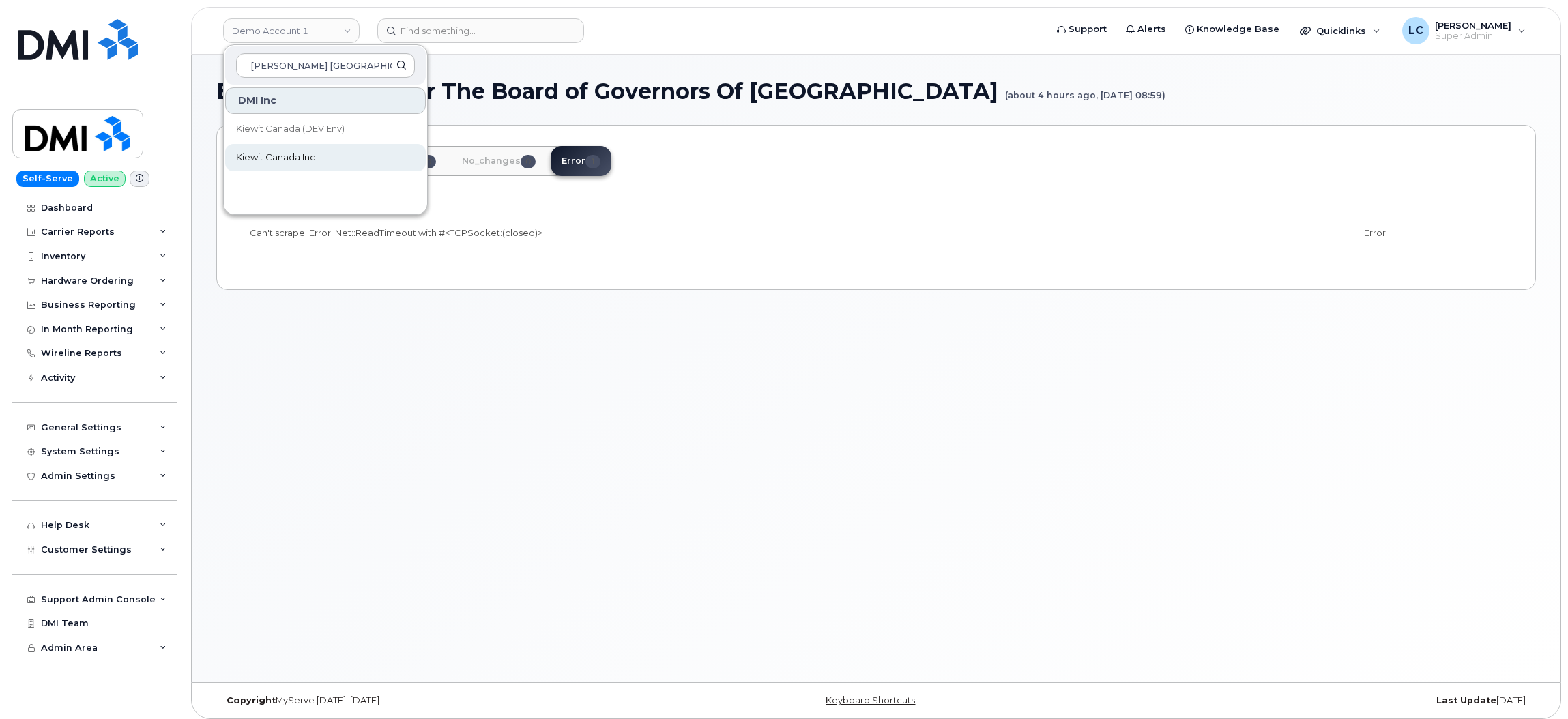
type input "Kiewit Canada"
click at [309, 160] on span "Kiewit Canada Inc" at bounding box center [275, 158] width 79 height 14
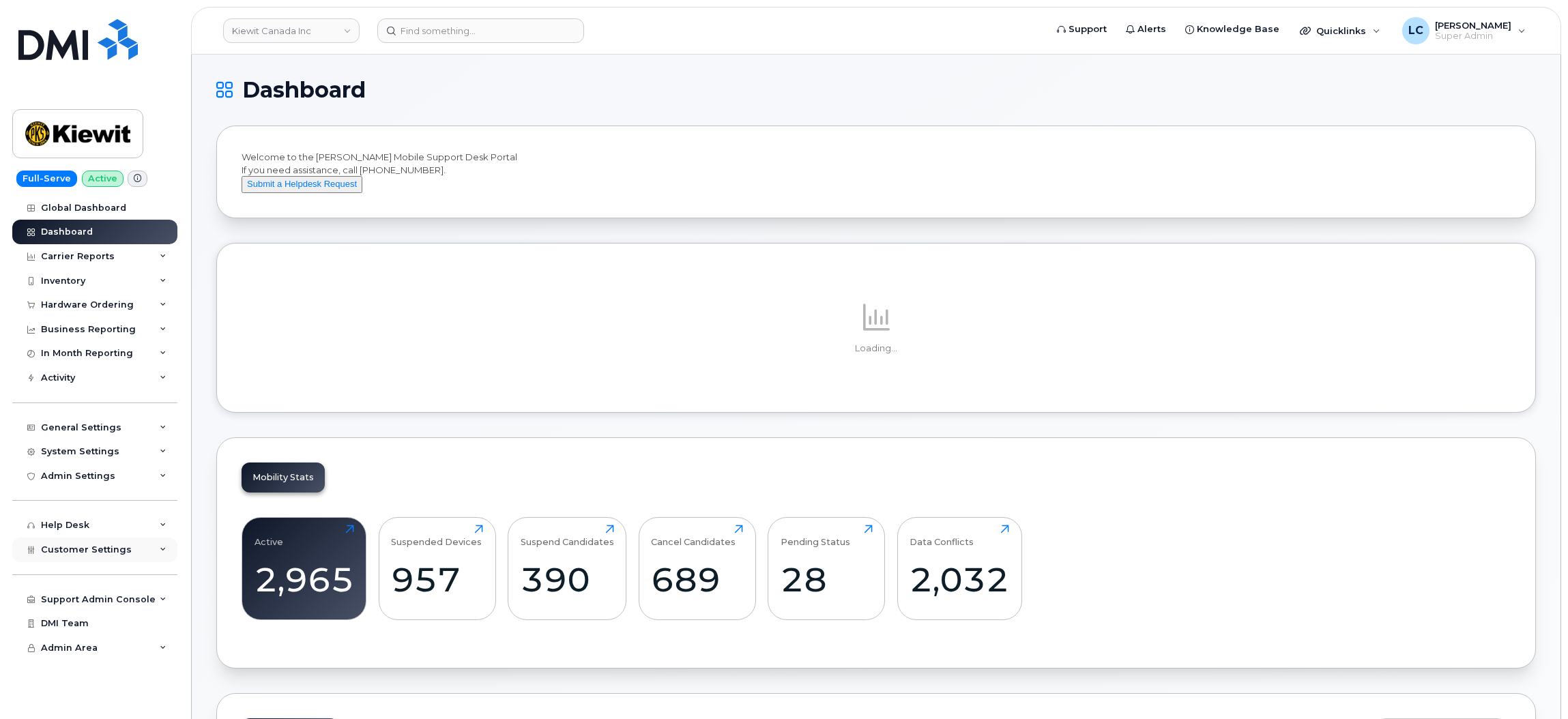
click at [148, 552] on div "Customer Settings" at bounding box center [95, 549] width 165 height 25
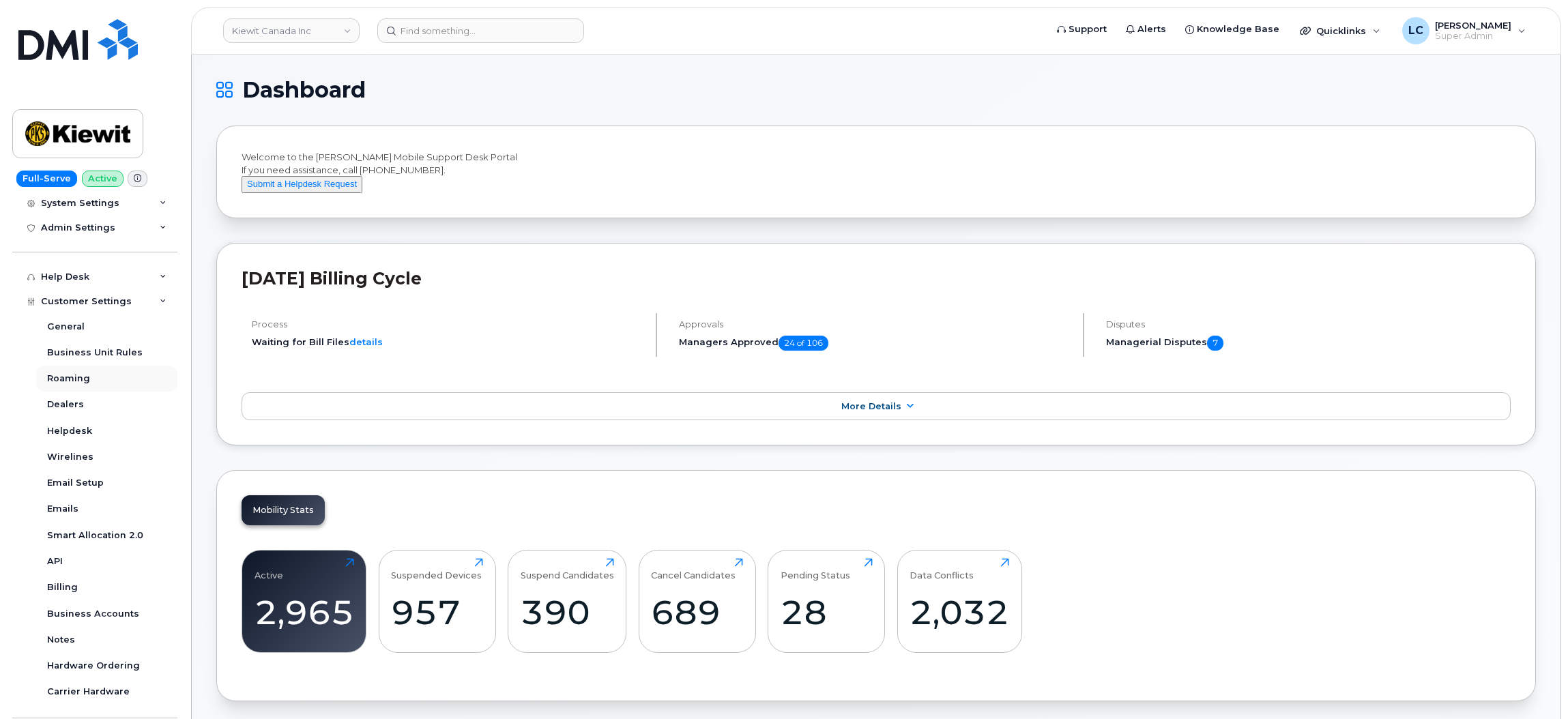
scroll to position [335, 0]
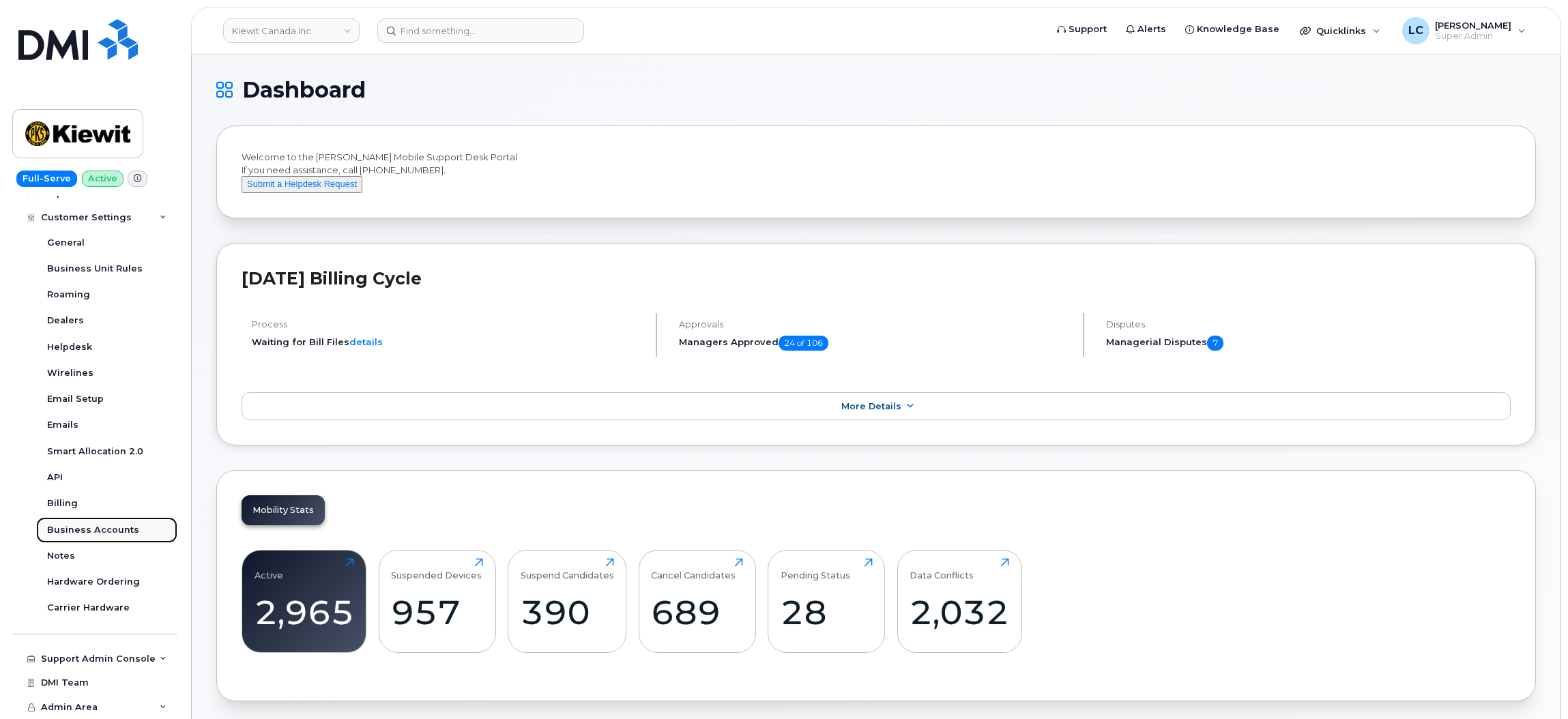
click at [116, 531] on div "Business Accounts" at bounding box center [93, 530] width 92 height 12
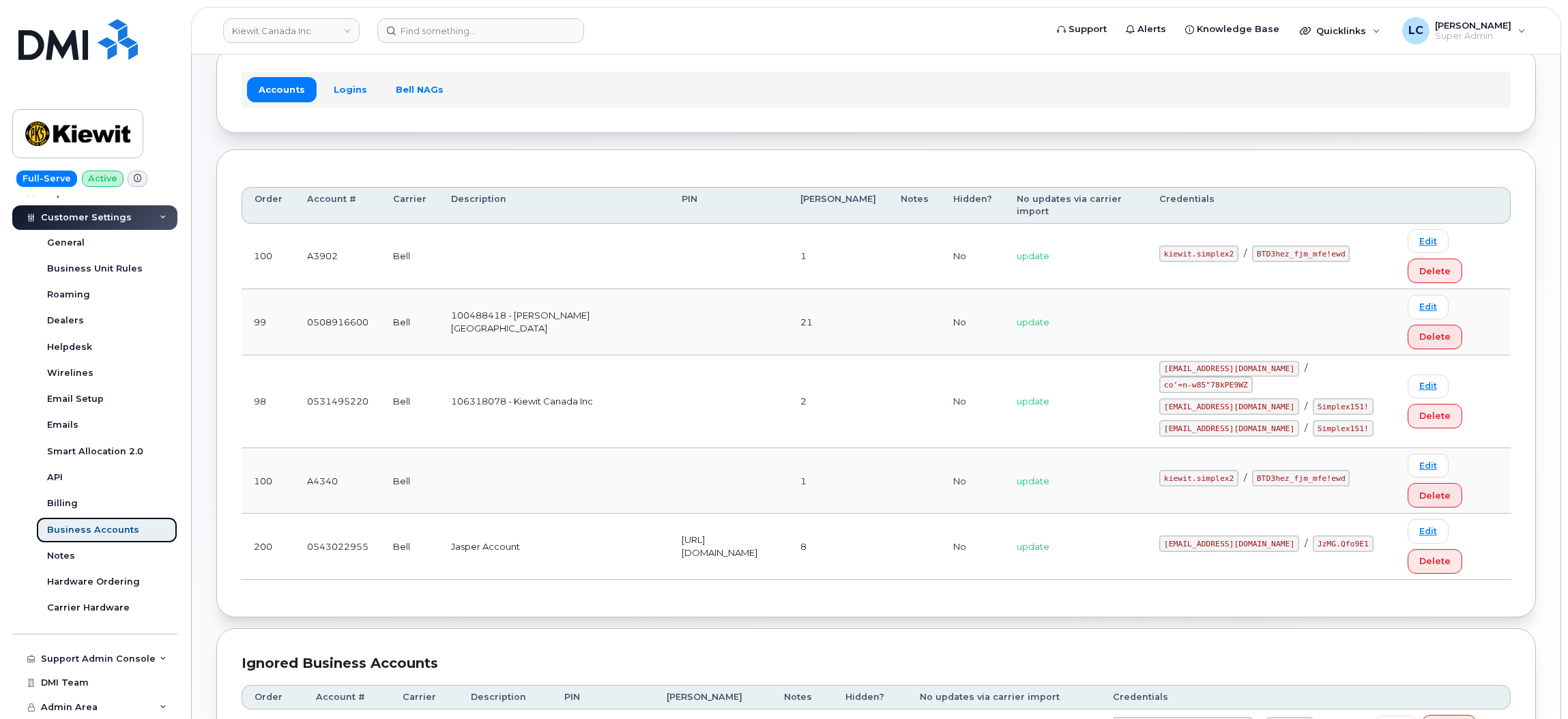
scroll to position [80, 0]
drag, startPoint x: 1265, startPoint y: 247, endPoint x: 1203, endPoint y: 251, distance: 62.1
click at [1203, 251] on code "kiewit.simplex2" at bounding box center [1199, 254] width 79 height 17
copy code "kiewit.simplex2"
drag, startPoint x: 1202, startPoint y: 262, endPoint x: 1284, endPoint y: 266, distance: 82.1
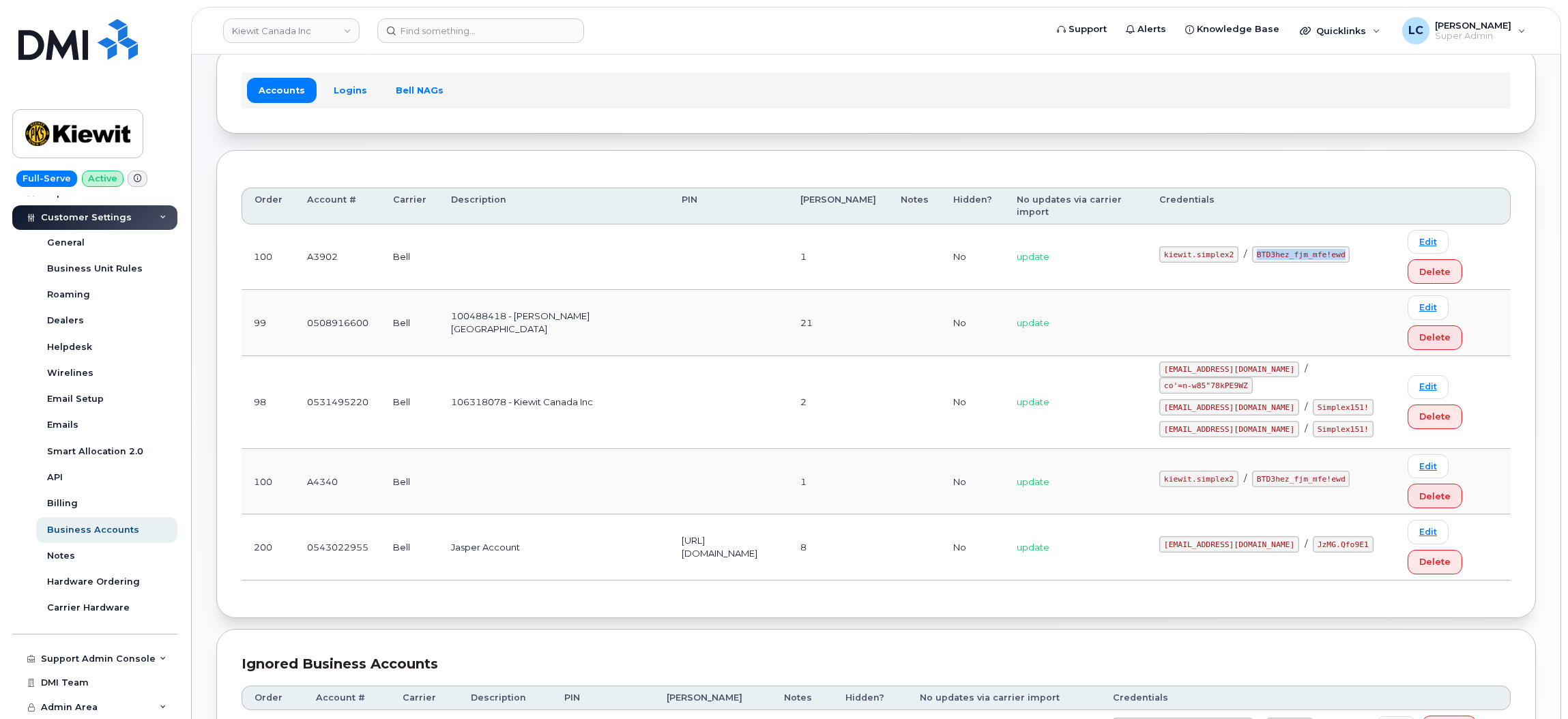
click at [1284, 263] on code "BTD3hez_fjm_mfe!ewd" at bounding box center [1301, 254] width 98 height 17
copy code "BTD3hez_fjm_mfe!ewd"
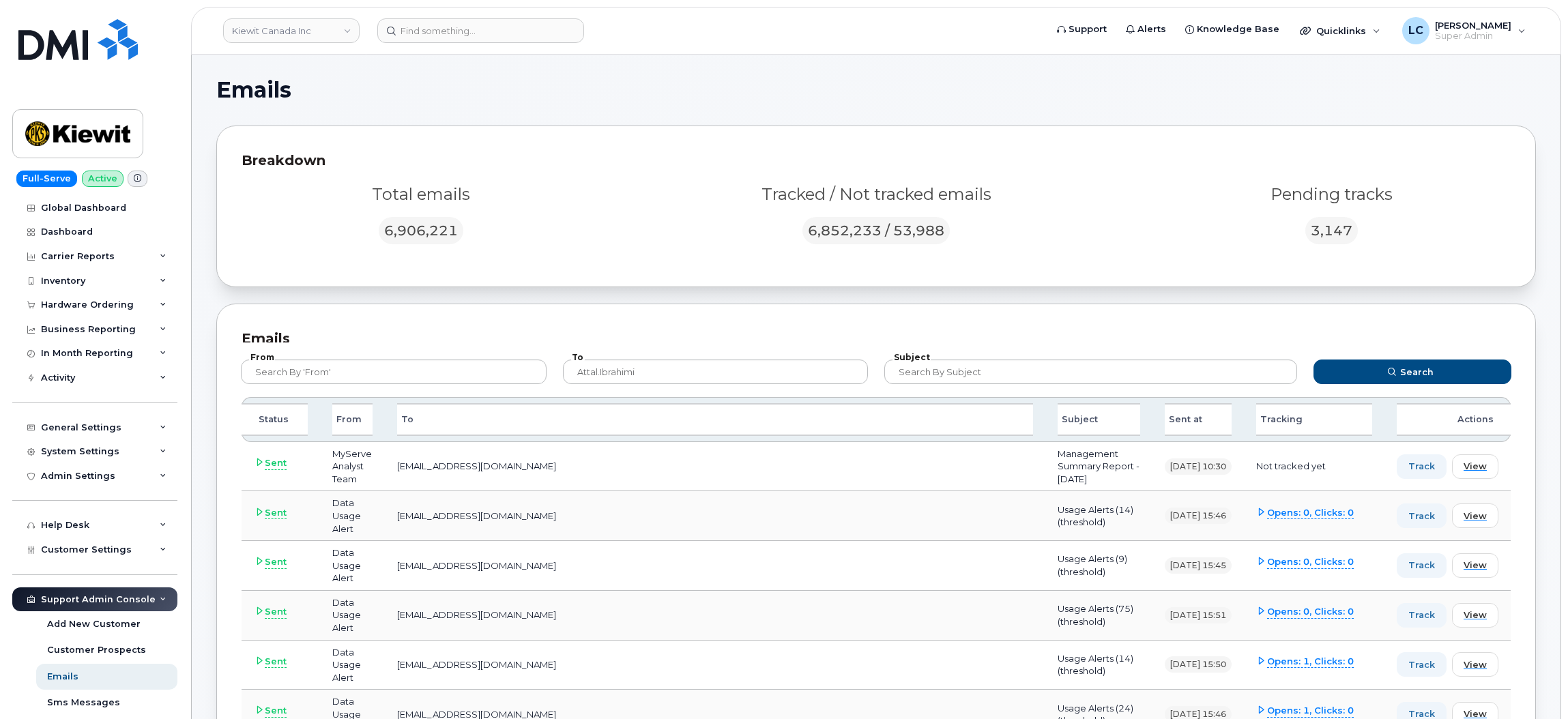
scroll to position [148, 0]
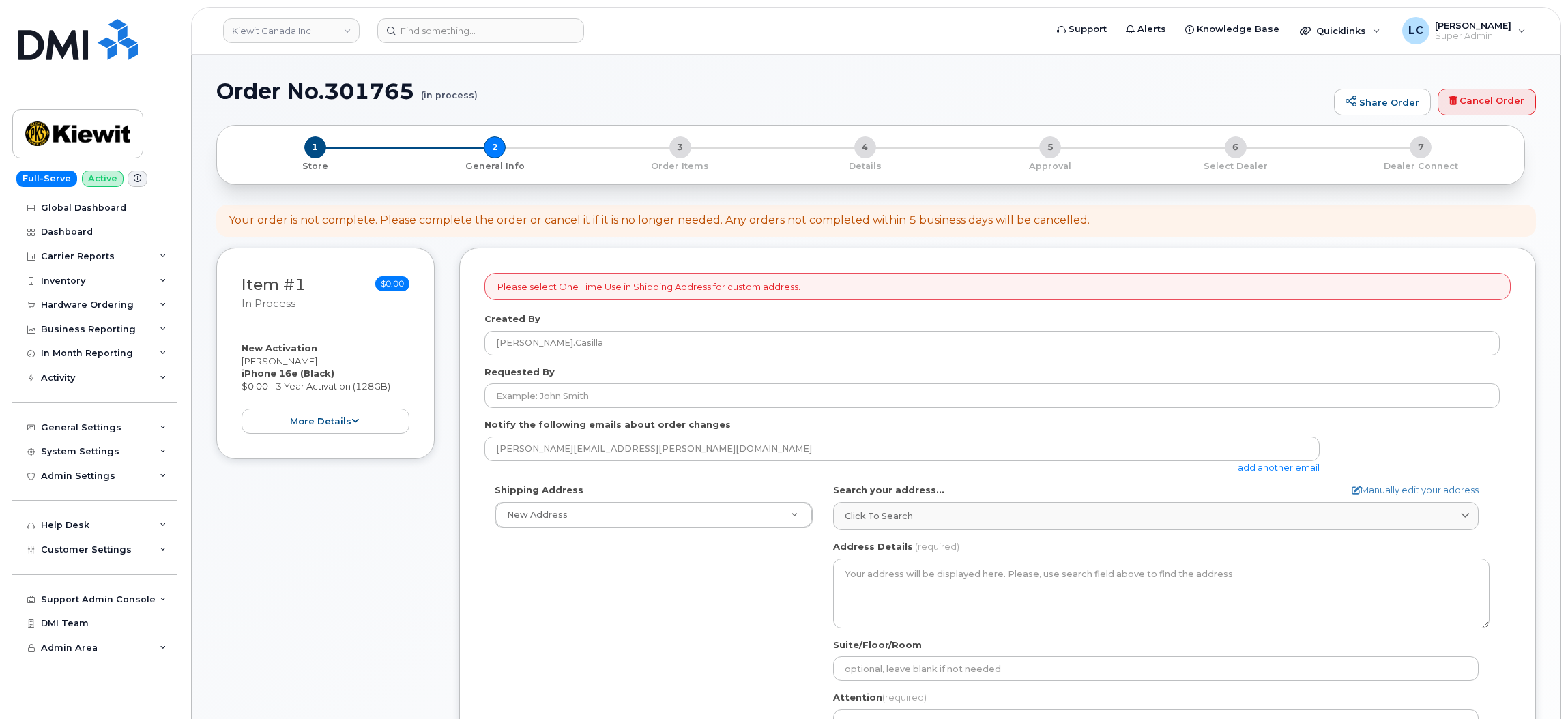
select select
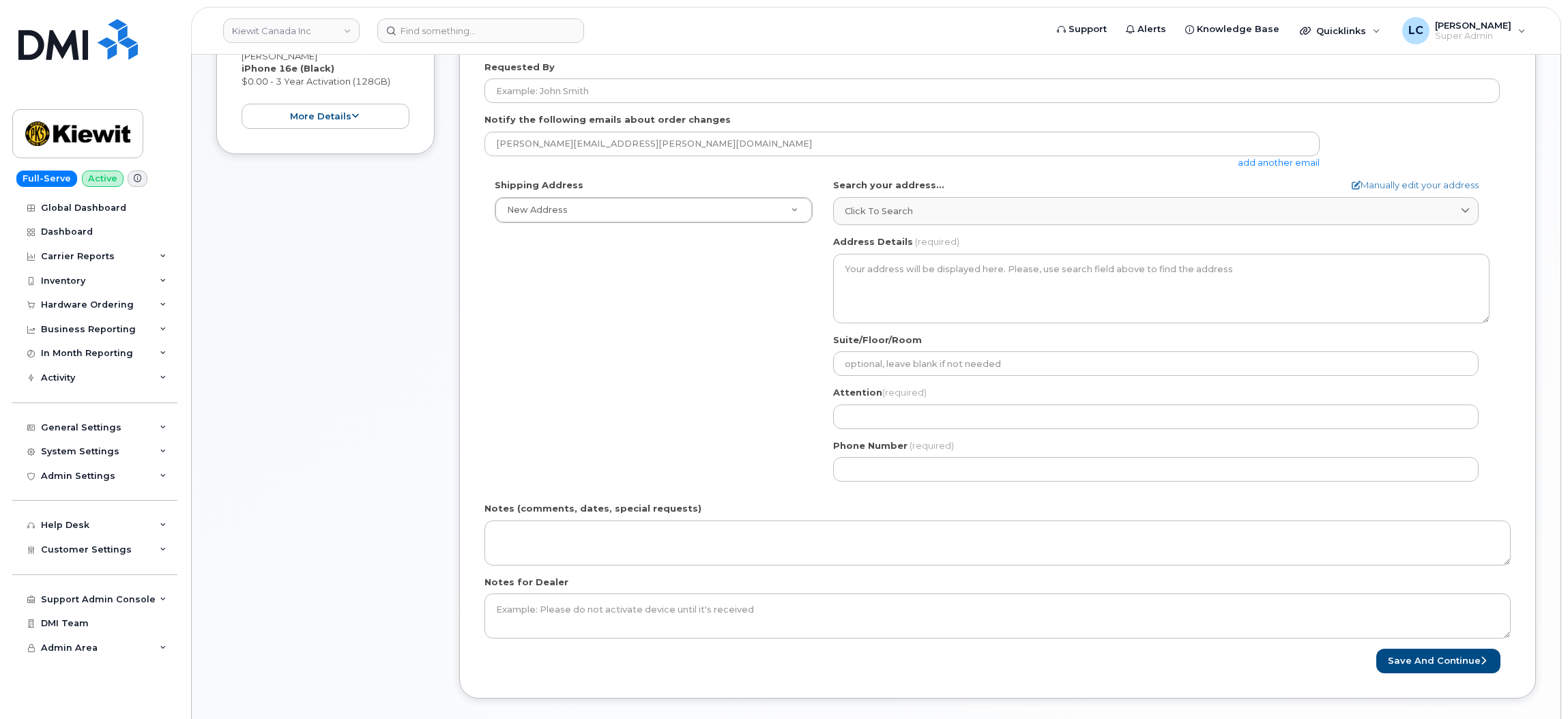
scroll to position [302, 0]
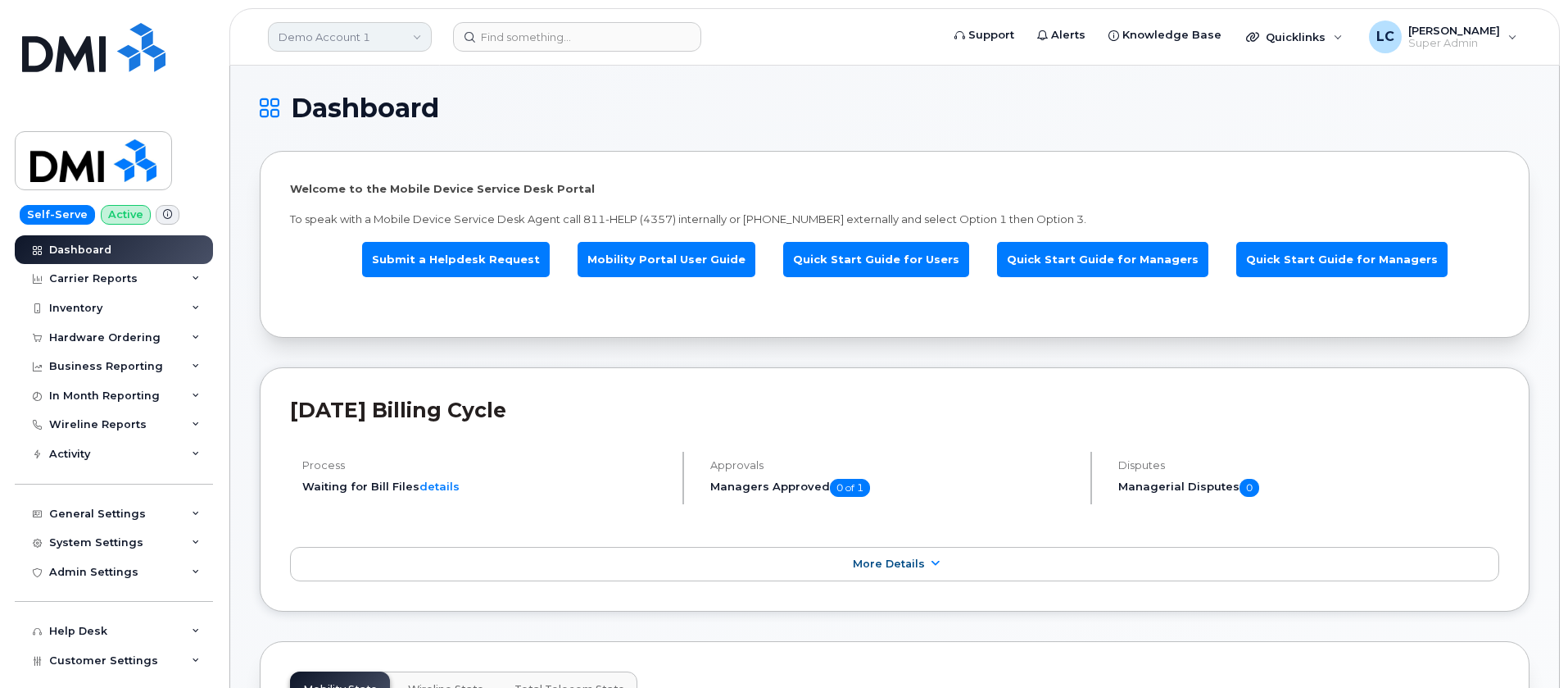
click at [392, 46] on link "Demo Account 1" at bounding box center [350, 37] width 164 height 30
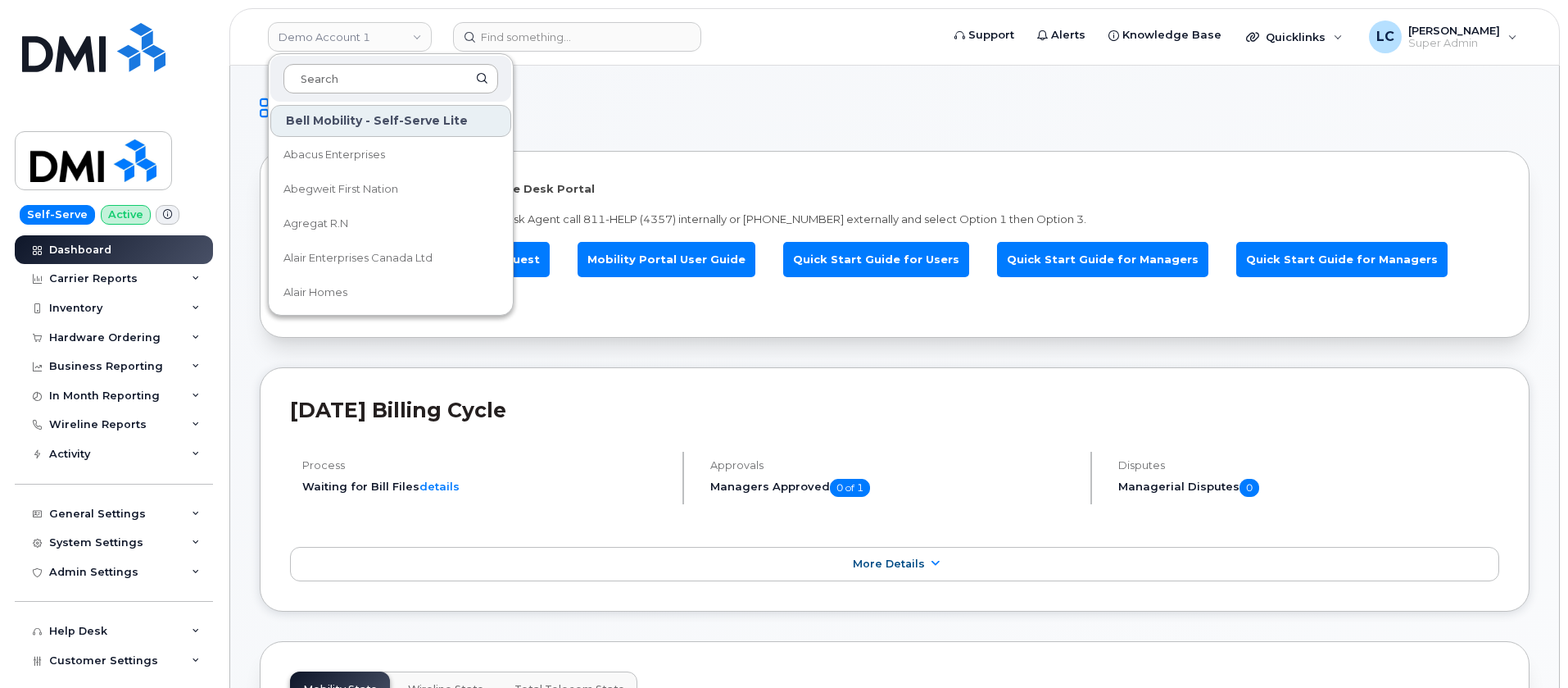
click at [382, 76] on input at bounding box center [391, 78] width 214 height 30
type input "K"
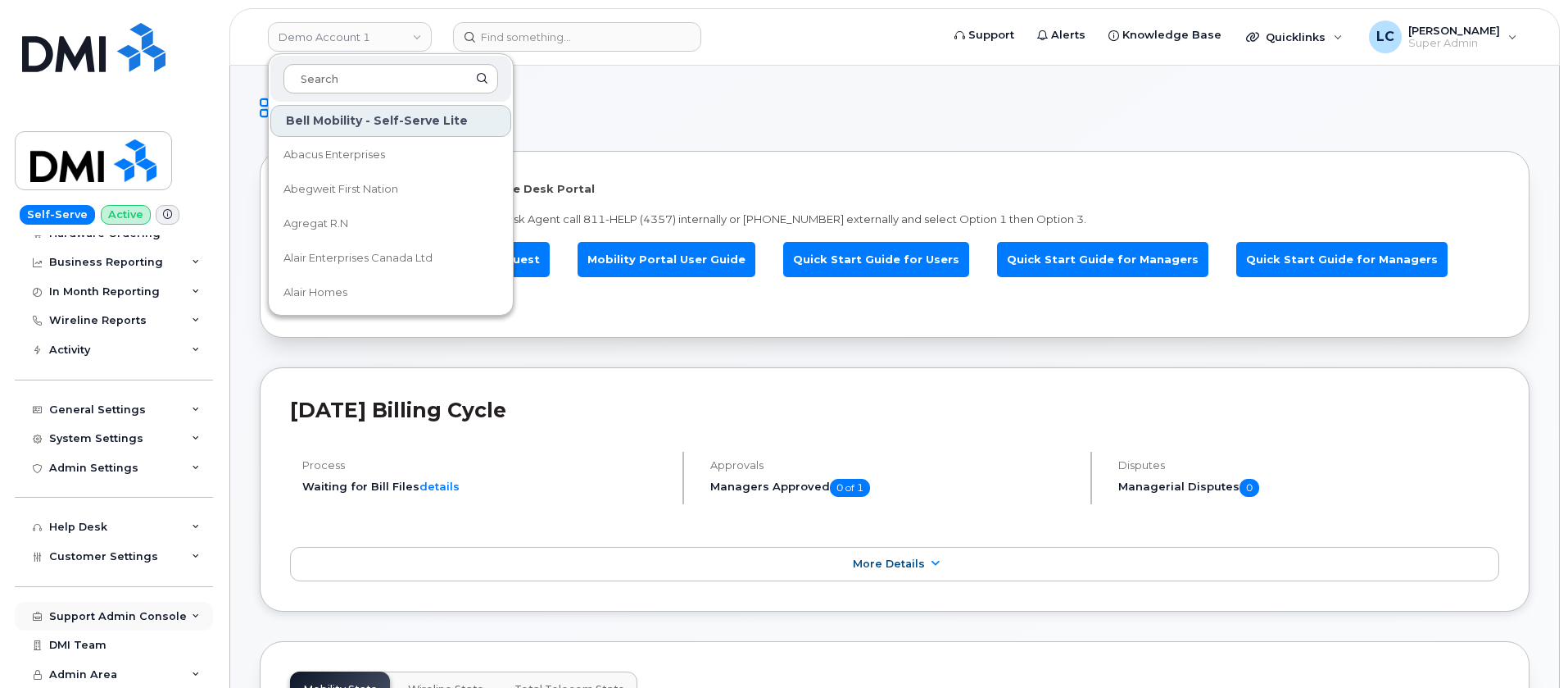
click at [151, 624] on div "Support Admin Console" at bounding box center [114, 616] width 198 height 30
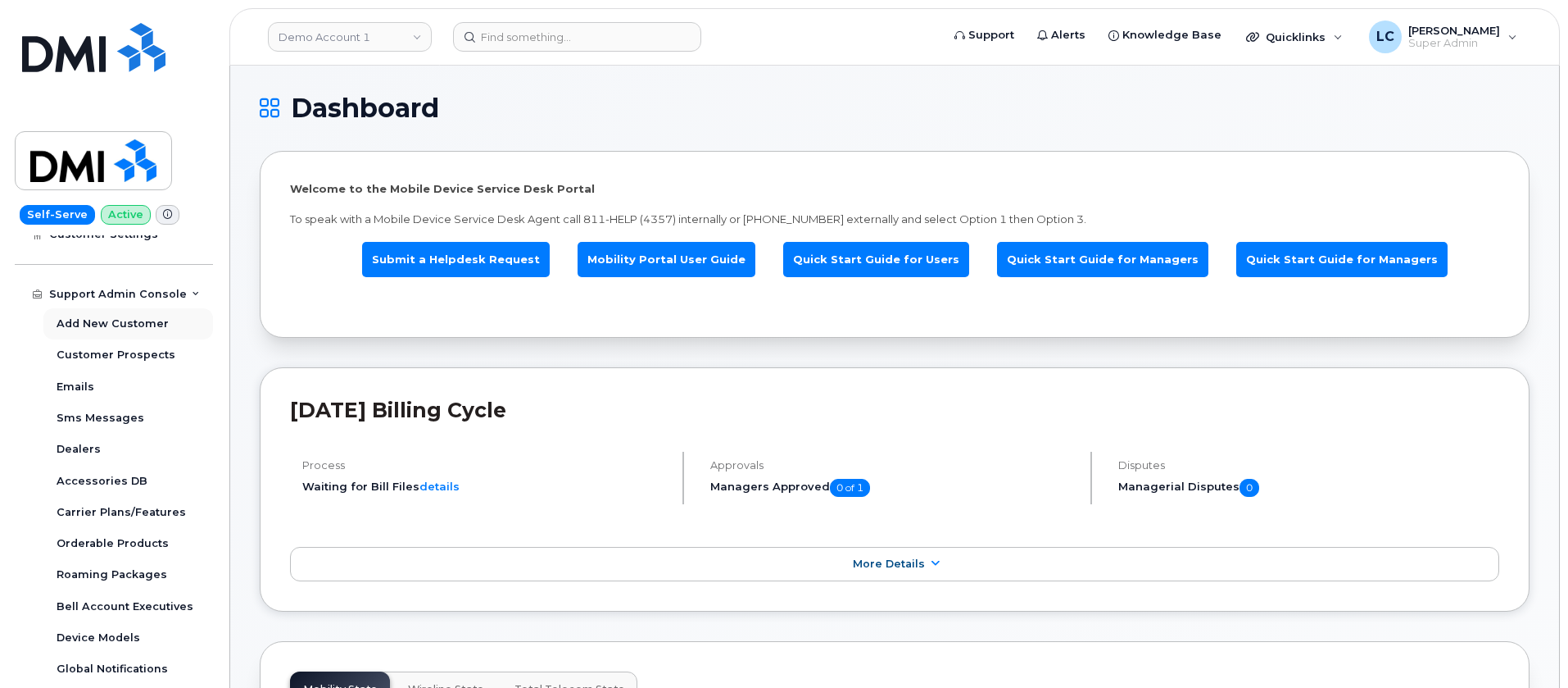
scroll to position [431, 0]
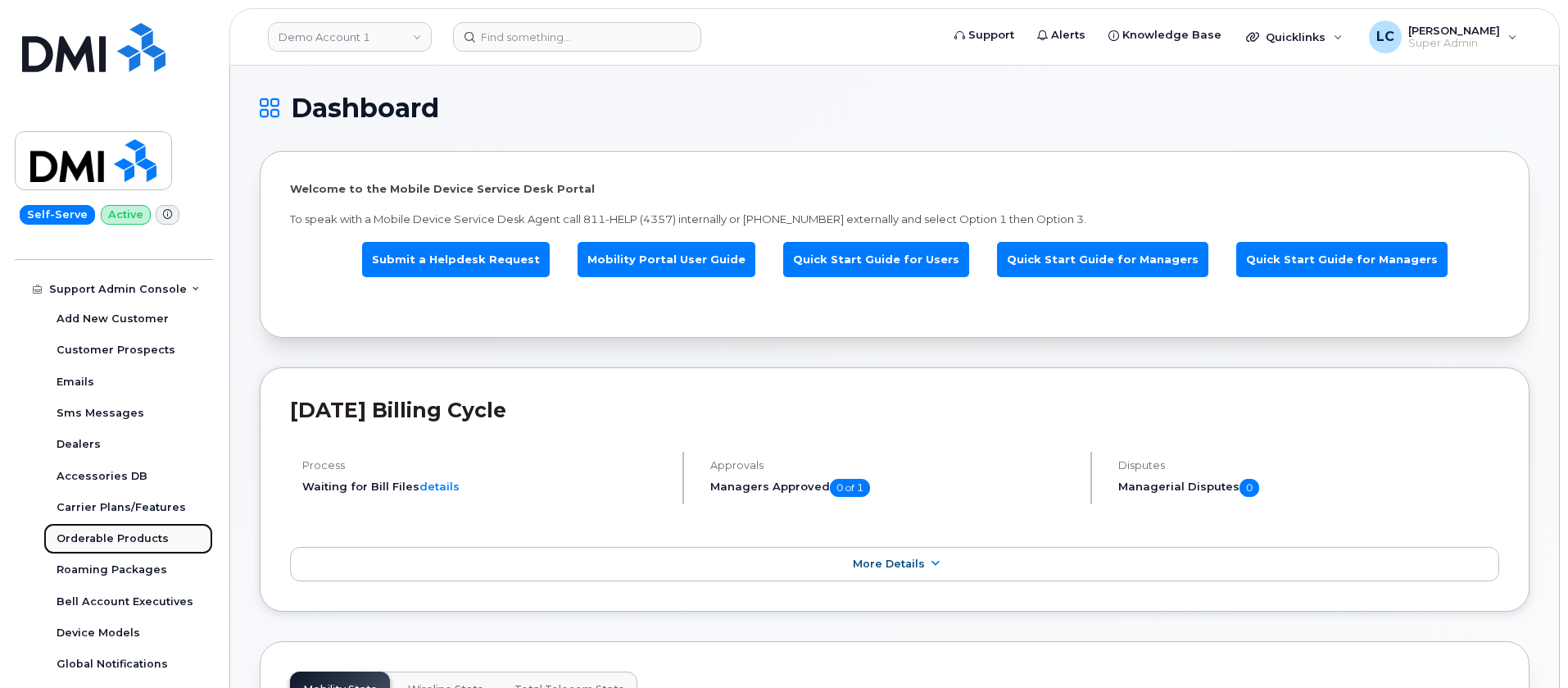
click at [130, 545] on div "Orderable Products" at bounding box center [113, 538] width 113 height 14
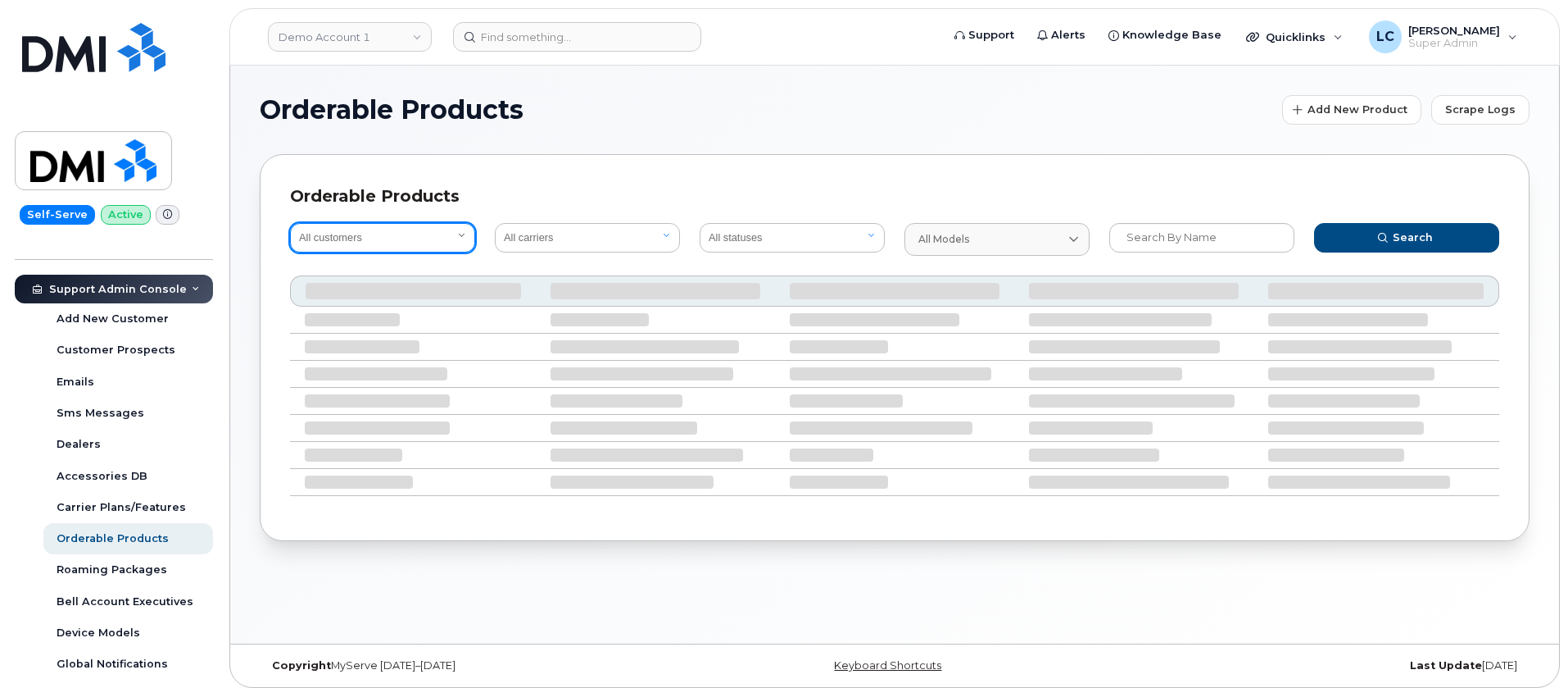
click at [425, 244] on select "All customers" at bounding box center [382, 237] width 185 height 30
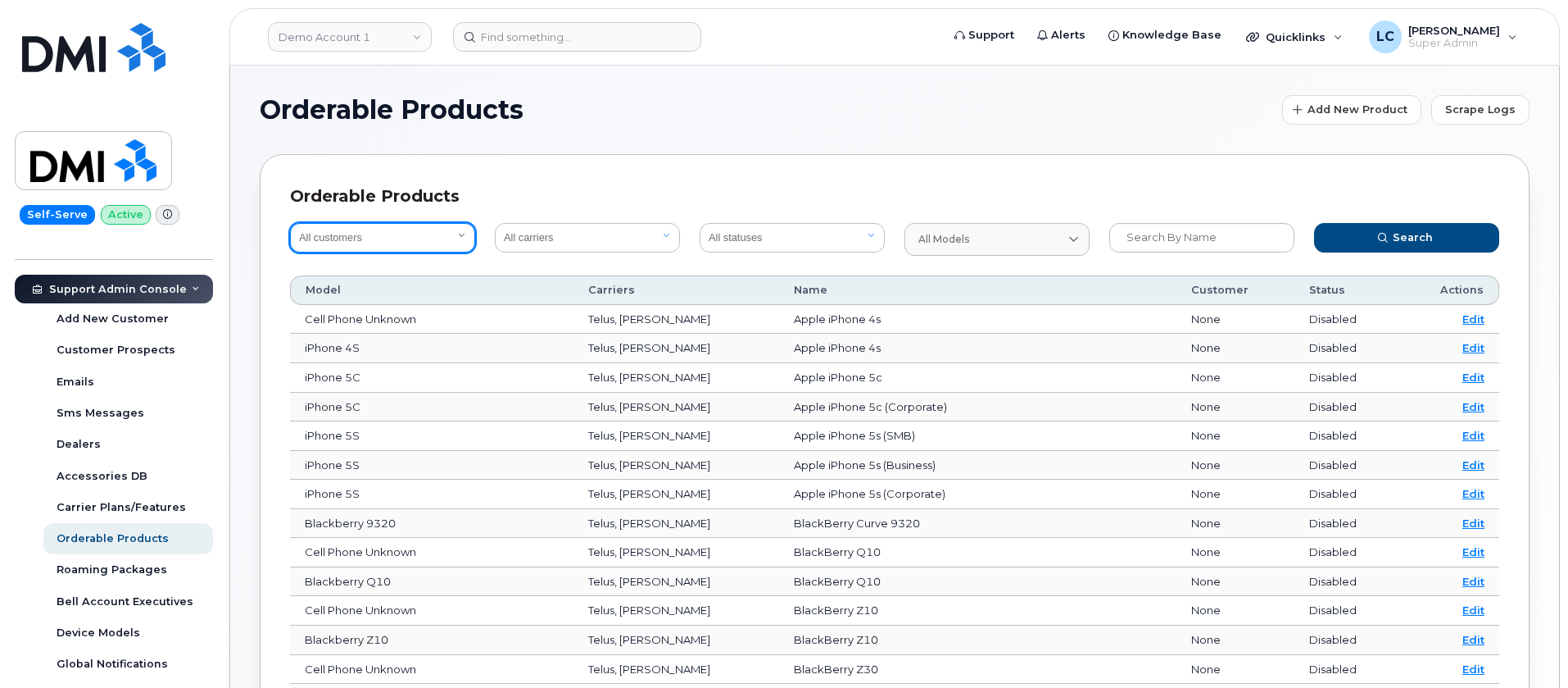
select select "0ac1e801-0962-49fa-816d-73c442061bd2"
click at [290, 223] on select "All customers Acadia Broadcasting Ltd Aecon Construction Group Inc Alberta Heal…" at bounding box center [382, 237] width 185 height 30
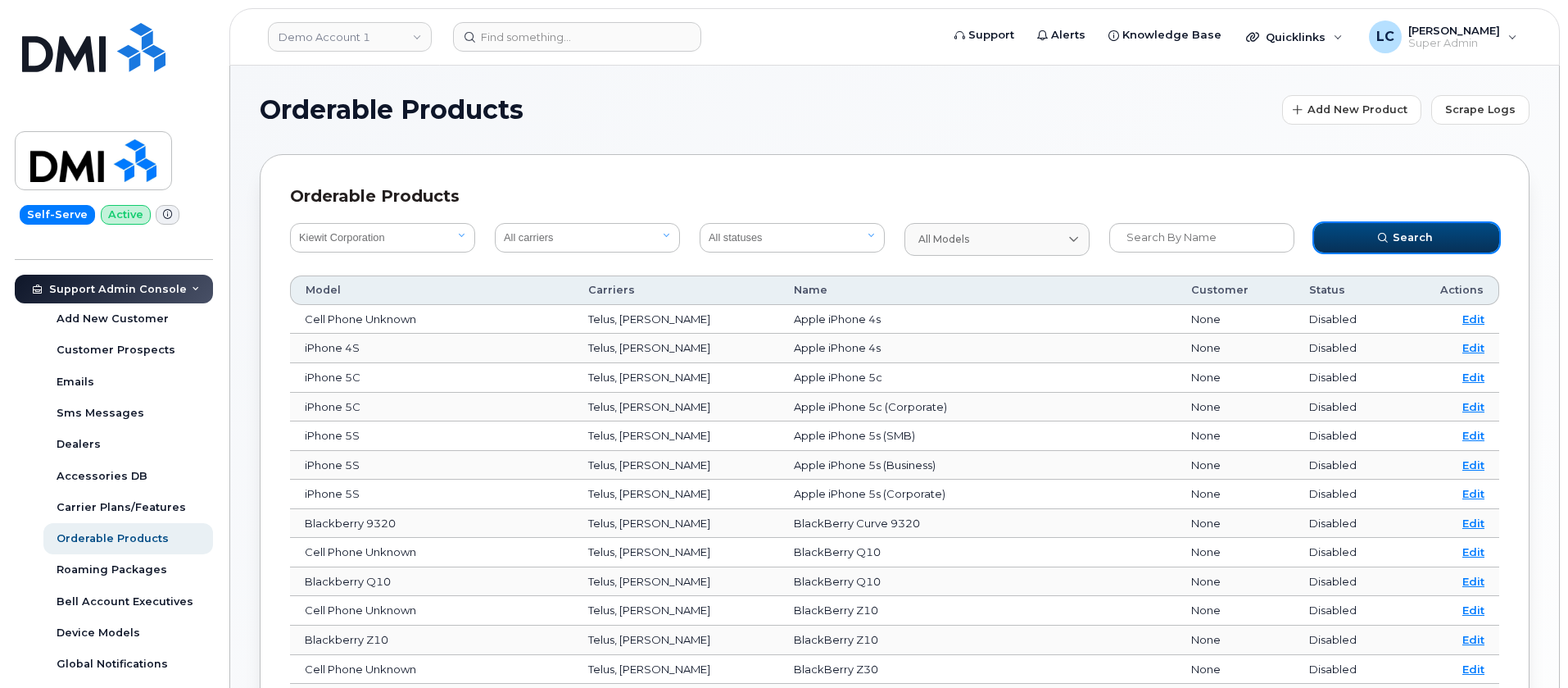
click at [1359, 229] on button "Search" at bounding box center [1406, 237] width 185 height 30
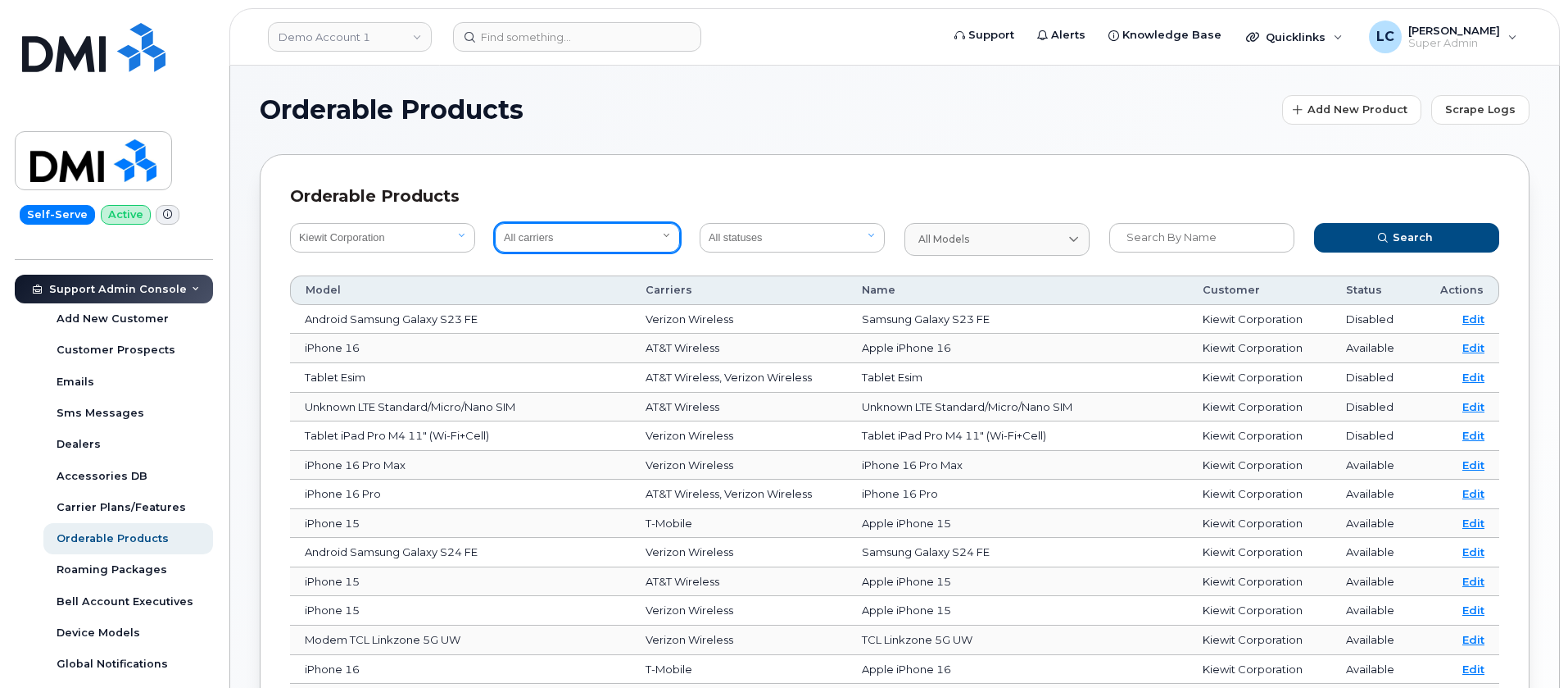
click at [655, 235] on select "All carriers Orange France Telia Verizon Wireless SaskTel Vodafone Italy Rogers…" at bounding box center [587, 237] width 185 height 30
select select "8"
click at [495, 223] on select "All carriers Orange France Telia Verizon Wireless SaskTel Vodafone Italy Rogers…" at bounding box center [587, 237] width 185 height 30
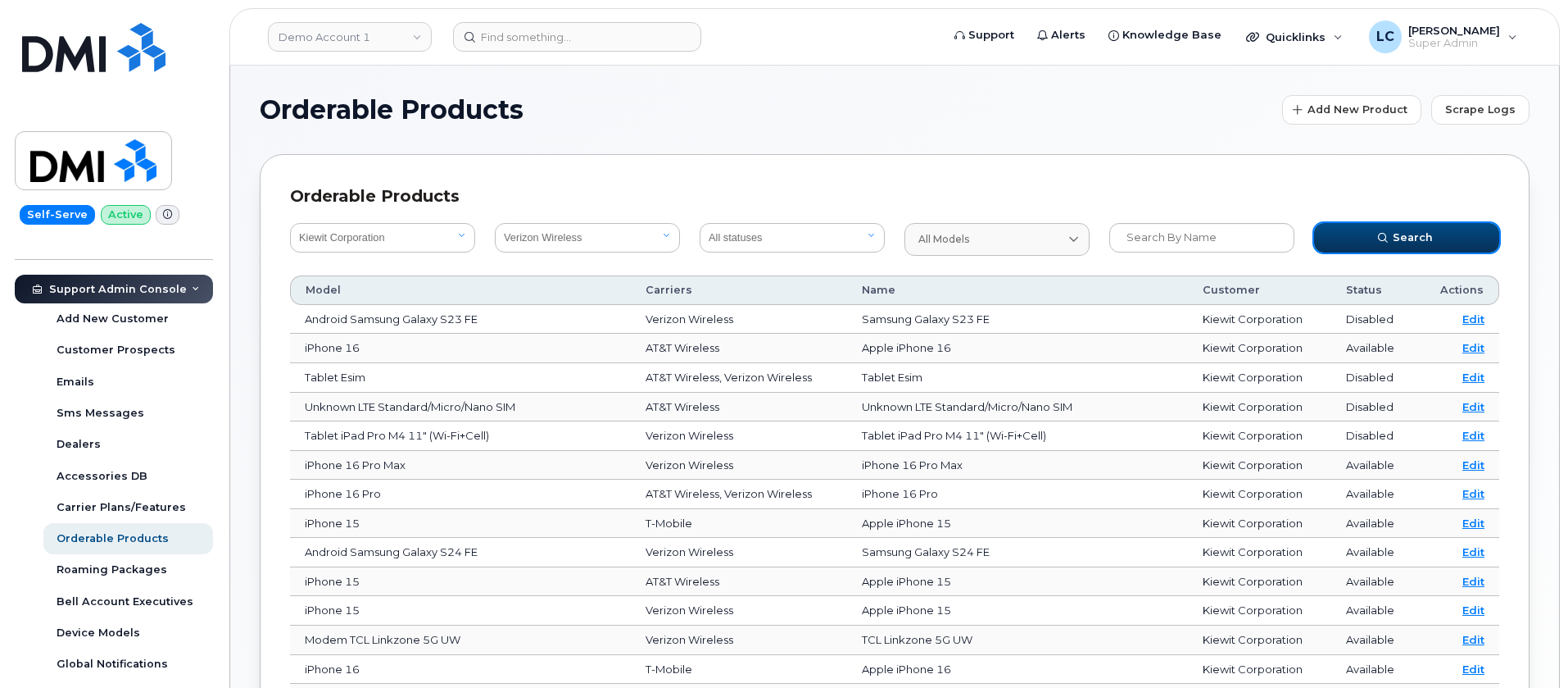
click at [1375, 229] on button "Search" at bounding box center [1406, 237] width 185 height 30
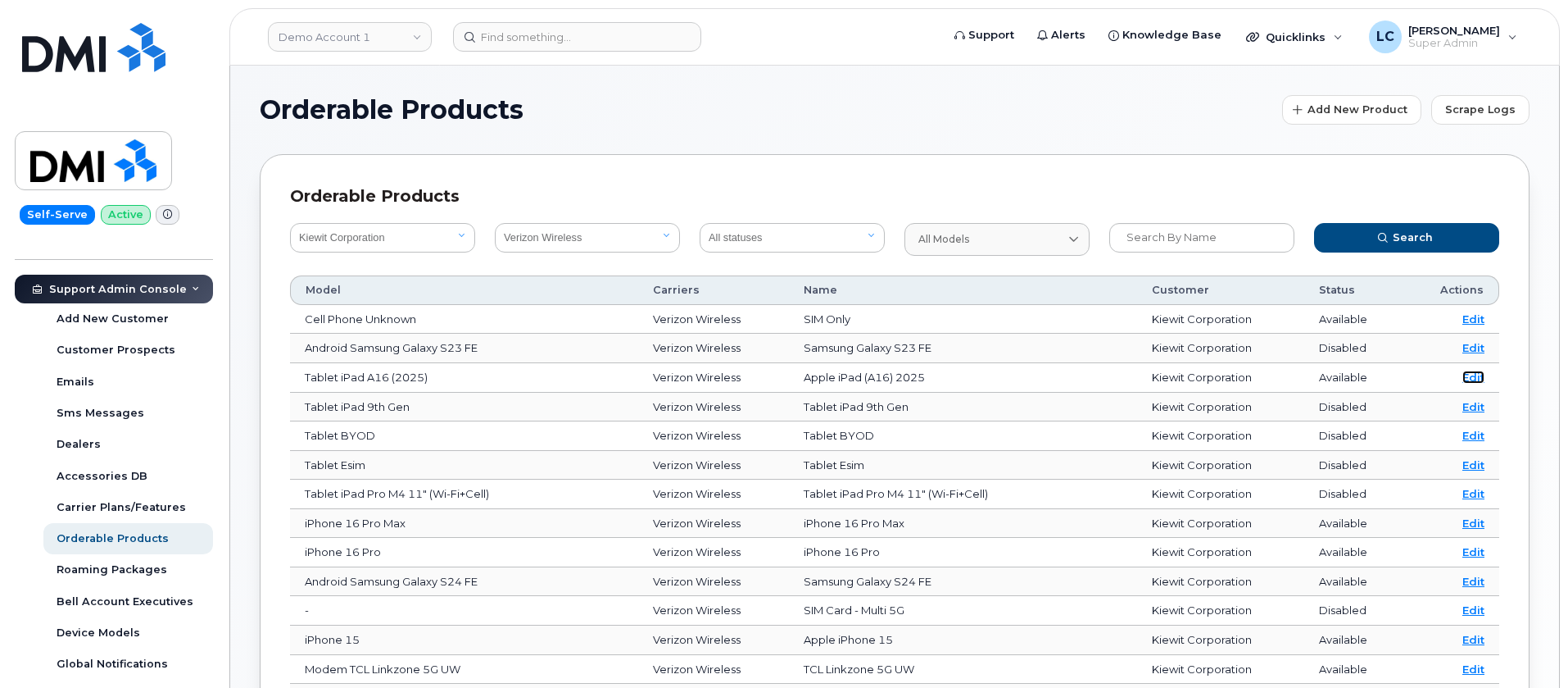
click at [1473, 373] on link "Edit" at bounding box center [1473, 377] width 23 height 14
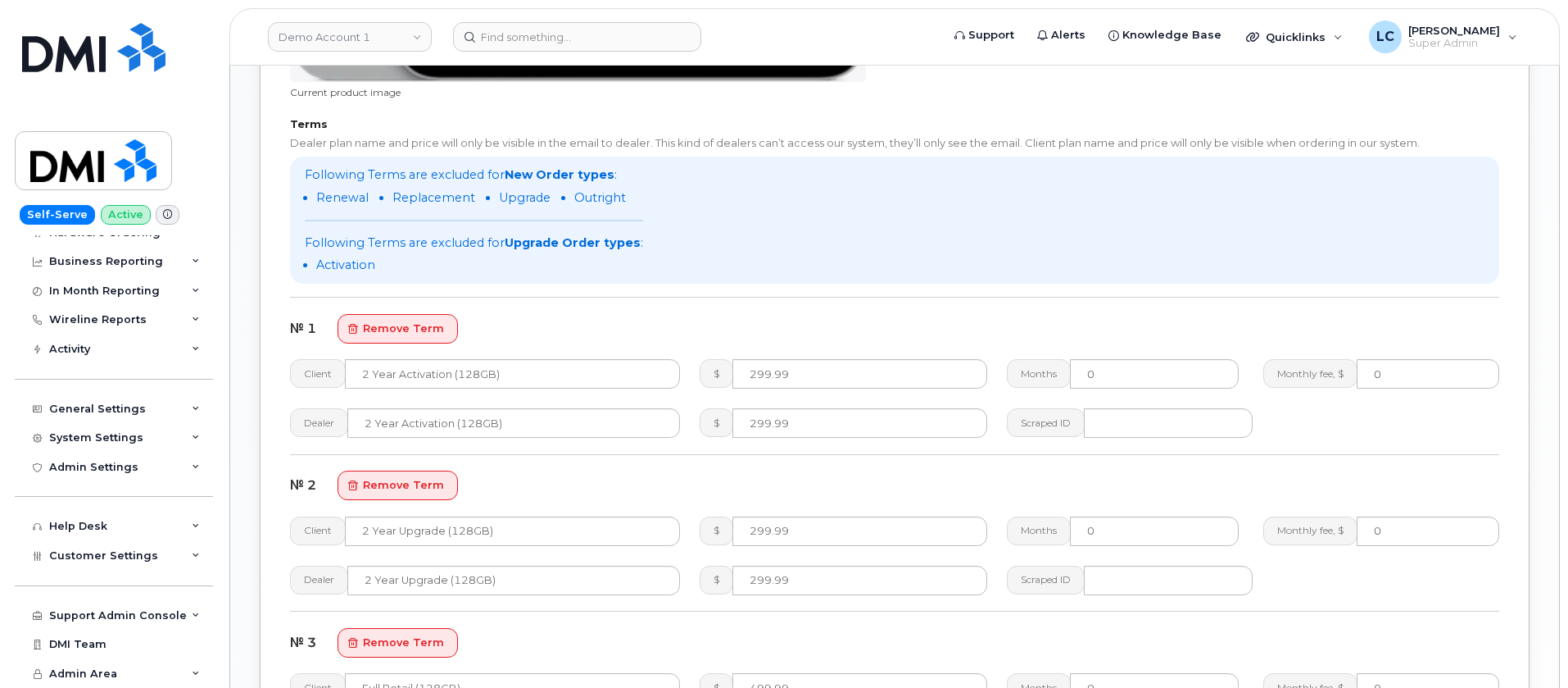
scroll to position [1483, 0]
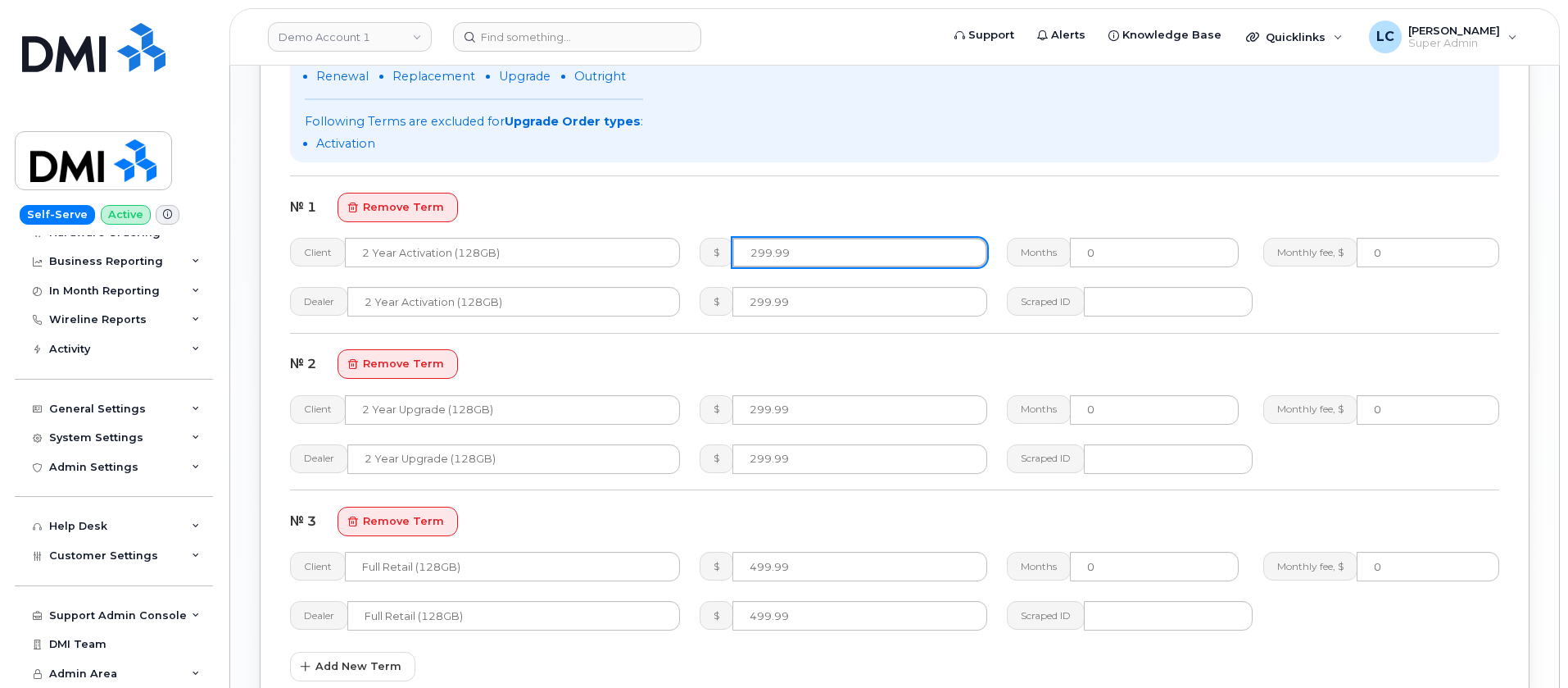
click at [757, 252] on input "299.99" at bounding box center [860, 252] width 255 height 30
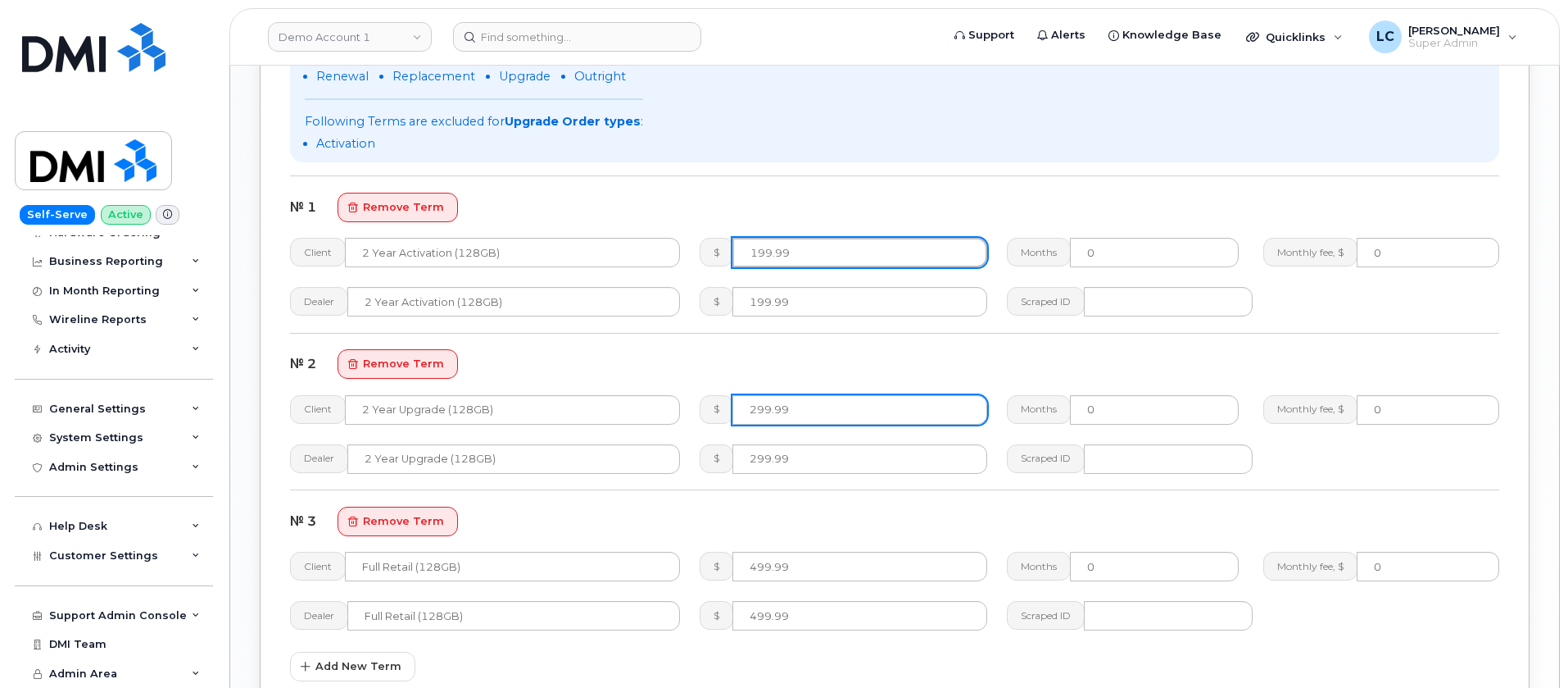
type input "199.99"
click at [753, 410] on input "299.99" at bounding box center [860, 409] width 255 height 30
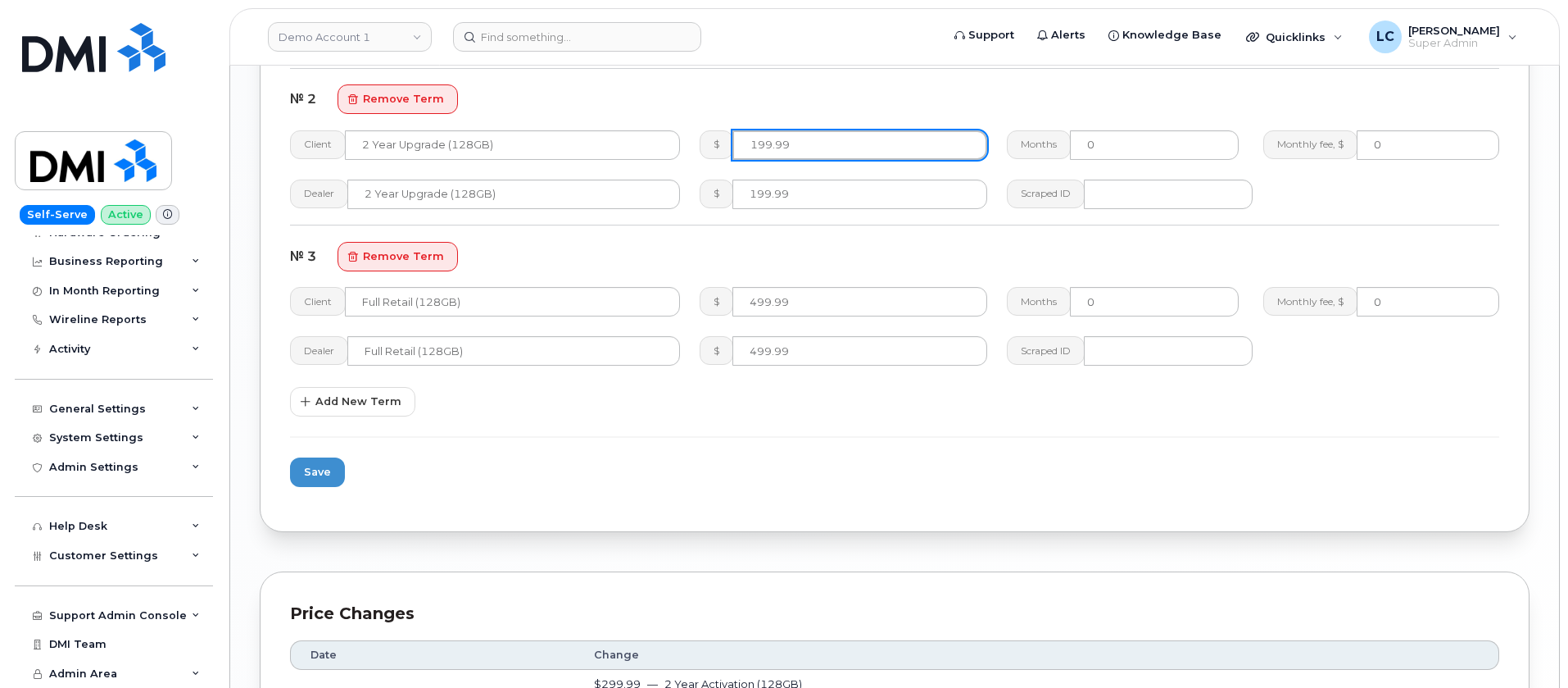
scroll to position [1746, 0]
type input "199.99"
click at [326, 485] on button "Save" at bounding box center [317, 473] width 55 height 30
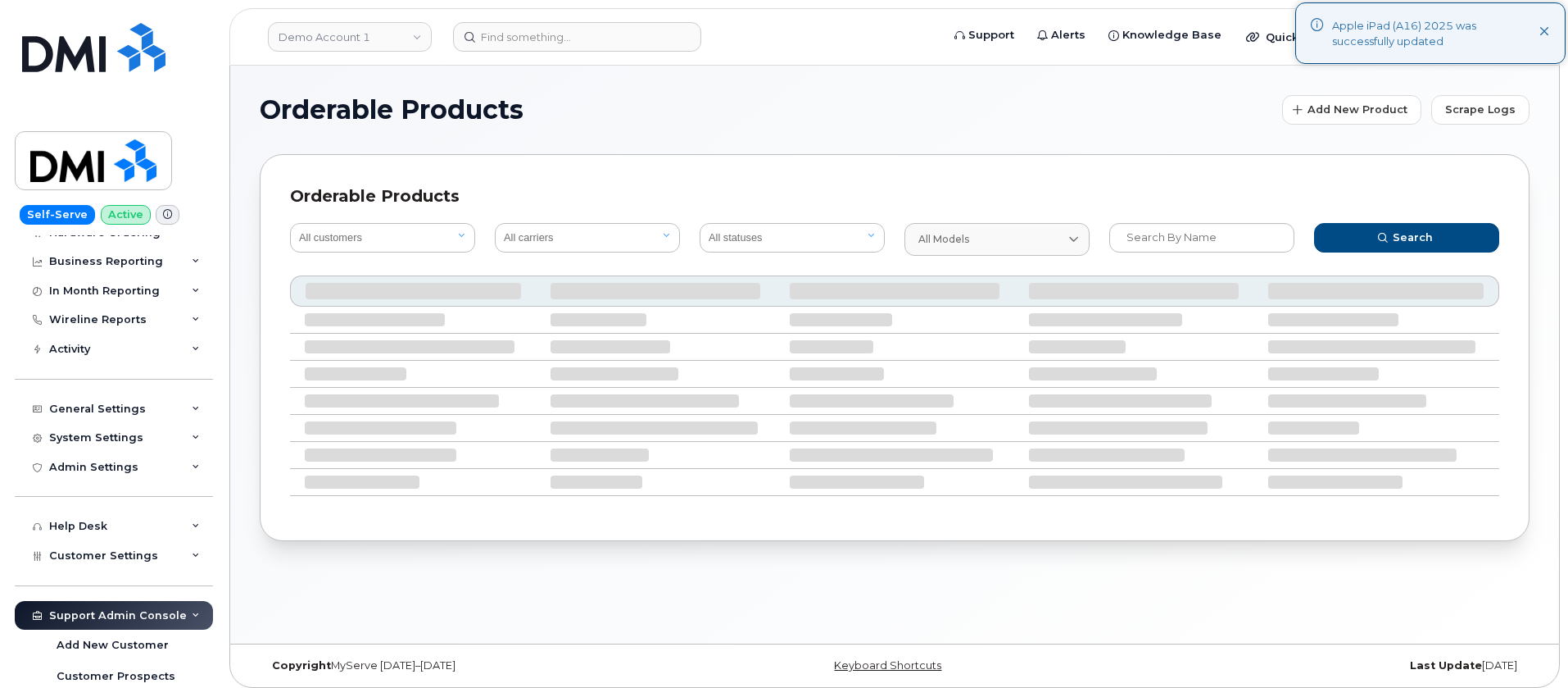
scroll to position [431, 0]
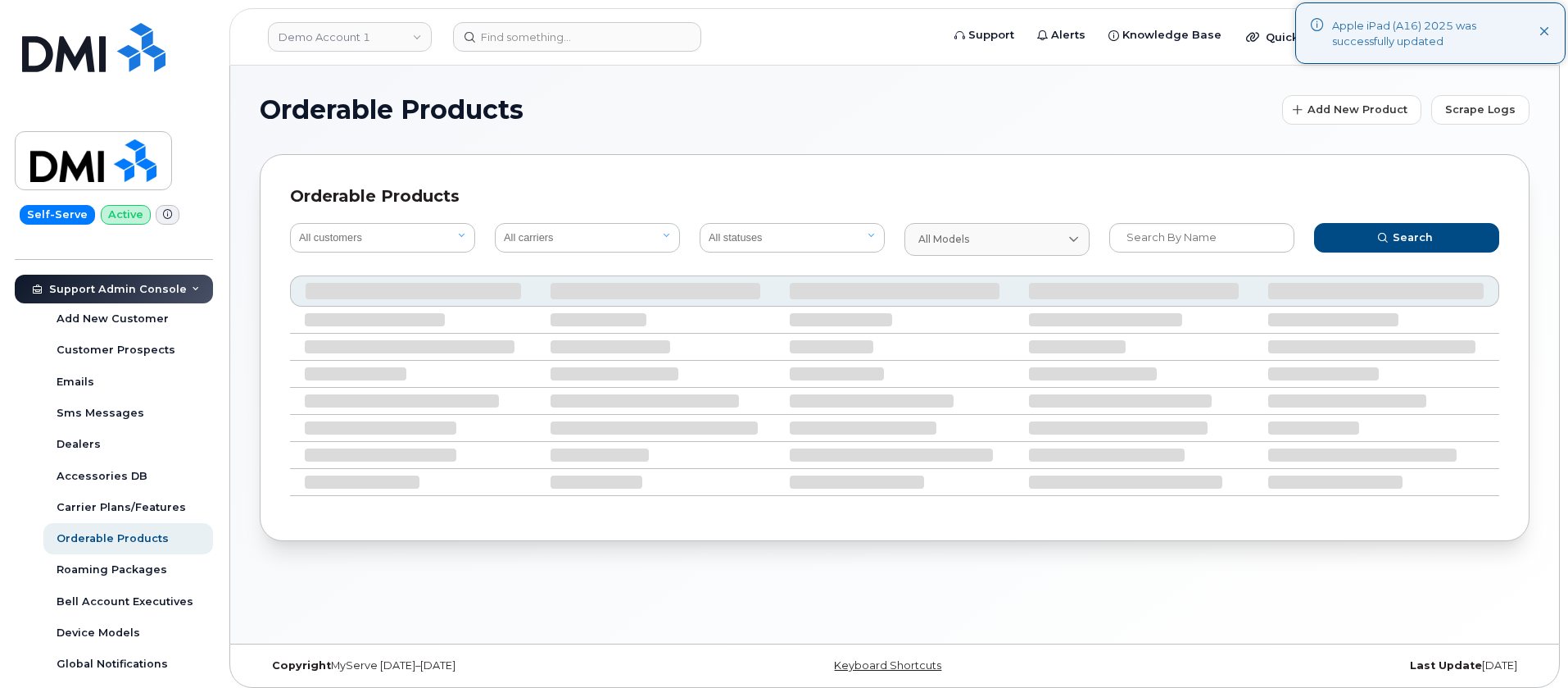
click at [1545, 32] on icon at bounding box center [1545, 32] width 11 height 11
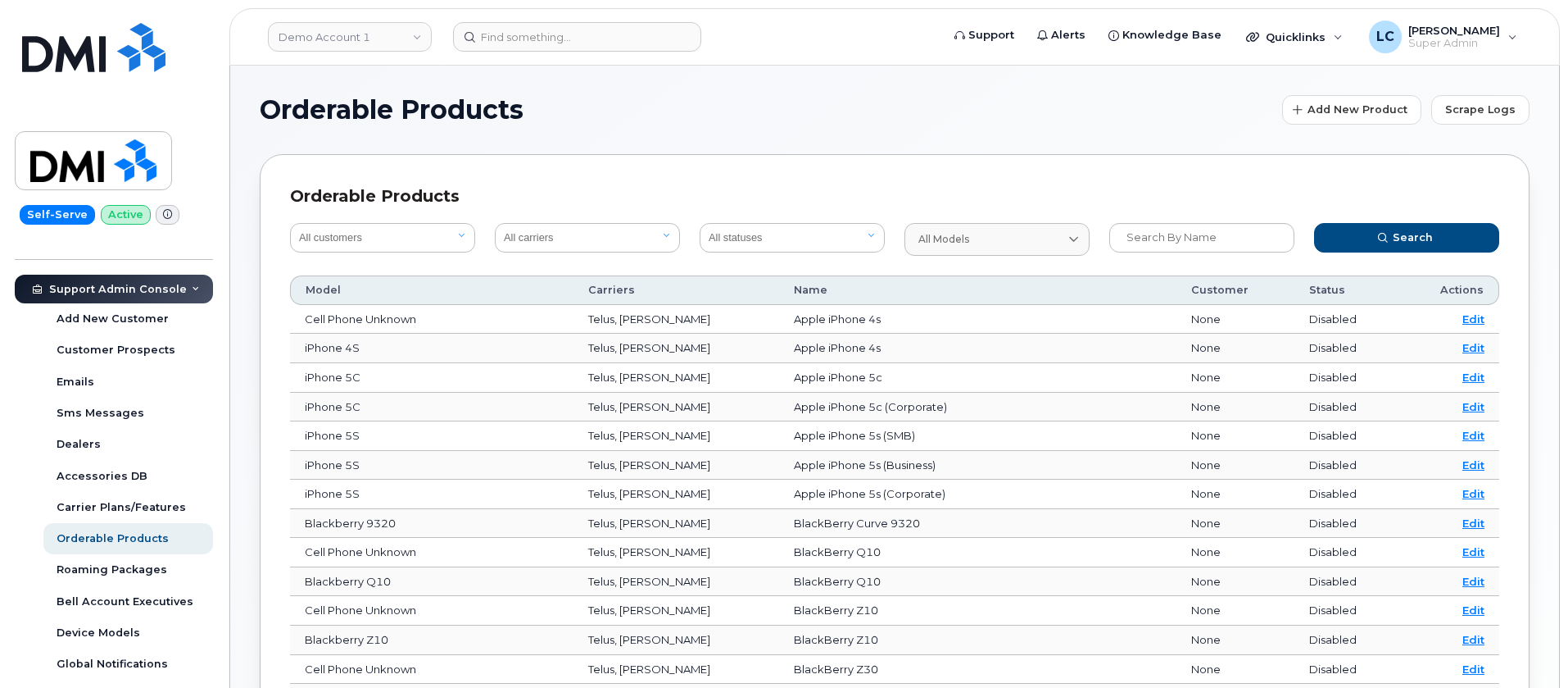
click at [346, 19] on header "Demo Account 1 Support Alerts Knowledge Base Quicklinks Suspend / Cancel Device…" at bounding box center [895, 37] width 1330 height 58
click at [352, 41] on link "Demo Account 1" at bounding box center [350, 37] width 164 height 30
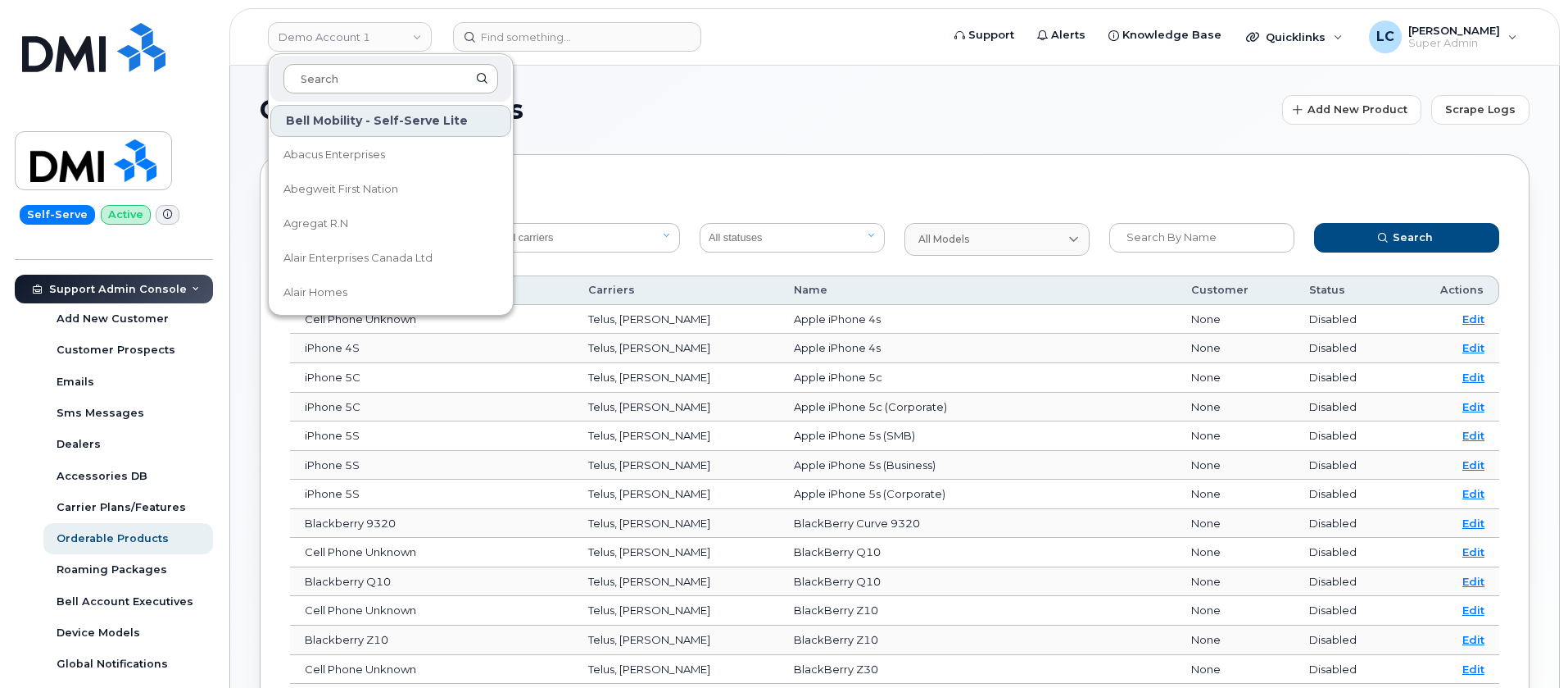
click at [356, 70] on input at bounding box center [391, 78] width 214 height 30
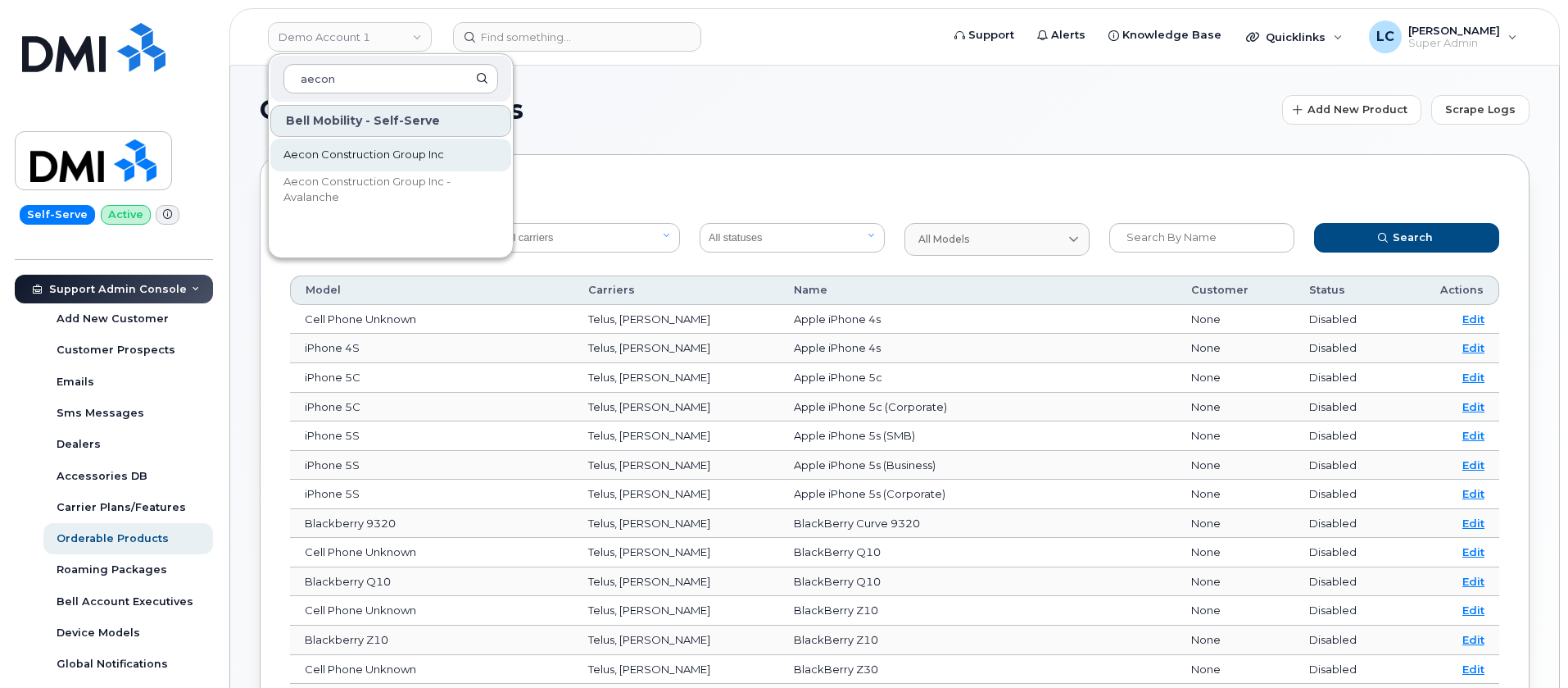
type input "aecon"
click at [395, 149] on span "Aecon Construction Group Inc" at bounding box center [364, 155] width 160 height 16
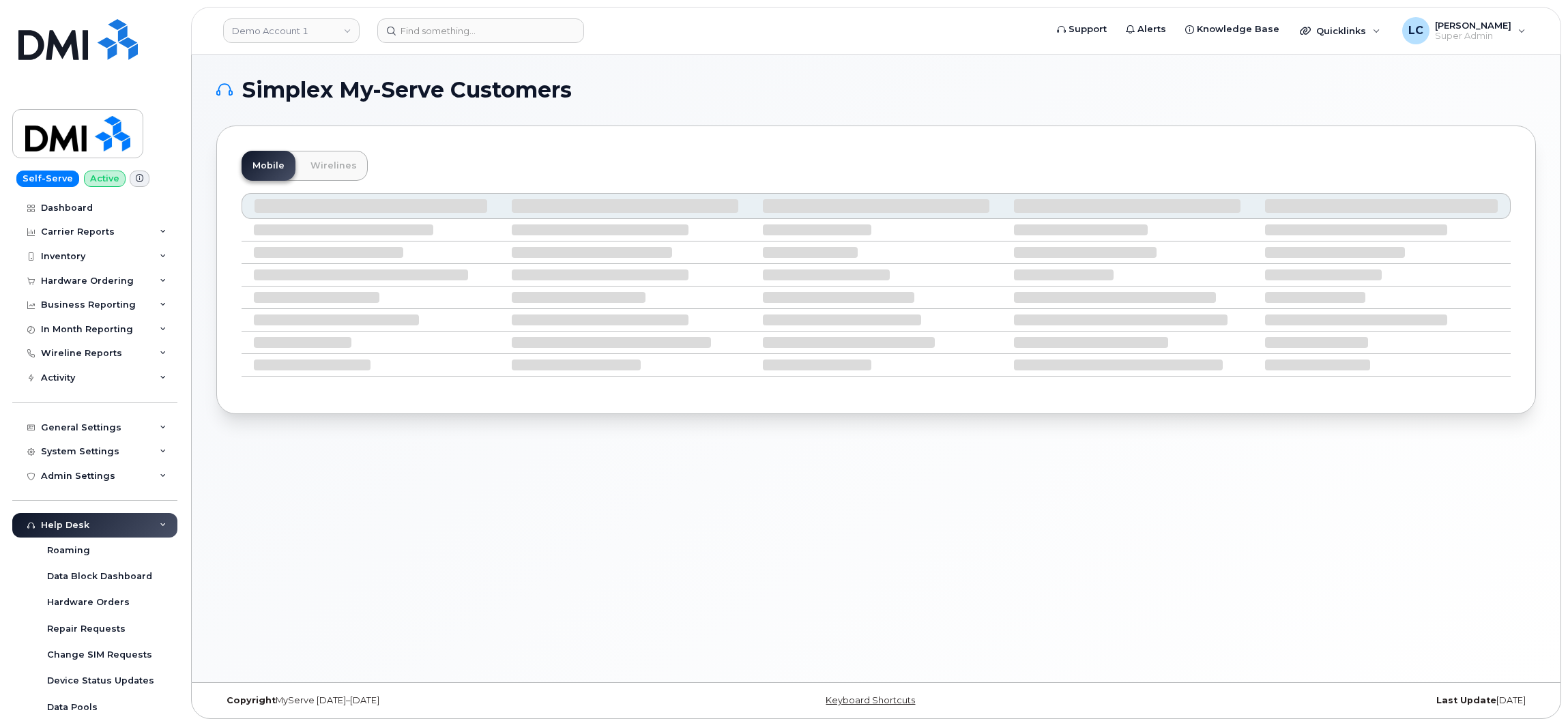
click at [346, 44] on header "Demo Account 1 Support Alerts Knowledge Base Quicklinks Suspend / Cancel Device…" at bounding box center [877, 31] width 1371 height 48
click at [343, 32] on link "Demo Account 1" at bounding box center [291, 31] width 137 height 25
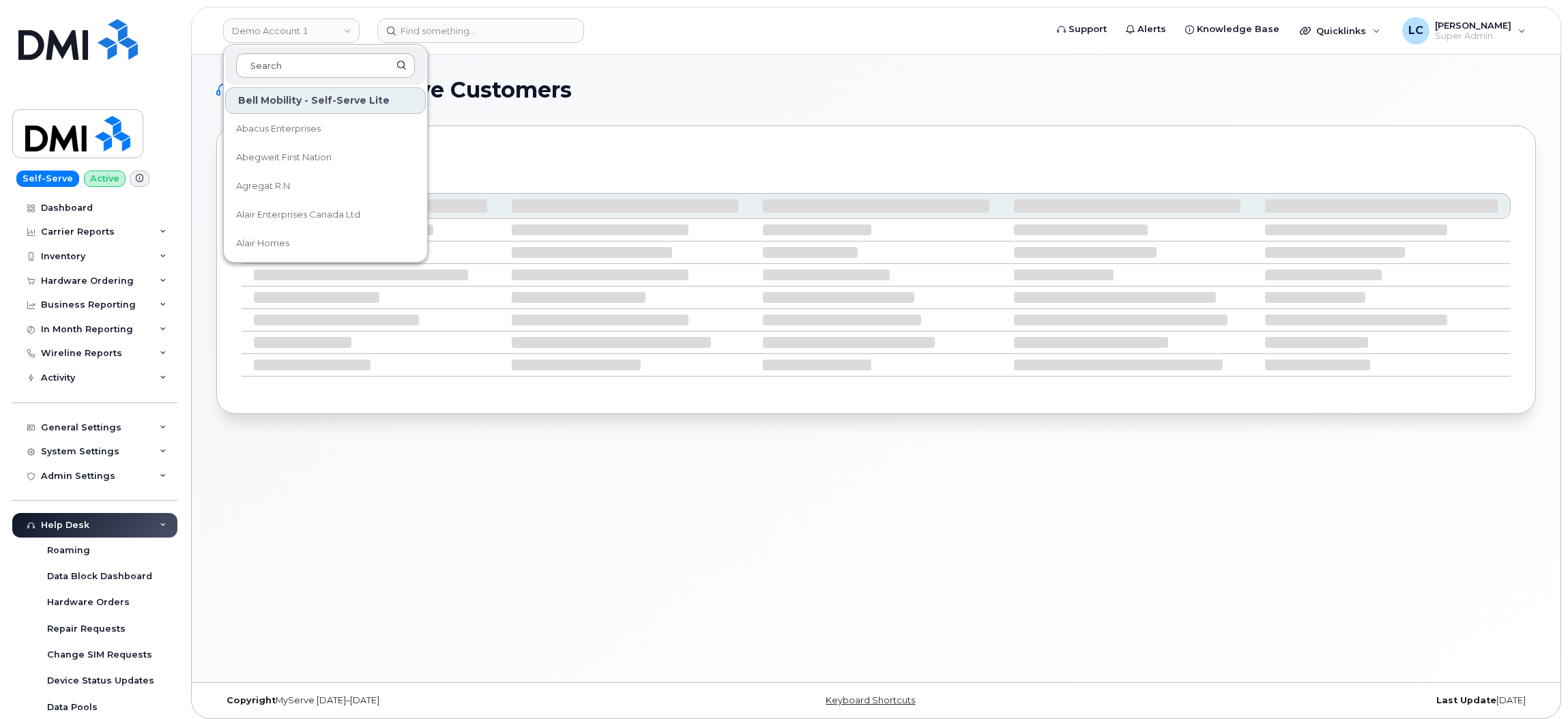
click at [327, 63] on input at bounding box center [326, 65] width 179 height 25
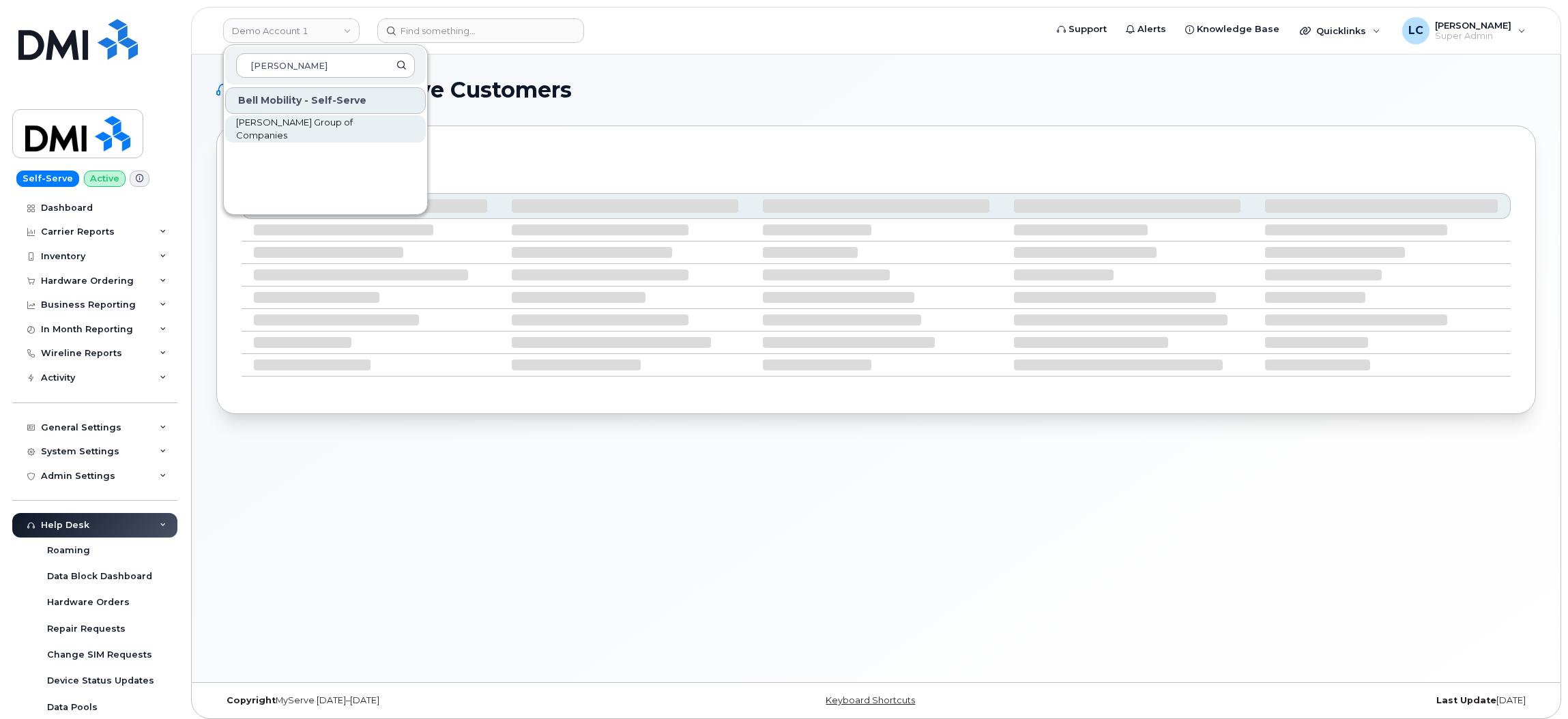
type input "Woodward"
click at [349, 119] on link "Woodward Group of Companies" at bounding box center [325, 129] width 200 height 27
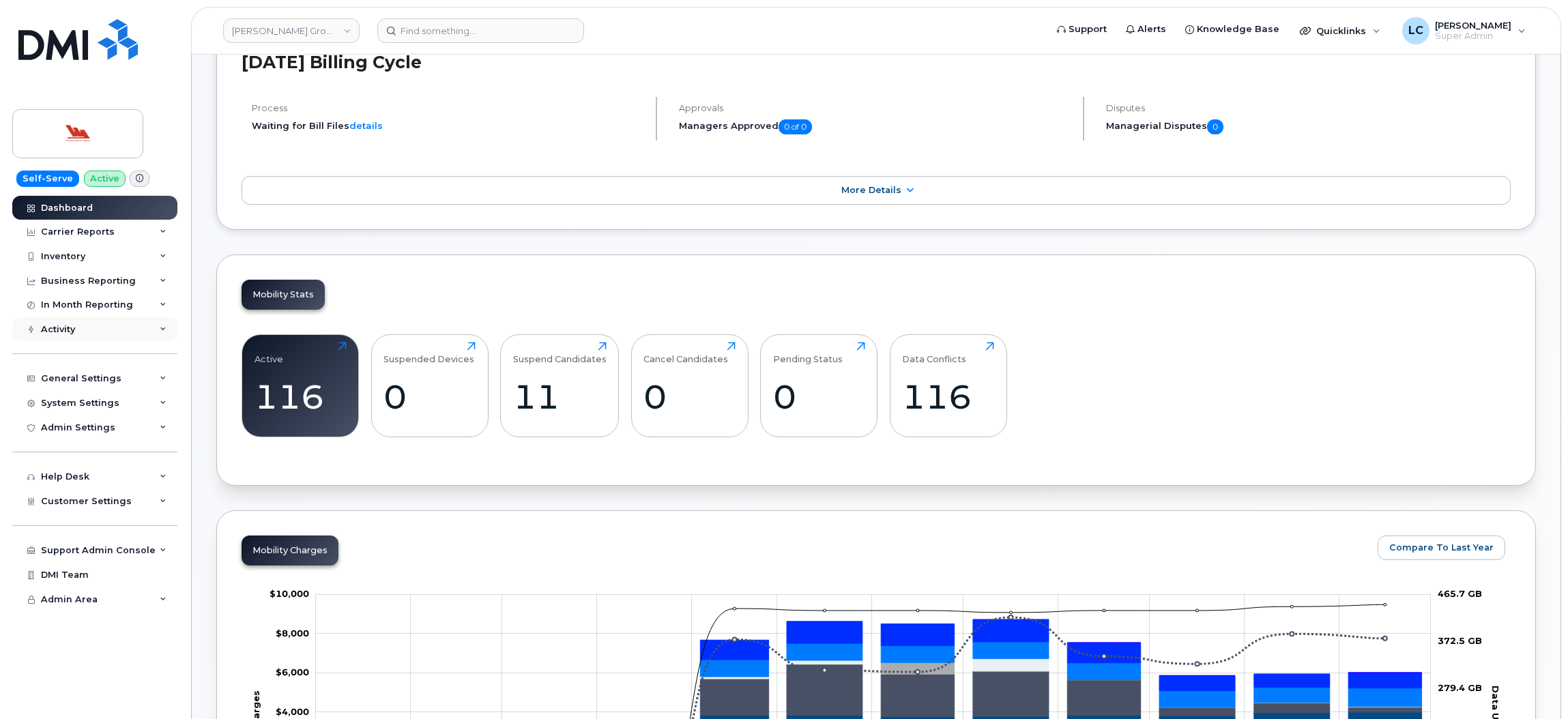
scroll to position [173, 0]
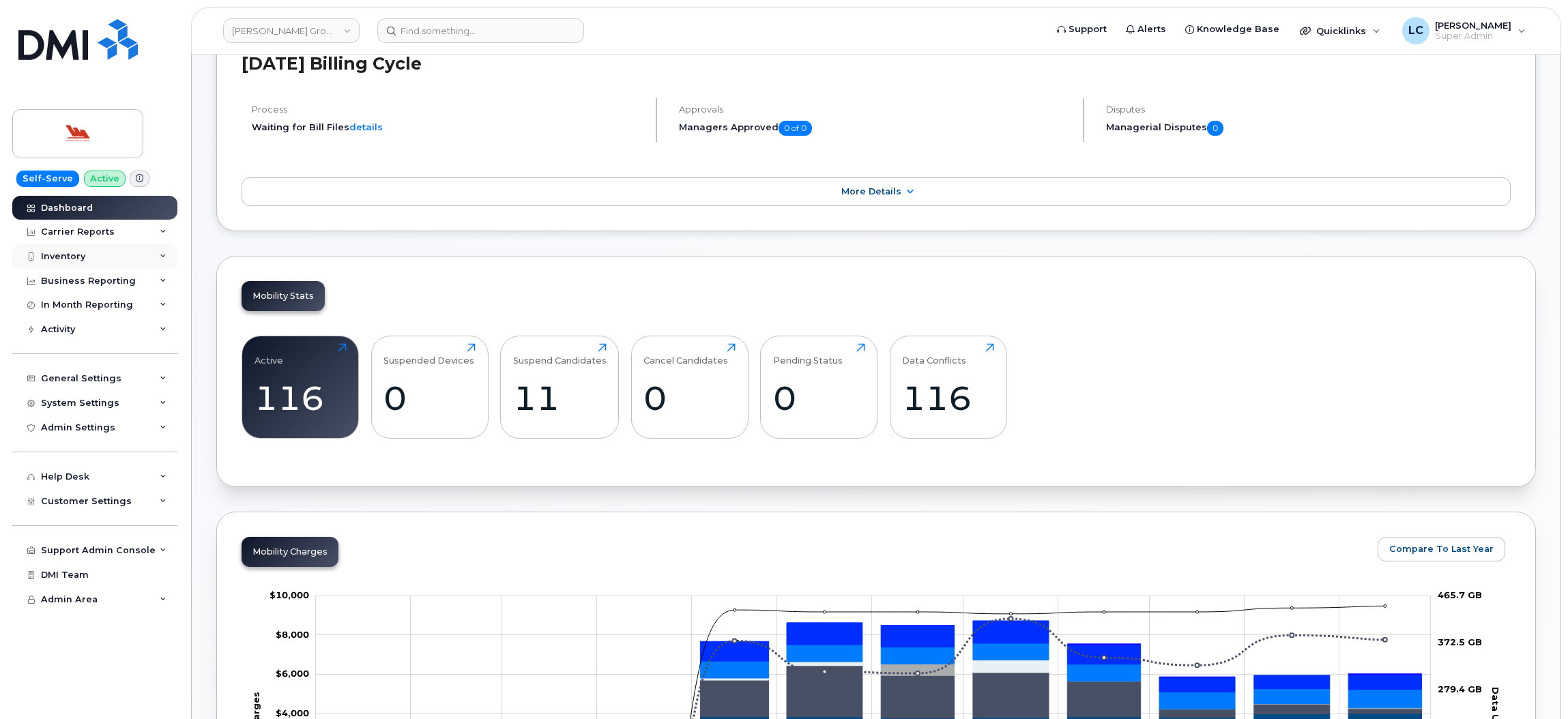
drag, startPoint x: 109, startPoint y: 252, endPoint x: 83, endPoint y: 260, distance: 27.2
click at [83, 260] on div "Inventory" at bounding box center [63, 257] width 44 height 11
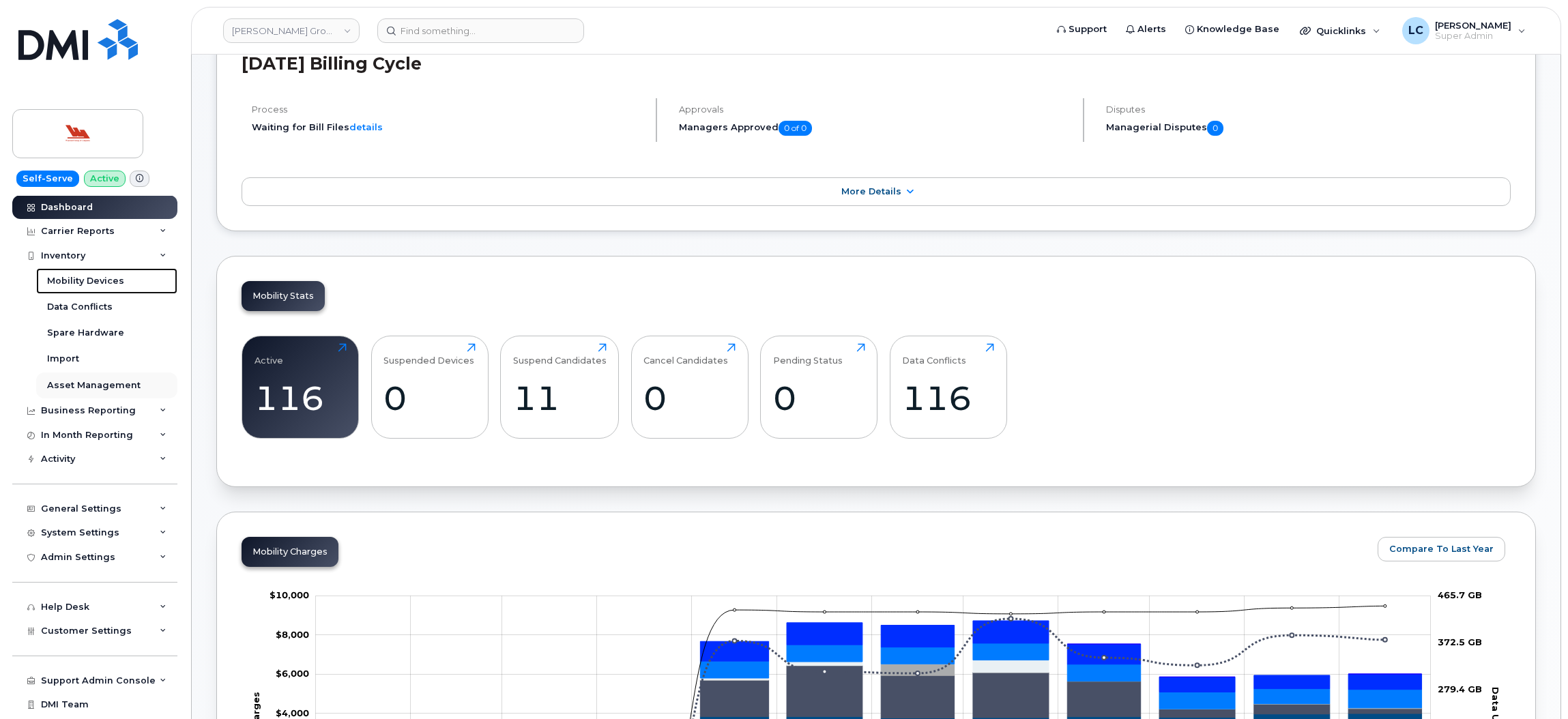
scroll to position [0, 0]
click at [97, 503] on div "General Settings" at bounding box center [95, 510] width 165 height 25
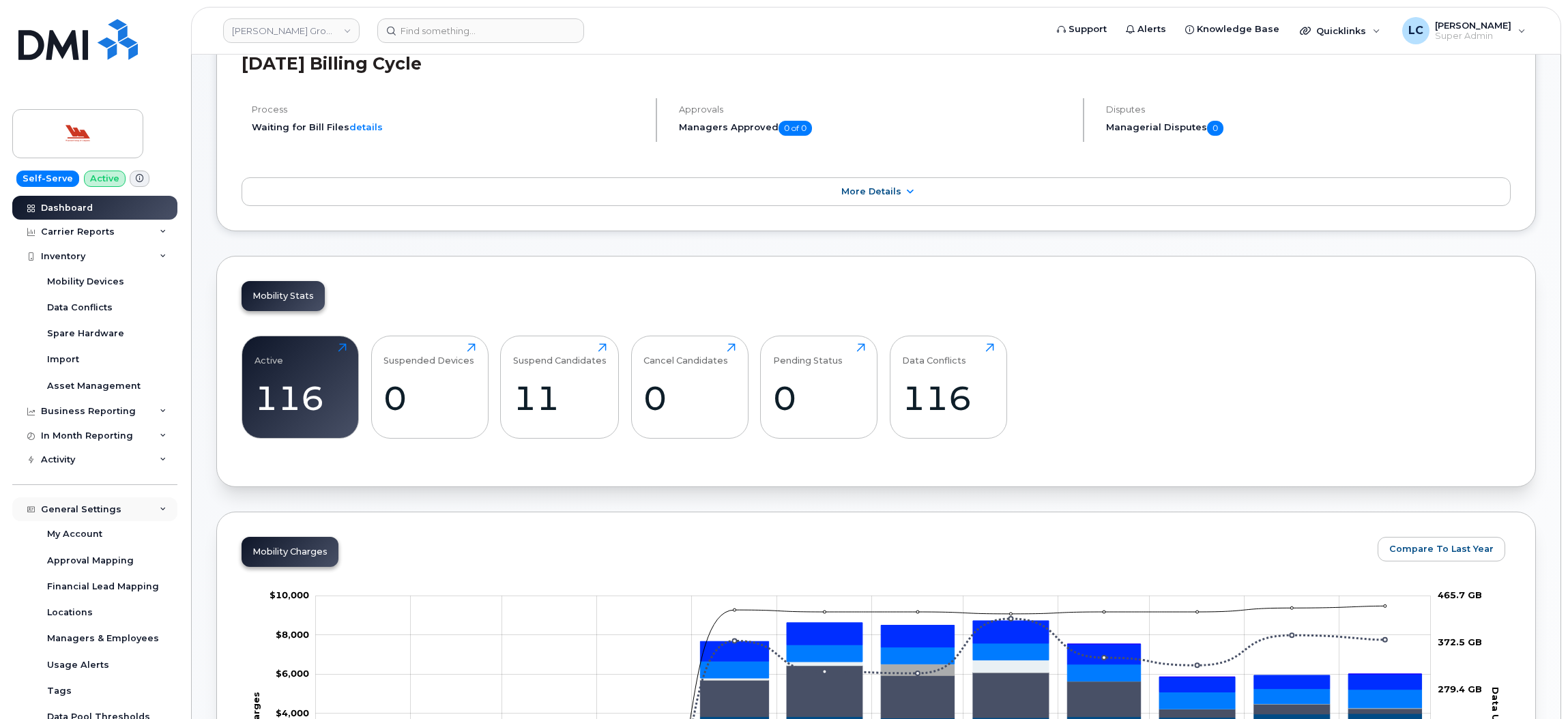
click at [144, 510] on div "General Settings" at bounding box center [95, 510] width 165 height 25
click at [117, 537] on div "System Settings" at bounding box center [95, 534] width 165 height 25
click at [124, 558] on div "Accounting Codes" at bounding box center [92, 558] width 89 height 12
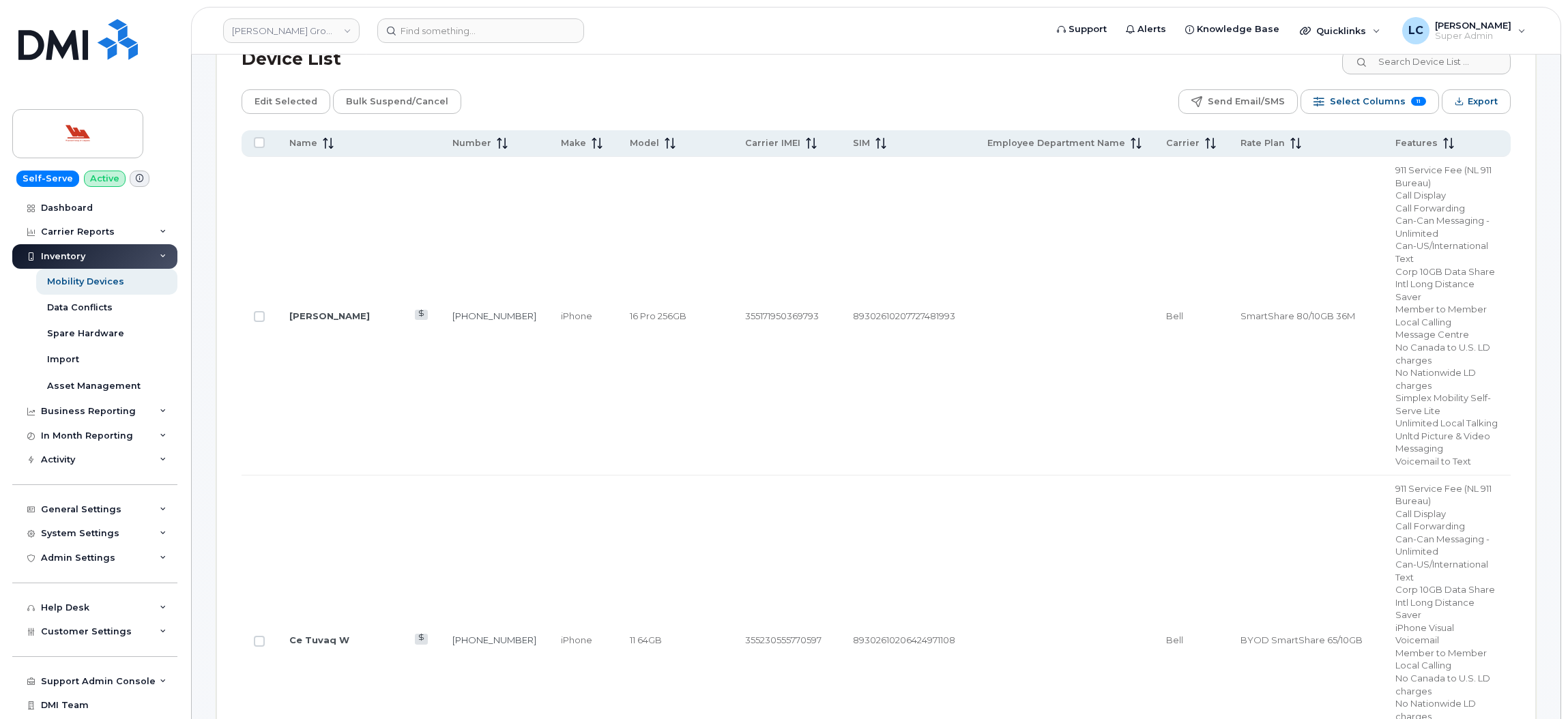
scroll to position [641, 0]
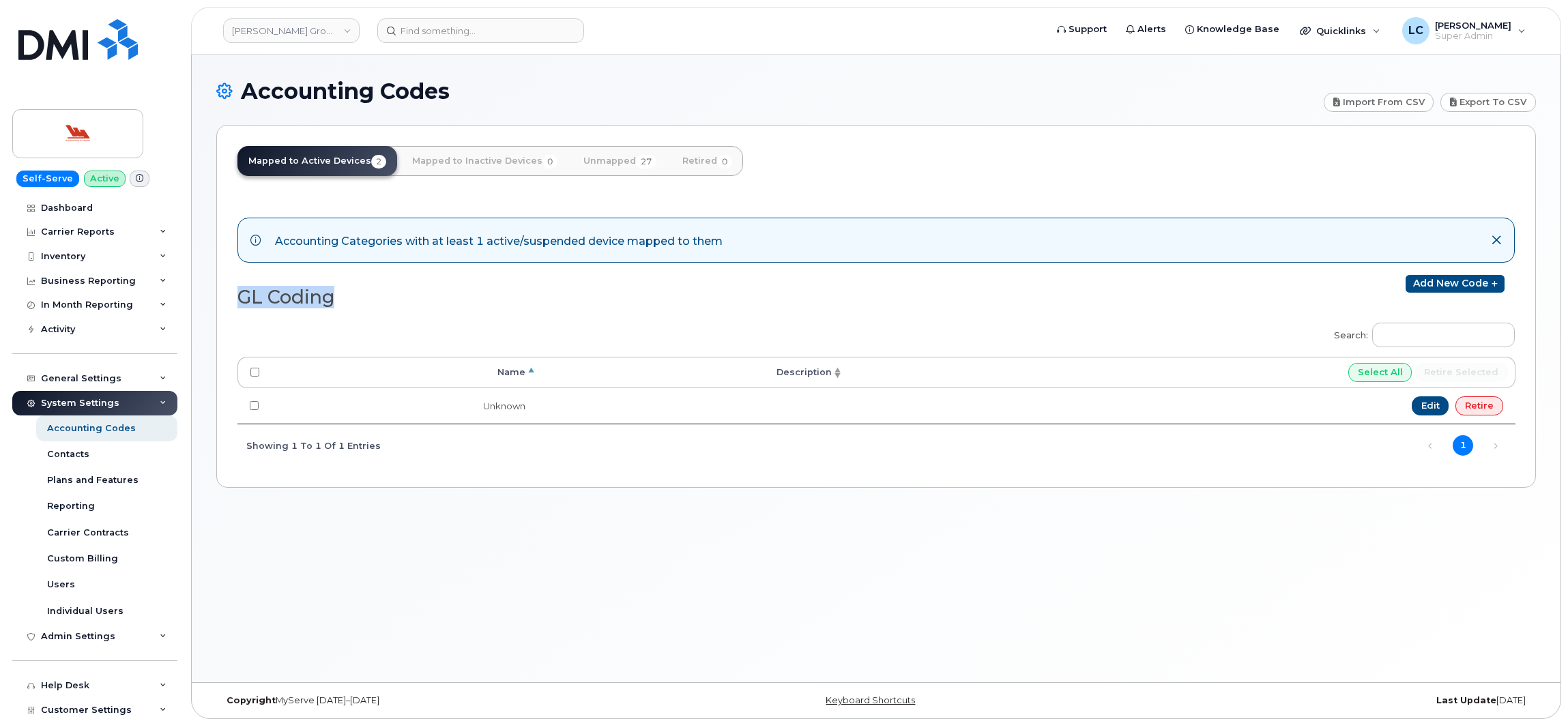
drag, startPoint x: 368, startPoint y: 305, endPoint x: 241, endPoint y: 304, distance: 127.0
click at [241, 304] on h2 "GL Coding" at bounding box center [551, 297] width 628 height 20
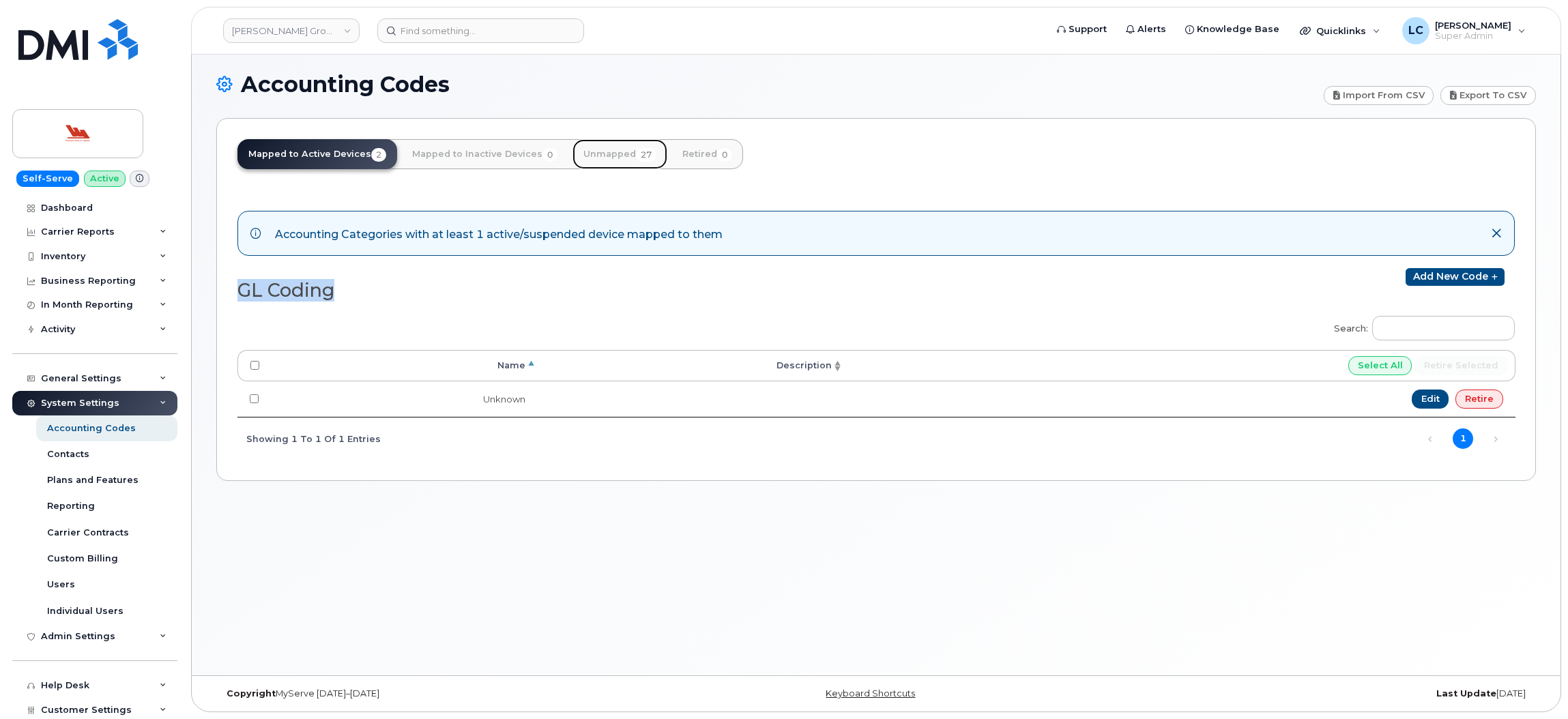
click at [598, 154] on link "Unmapped 27" at bounding box center [620, 154] width 95 height 30
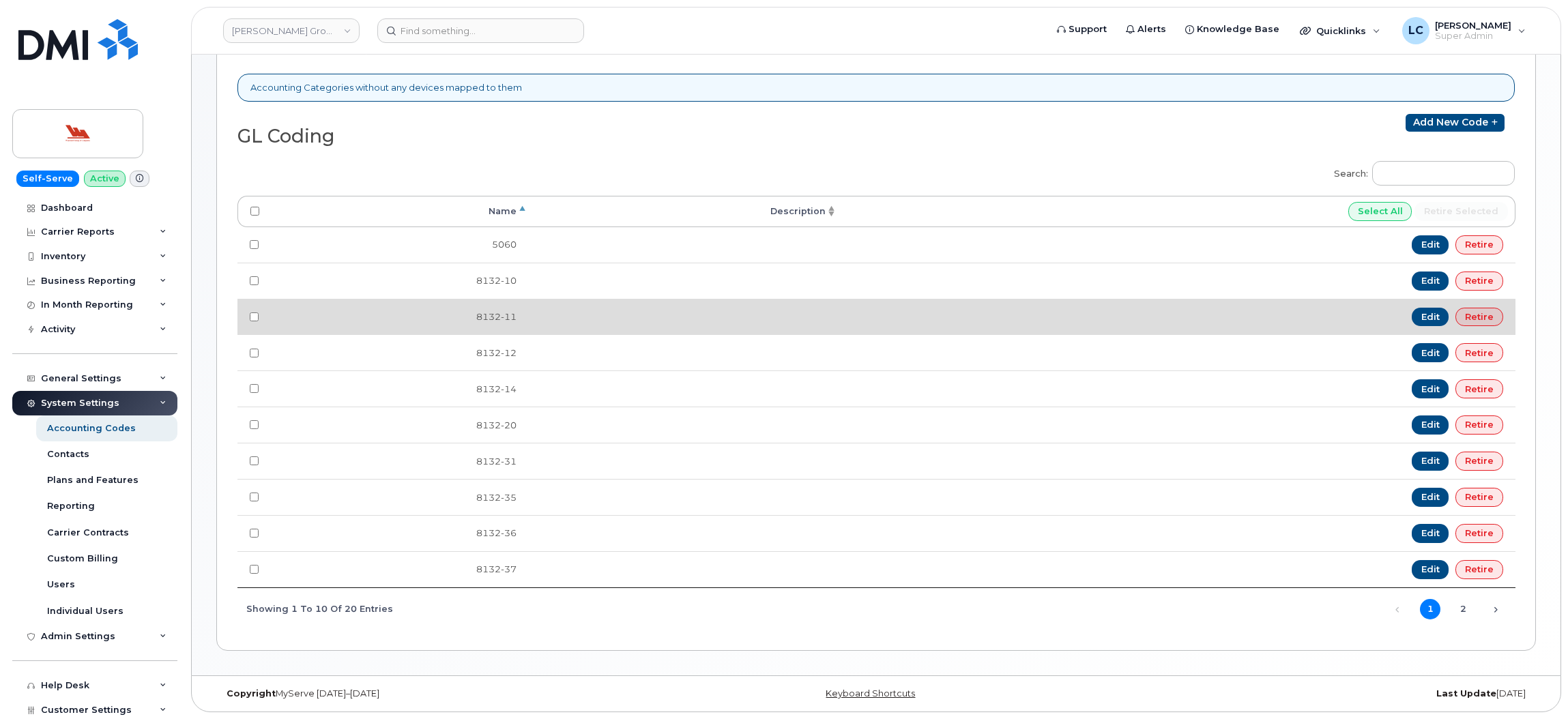
scroll to position [149, 0]
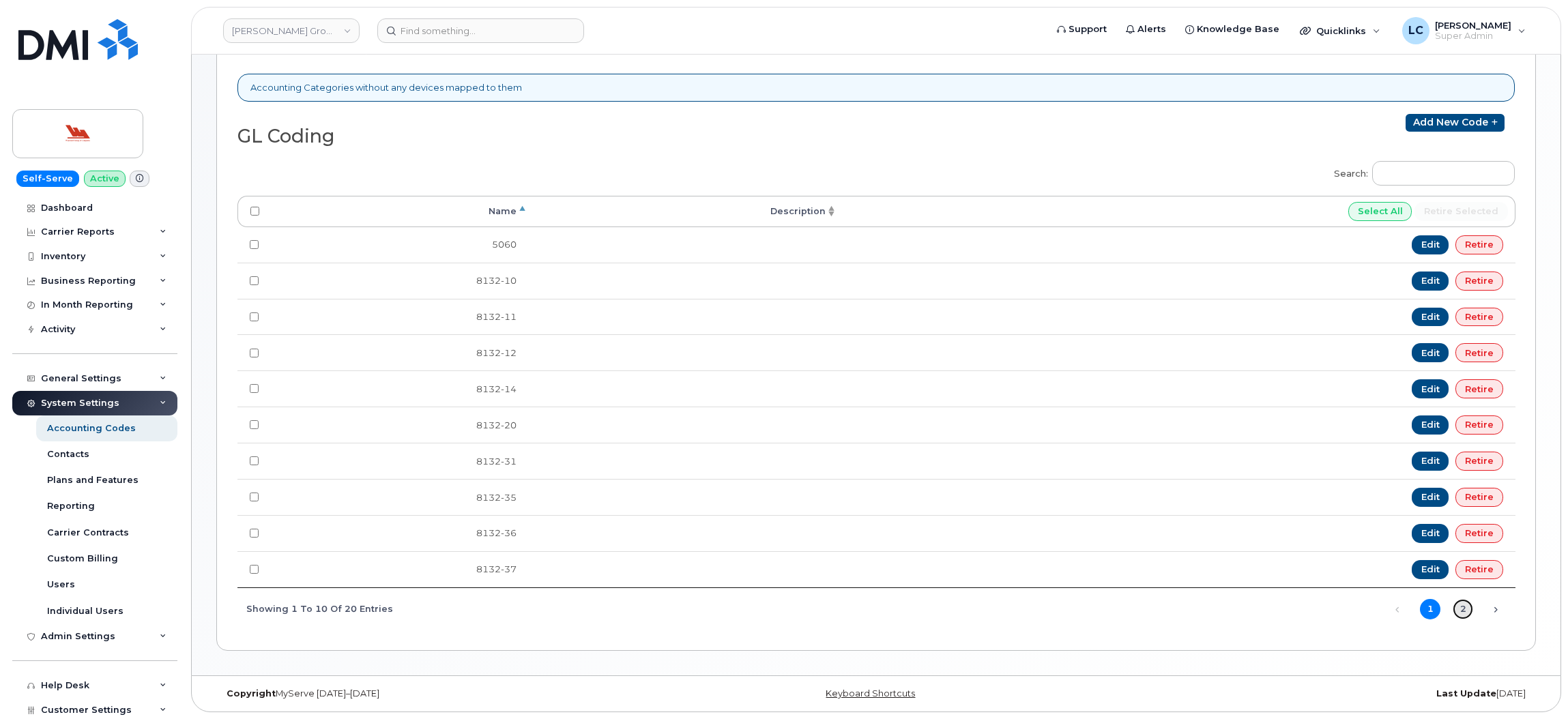
click at [1462, 608] on link "2" at bounding box center [1463, 609] width 20 height 20
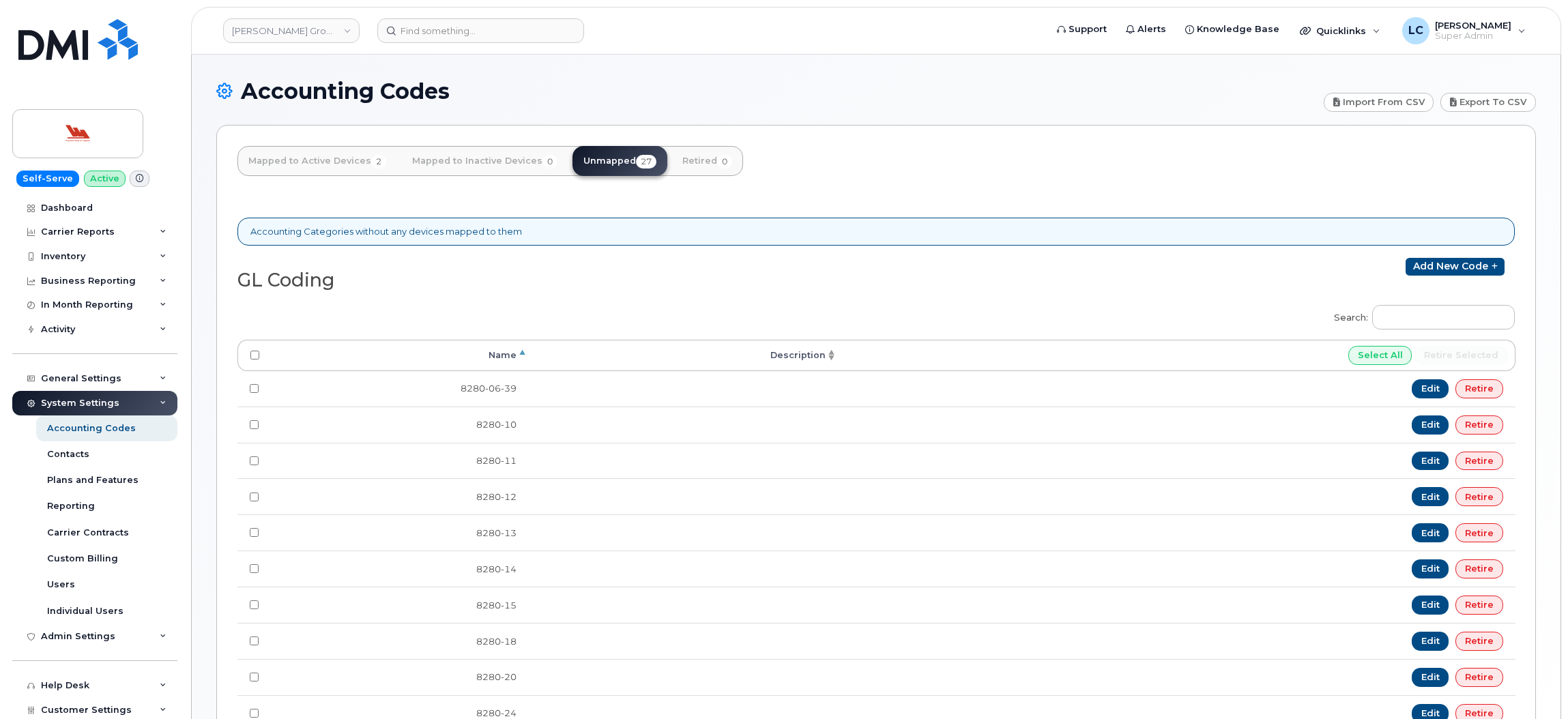
scroll to position [149, 0]
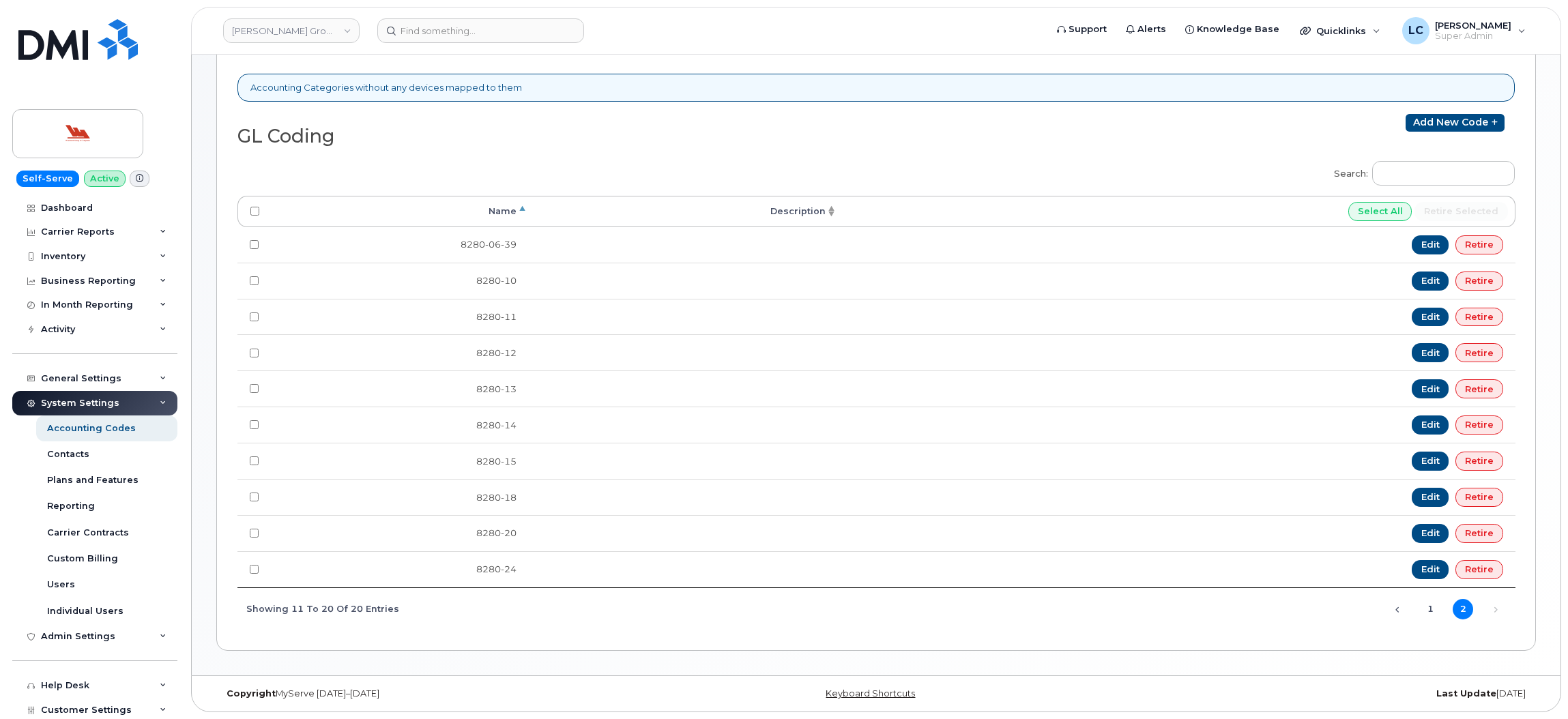
click at [376, 609] on div "Showing 11 to 20 of 20 entries" at bounding box center [318, 608] width 161 height 23
click at [393, 609] on div "Search: Processing... Name Description Select All Retire selected 8280-06-39 Ed…" at bounding box center [876, 391] width 1278 height 477
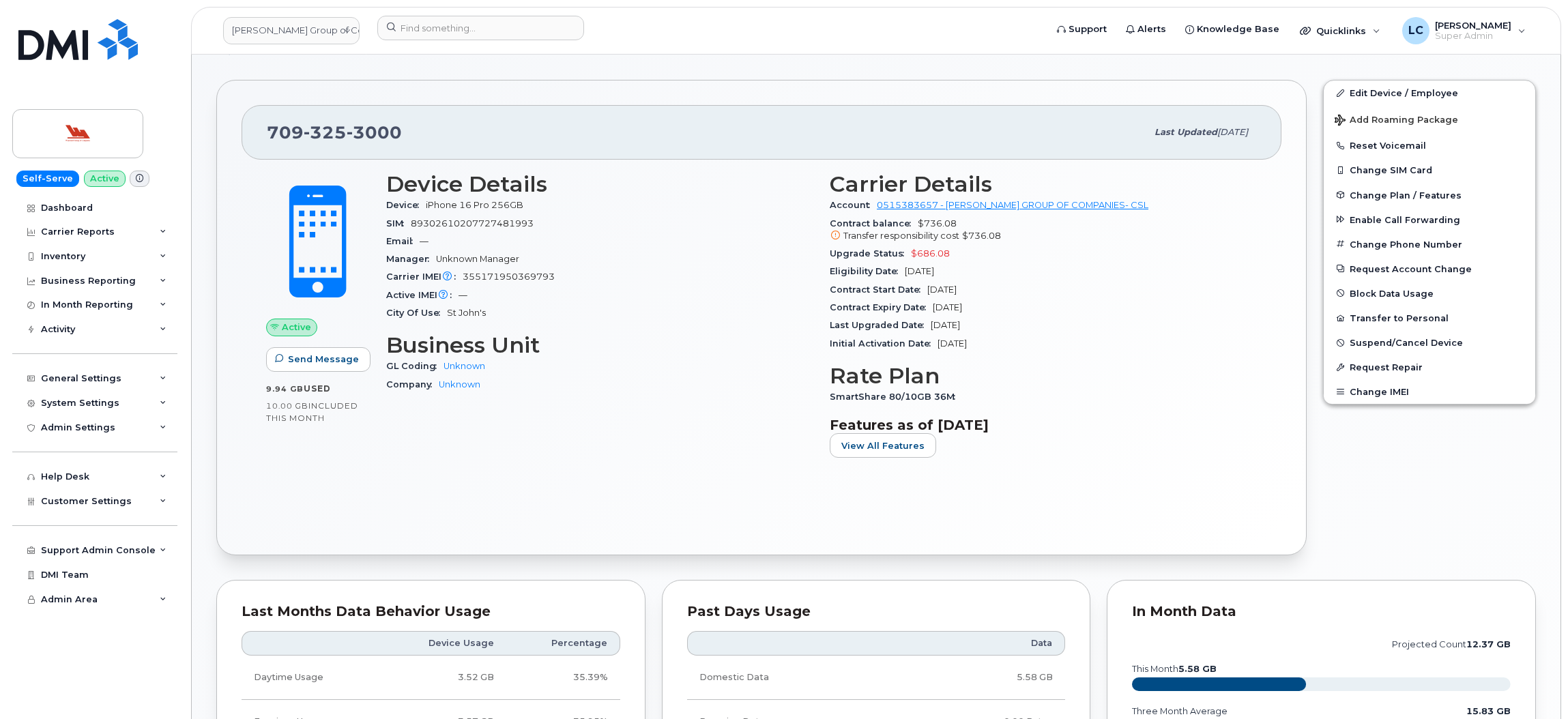
scroll to position [236, 0]
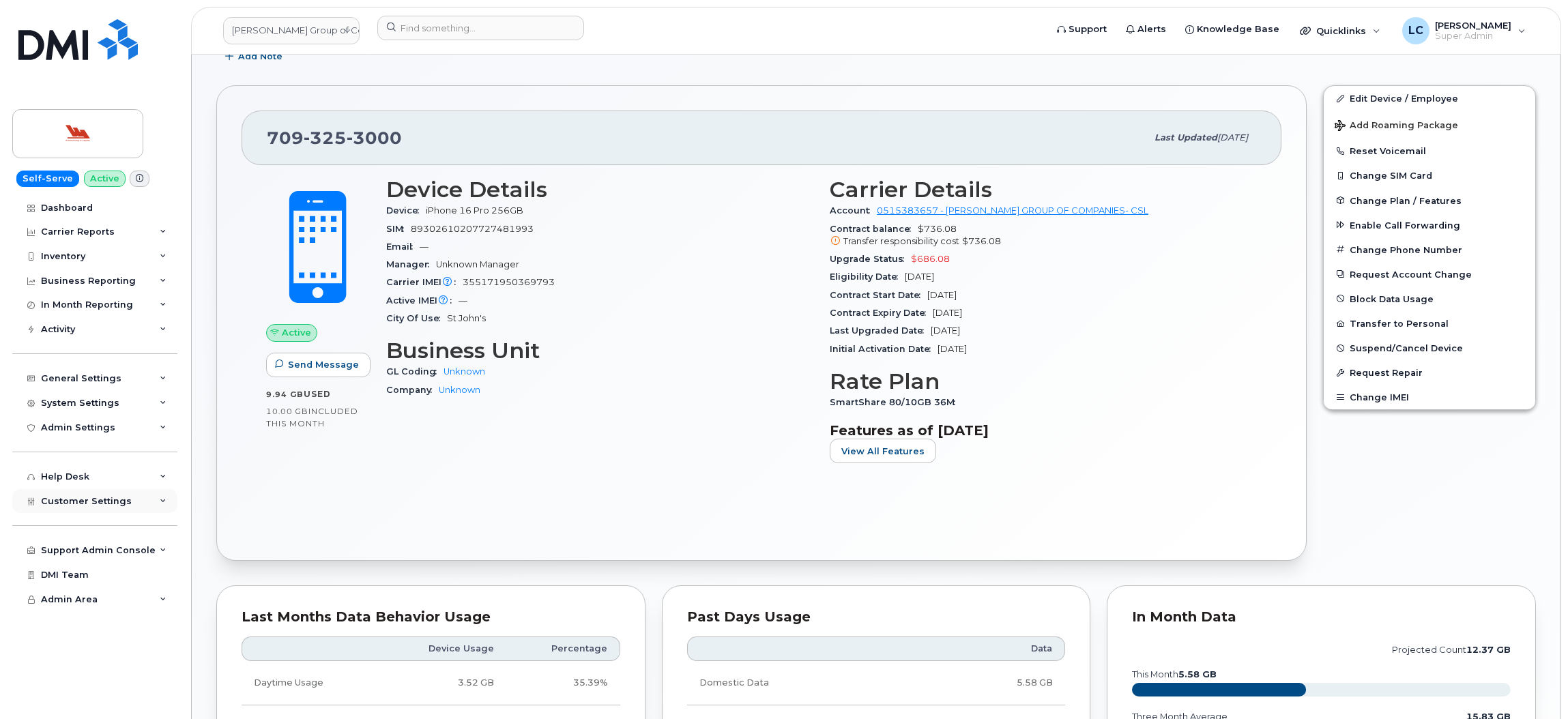
click at [111, 503] on span "Customer Settings" at bounding box center [86, 501] width 91 height 11
click at [79, 531] on div "General" at bounding box center [66, 526] width 38 height 12
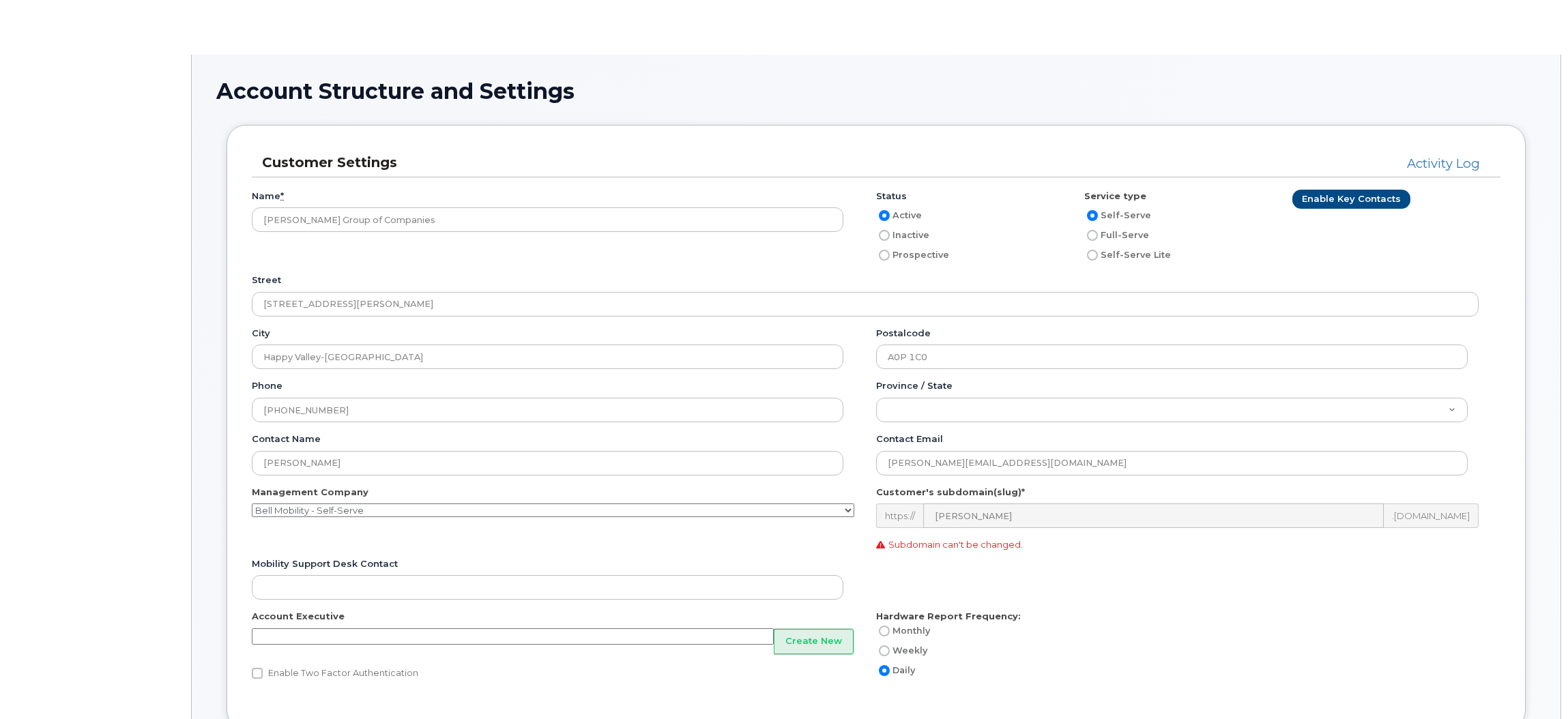
type input"] "131"
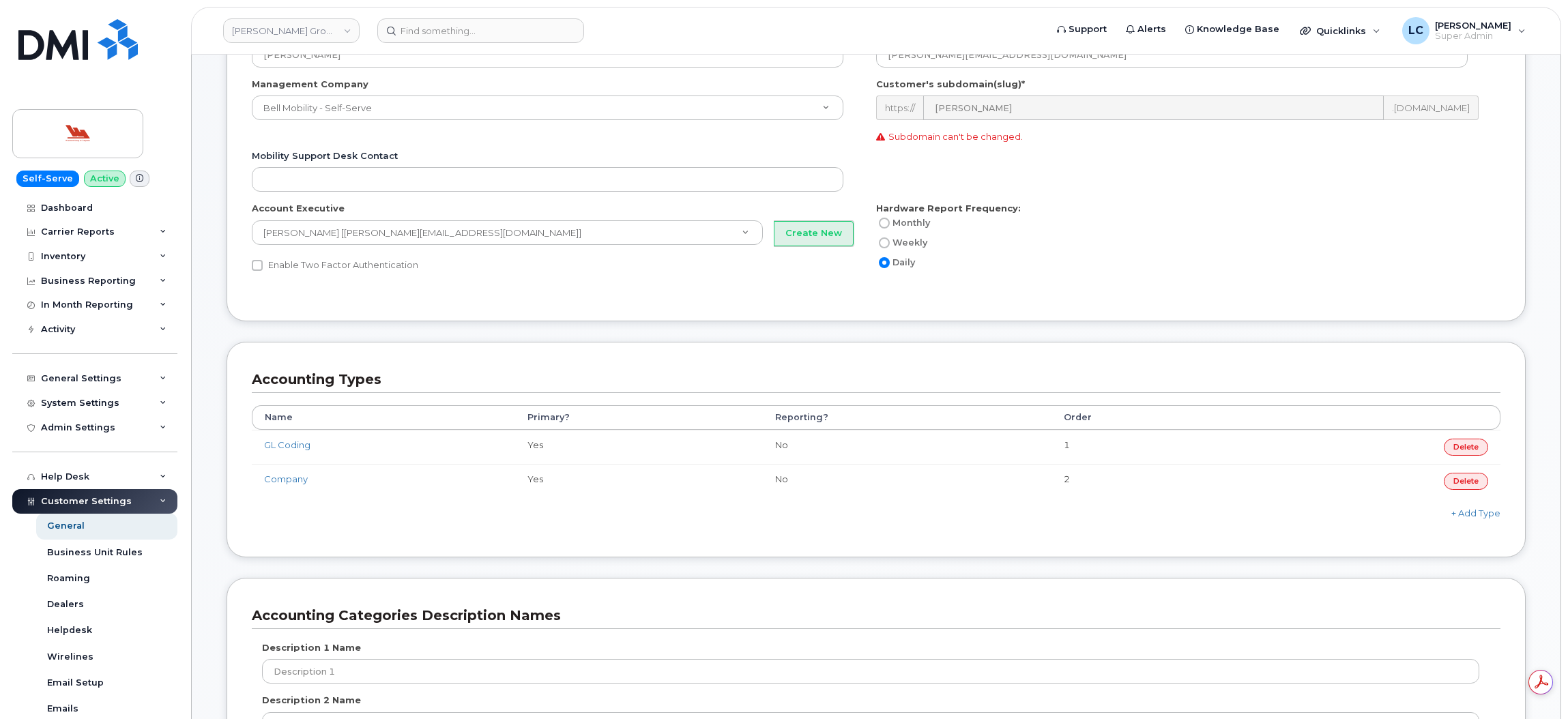
scroll to position [430, 0]
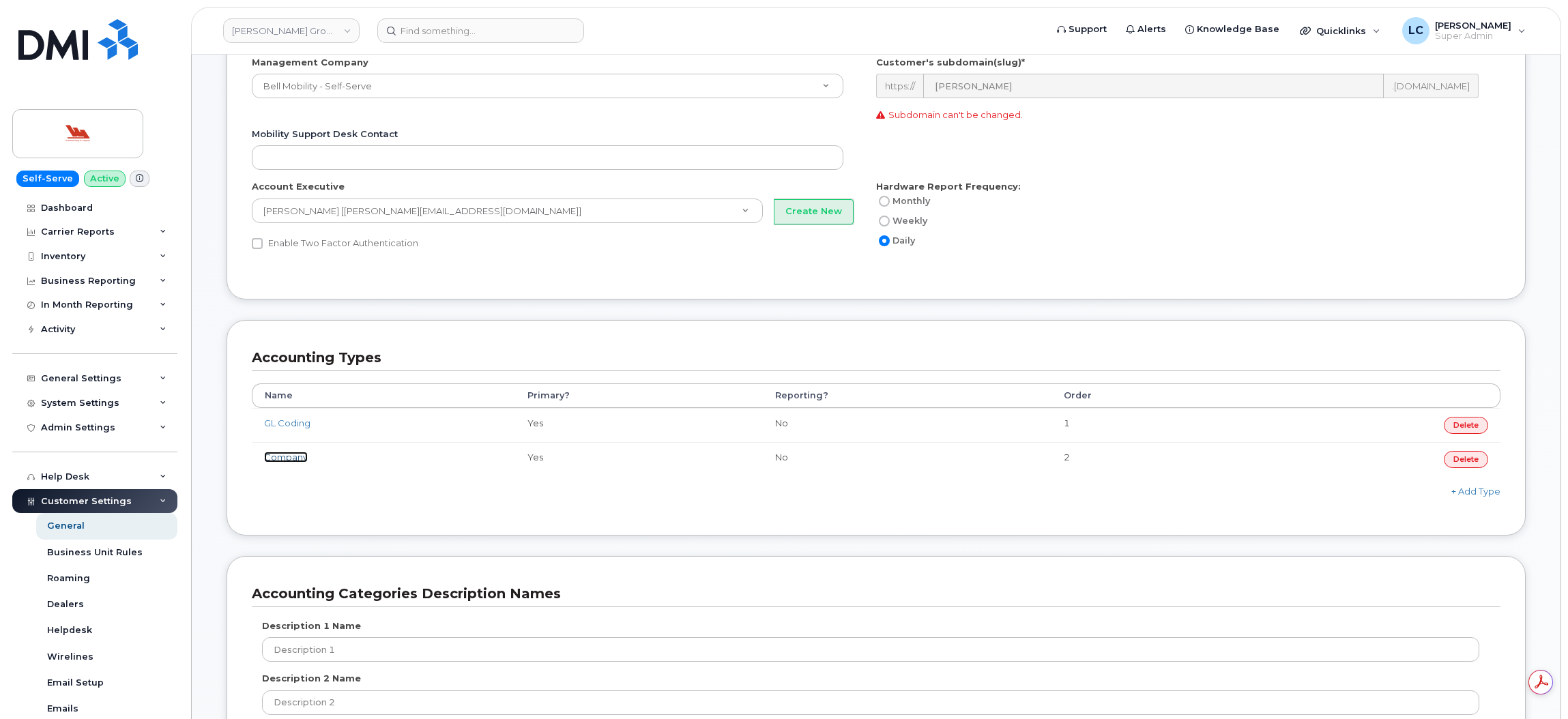
click at [293, 458] on link "Company" at bounding box center [286, 457] width 44 height 11
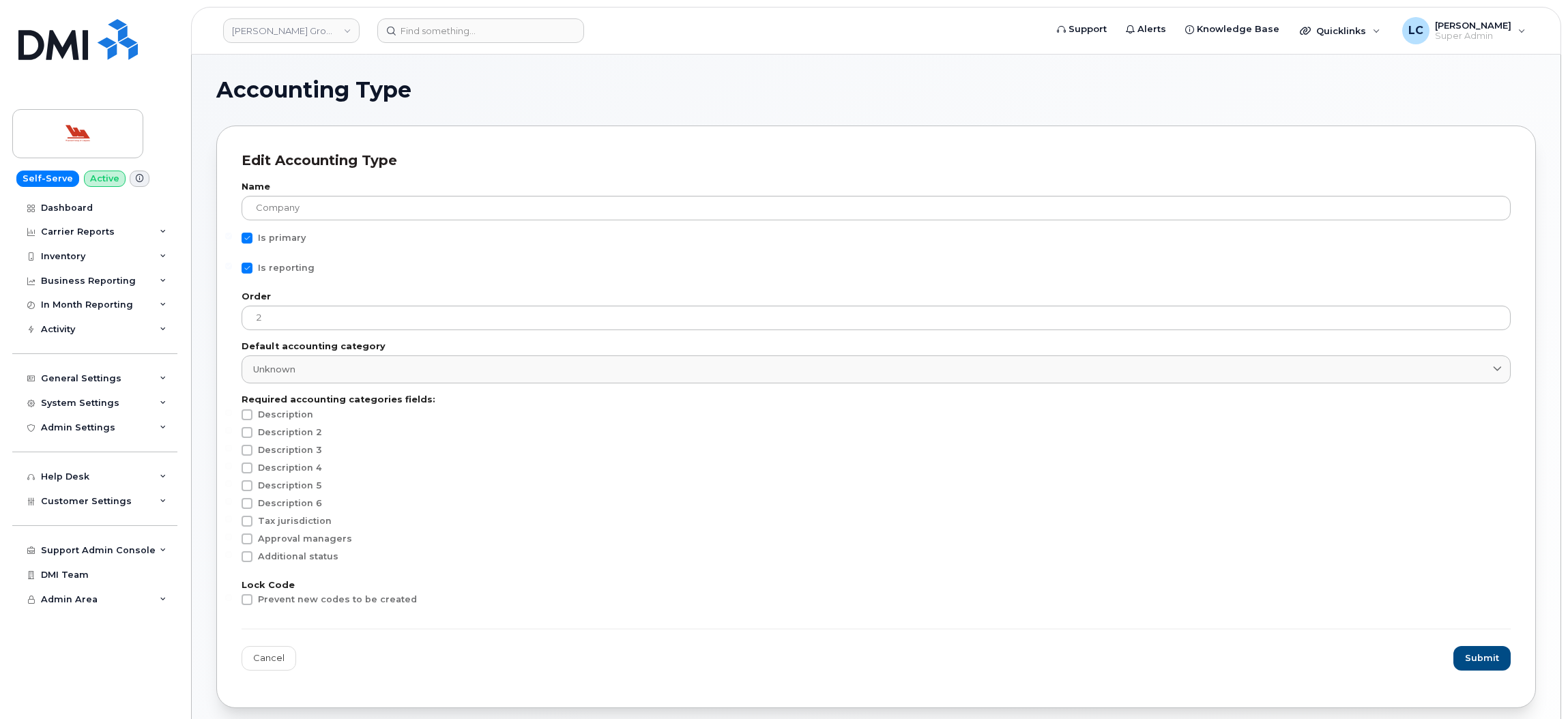
click at [251, 272] on span at bounding box center [247, 268] width 11 height 11
click at [232, 269] on input "Is reporting" at bounding box center [228, 266] width 7 height 7
click at [251, 272] on span at bounding box center [247, 268] width 11 height 11
click at [232, 269] on input "Is reporting" at bounding box center [228, 266] width 7 height 7
checkbox input "true"
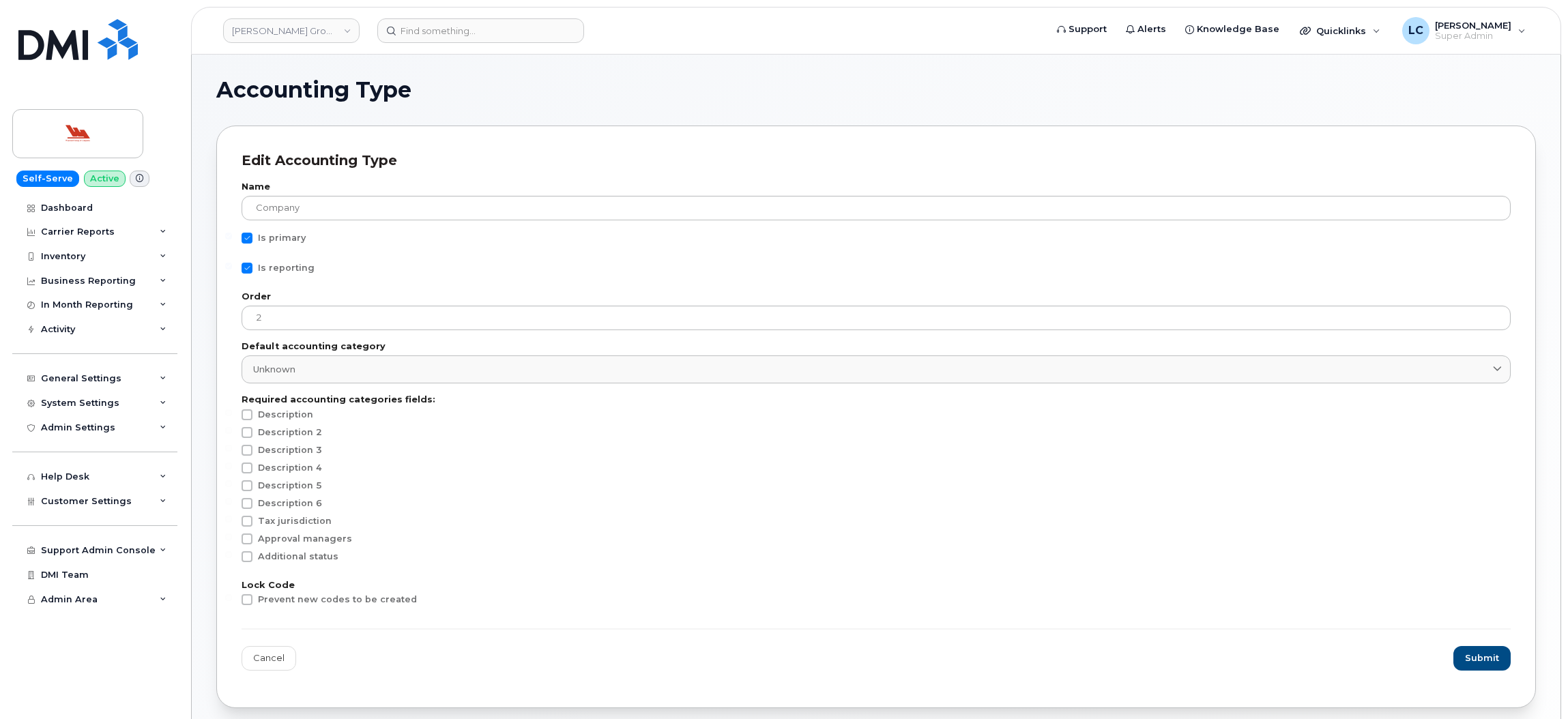
click at [247, 239] on span at bounding box center [247, 238] width 11 height 11
click at [232, 239] on input "Is primary" at bounding box center [228, 236] width 7 height 7
checkbox input "false"
click at [1483, 659] on span "Submit" at bounding box center [1482, 657] width 34 height 13
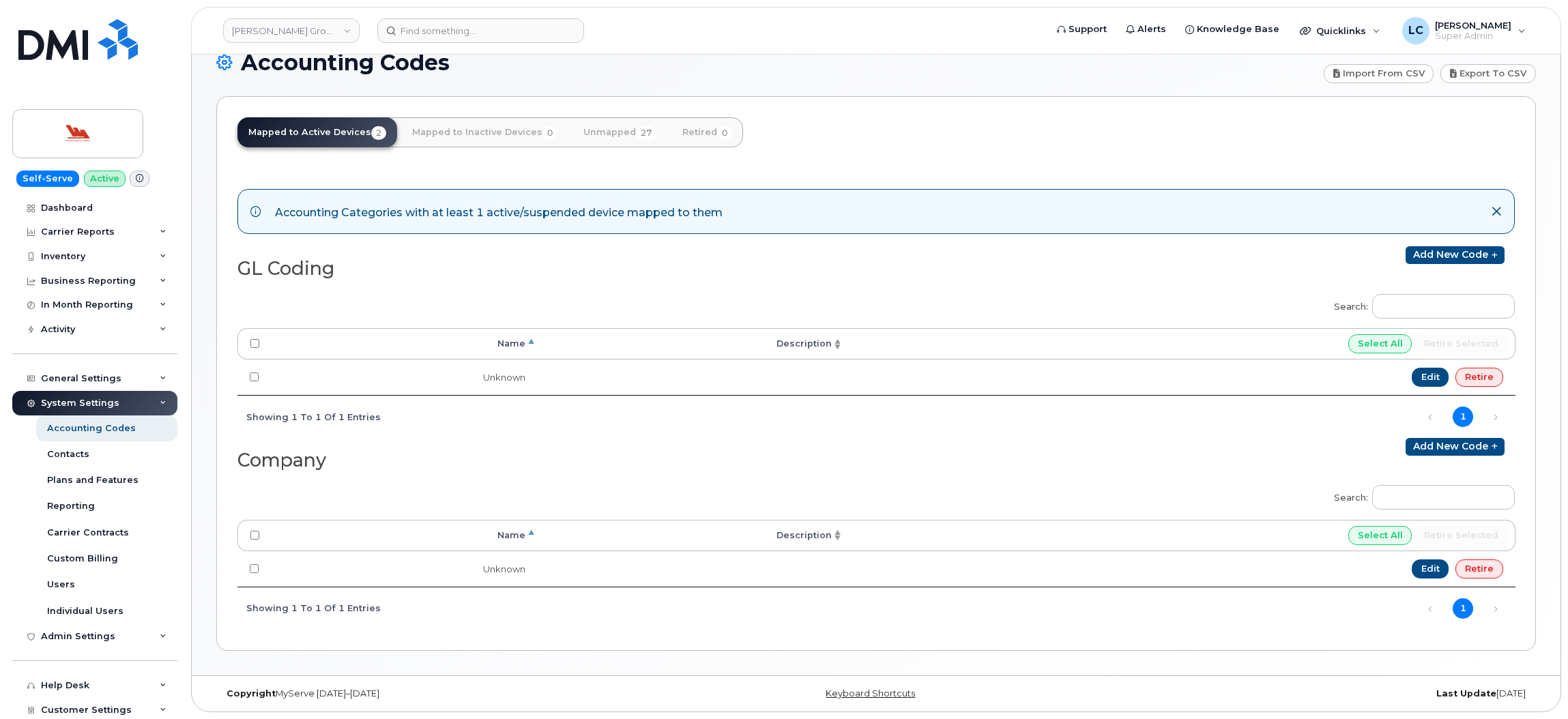
scroll to position [31, 0]
click at [612, 139] on link "Unmapped 27" at bounding box center [620, 132] width 95 height 30
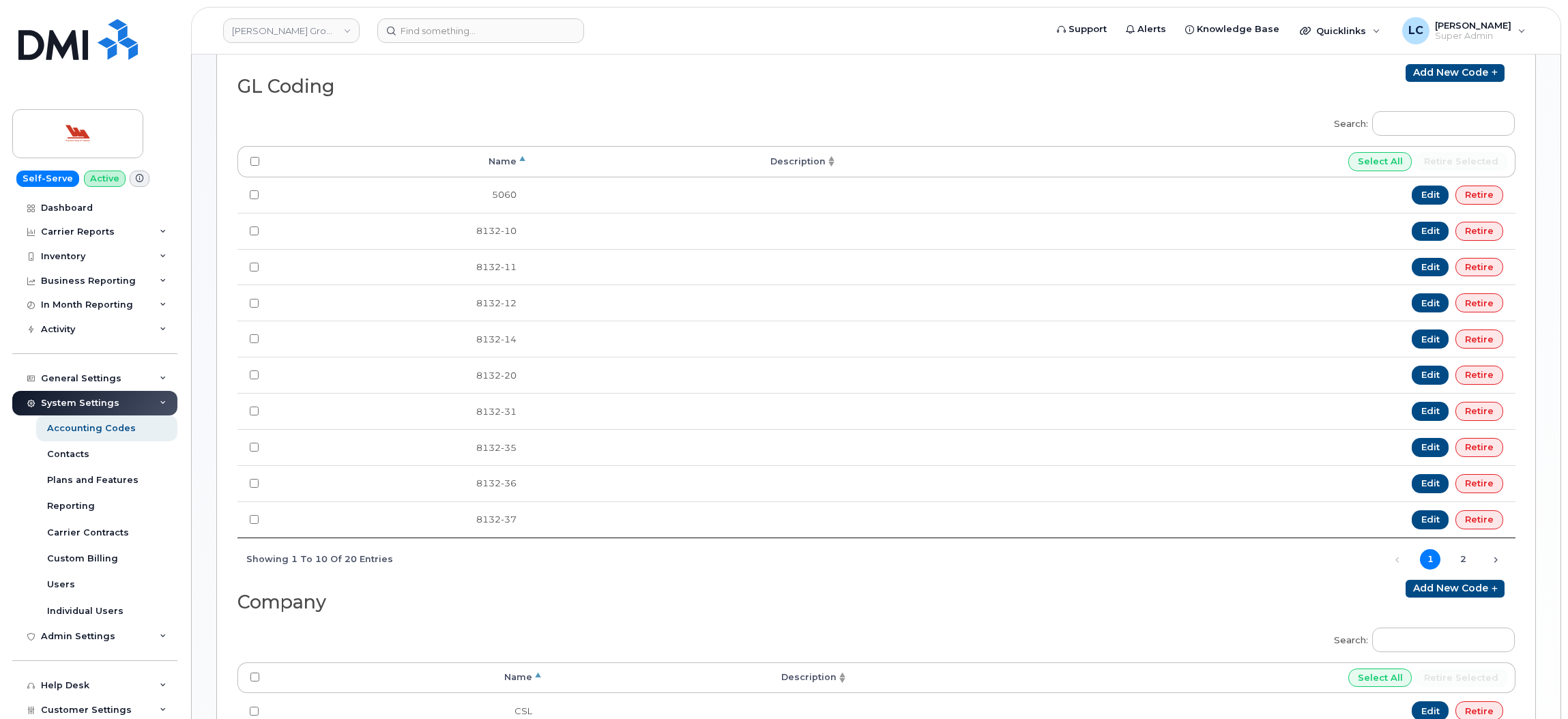
scroll to position [191, 0]
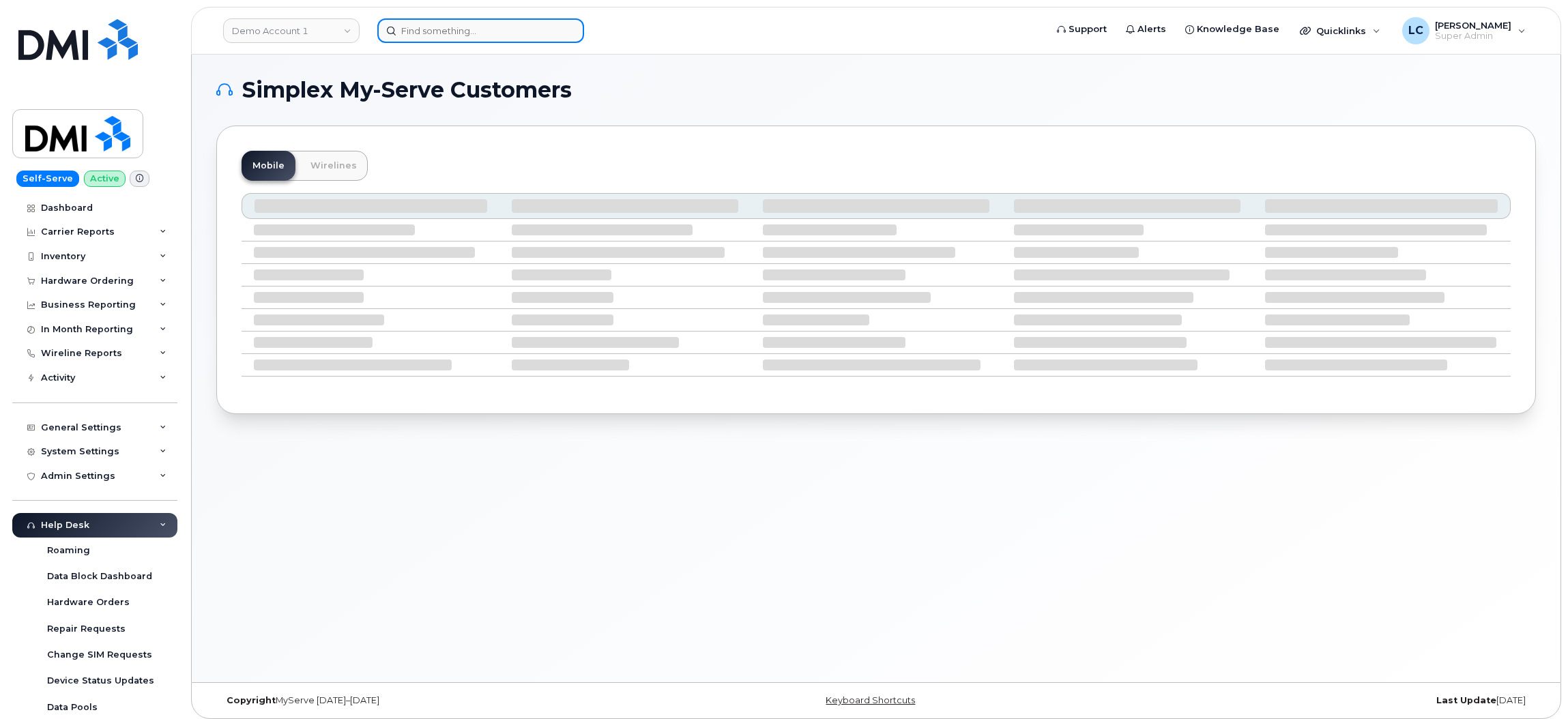
click at [424, 33] on input at bounding box center [480, 31] width 206 height 25
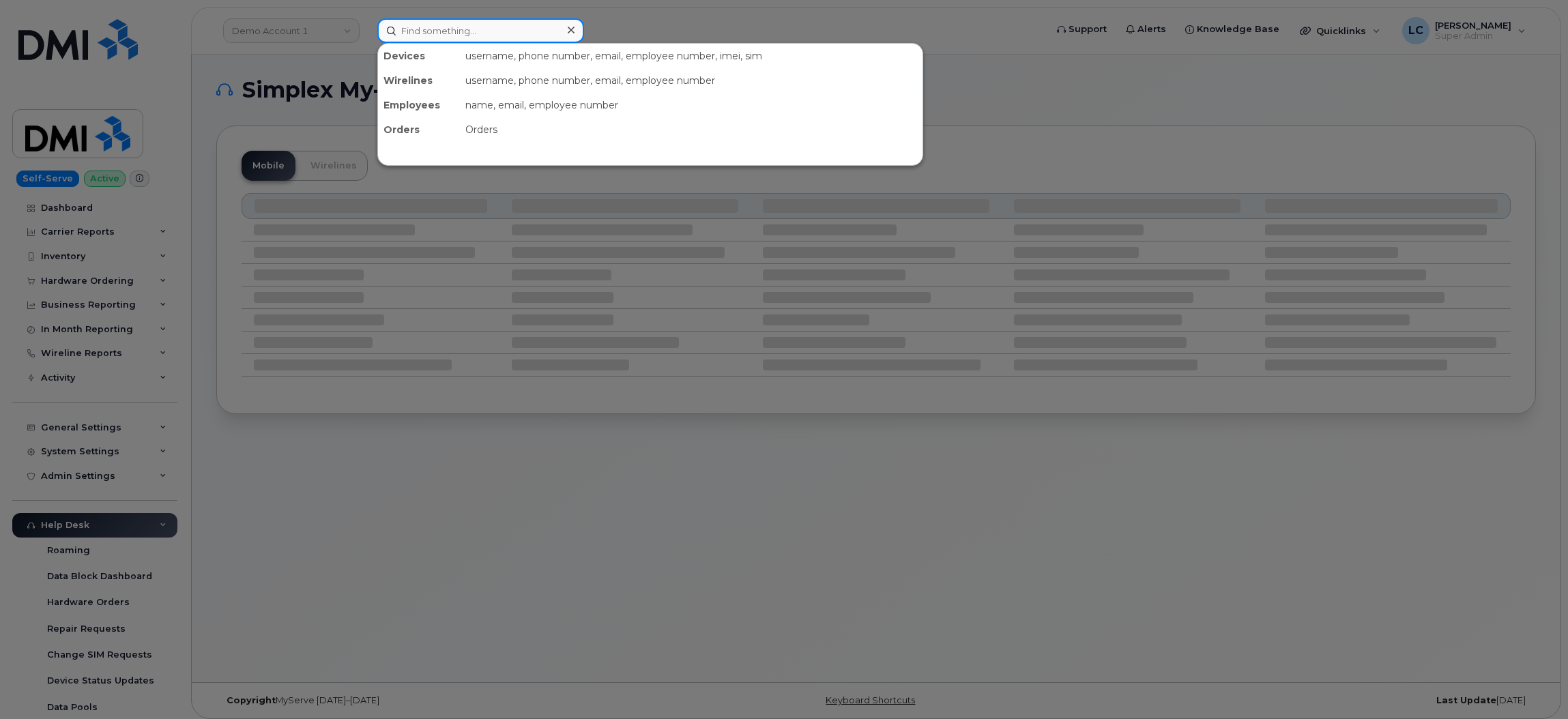
paste input "4162992575"
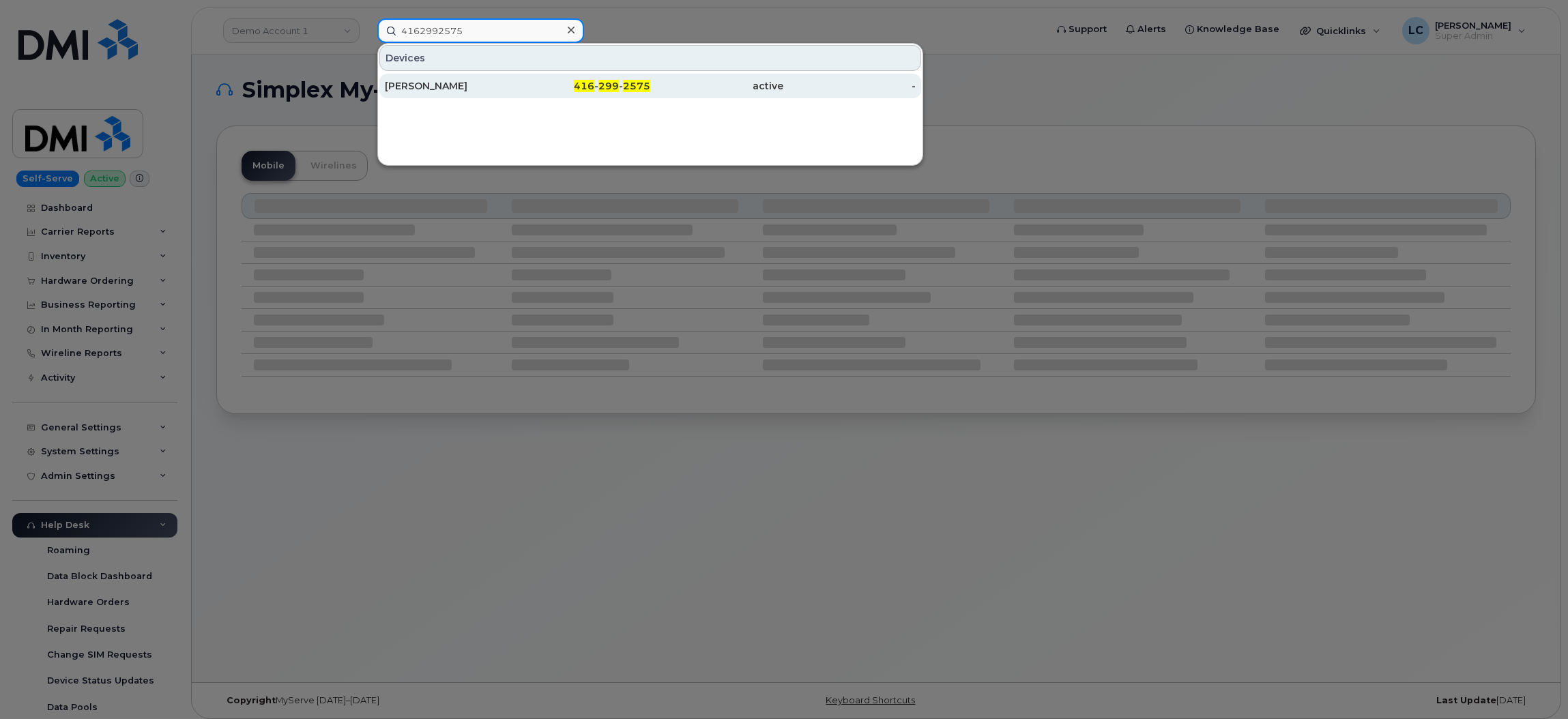
type input "4162992575"
click at [656, 90] on div "active" at bounding box center [716, 86] width 133 height 14
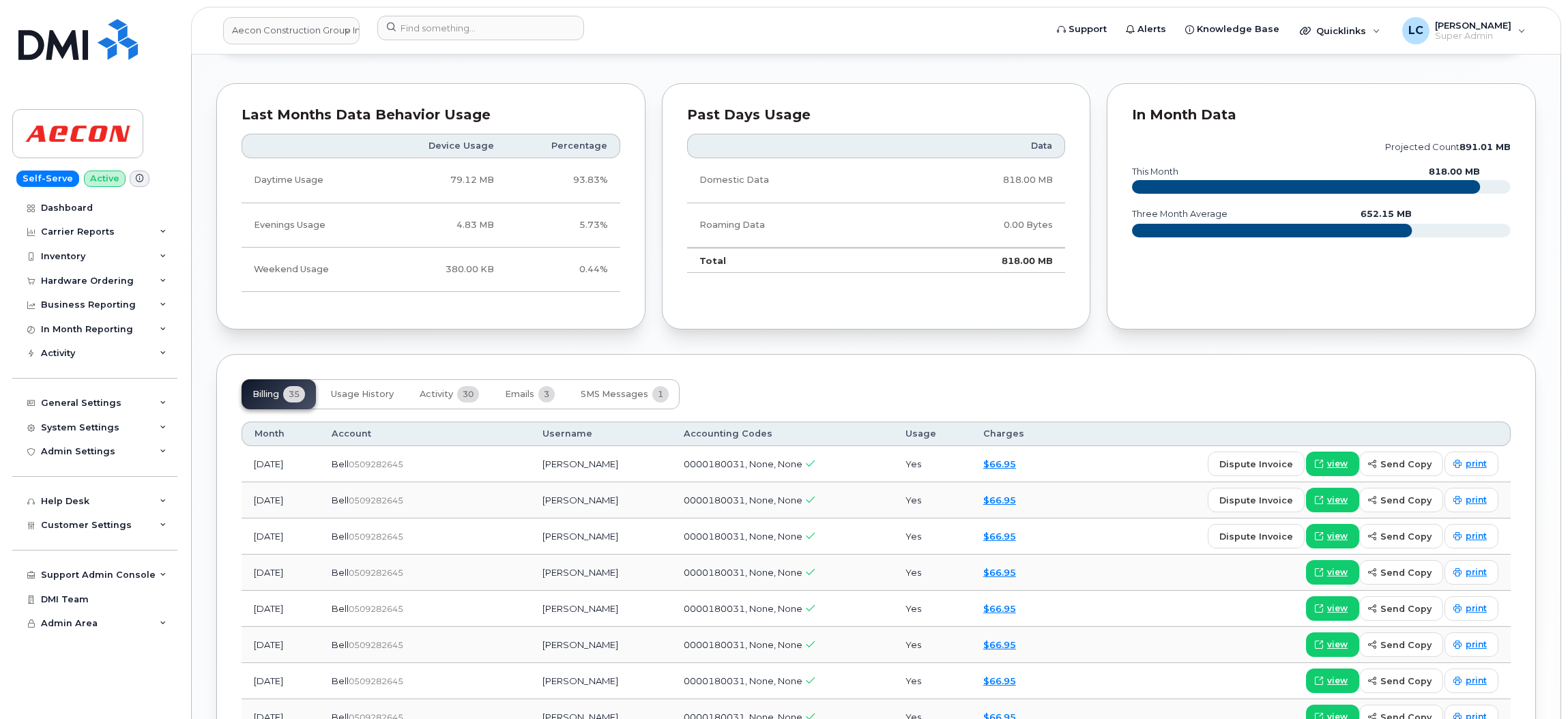
scroll to position [1533, 0]
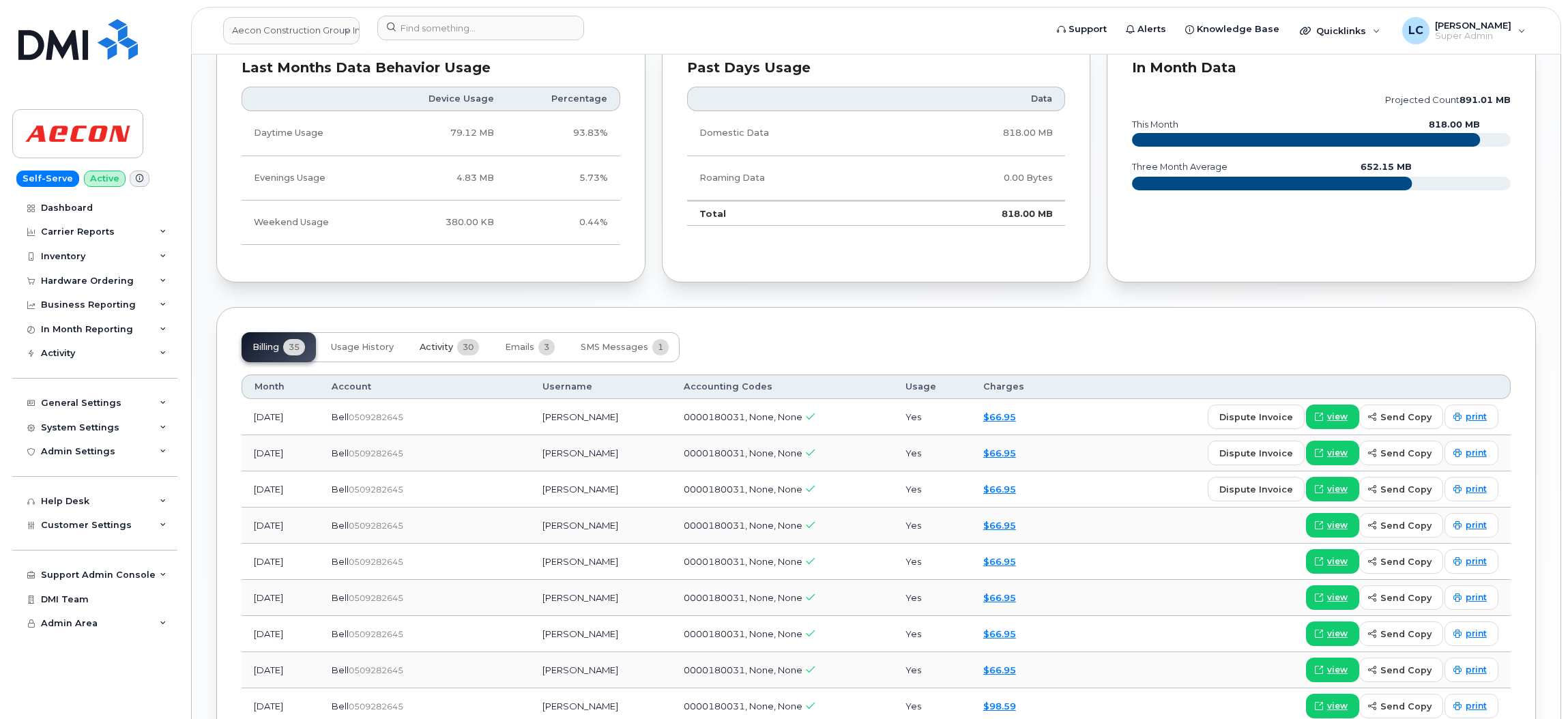
click at [450, 346] on span "Activity" at bounding box center [436, 347] width 34 height 11
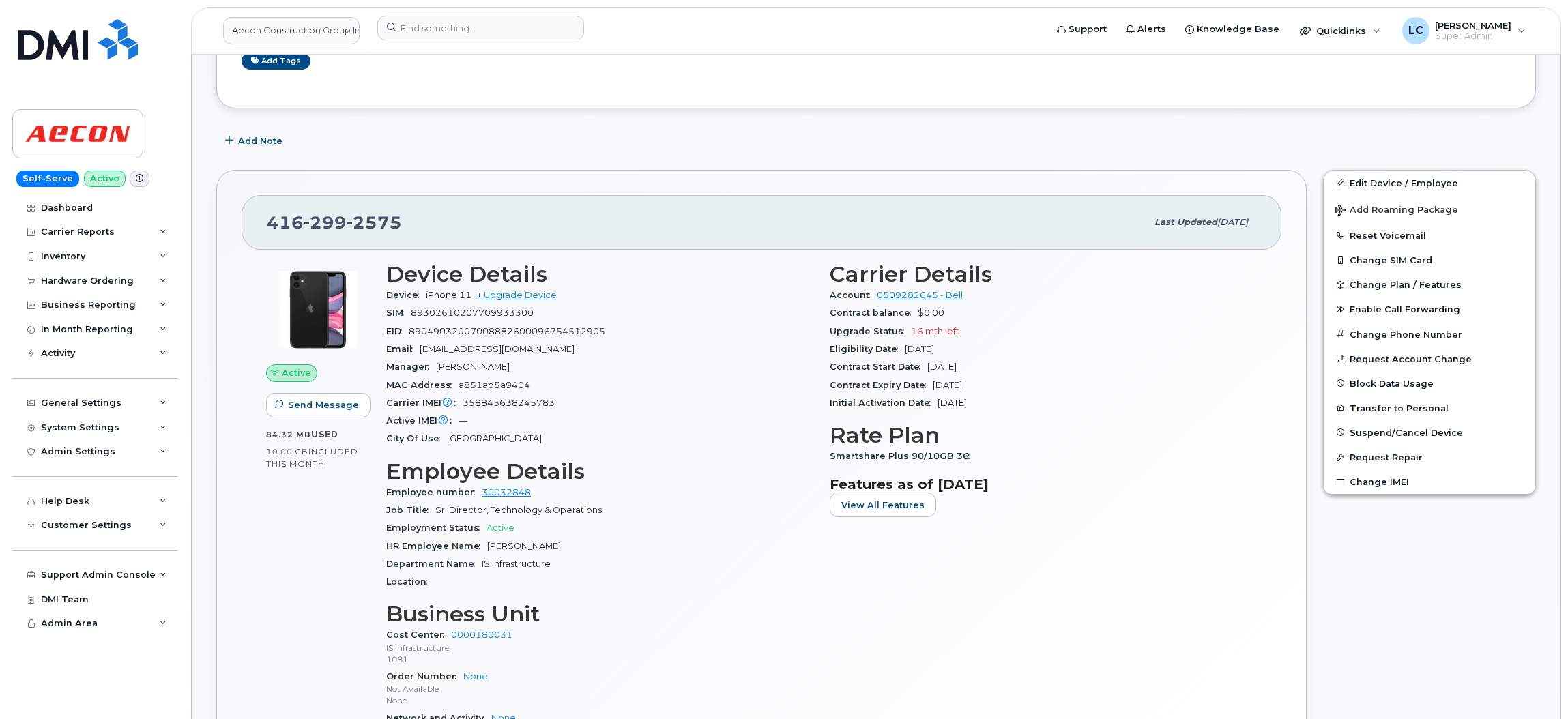
scroll to position [369, 0]
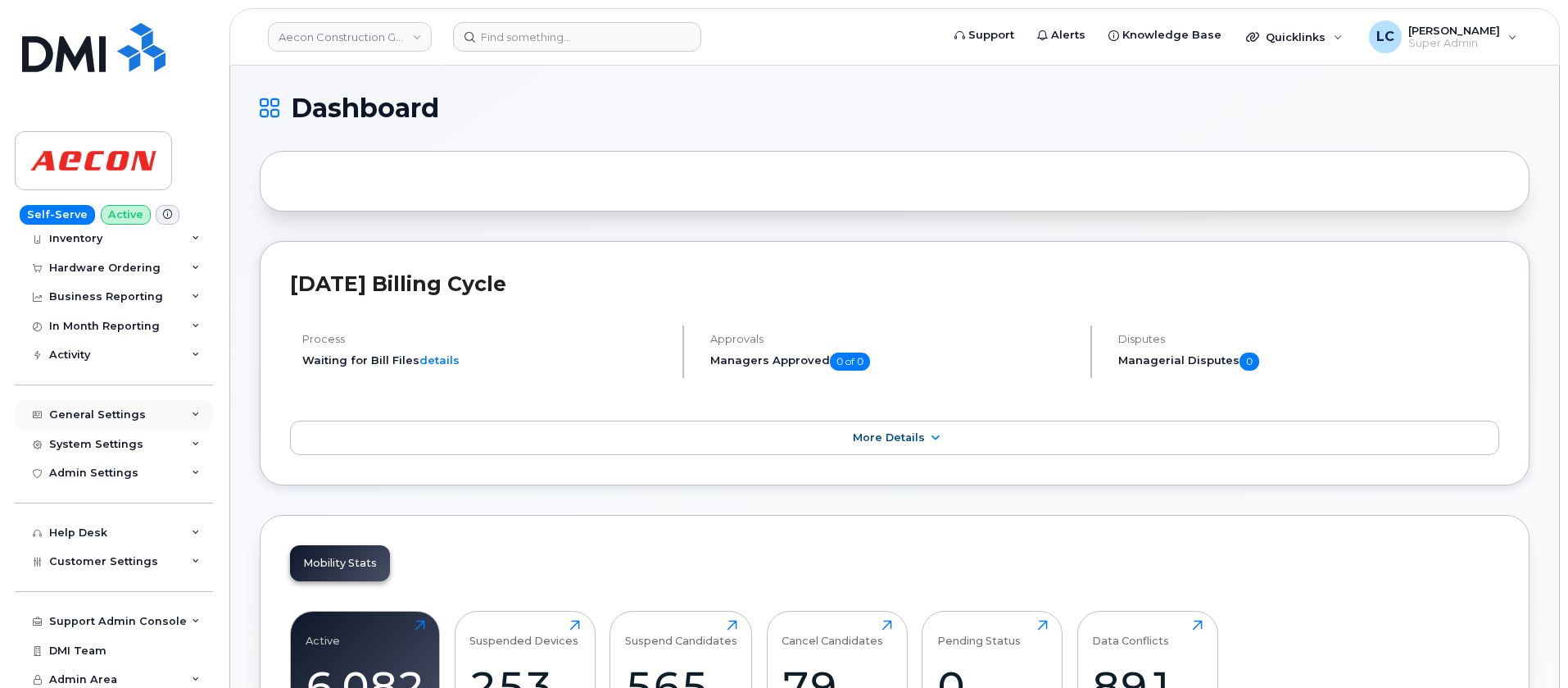
scroll to position [76, 0]
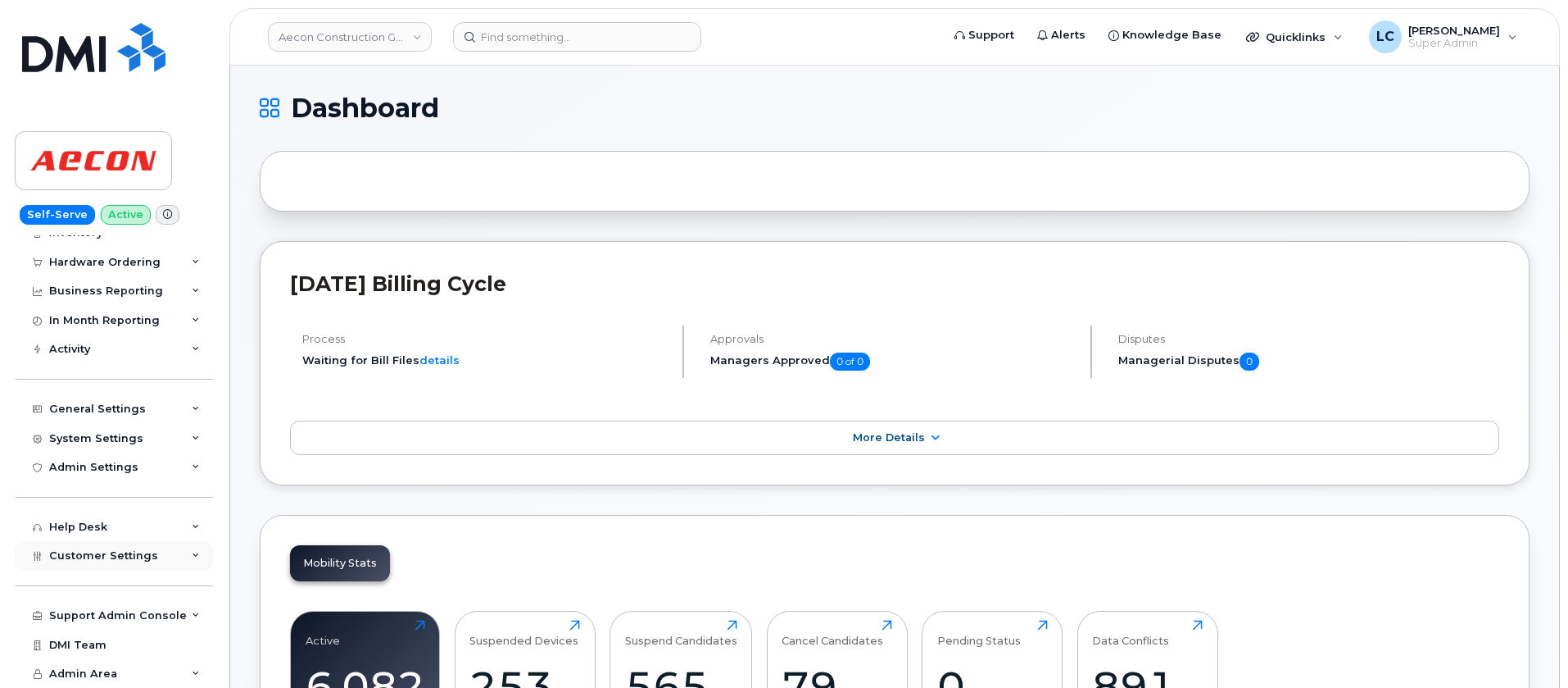
click at [166, 555] on div "Customer Settings" at bounding box center [114, 555] width 198 height 30
click at [167, 425] on div "System Settings" at bounding box center [114, 438] width 198 height 30
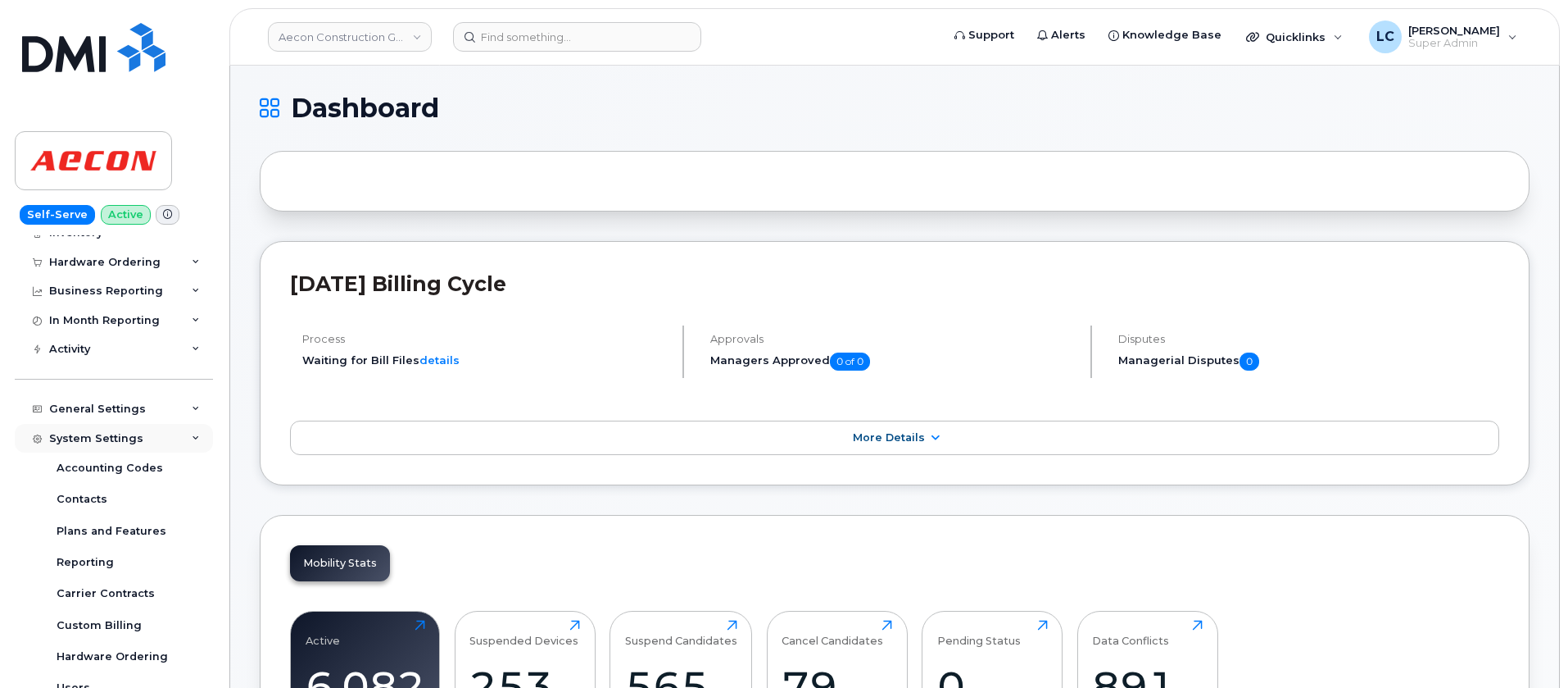
click at [167, 425] on div "System Settings" at bounding box center [114, 438] width 198 height 30
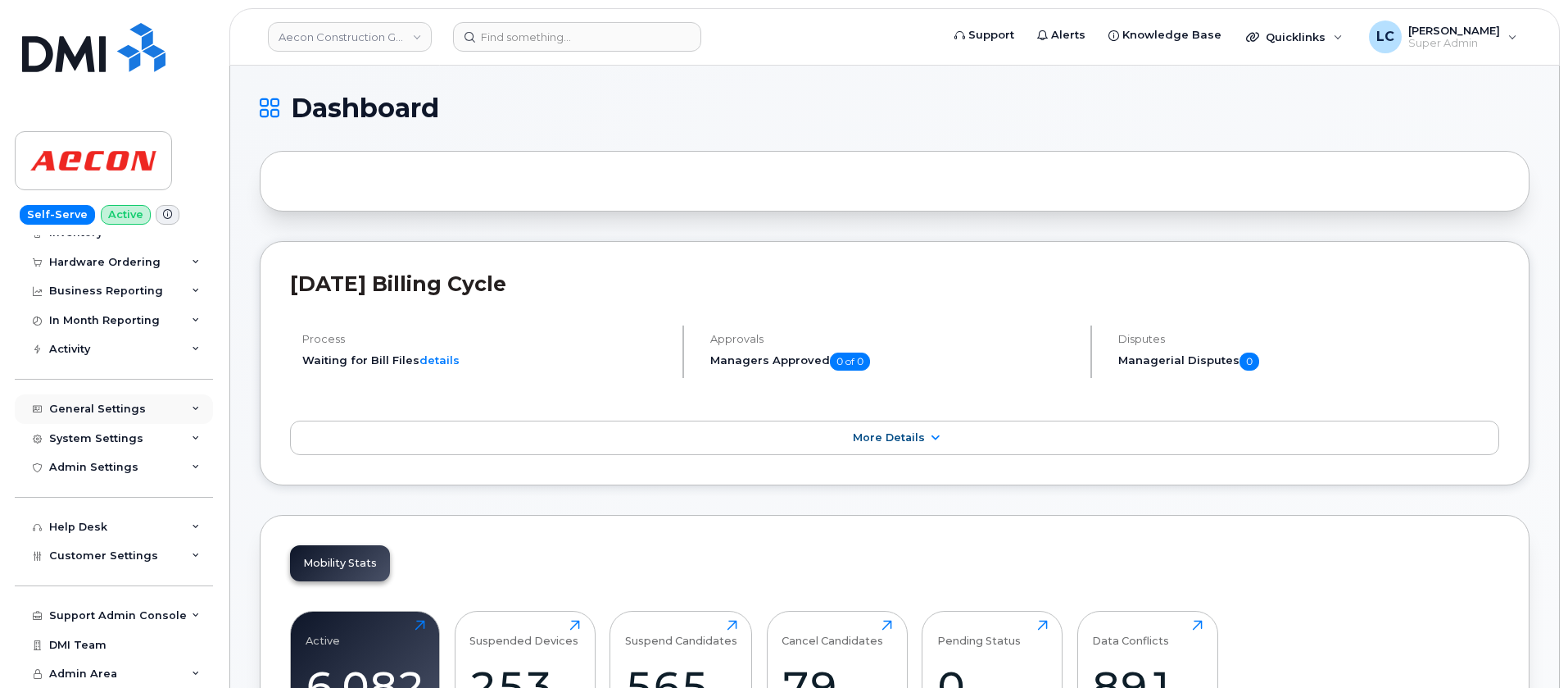
click at [167, 399] on div "General Settings" at bounding box center [114, 408] width 198 height 30
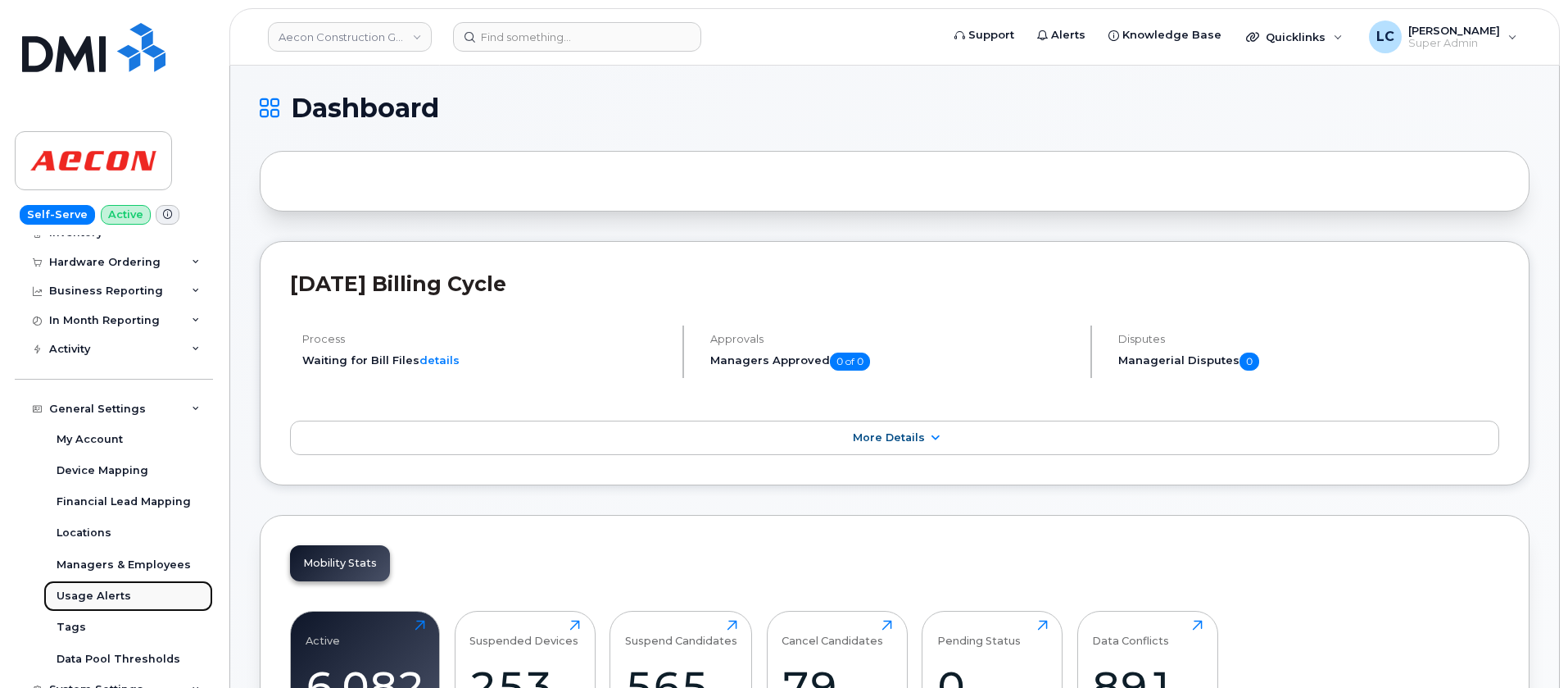
click at [118, 600] on div "Usage Alerts" at bounding box center [94, 596] width 75 height 14
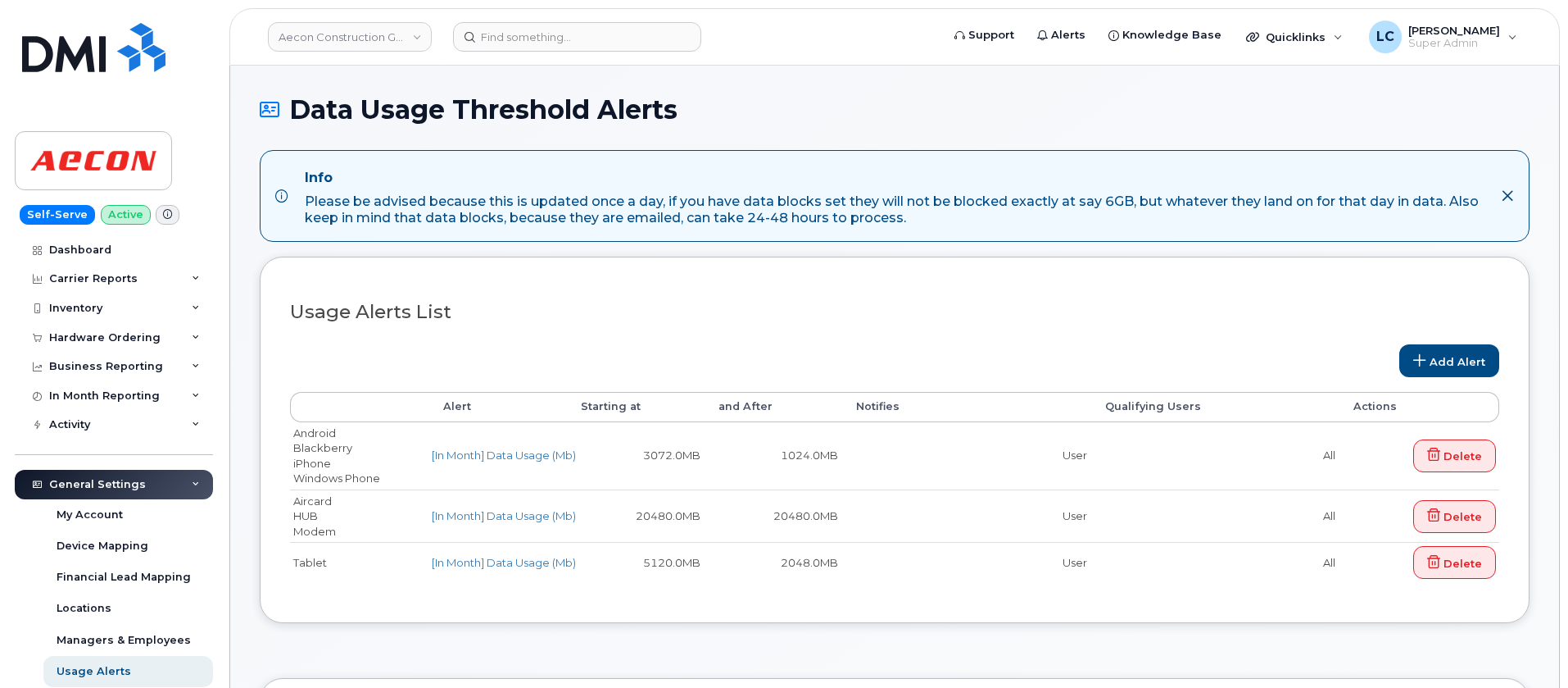
select select
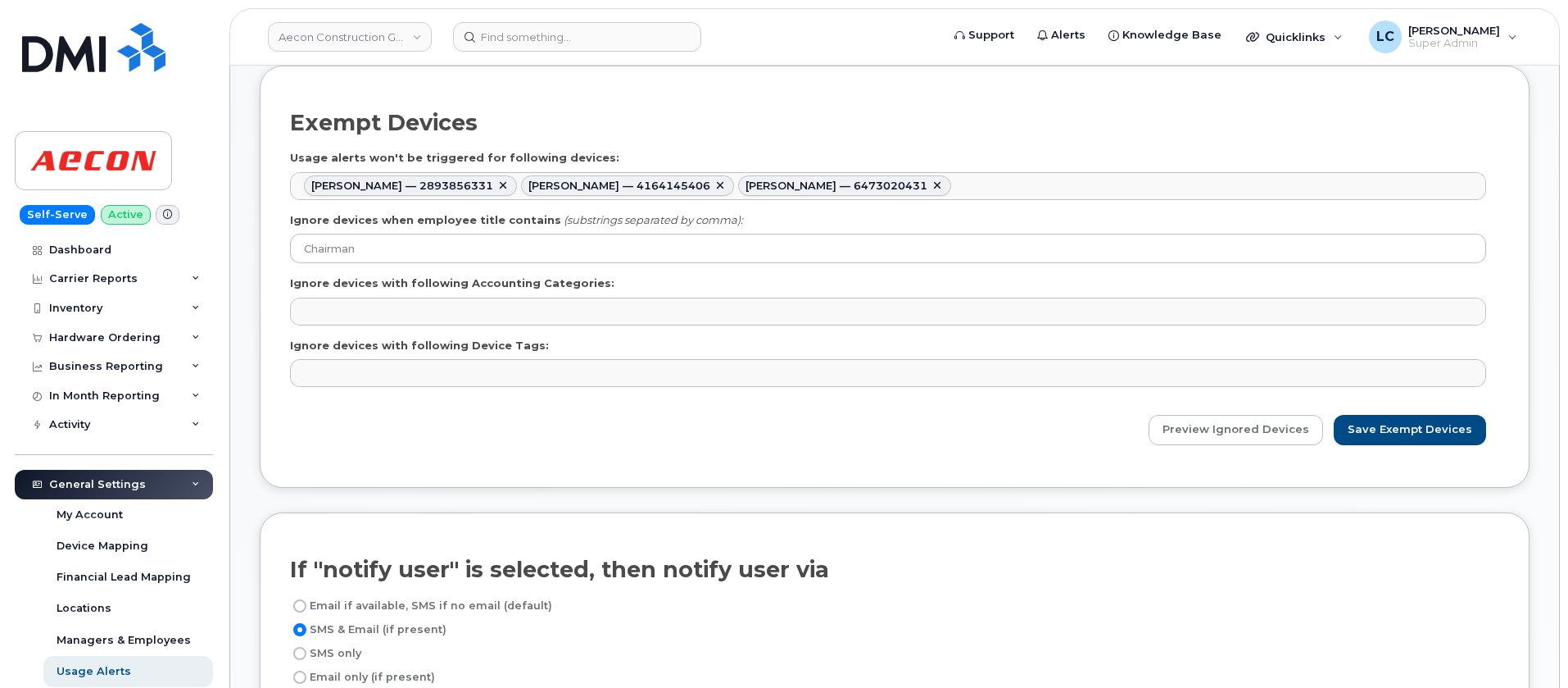
scroll to position [611, 0]
click at [1105, 392] on div "Exempt Devices Usage alerts won't be triggered for following devices: [PERSON_N…" at bounding box center [895, 277] width 1209 height 361
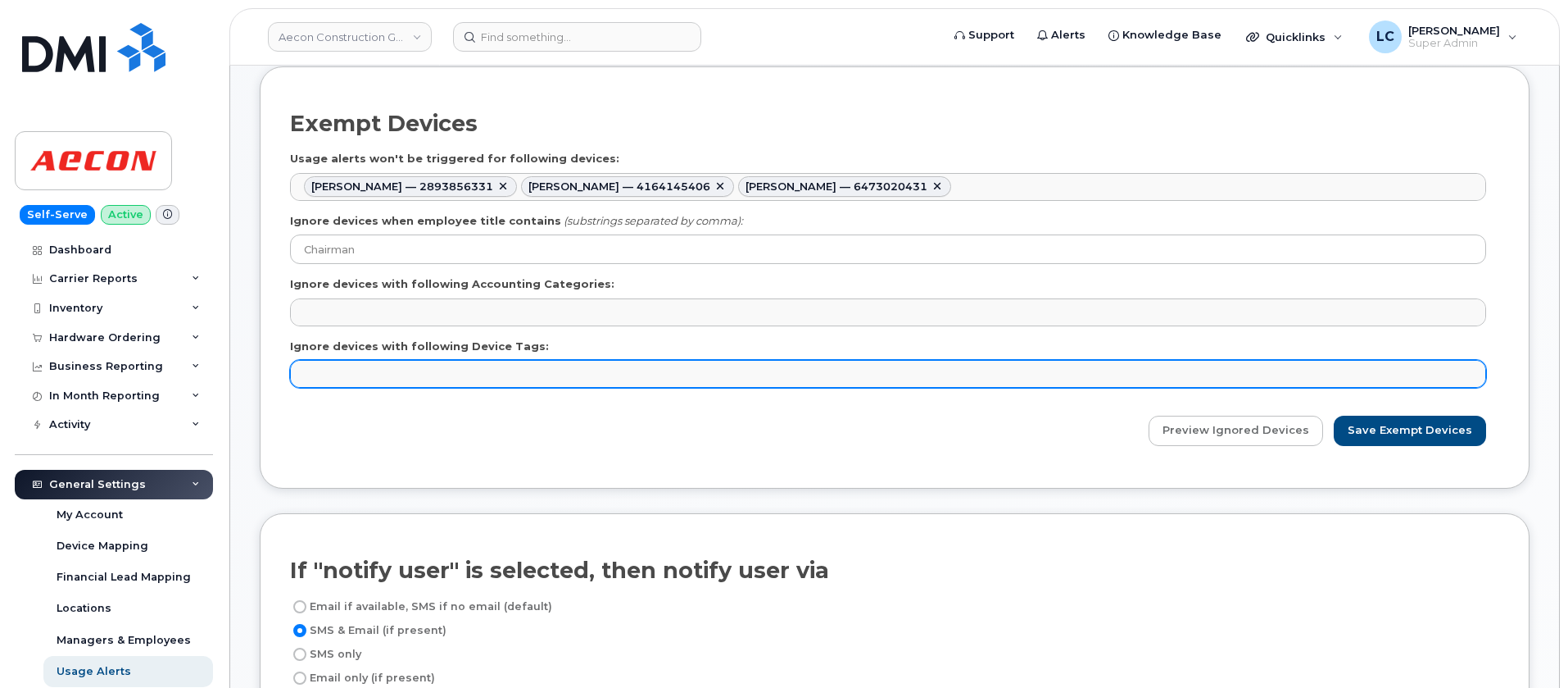
click at [1116, 377] on ul at bounding box center [888, 373] width 1194 height 26
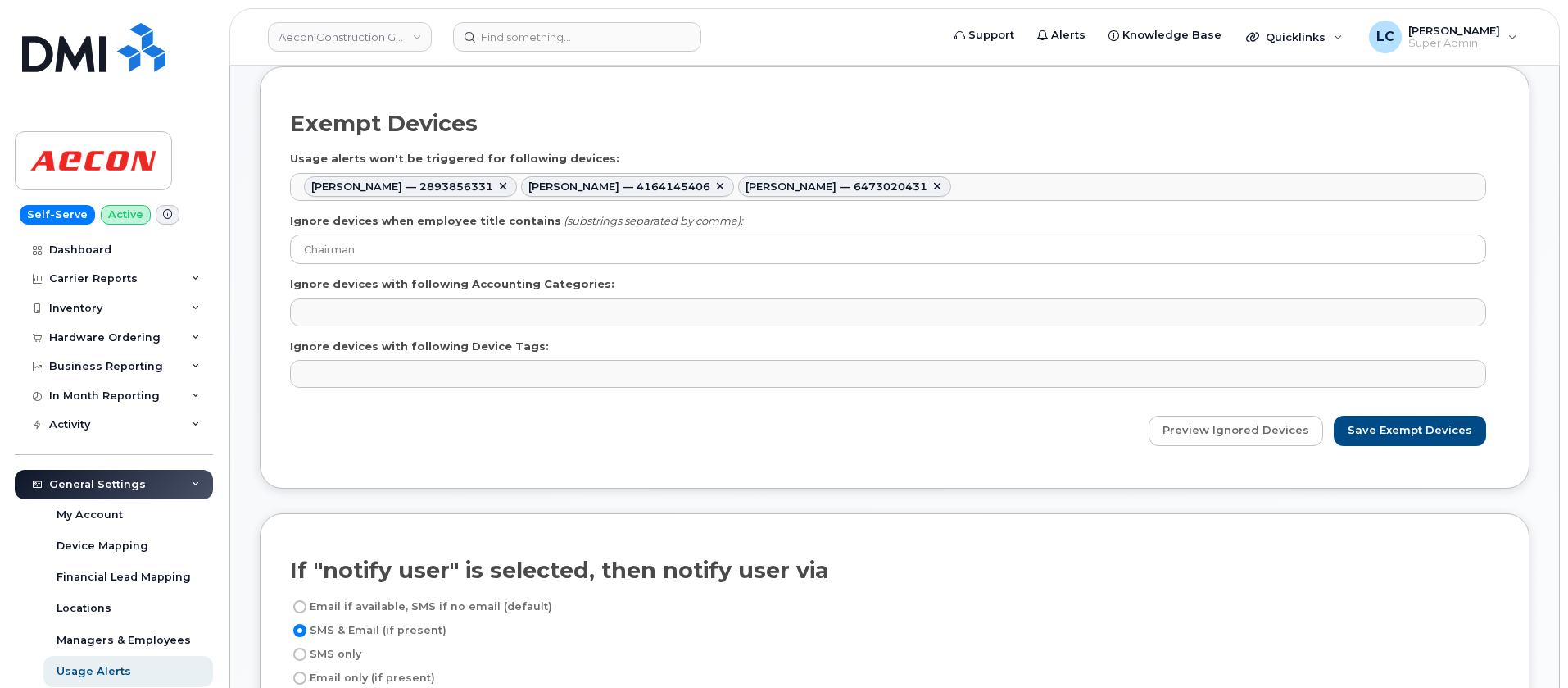
click at [981, 424] on div "Preview Ignored Devices Save Exempt Devices" at bounding box center [895, 431] width 1209 height 31
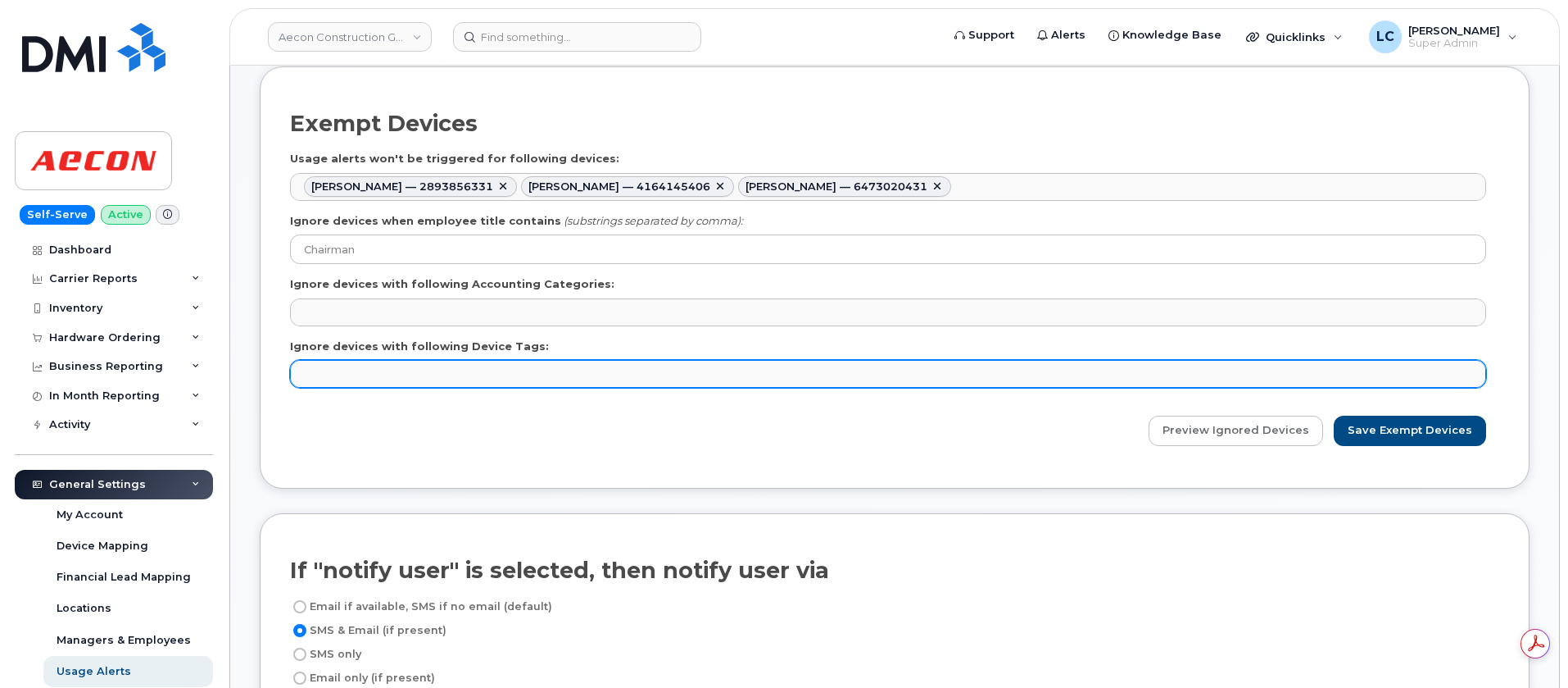
click at [472, 370] on ul at bounding box center [888, 373] width 1194 height 26
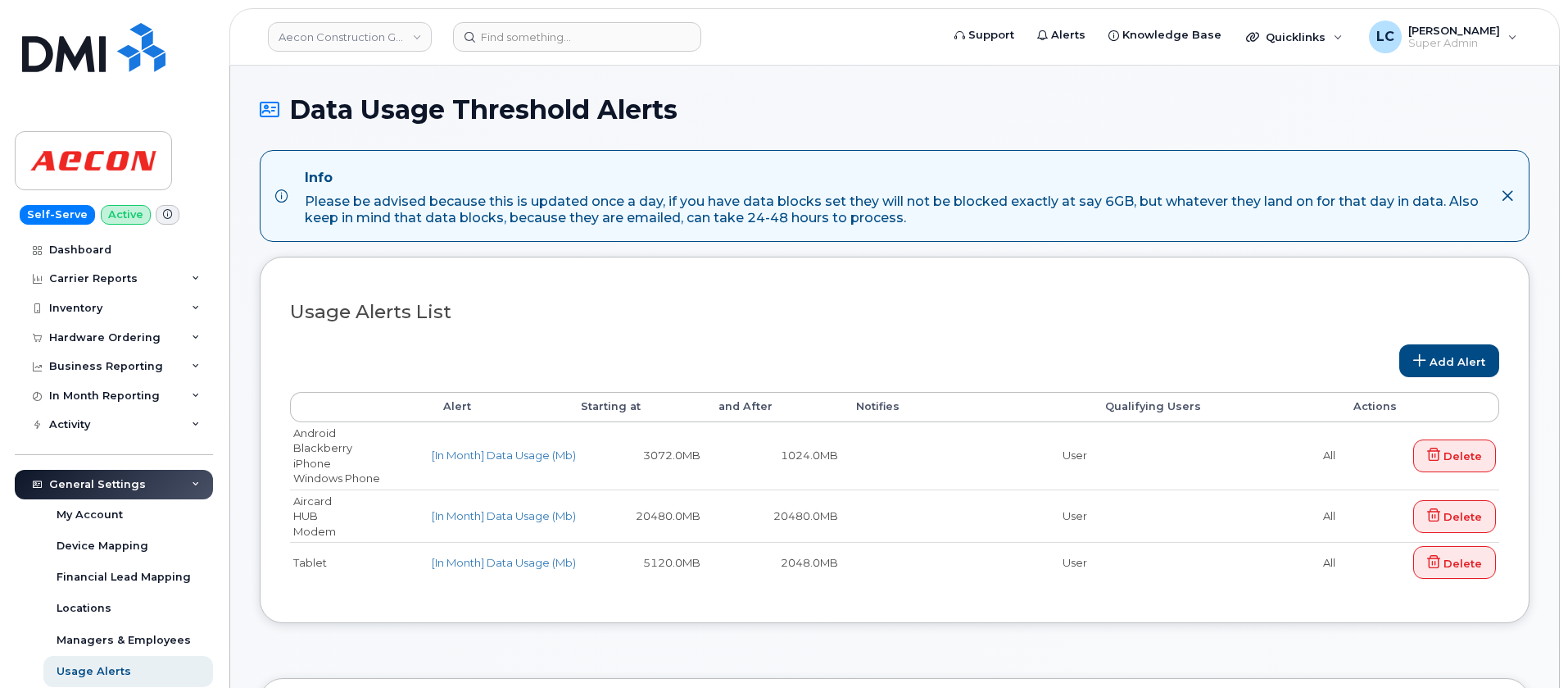
click at [572, 21] on header "Aecon Construction Group Inc Support Alerts Knowledge Base Quicklinks Suspend /…" at bounding box center [895, 37] width 1330 height 58
click at [103, 313] on div "Inventory" at bounding box center [114, 307] width 198 height 30
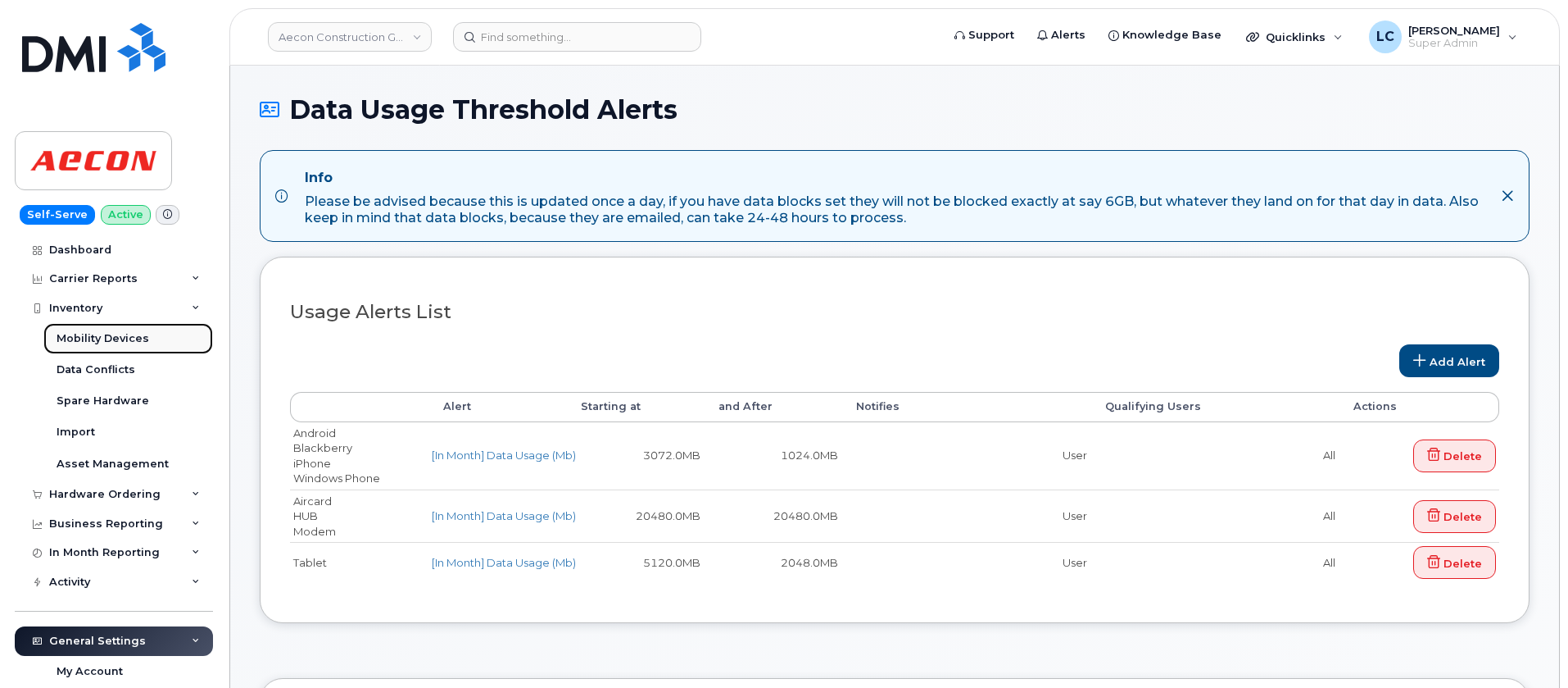
click at [105, 344] on div "Mobility Devices" at bounding box center [103, 338] width 93 height 14
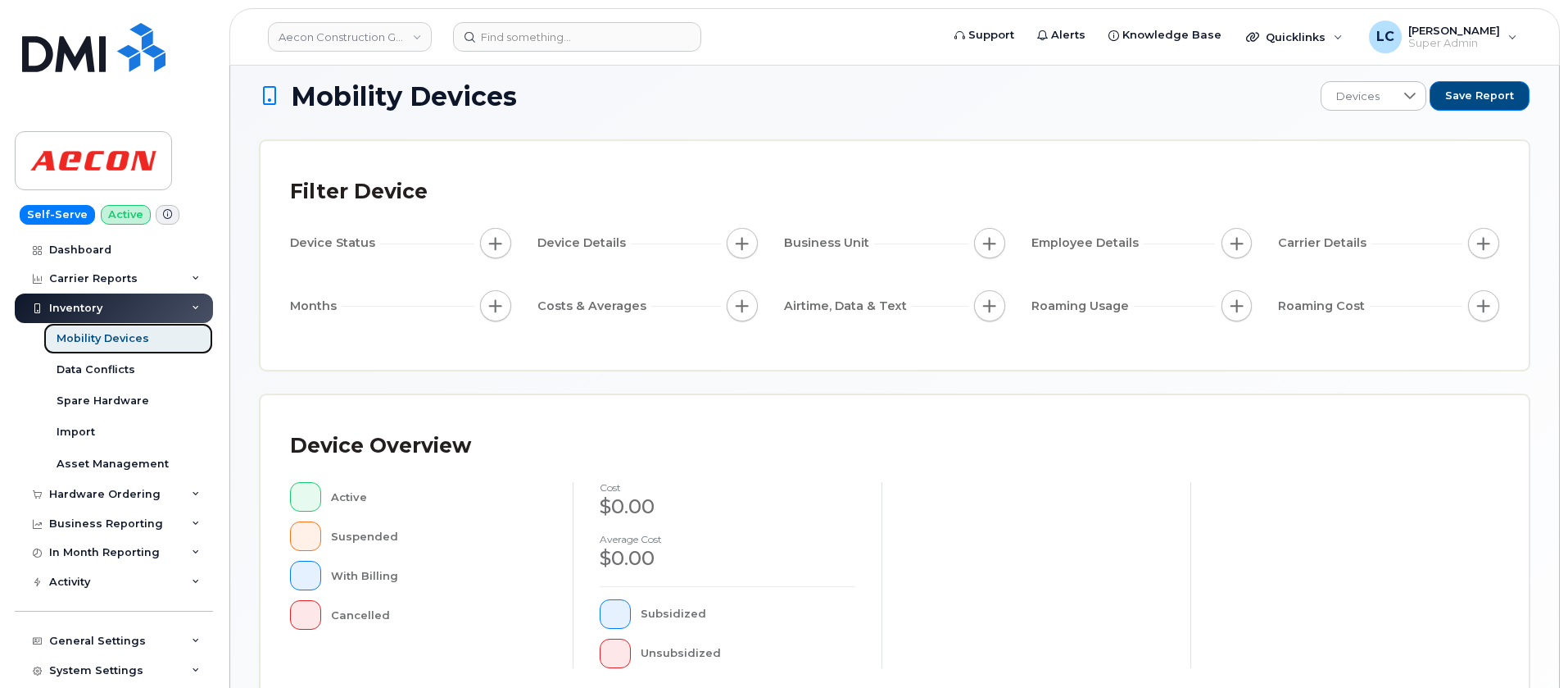
scroll to position [14, 0]
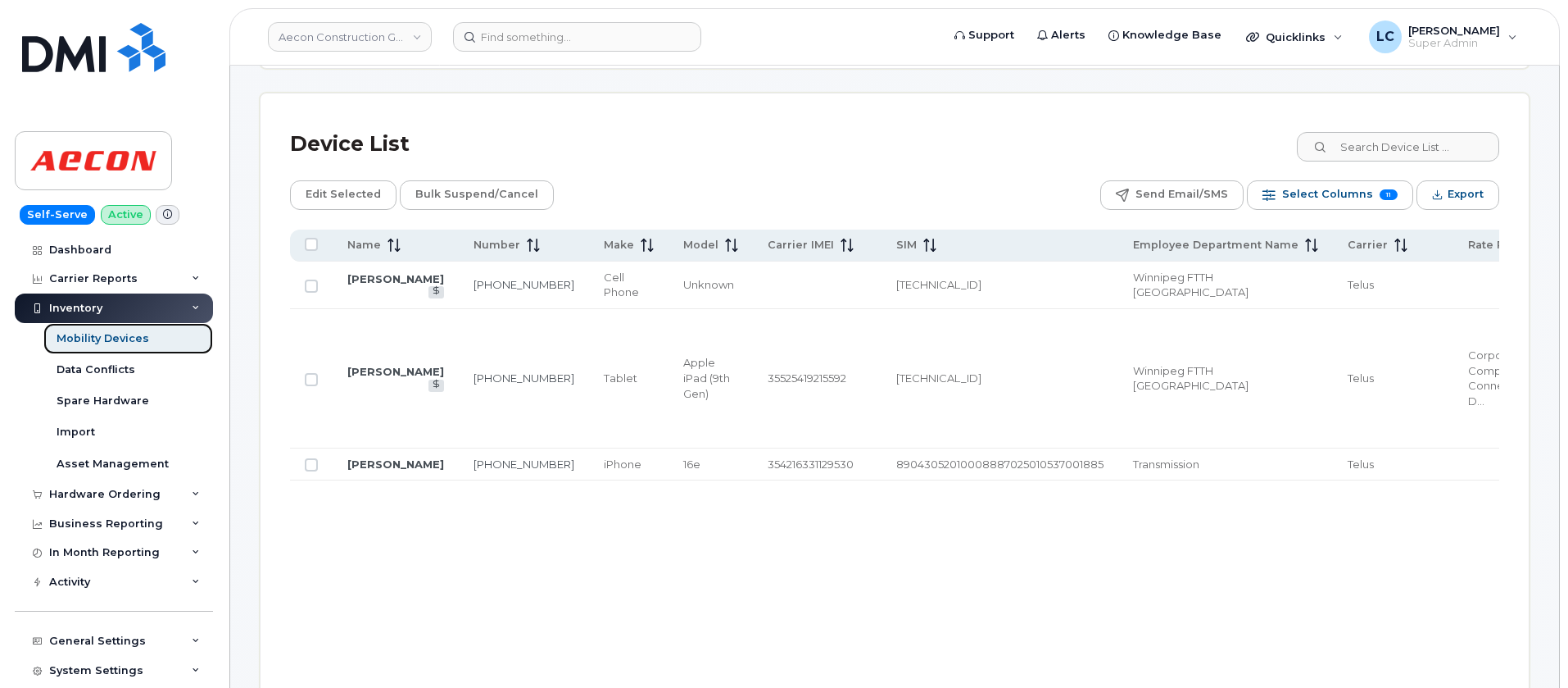
scroll to position [727, 0]
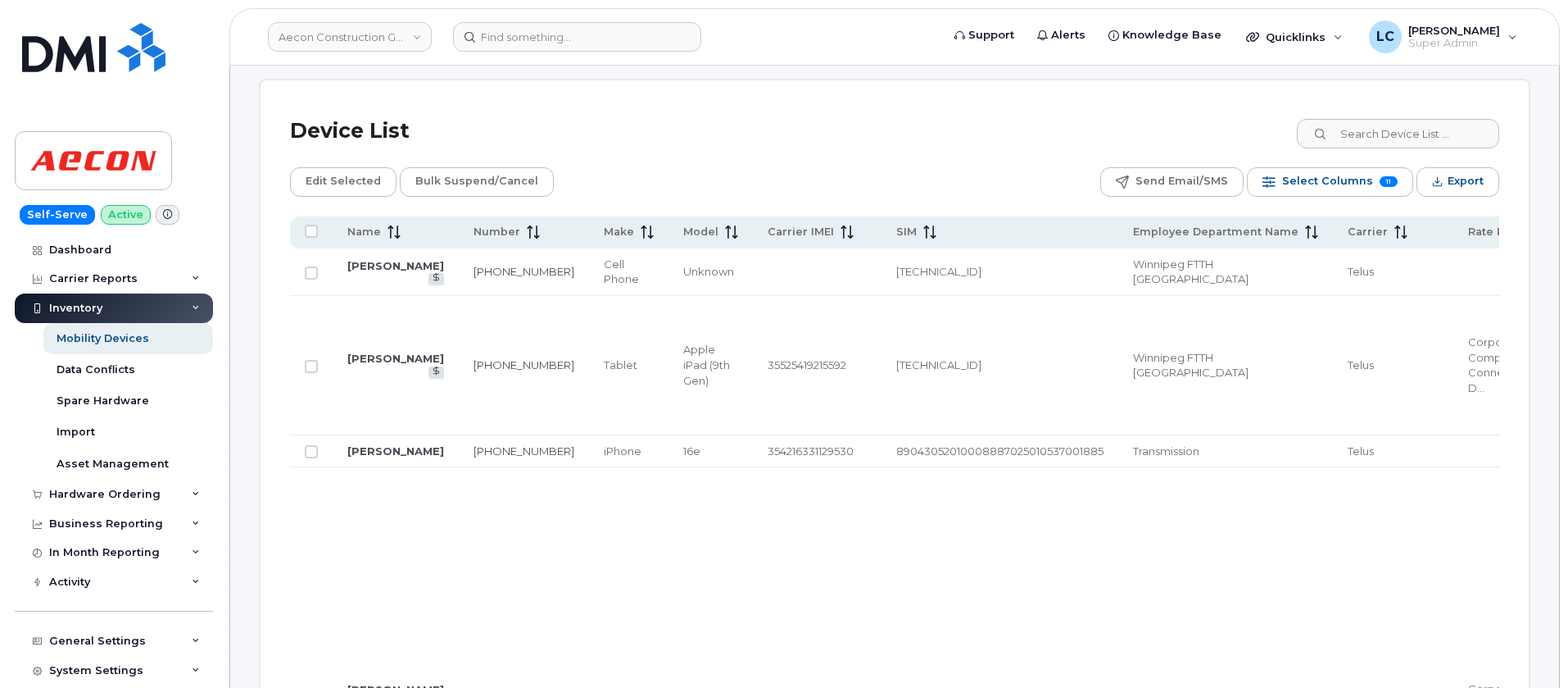
click at [359, 279] on td "Brendon Roschuk" at bounding box center [396, 271] width 126 height 48
click at [362, 272] on link "Brendon Roschuk" at bounding box center [395, 265] width 96 height 14
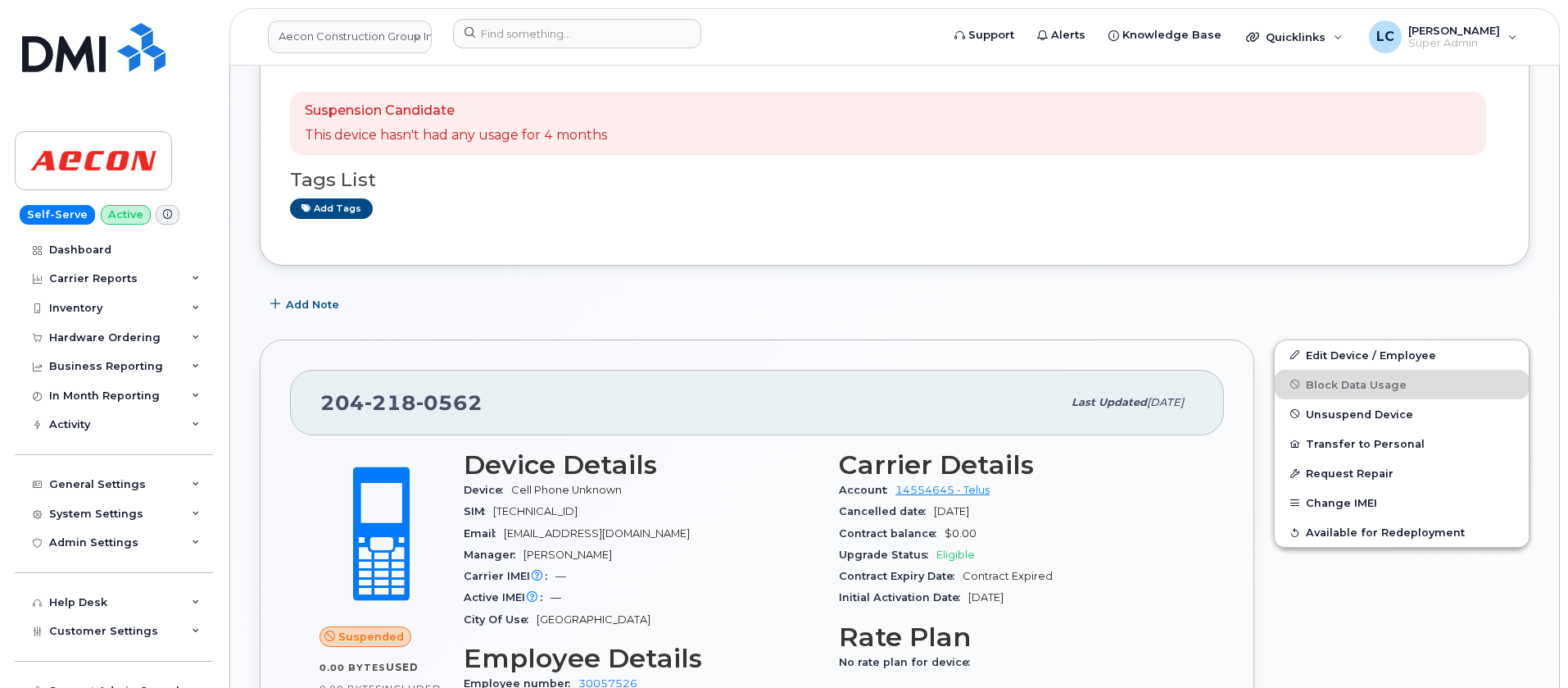
scroll to position [248, 0]
click at [344, 214] on link "Add tags" at bounding box center [332, 210] width 83 height 21
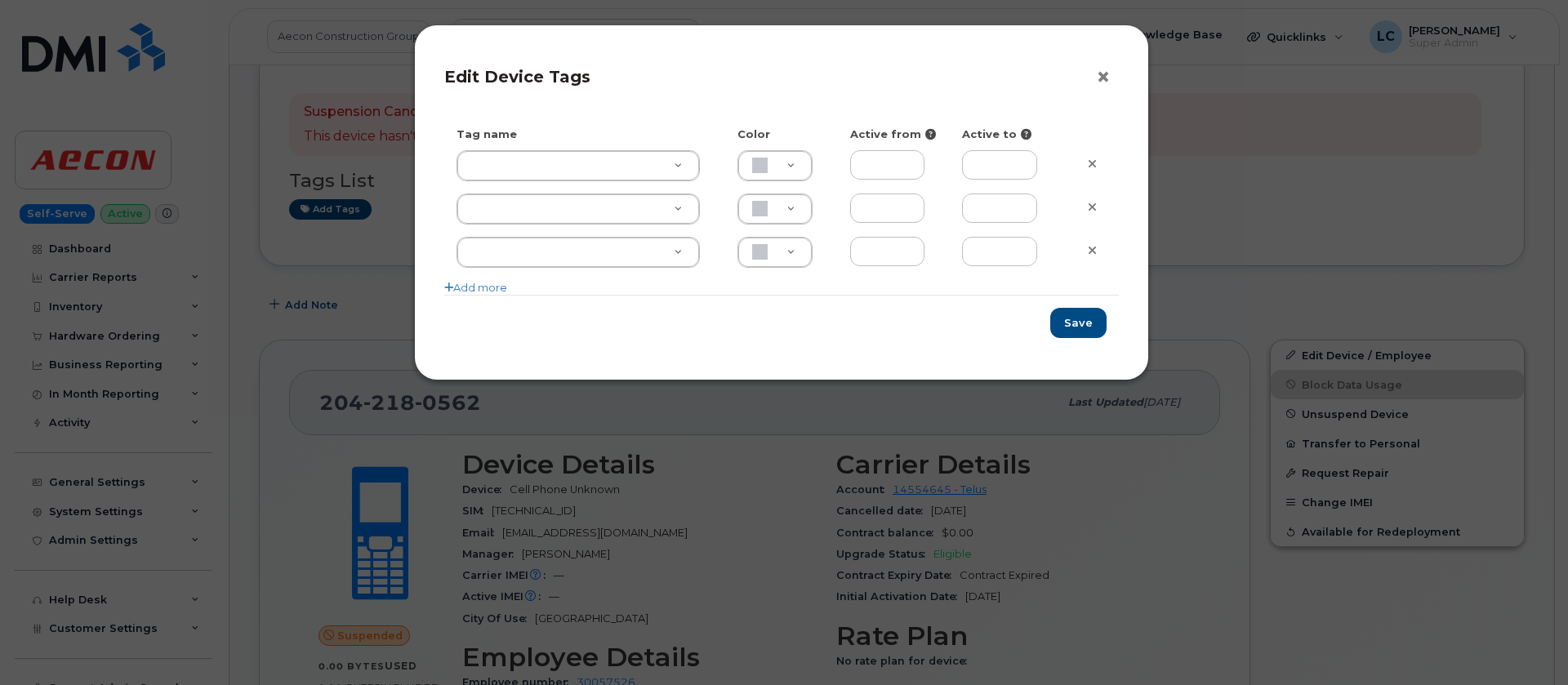
click at [1109, 77] on button "×" at bounding box center [1106, 77] width 22 height 24
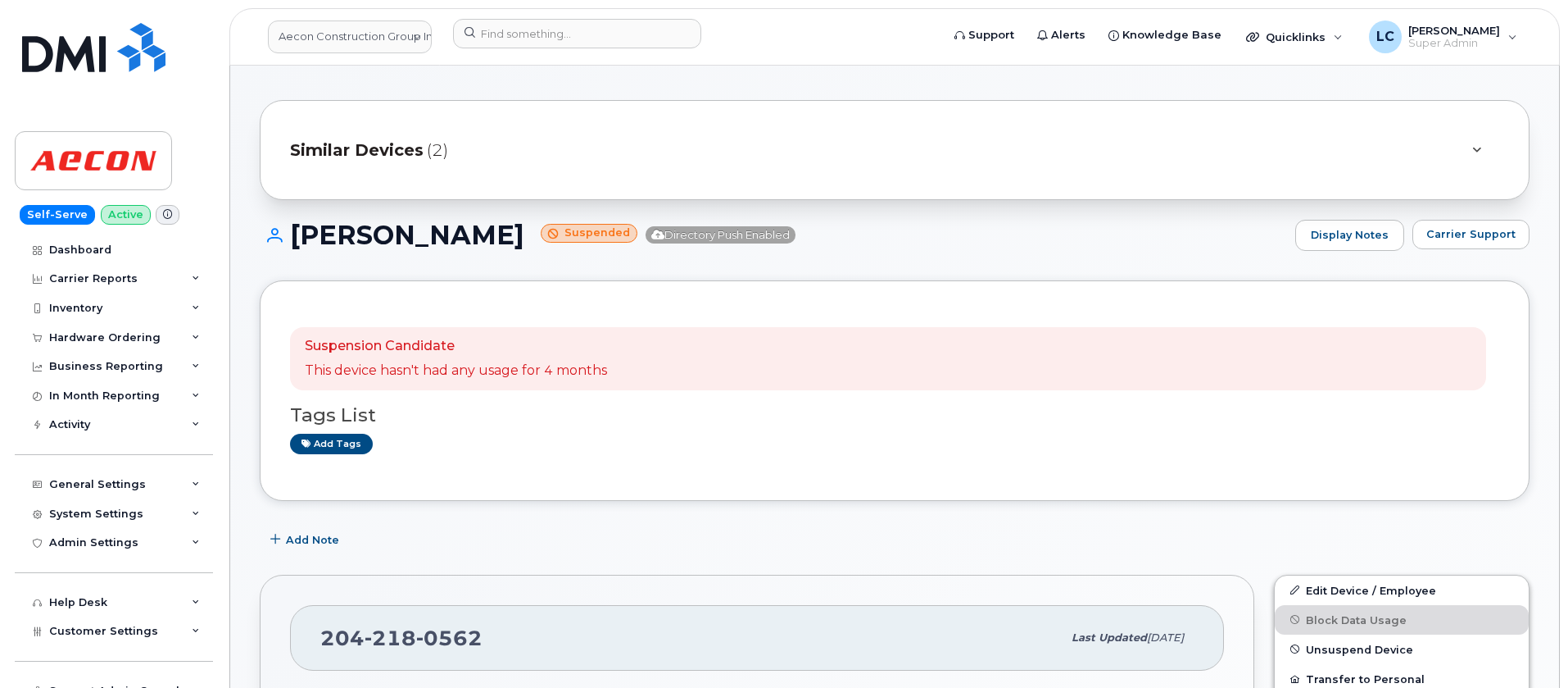
scroll to position [0, 0]
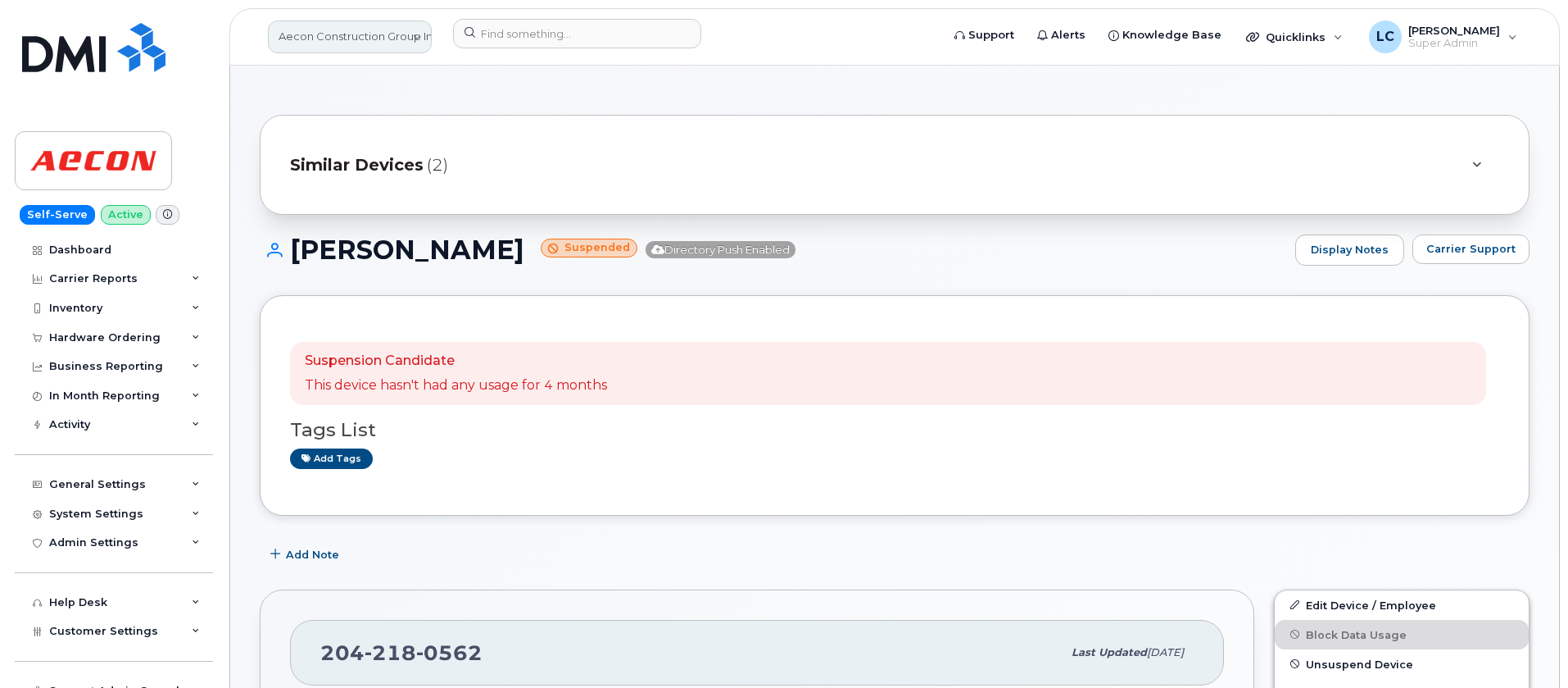
click at [409, 41] on link "Aecon Construction Group Inc" at bounding box center [350, 37] width 164 height 32
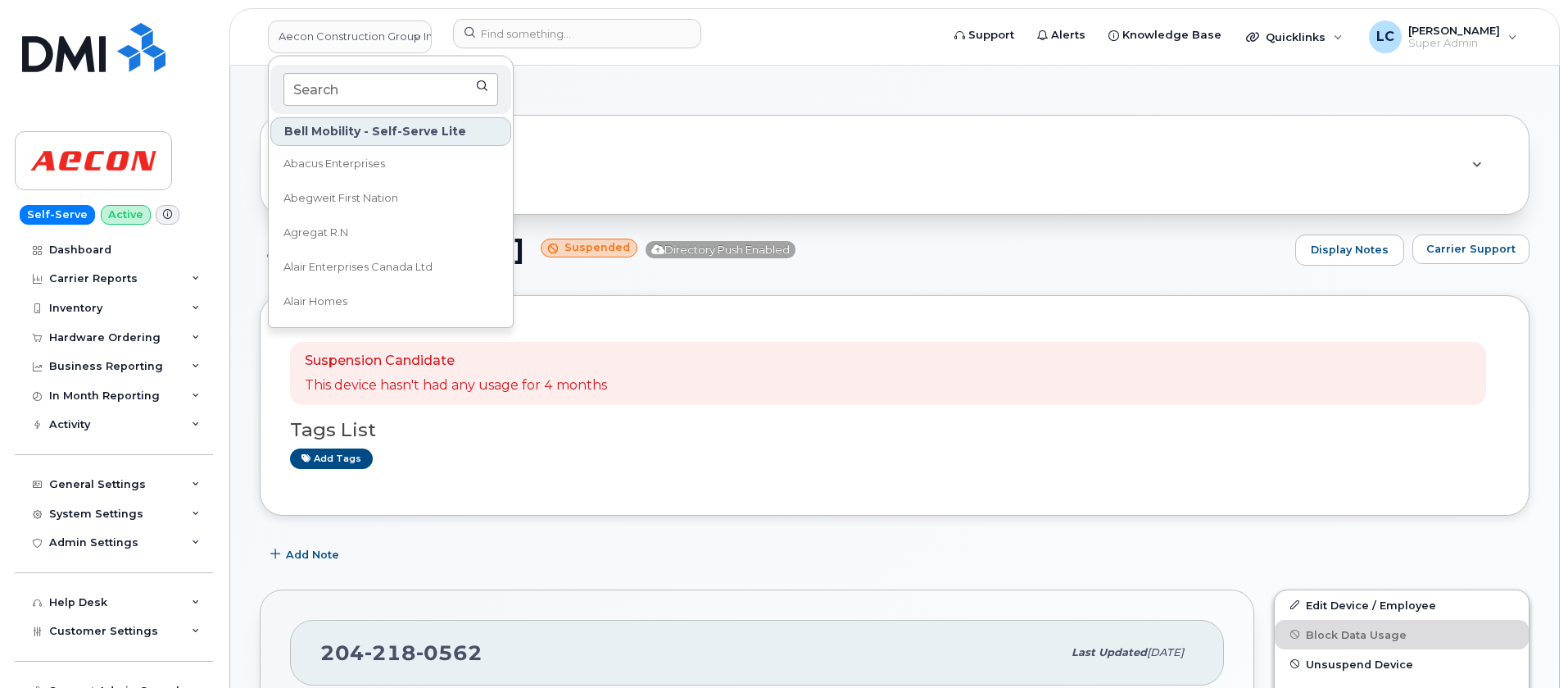
click at [365, 90] on input at bounding box center [391, 89] width 214 height 32
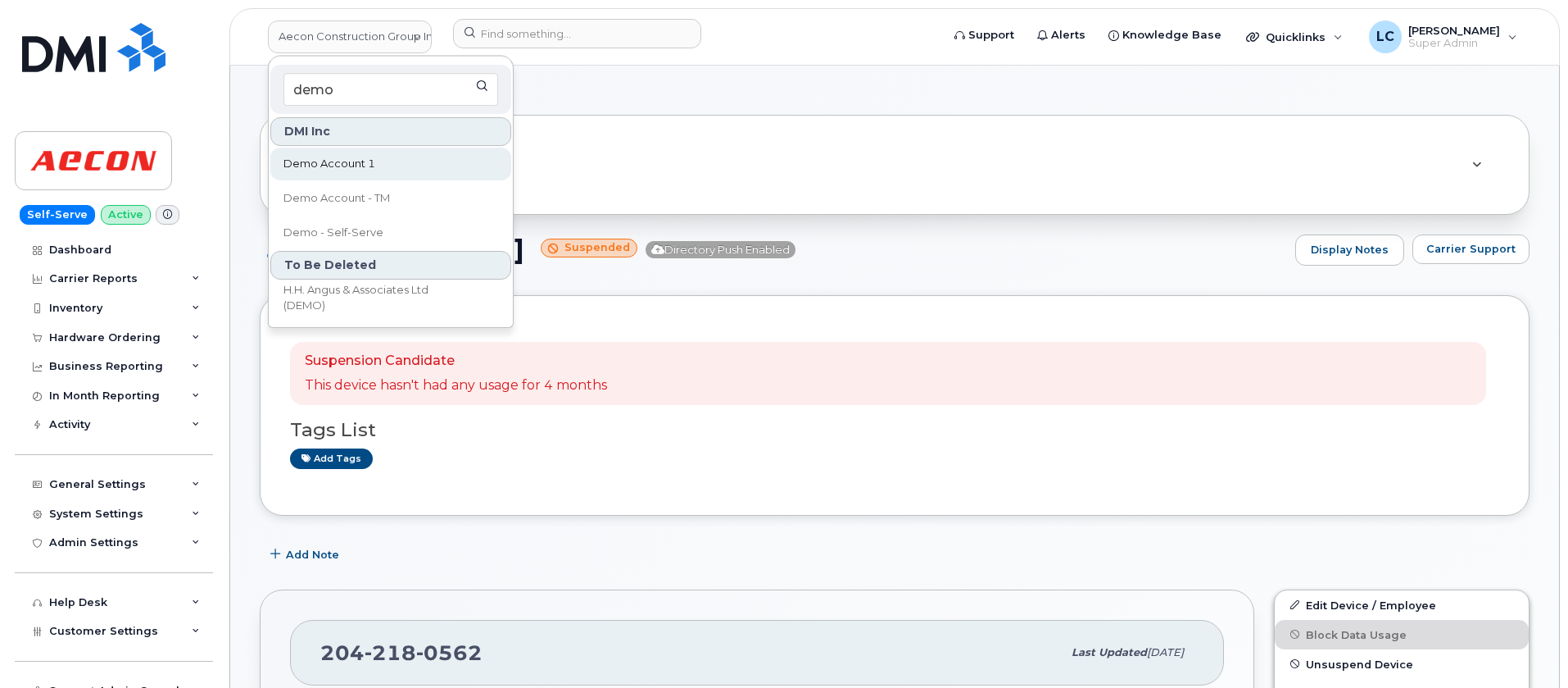
type input "demo"
click at [342, 166] on span "Demo Account 1" at bounding box center [330, 164] width 92 height 16
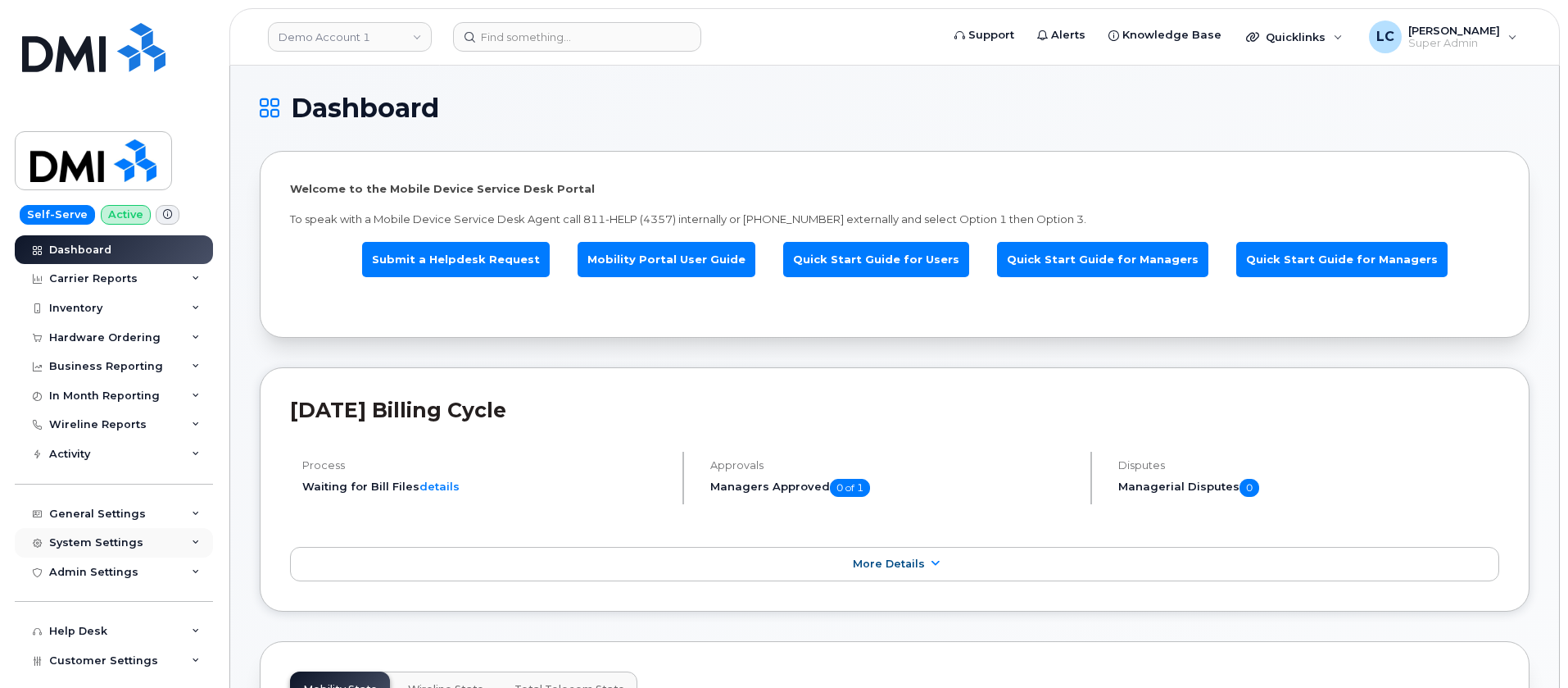
click at [118, 553] on div "System Settings" at bounding box center [114, 542] width 198 height 30
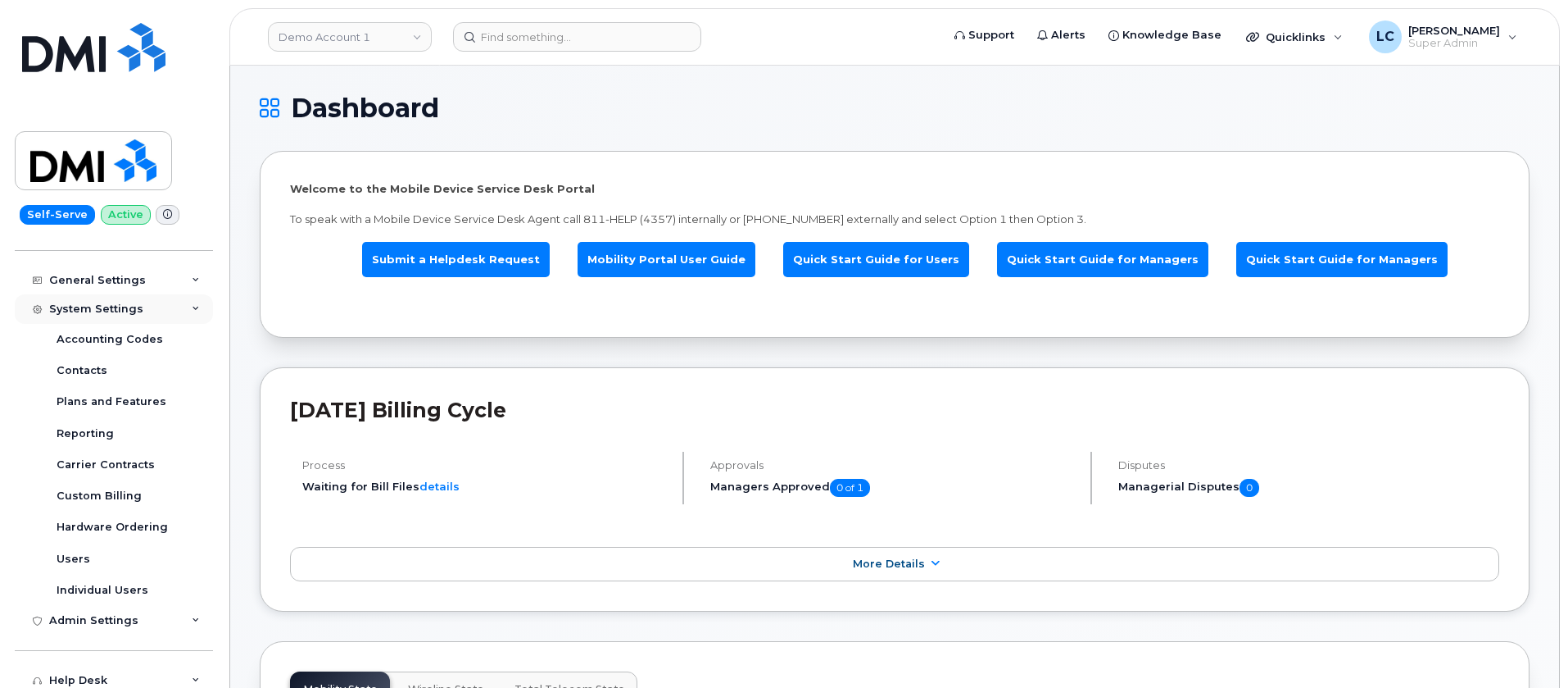
scroll to position [231, 0]
click at [73, 560] on div "Users" at bounding box center [73, 562] width 33 height 14
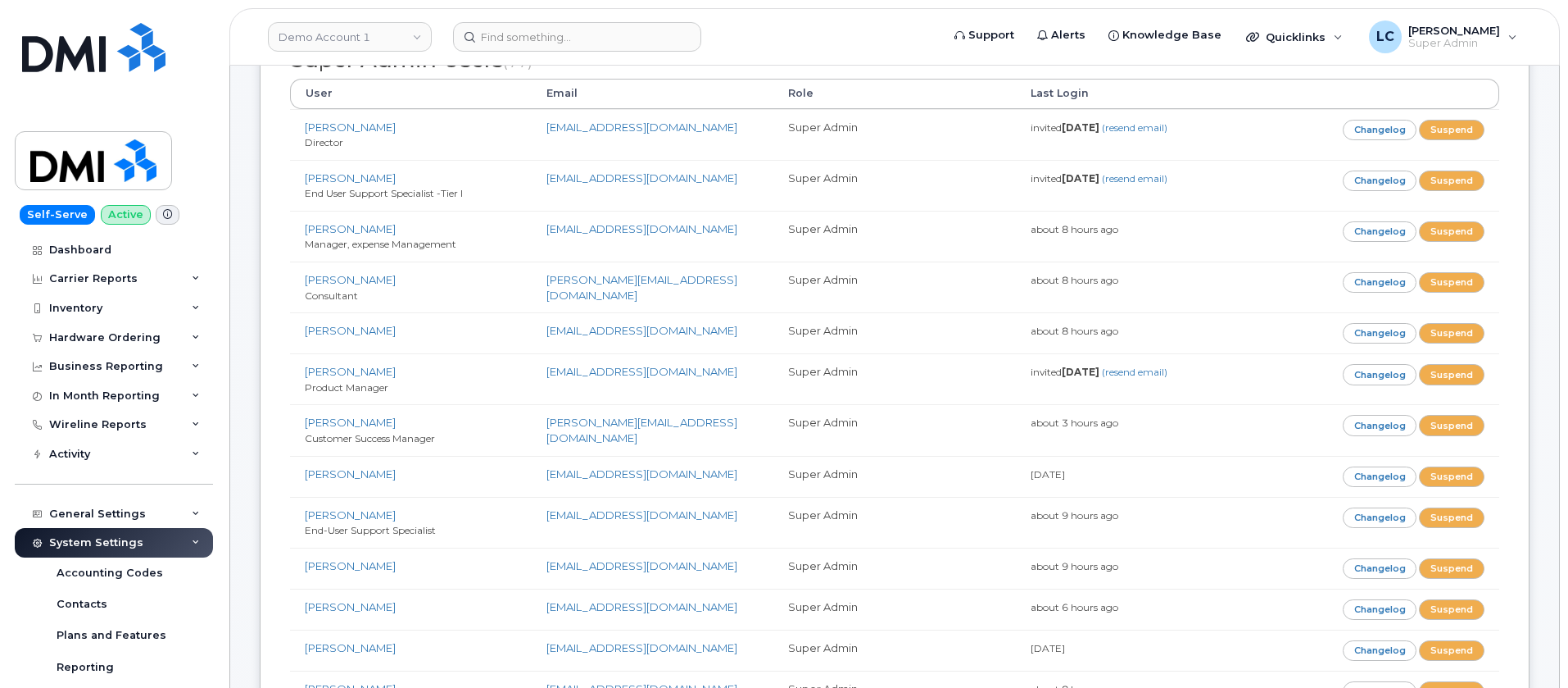
scroll to position [14, 0]
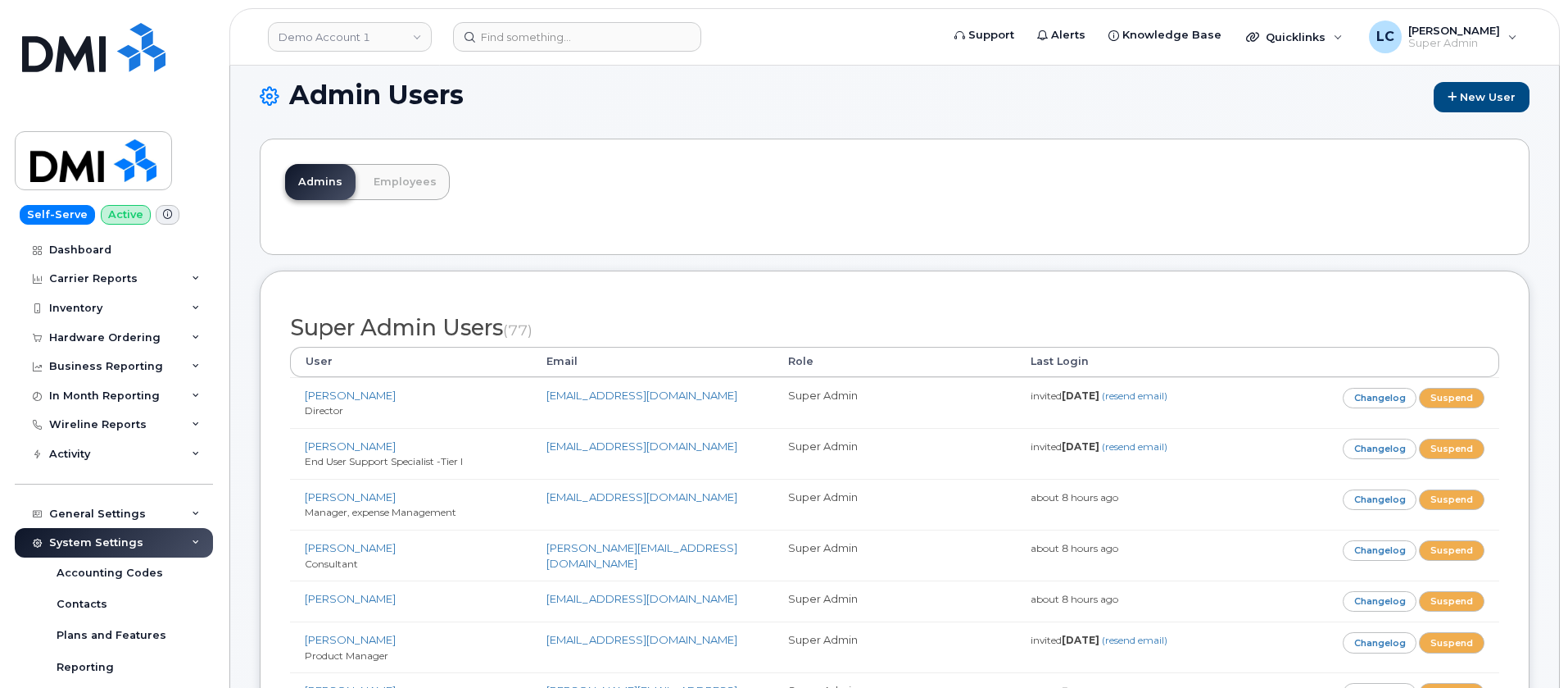
click at [1316, 228] on div "Admins Employees" at bounding box center [894, 197] width 1270 height 116
click at [1089, 92] on h1 "Admin Users New User" at bounding box center [894, 96] width 1270 height 32
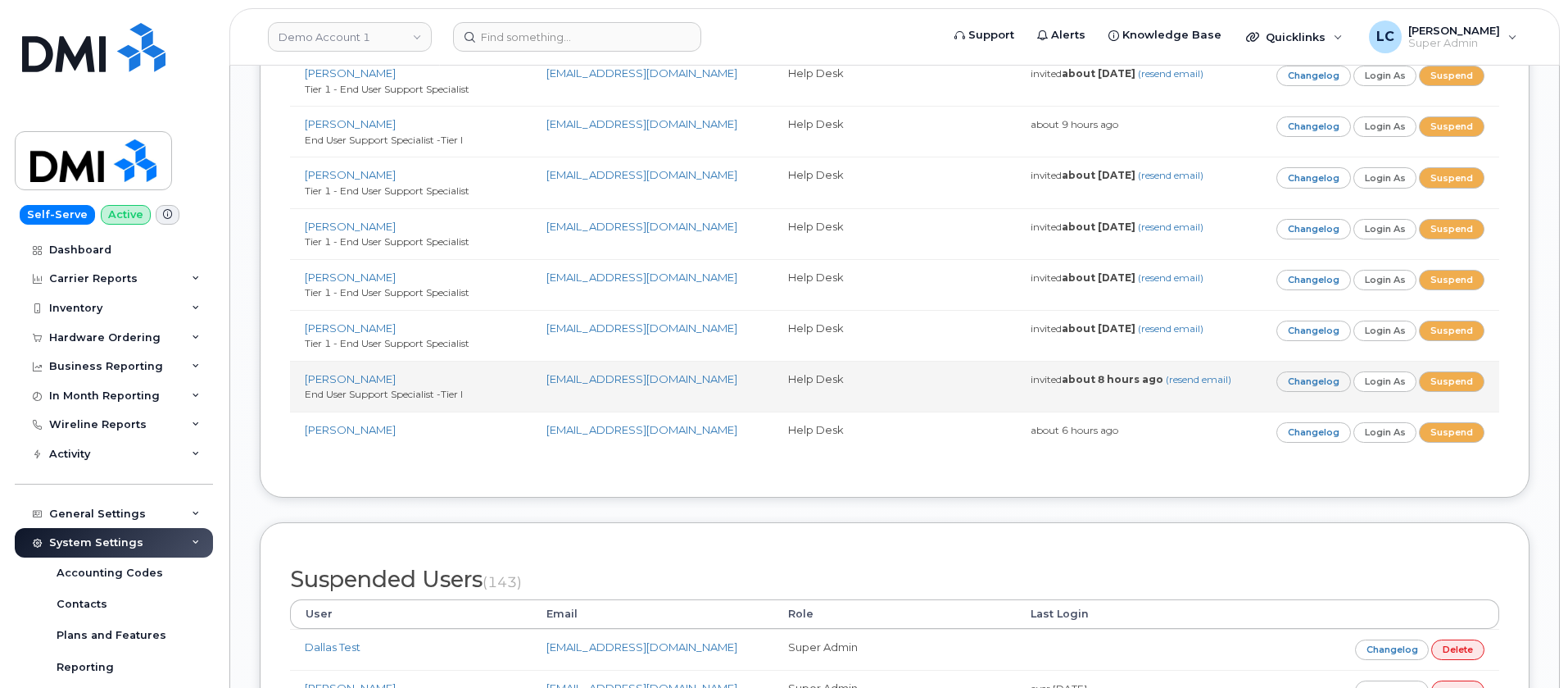
click at [1002, 365] on td "Help Desk" at bounding box center [894, 386] width 242 height 50
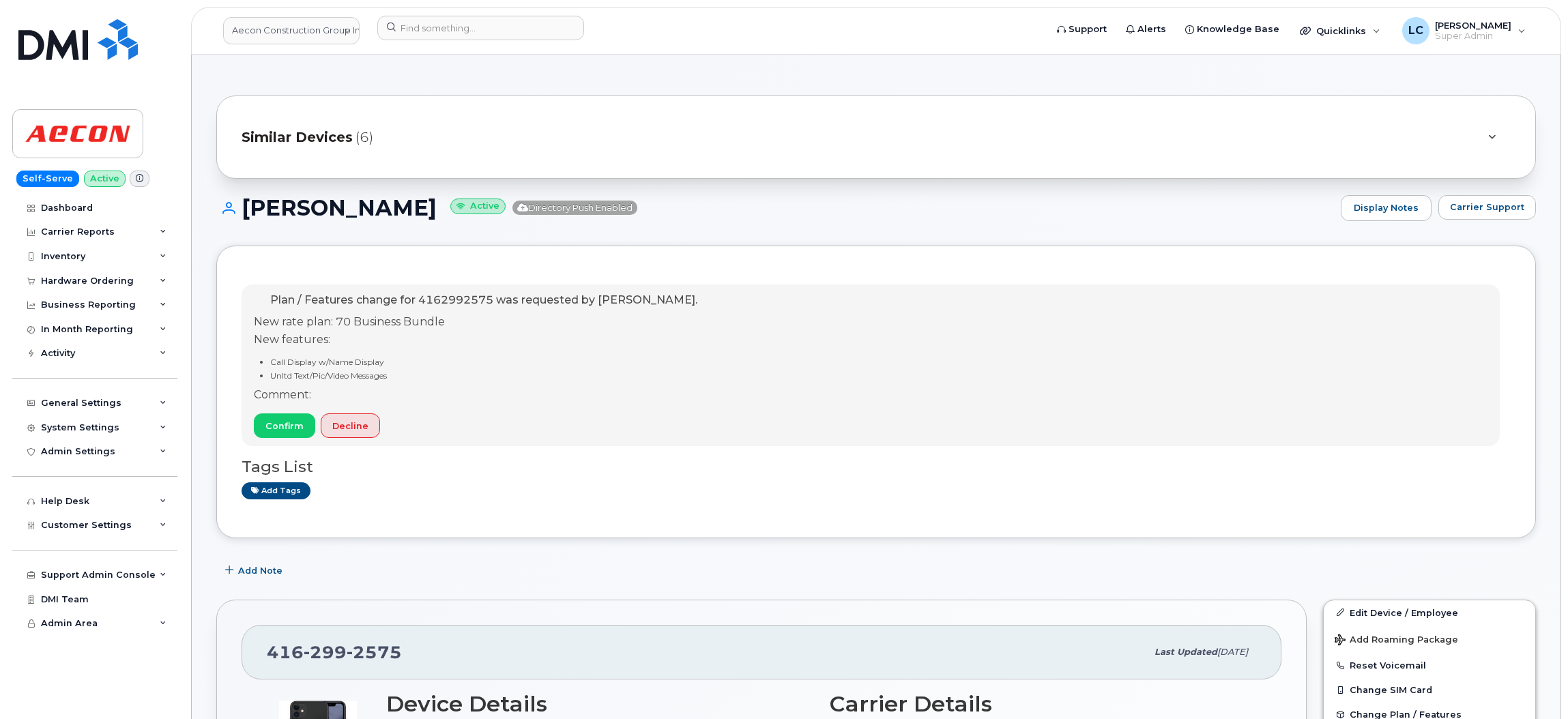
scroll to position [369, 0]
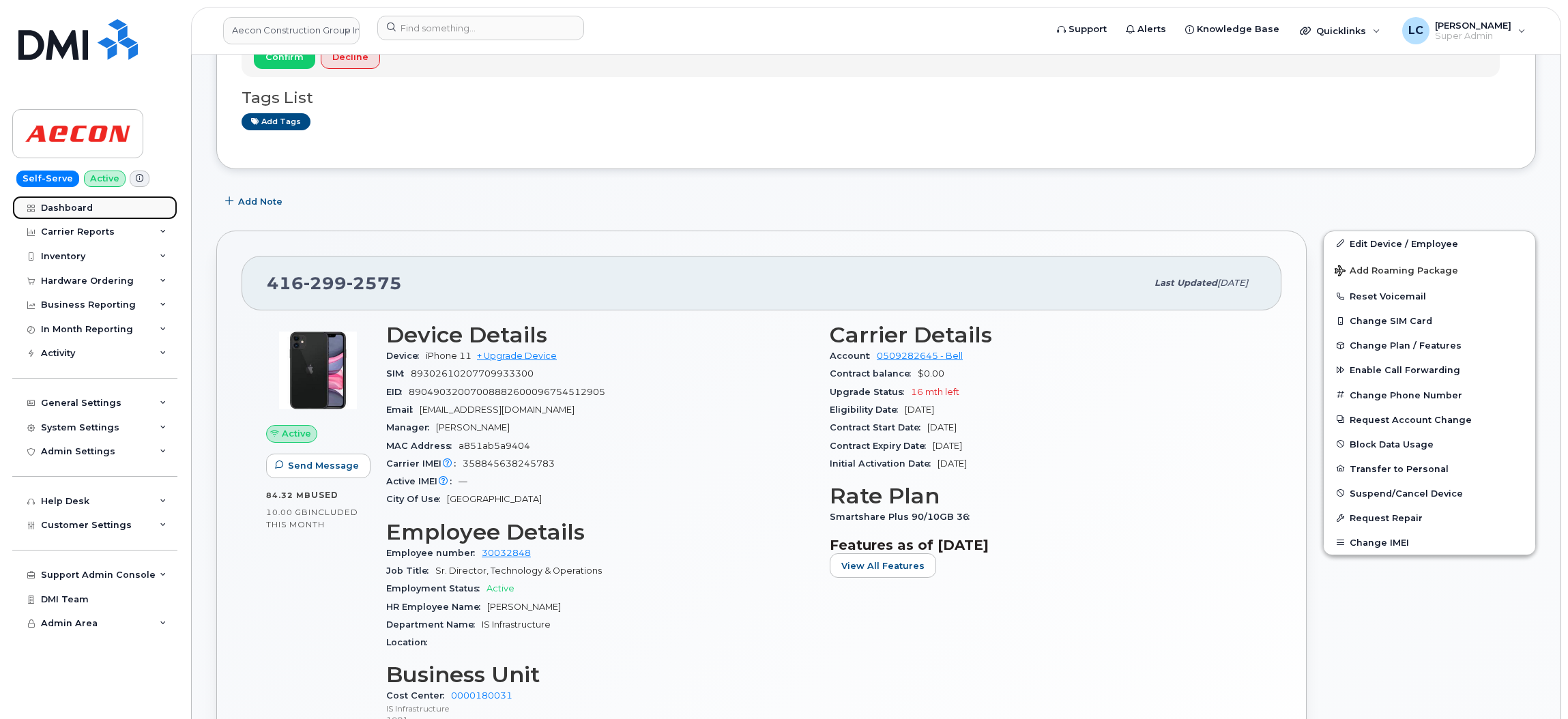
click at [87, 199] on link "Dashboard" at bounding box center [95, 208] width 165 height 25
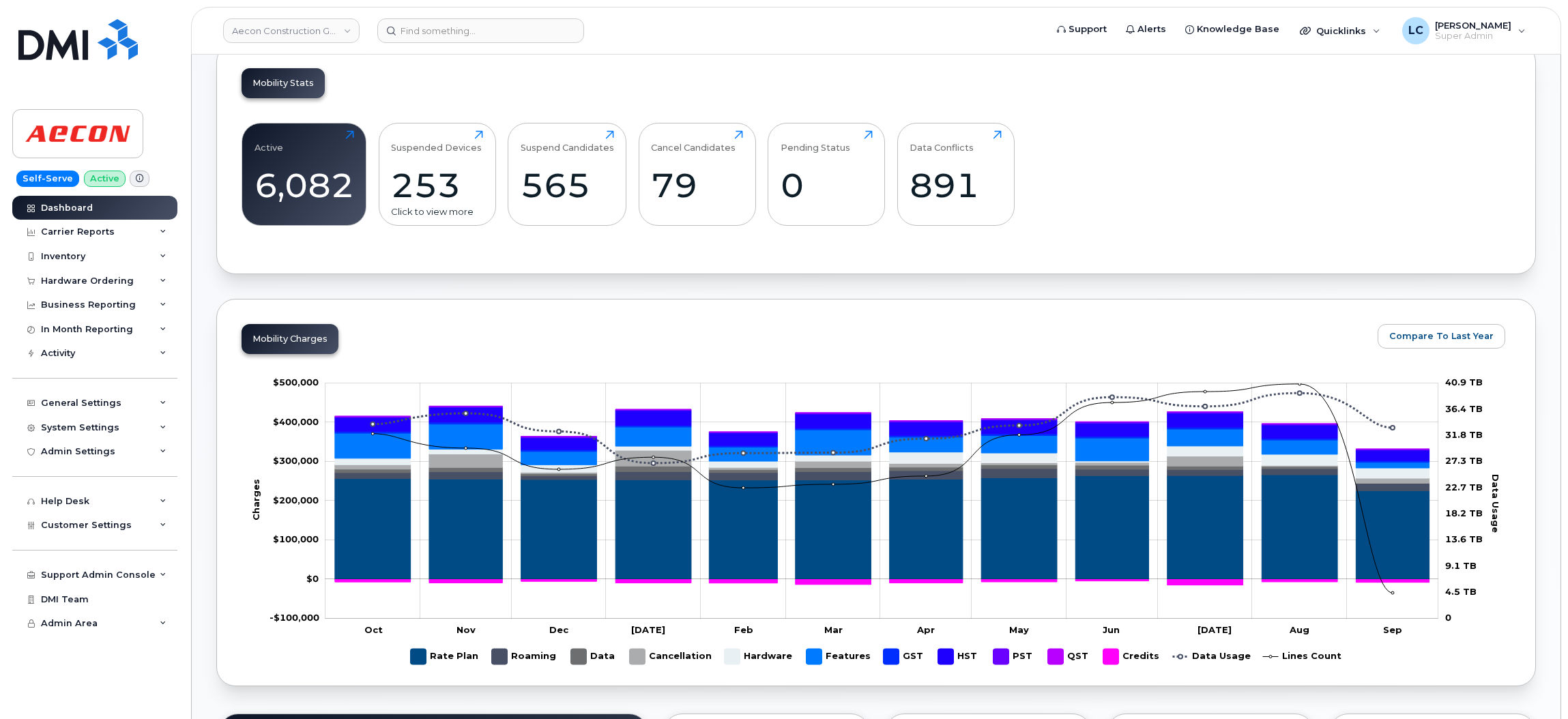
scroll to position [418, 0]
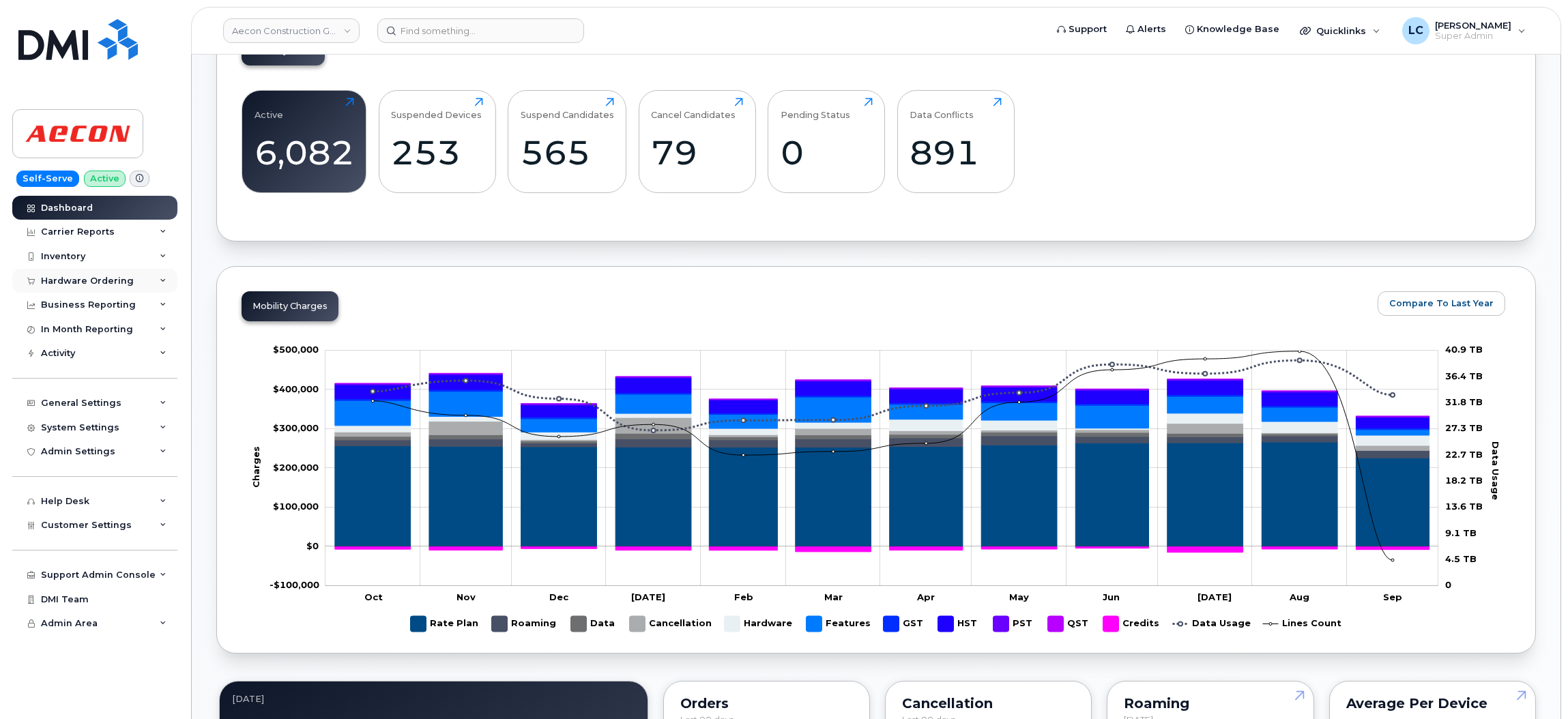
click at [101, 275] on div "Hardware Ordering" at bounding box center [95, 281] width 165 height 25
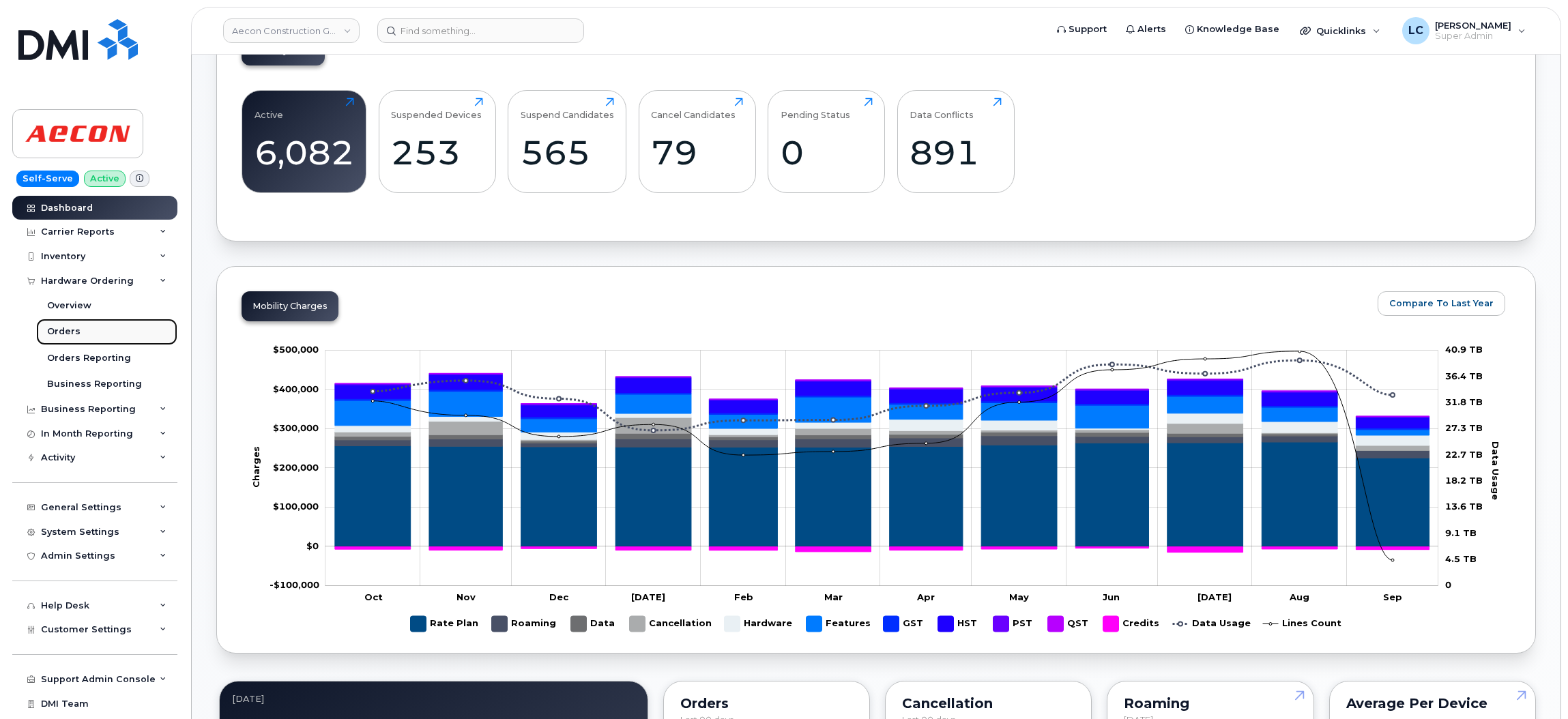
click at [74, 329] on div "Orders" at bounding box center [64, 332] width 34 height 12
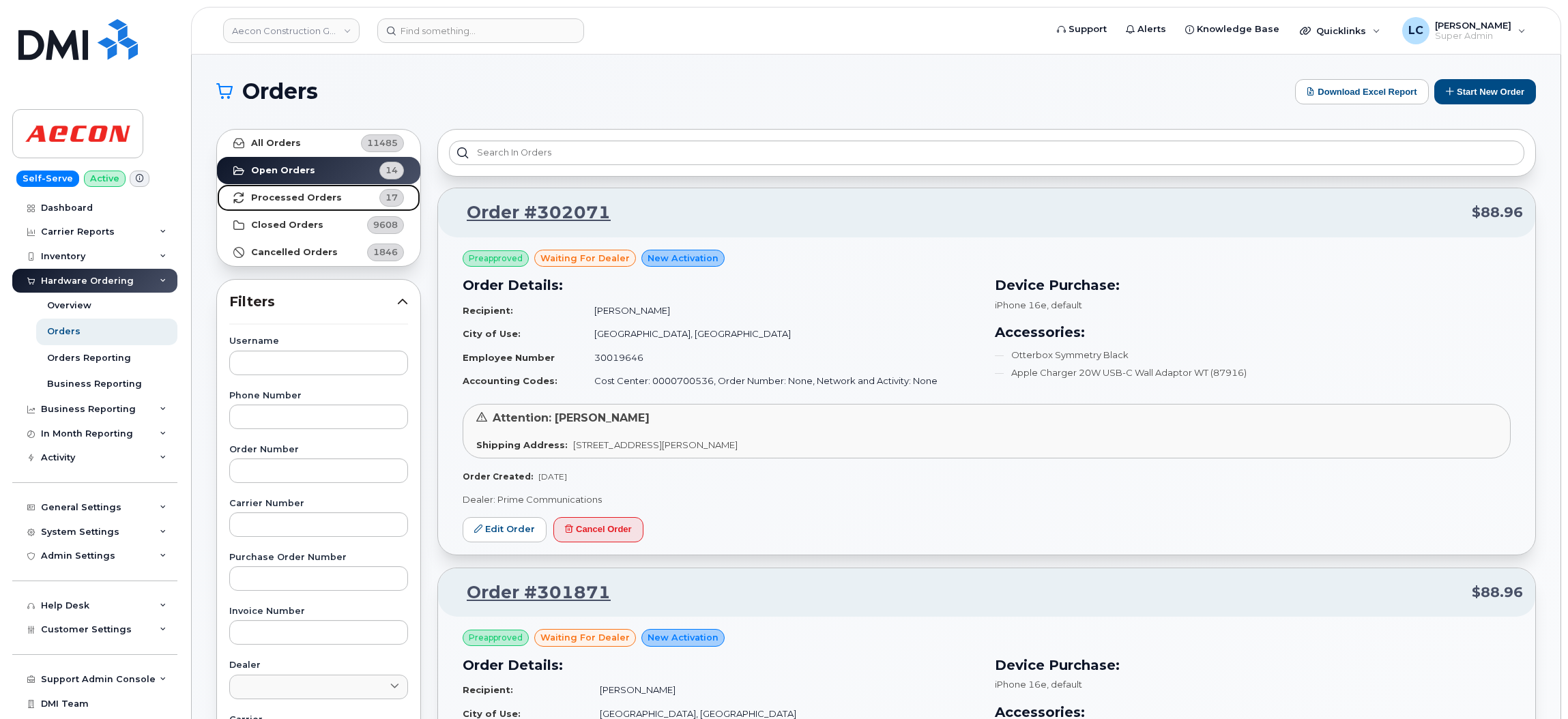
click at [357, 194] on link "Processed Orders 17" at bounding box center [318, 197] width 203 height 27
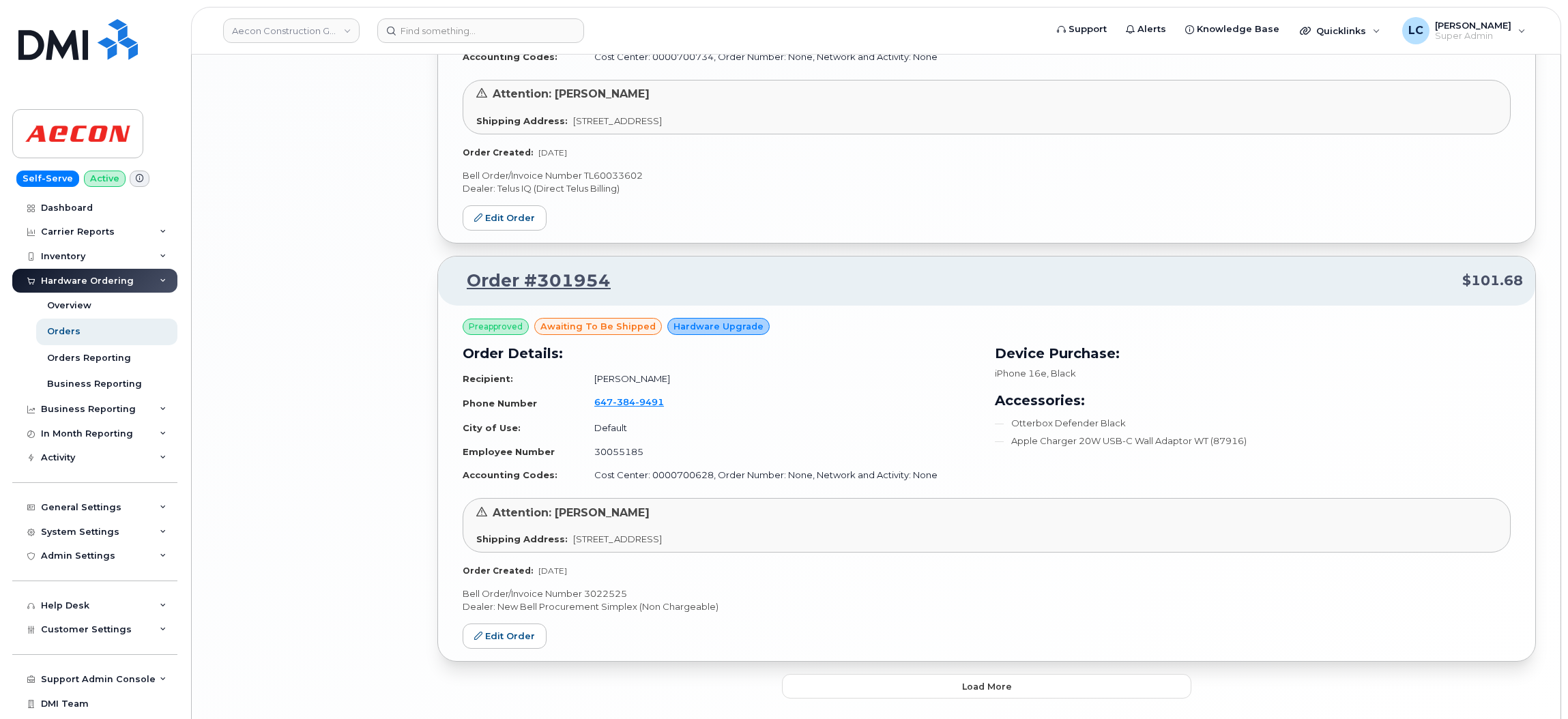
scroll to position [2737, 0]
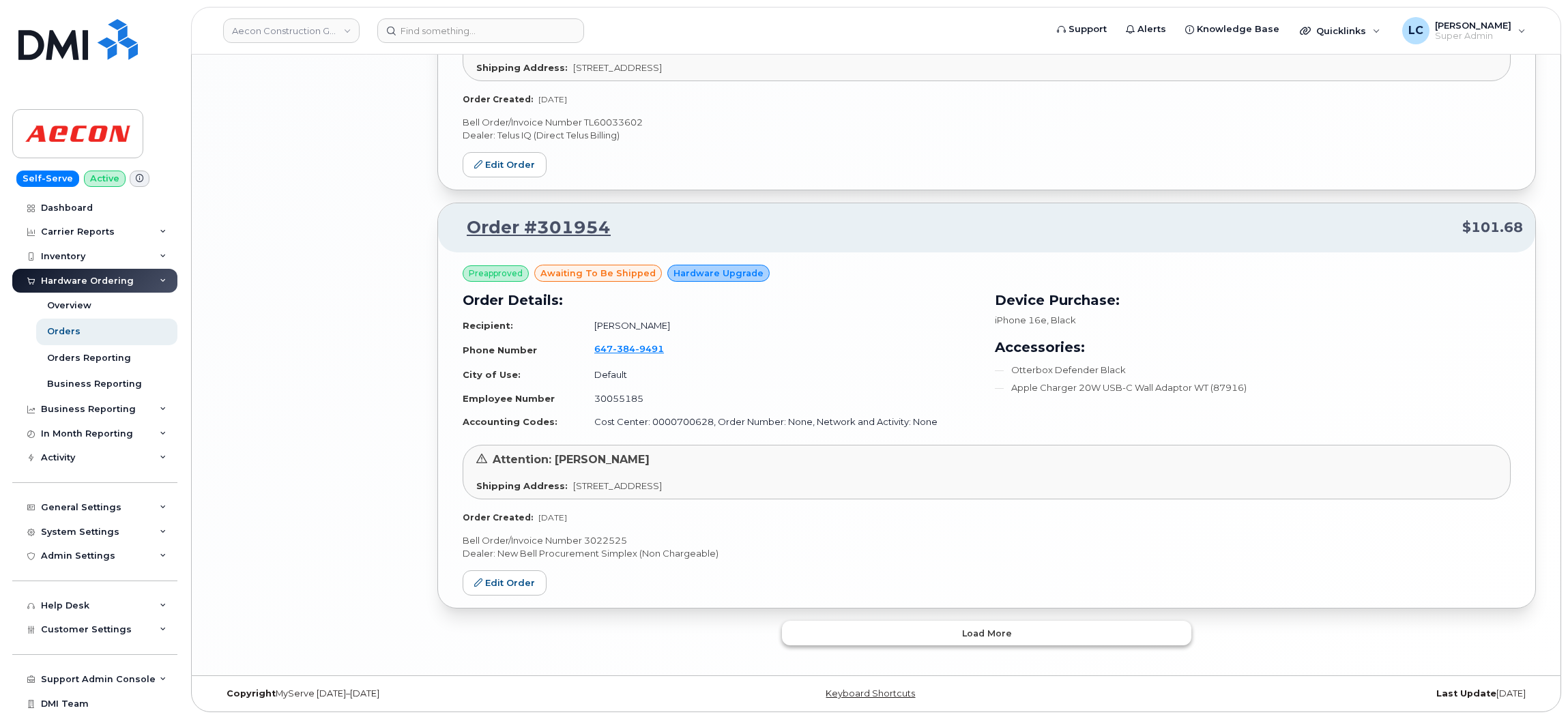
click at [980, 630] on span "Load more" at bounding box center [987, 633] width 50 height 13
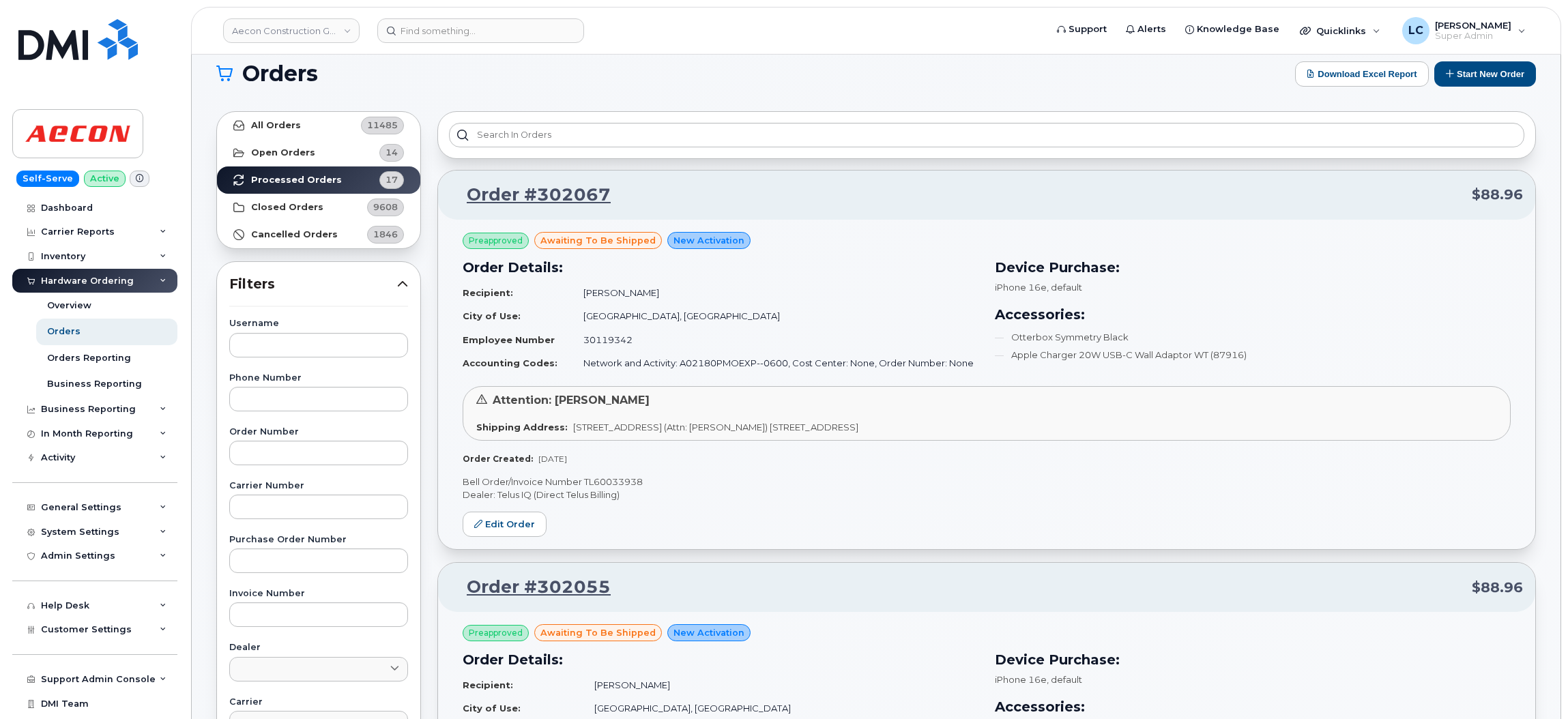
scroll to position [0, 0]
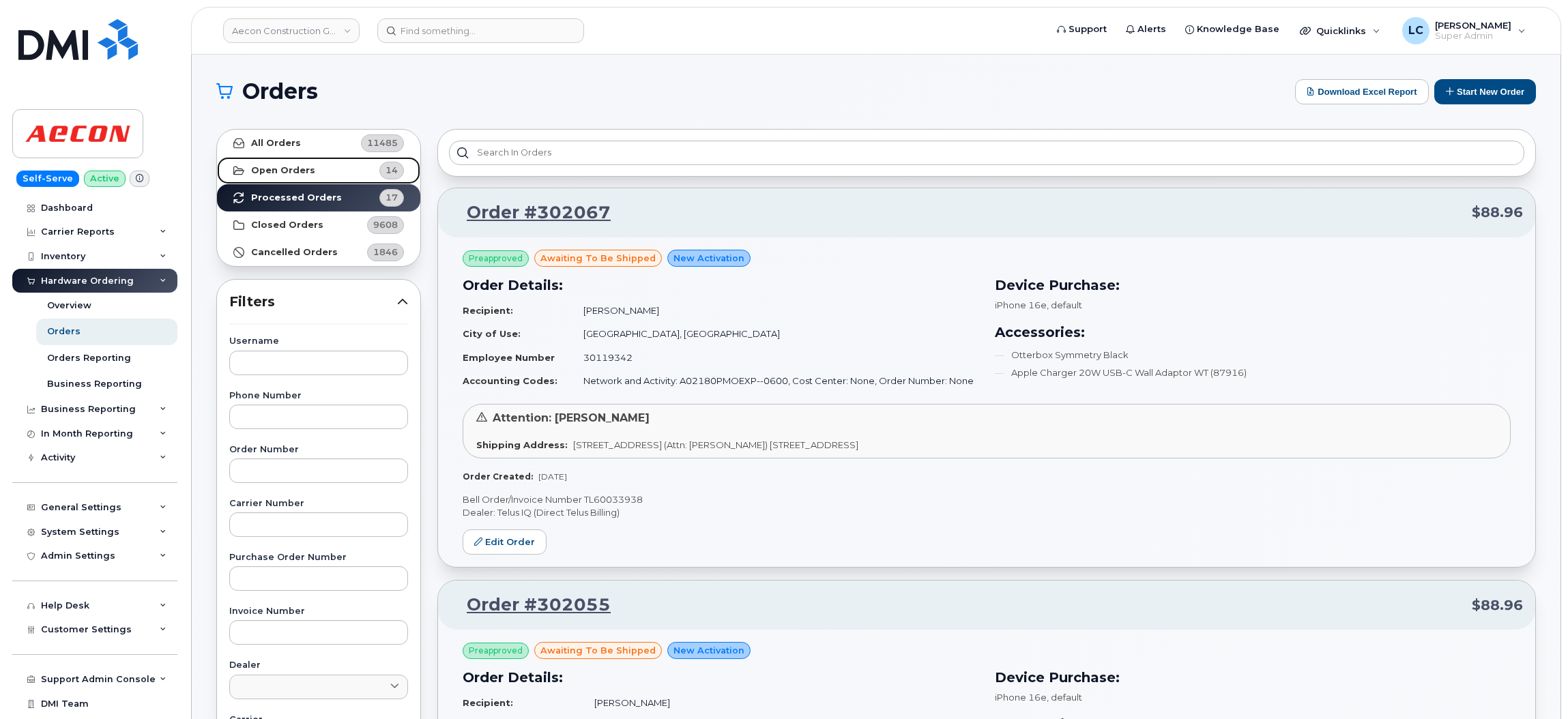
click at [301, 173] on strong "Open Orders" at bounding box center [283, 170] width 64 height 11
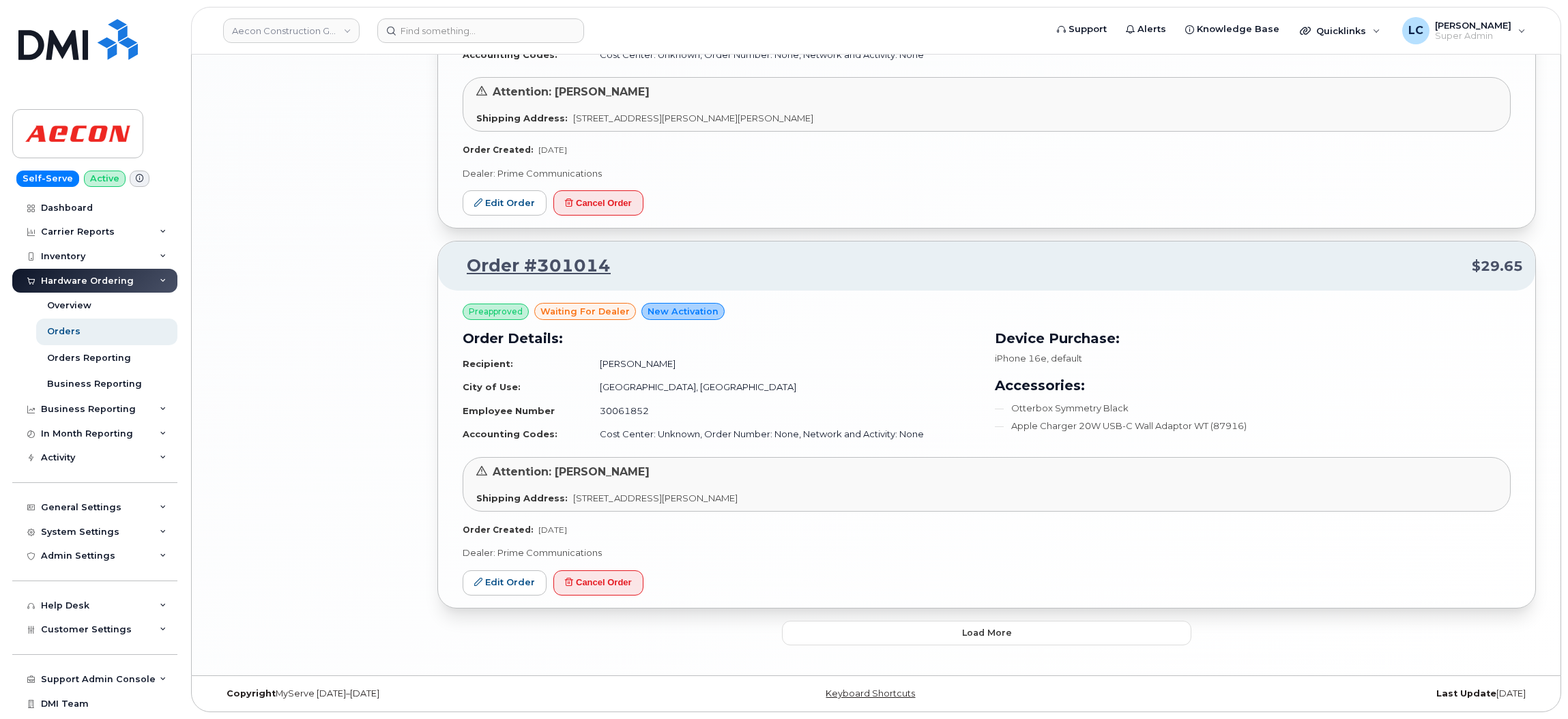
scroll to position [2661, 0]
click at [967, 642] on button "Load more" at bounding box center [986, 633] width 409 height 25
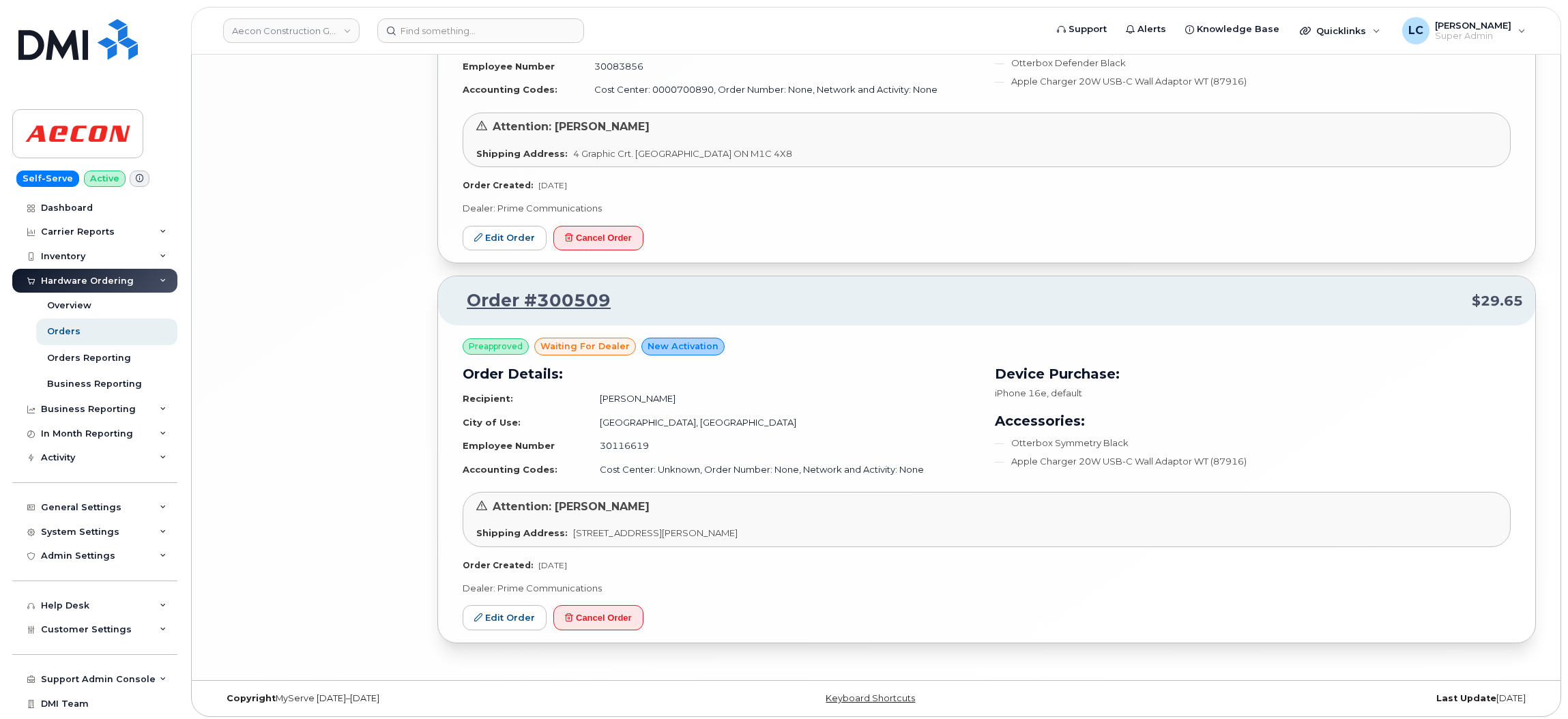
scroll to position [4927, 0]
